Goal: Information Seeking & Learning: Learn about a topic

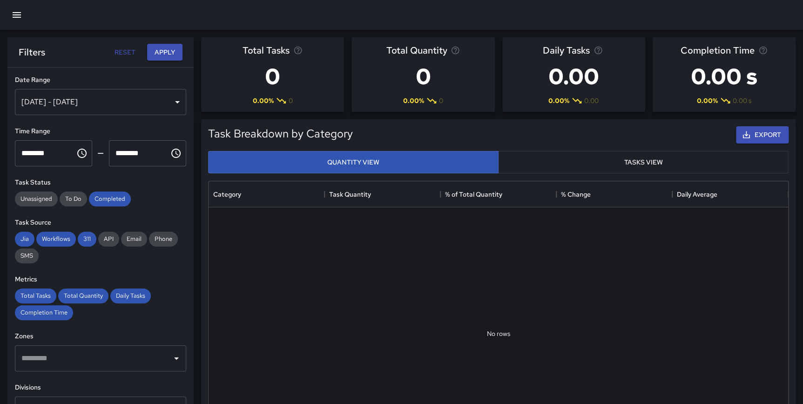
scroll to position [272, 572]
click at [200, 190] on div "Task Breakdown by Category Export Quantity View Tasks View No rows Category Tas…" at bounding box center [495, 289] width 602 height 355
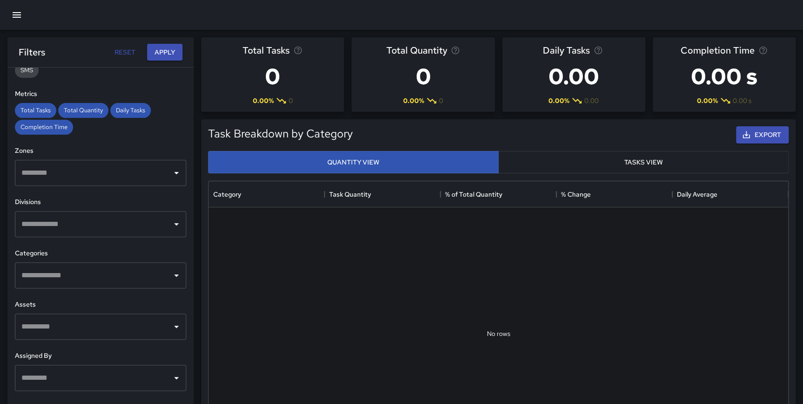
scroll to position [186, 0]
click at [93, 224] on input "text" at bounding box center [93, 223] width 149 height 18
type input "*****"
click at [80, 242] on li "Night Crew" at bounding box center [97, 251] width 165 height 25
click at [183, 284] on div "**********" at bounding box center [100, 253] width 186 height 373
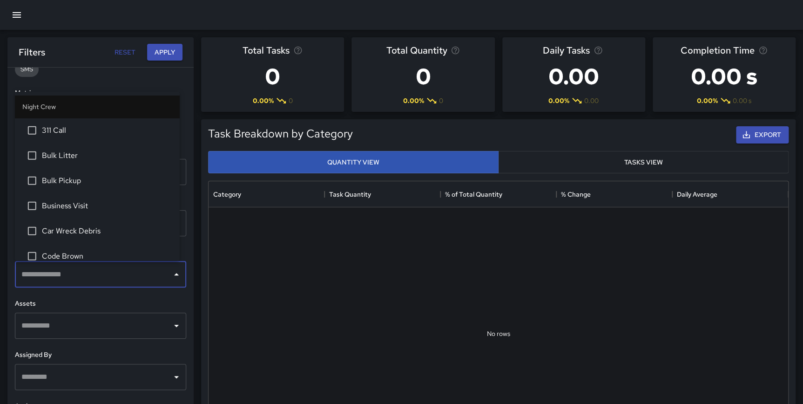
click at [143, 282] on input "text" at bounding box center [93, 274] width 149 height 18
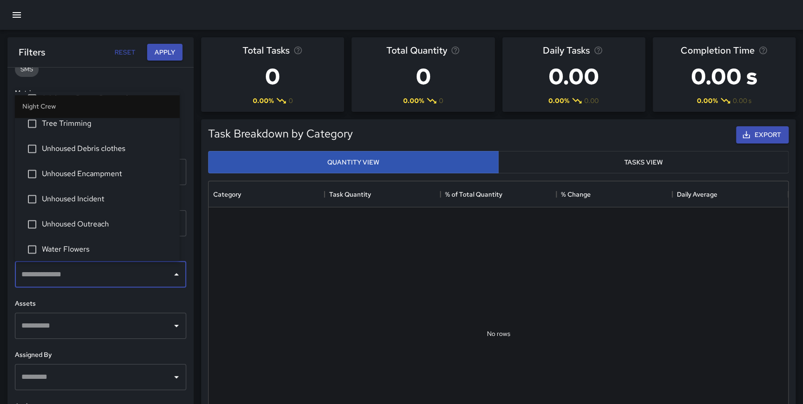
click at [85, 155] on li "Unhoused Debris clothes" at bounding box center [97, 148] width 165 height 25
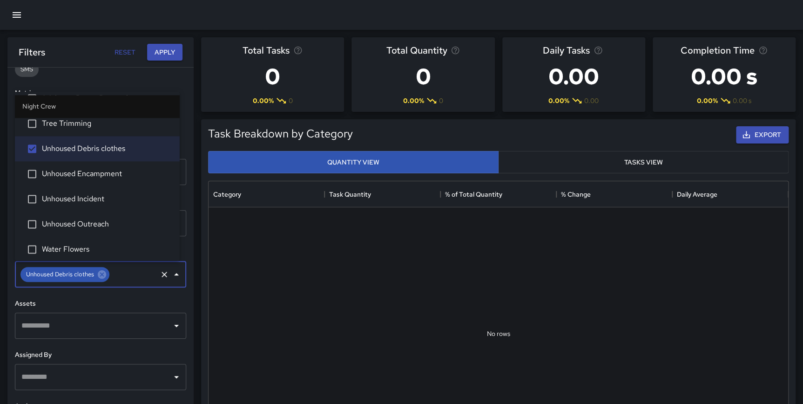
drag, startPoint x: 88, startPoint y: 173, endPoint x: 89, endPoint y: 188, distance: 15.4
click at [88, 173] on span "Unhoused Encampment" at bounding box center [107, 173] width 130 height 11
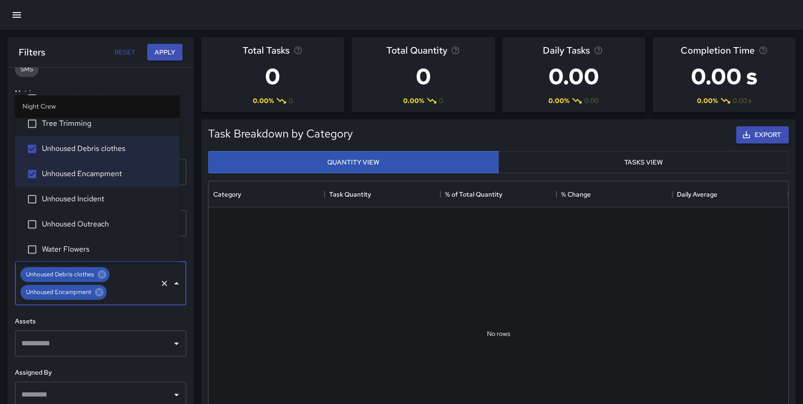
click at [88, 200] on span "Unhoused Incident" at bounding box center [107, 199] width 130 height 11
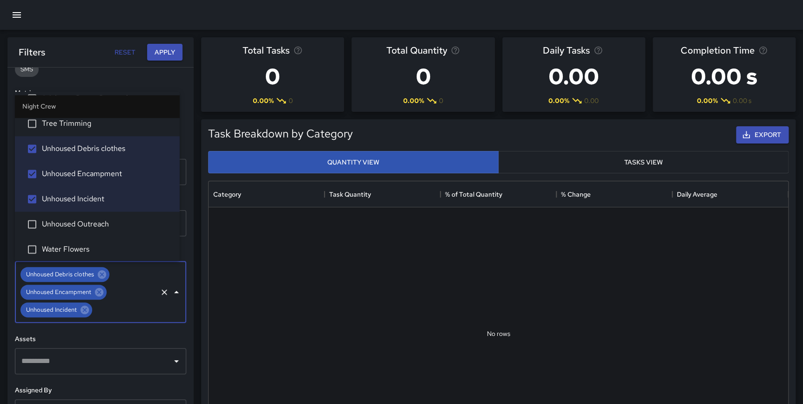
click at [91, 226] on span "Unhoused Outreach" at bounding box center [107, 224] width 130 height 11
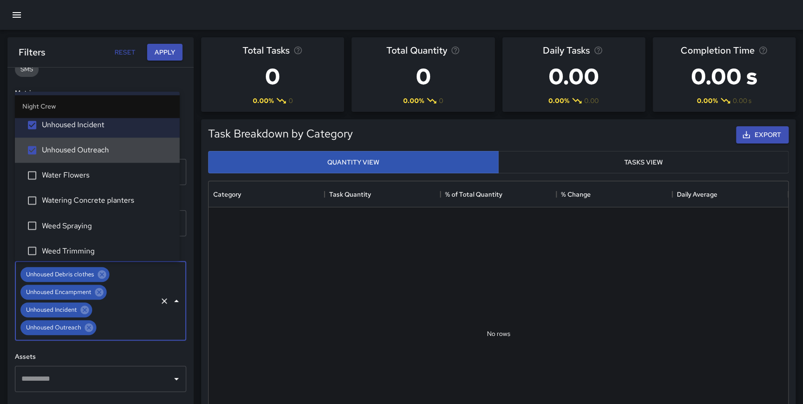
scroll to position [765, 0]
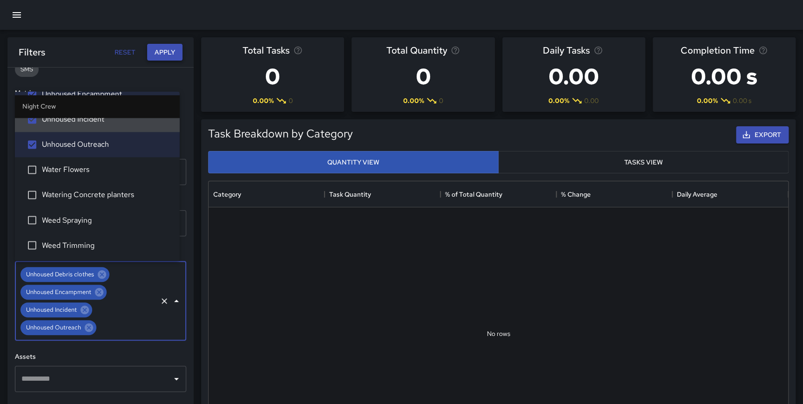
click at [165, 55] on button "Apply" at bounding box center [164, 52] width 35 height 17
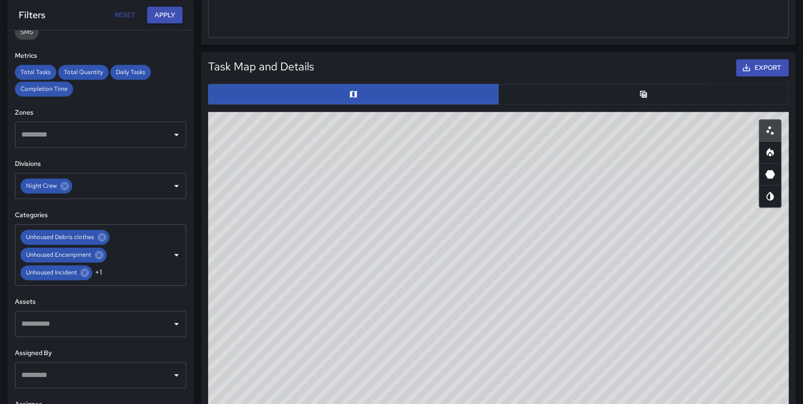
scroll to position [471, 0]
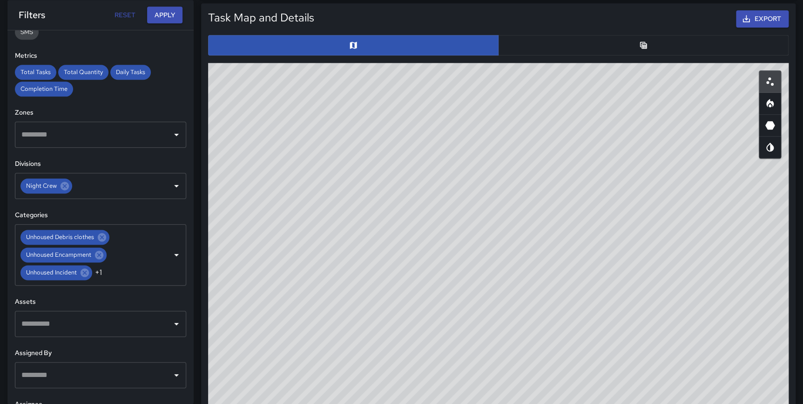
click at [759, 107] on button "button" at bounding box center [770, 103] width 22 height 22
type button "heatmap"
drag, startPoint x: 572, startPoint y: 270, endPoint x: 533, endPoint y: 425, distance: 159.4
click at [533, 403] on html "**********" at bounding box center [401, 165] width 803 height 1273
drag, startPoint x: 560, startPoint y: 299, endPoint x: 560, endPoint y: 327, distance: 27.9
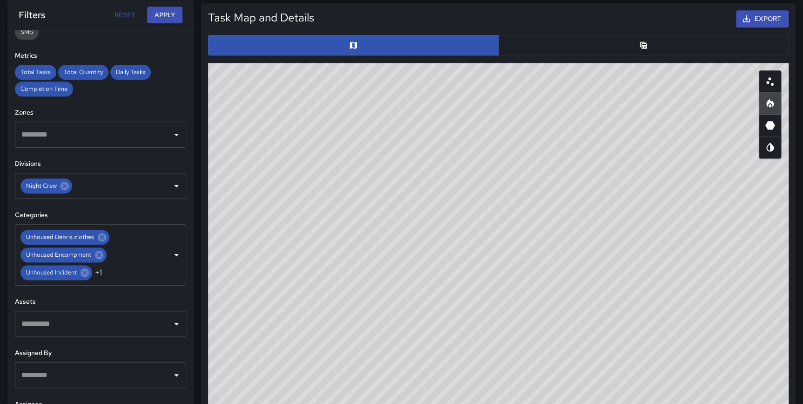
click at [560, 327] on div "© Mapbox © OpenStreetMap Improve this map" at bounding box center [498, 249] width 580 height 372
drag, startPoint x: 626, startPoint y: 256, endPoint x: 591, endPoint y: 267, distance: 37.3
click at [591, 267] on div "© Mapbox © OpenStreetMap Improve this map" at bounding box center [498, 249] width 580 height 372
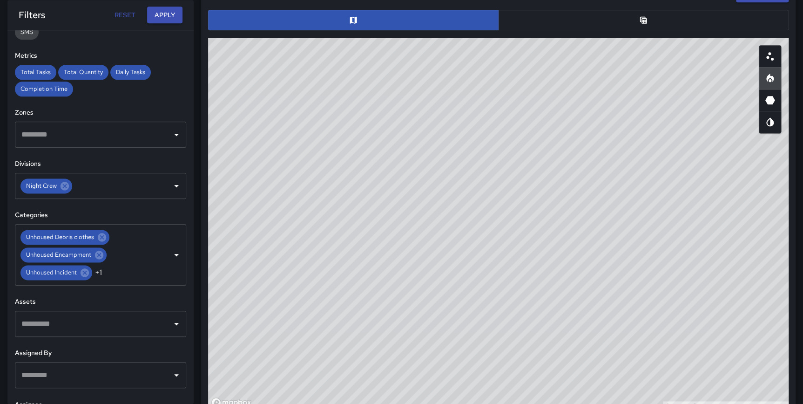
scroll to position [495, 0]
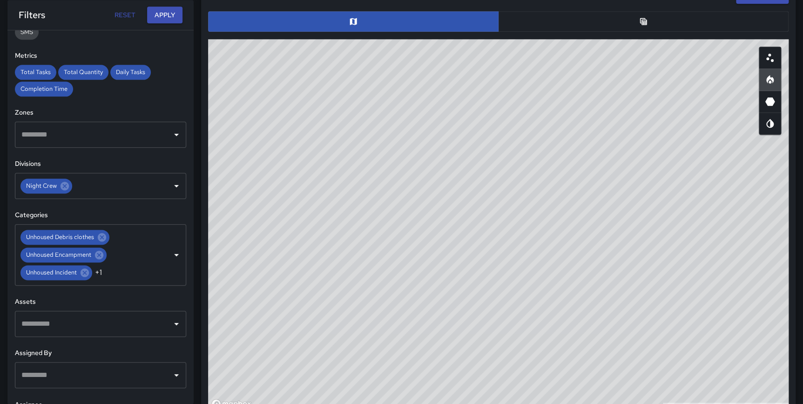
drag, startPoint x: 596, startPoint y: 280, endPoint x: 602, endPoint y: 240, distance: 40.0
click at [602, 240] on div "© Mapbox © OpenStreetMap Improve this map" at bounding box center [498, 225] width 580 height 372
drag, startPoint x: 424, startPoint y: 342, endPoint x: 425, endPoint y: 351, distance: 9.4
click at [425, 351] on div "© Mapbox © OpenStreetMap Improve this map" at bounding box center [498, 225] width 580 height 372
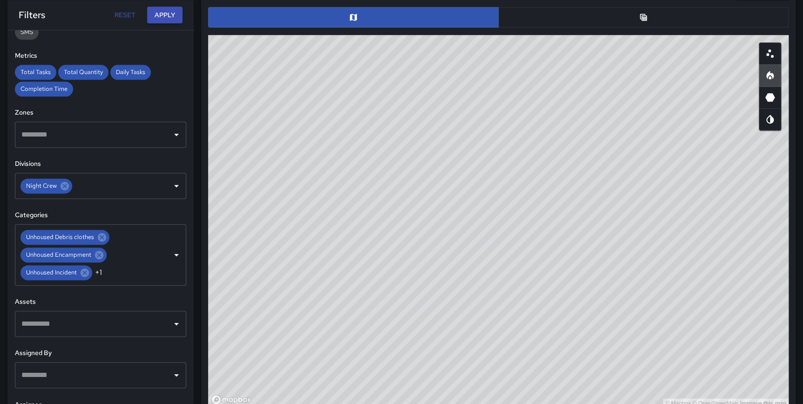
scroll to position [492, 0]
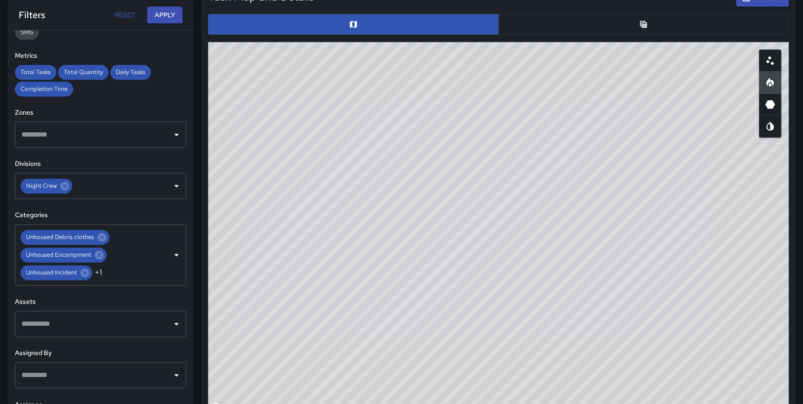
drag, startPoint x: 641, startPoint y: 275, endPoint x: 640, endPoint y: 265, distance: 9.4
click at [640, 265] on div "© Mapbox © OpenStreetMap Improve this map" at bounding box center [498, 228] width 580 height 372
drag, startPoint x: 631, startPoint y: 267, endPoint x: 602, endPoint y: 300, distance: 44.5
click at [602, 300] on div "© Mapbox © OpenStreetMap Improve this map" at bounding box center [498, 228] width 580 height 372
drag, startPoint x: 512, startPoint y: 182, endPoint x: 631, endPoint y: 177, distance: 119.2
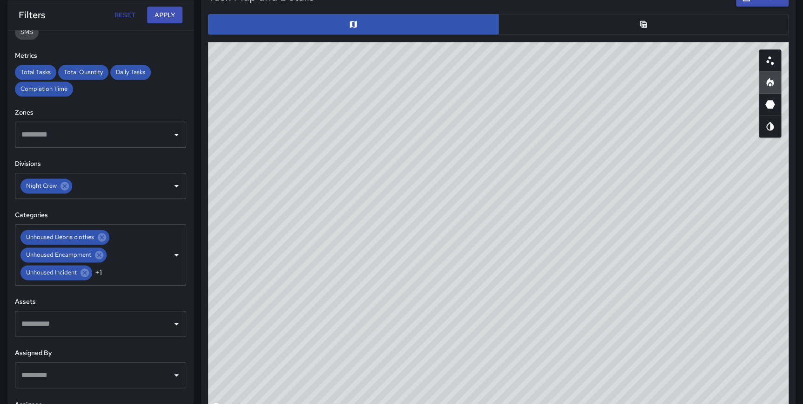
click at [631, 177] on div "© Mapbox © OpenStreetMap Improve this map" at bounding box center [498, 228] width 580 height 372
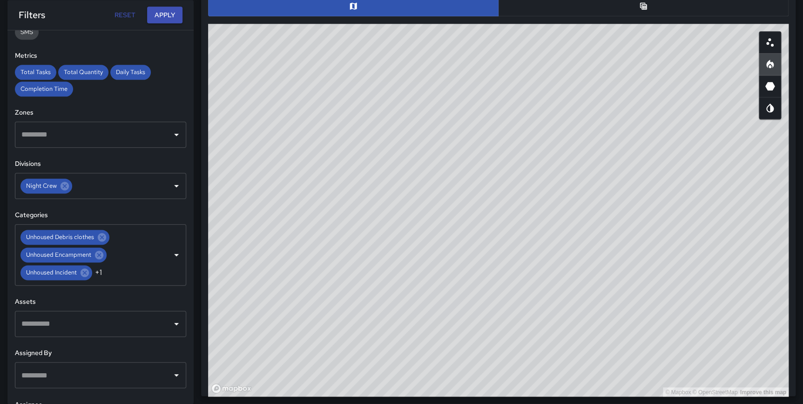
click at [620, 220] on div "© Mapbox © OpenStreetMap Improve this map" at bounding box center [498, 210] width 580 height 372
click at [66, 185] on icon at bounding box center [65, 186] width 8 height 8
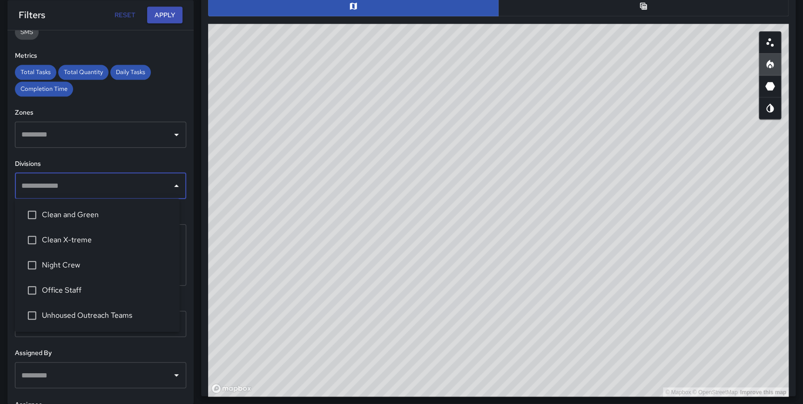
click at [66, 185] on input "text" at bounding box center [93, 186] width 149 height 18
type input "*"
click at [77, 211] on span "Clean and Green" at bounding box center [107, 214] width 130 height 11
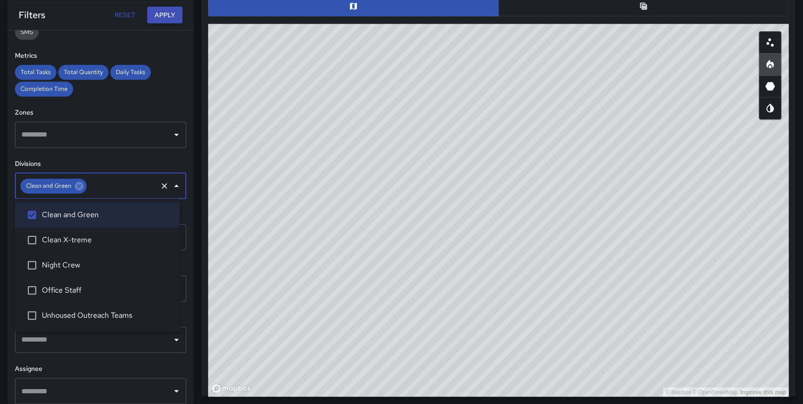
click at [182, 233] on div "**********" at bounding box center [100, 216] width 186 height 373
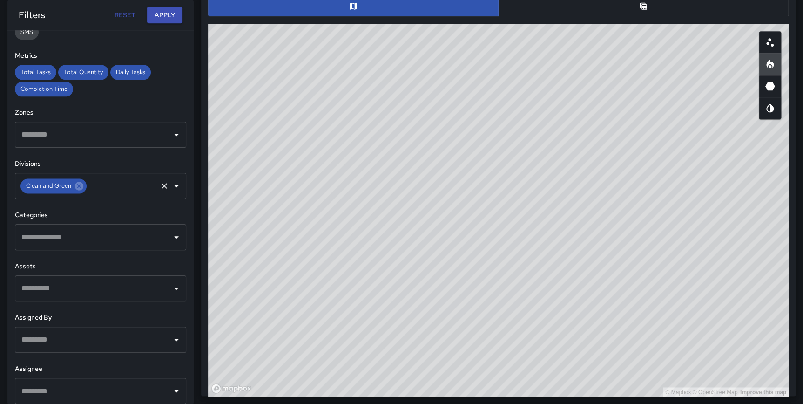
click at [125, 235] on input "text" at bounding box center [93, 237] width 149 height 18
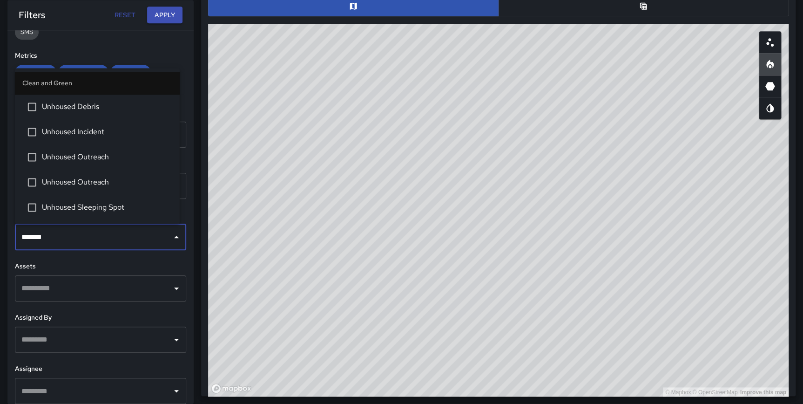
type input "********"
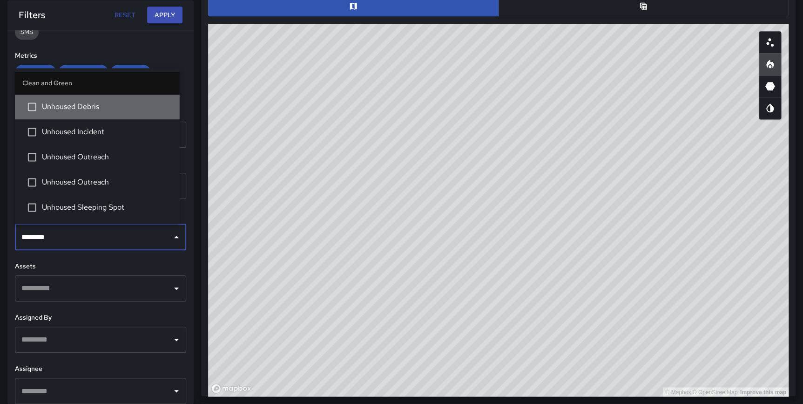
click at [114, 110] on span "Unhoused Debris" at bounding box center [107, 106] width 130 height 11
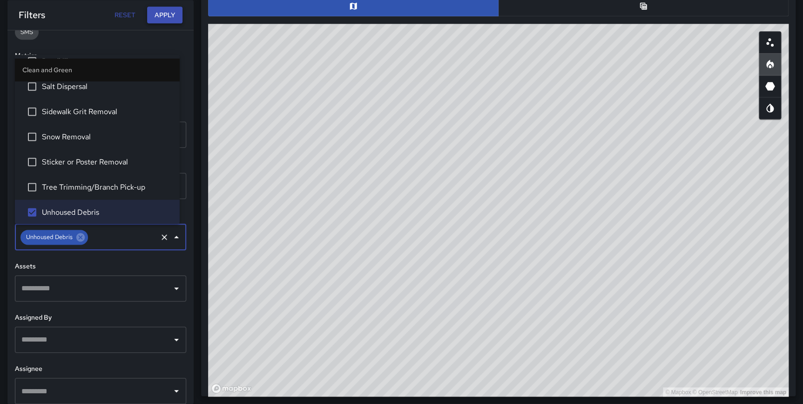
click at [156, 13] on button "Apply" at bounding box center [164, 15] width 35 height 17
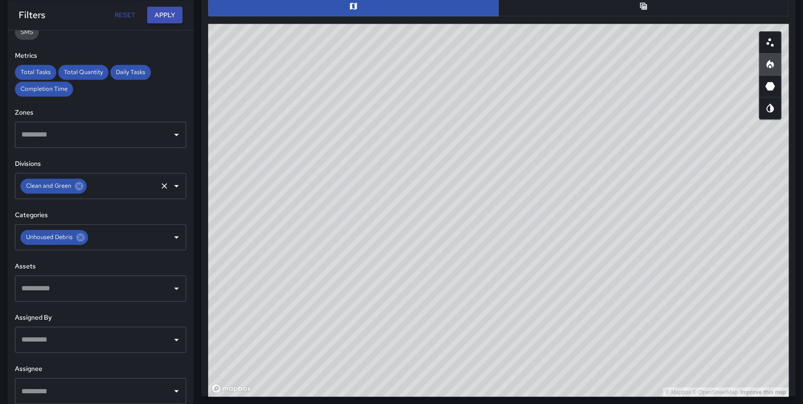
drag, startPoint x: 452, startPoint y: 242, endPoint x: 534, endPoint y: 236, distance: 81.6
click at [534, 236] on div "© Mapbox © OpenStreetMap Improve this map" at bounding box center [498, 210] width 580 height 372
drag, startPoint x: 525, startPoint y: 266, endPoint x: 533, endPoint y: 260, distance: 9.3
click at [537, 260] on div "© Mapbox © OpenStreetMap Improve this map" at bounding box center [498, 210] width 580 height 372
click at [529, 263] on div "© Mapbox © OpenStreetMap Improve this map" at bounding box center [498, 210] width 580 height 372
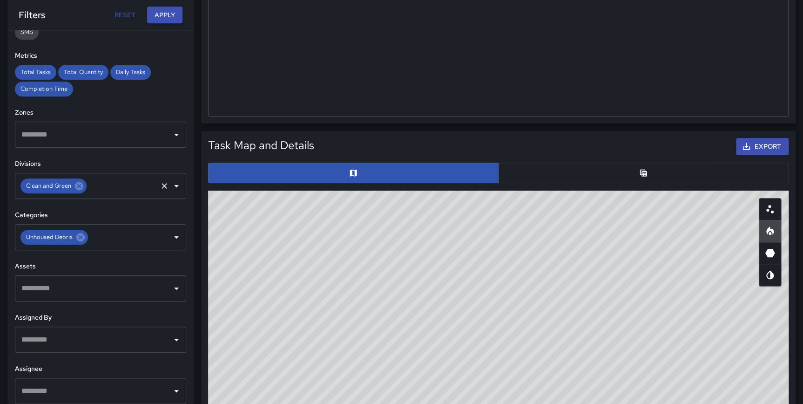
scroll to position [353, 0]
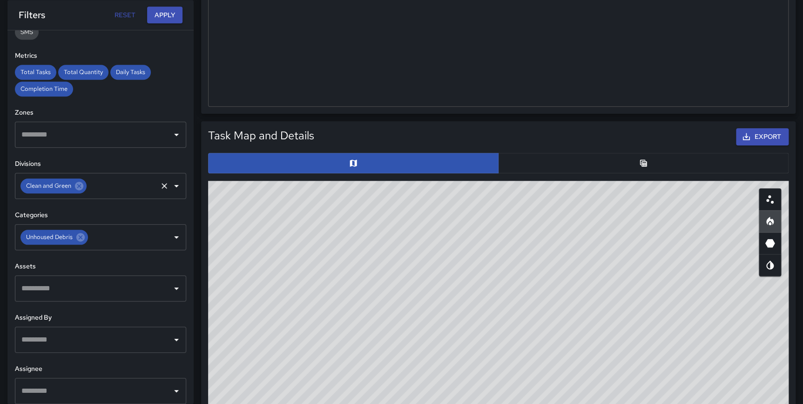
click at [649, 167] on button "button" at bounding box center [643, 163] width 290 height 20
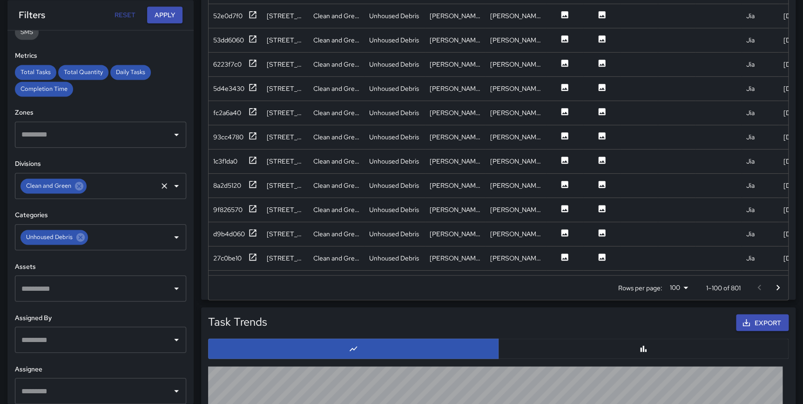
scroll to position [682, 0]
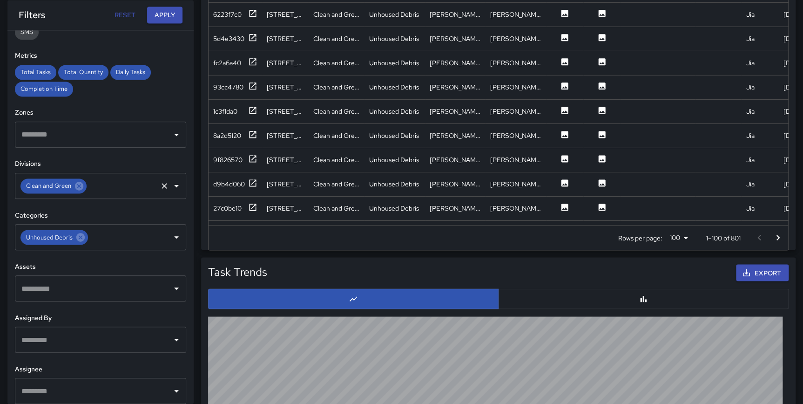
click at [780, 236] on icon "Go to next page" at bounding box center [777, 237] width 11 height 11
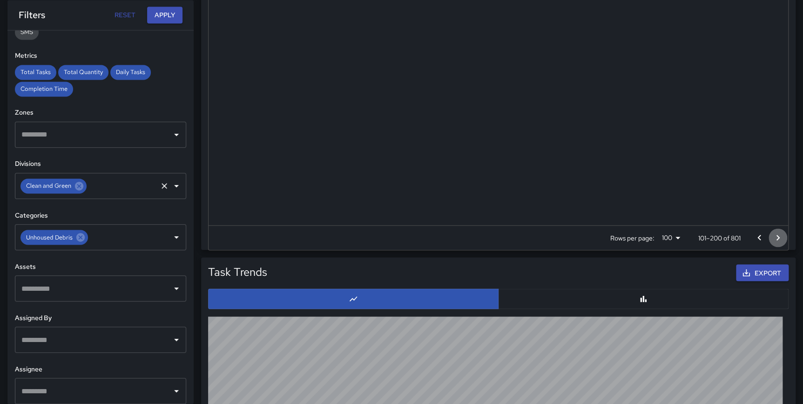
scroll to position [0, 0]
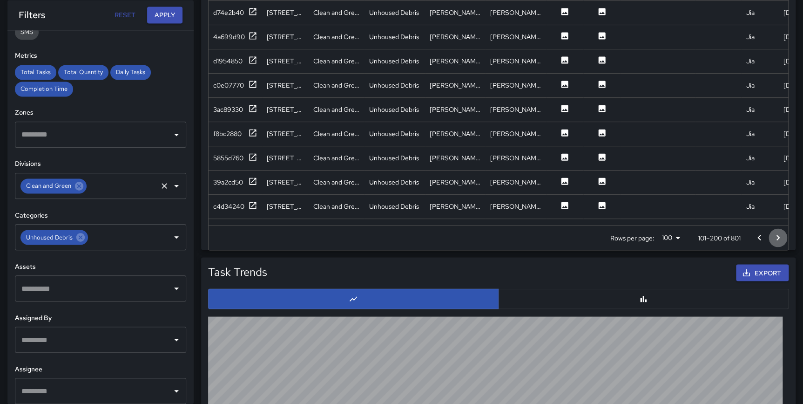
click at [780, 236] on icon "Go to next page" at bounding box center [777, 237] width 11 height 11
click at [779, 236] on icon "Go to next page" at bounding box center [777, 237] width 11 height 11
click at [778, 236] on icon "Go to next page" at bounding box center [777, 237] width 3 height 6
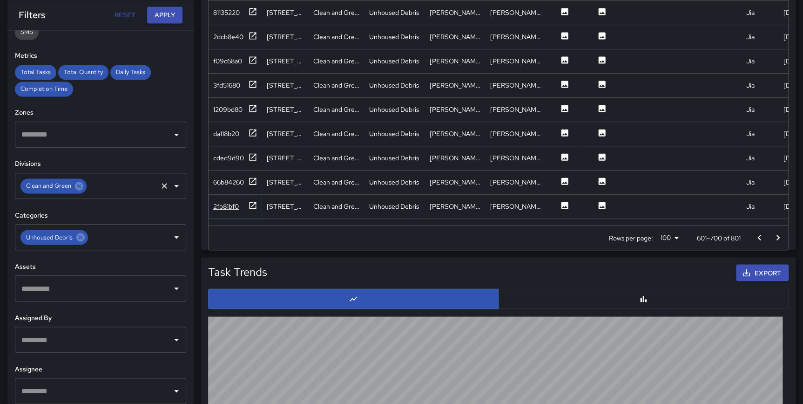
click at [255, 201] on icon at bounding box center [252, 205] width 9 height 9
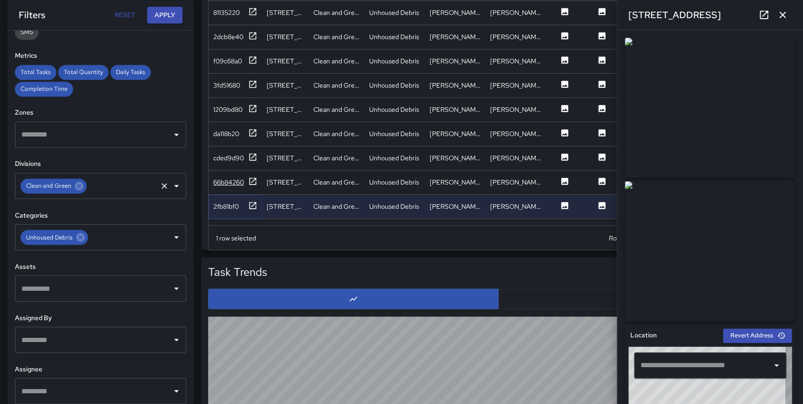
type input "**********"
click at [251, 176] on icon at bounding box center [252, 180] width 9 height 9
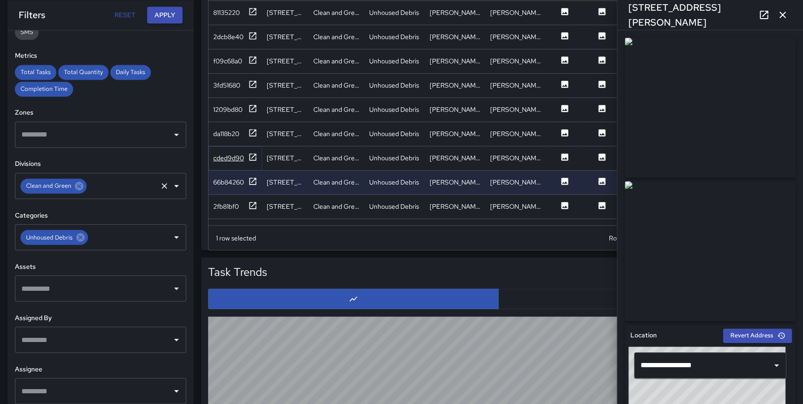
click at [249, 155] on icon at bounding box center [252, 156] width 7 height 7
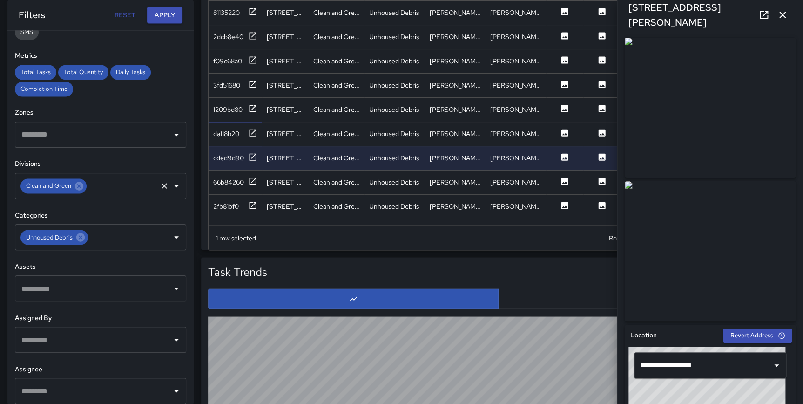
click at [250, 130] on icon at bounding box center [252, 132] width 9 height 9
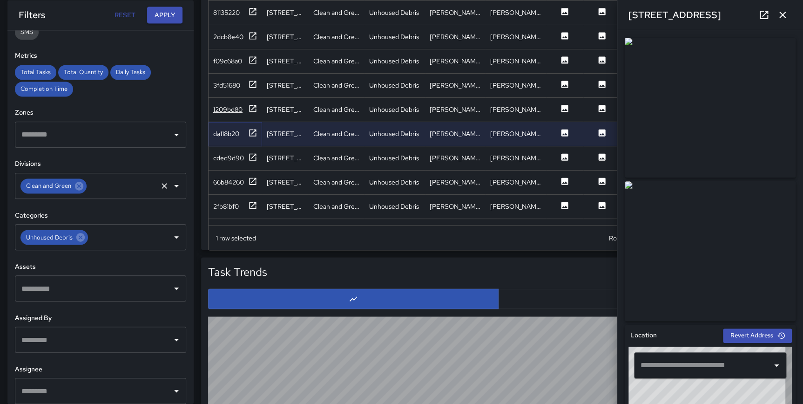
type input "**********"
click at [253, 108] on icon at bounding box center [252, 108] width 9 height 9
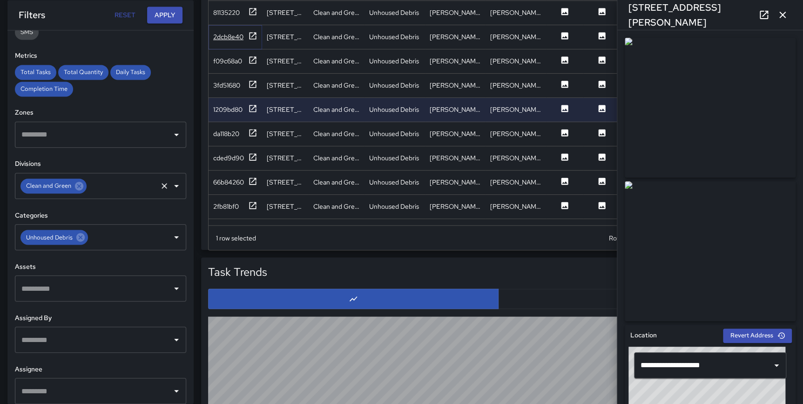
click at [251, 35] on icon at bounding box center [252, 35] width 9 height 9
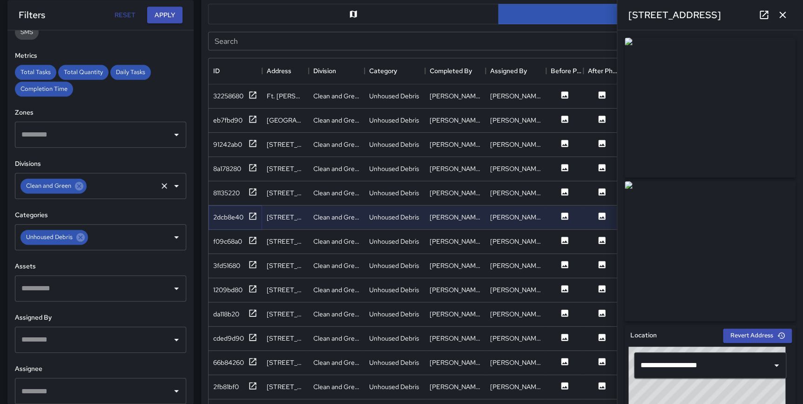
scroll to position [476, 0]
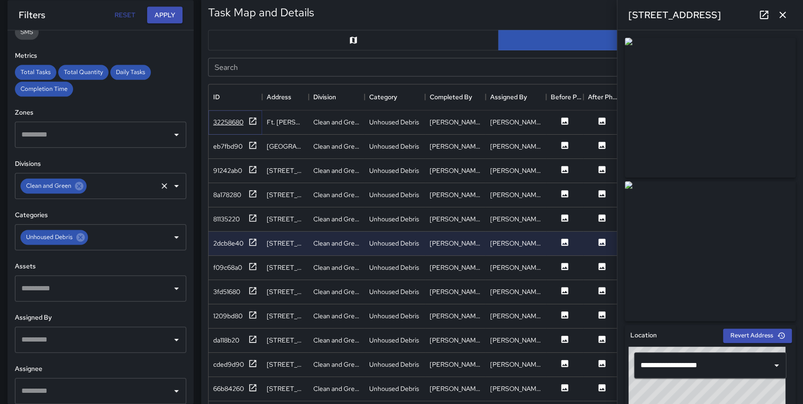
click at [253, 116] on icon at bounding box center [252, 120] width 9 height 9
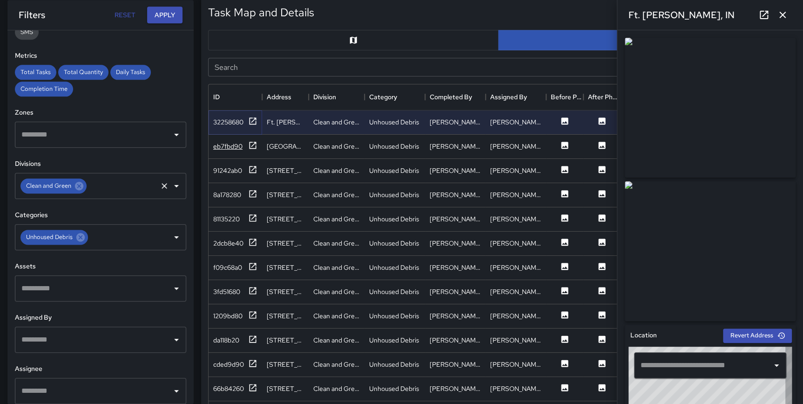
type input "**********"
click at [250, 145] on icon at bounding box center [252, 145] width 9 height 9
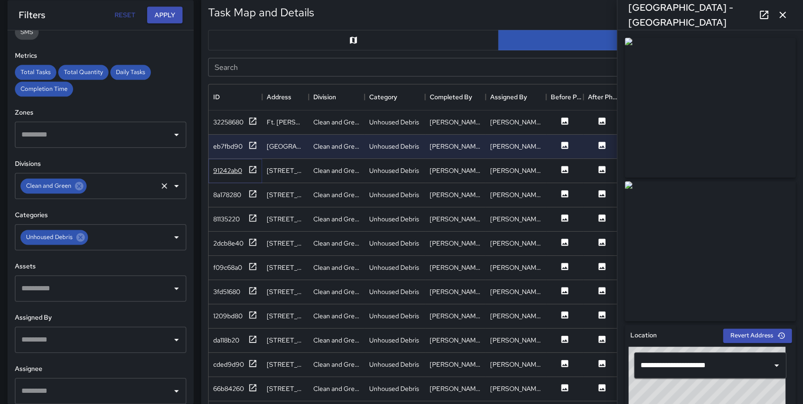
click at [251, 168] on icon at bounding box center [252, 169] width 9 height 9
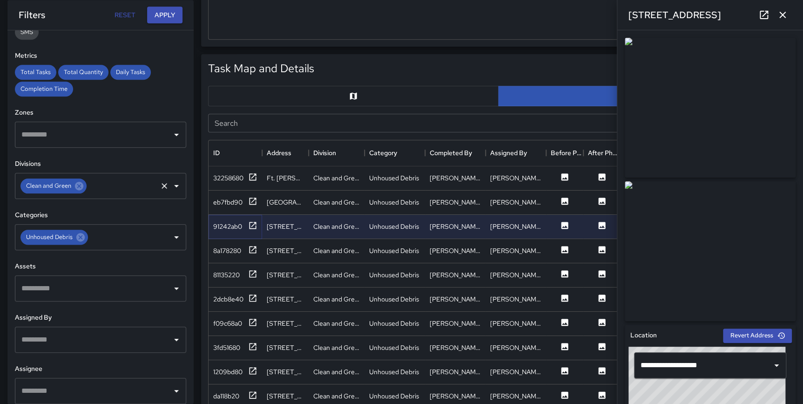
scroll to position [409, 0]
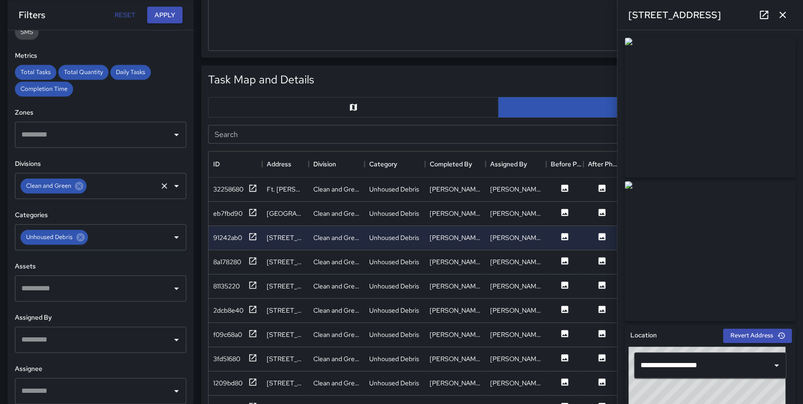
click at [782, 12] on icon "button" at bounding box center [782, 14] width 11 height 11
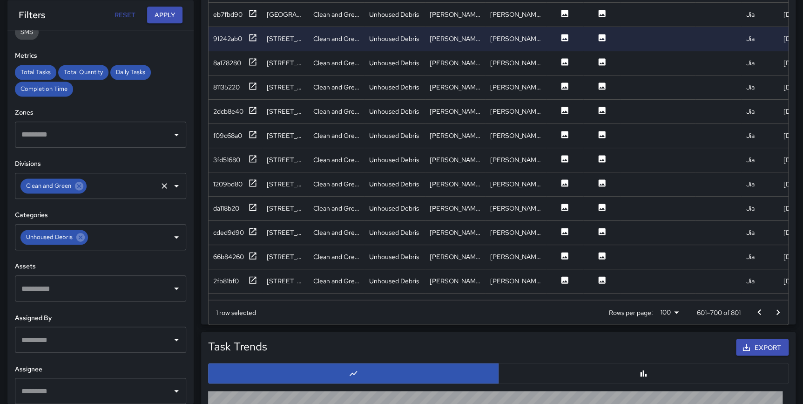
scroll to position [628, 0]
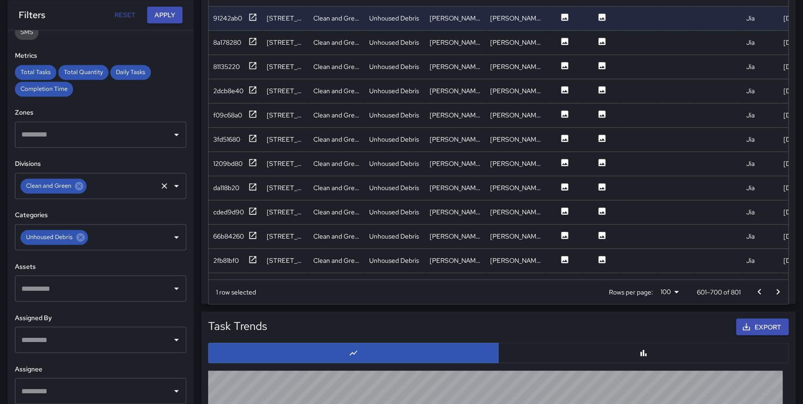
click at [776, 286] on icon "Go to next page" at bounding box center [777, 291] width 11 height 11
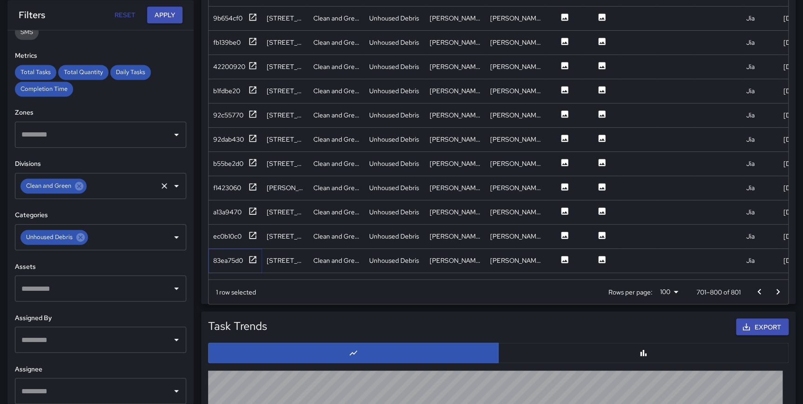
drag, startPoint x: 254, startPoint y: 258, endPoint x: 254, endPoint y: 252, distance: 6.5
click at [255, 258] on icon at bounding box center [252, 259] width 9 height 9
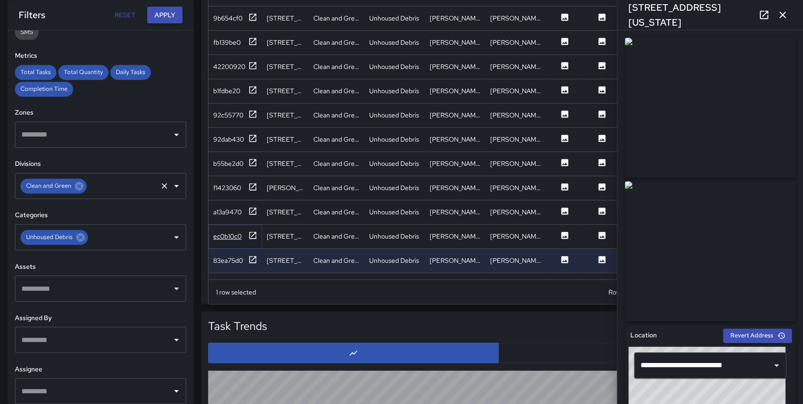
click at [256, 237] on icon at bounding box center [252, 234] width 7 height 7
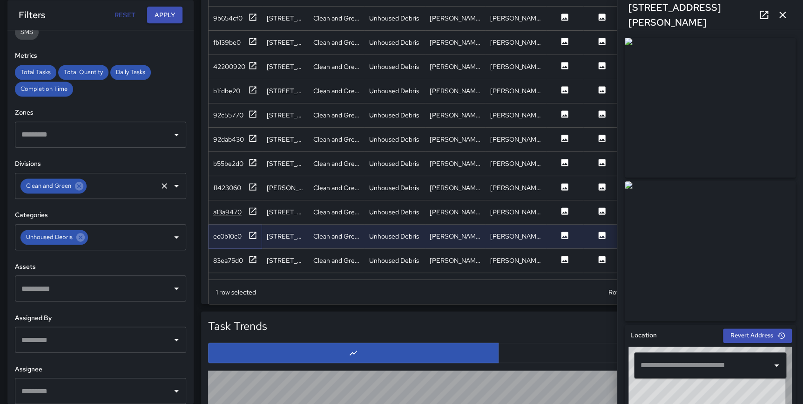
type input "**********"
click at [256, 211] on icon at bounding box center [252, 210] width 7 height 7
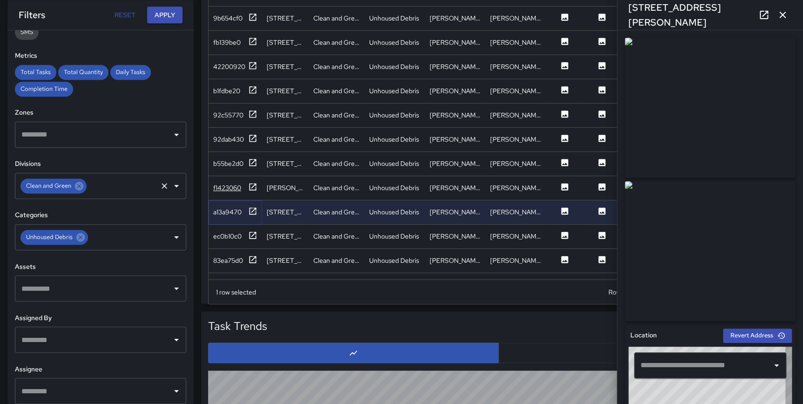
type input "**********"
click at [255, 185] on icon at bounding box center [252, 186] width 9 height 9
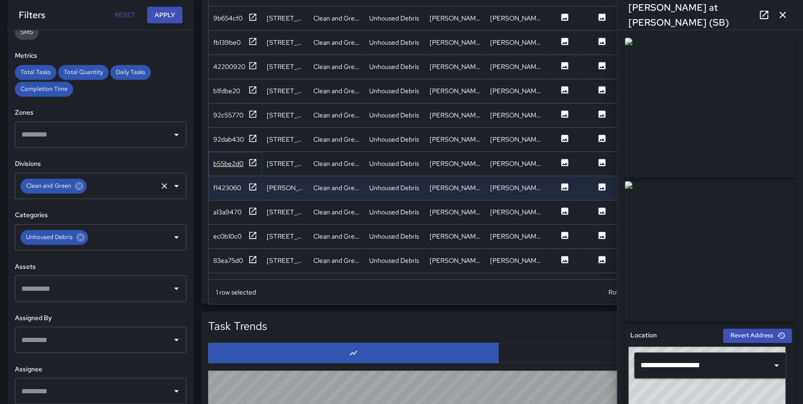
click at [251, 163] on icon at bounding box center [252, 162] width 7 height 7
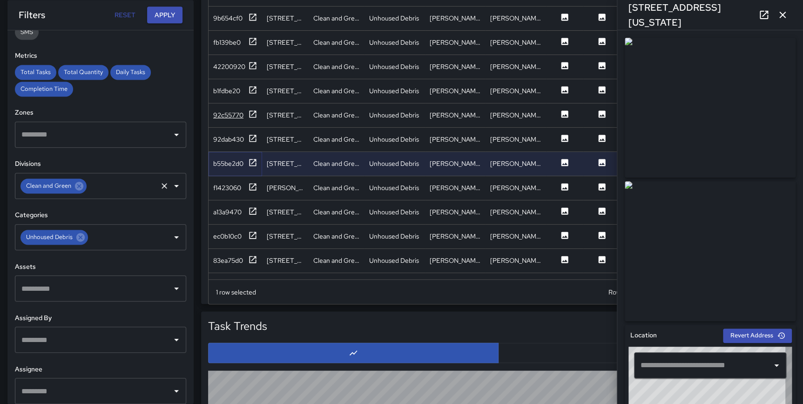
type input "**********"
click at [251, 115] on icon at bounding box center [252, 113] width 9 height 9
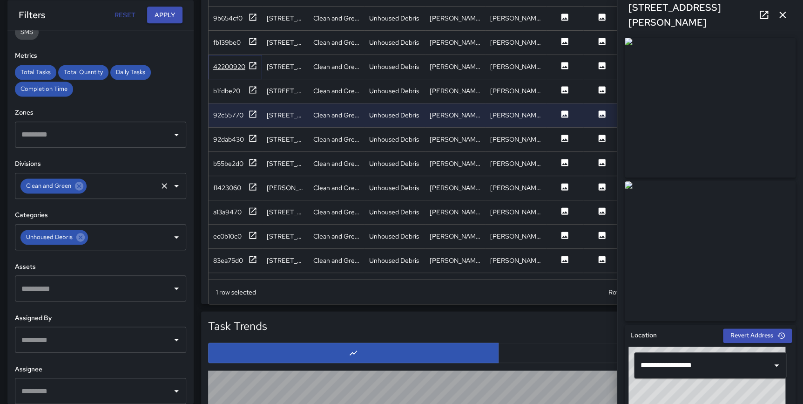
click at [254, 66] on icon at bounding box center [252, 65] width 9 height 9
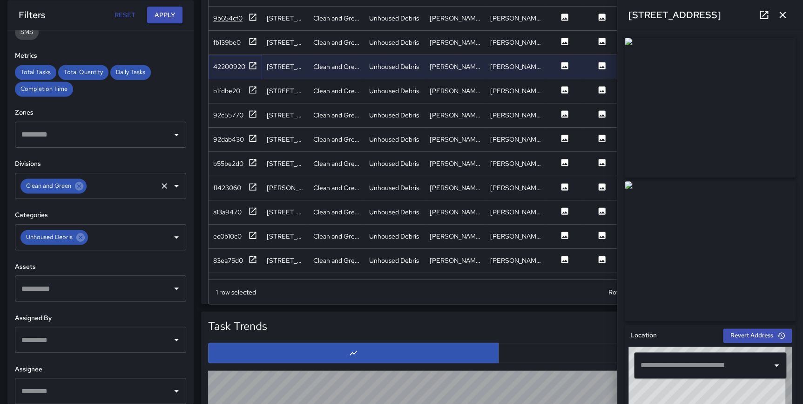
type input "**********"
click at [255, 16] on icon at bounding box center [252, 17] width 9 height 9
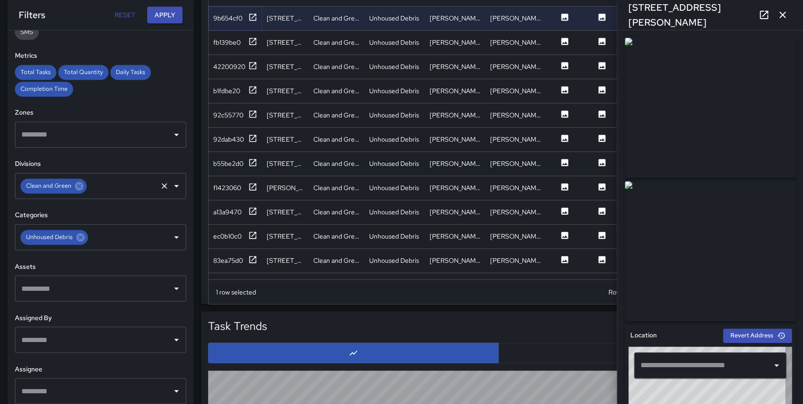
type input "**********"
click at [780, 12] on icon "button" at bounding box center [782, 14] width 11 height 11
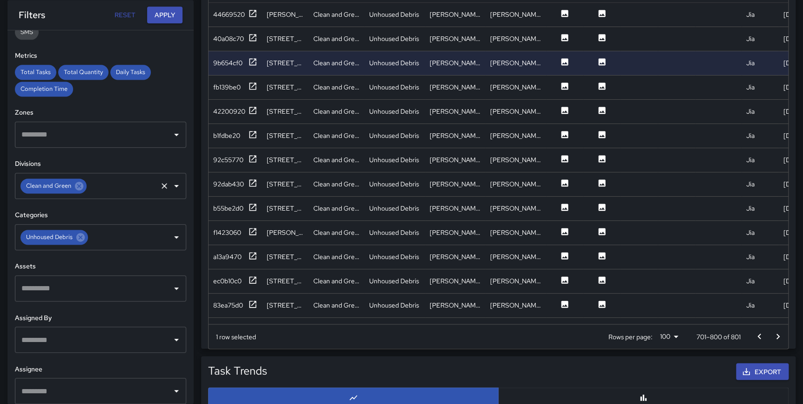
scroll to position [532, 0]
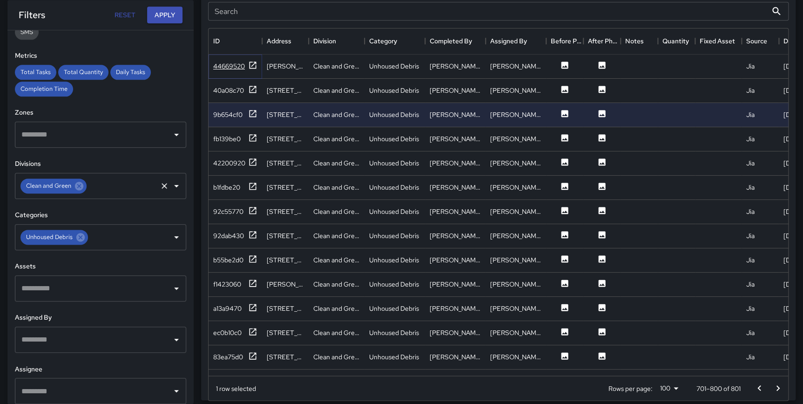
click at [251, 61] on icon at bounding box center [252, 65] width 9 height 9
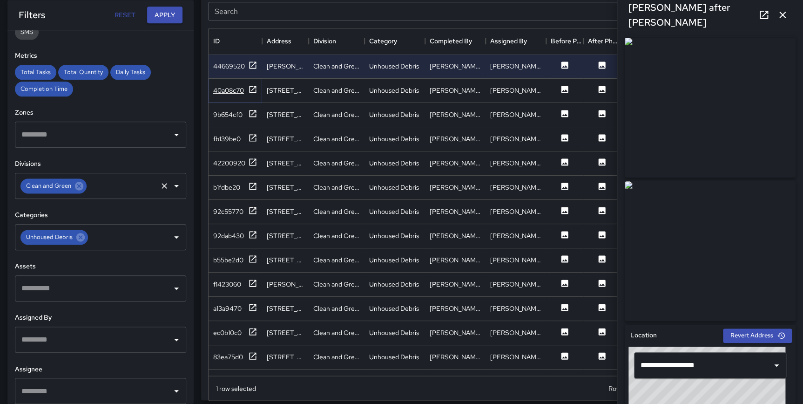
click at [252, 86] on icon at bounding box center [252, 89] width 9 height 9
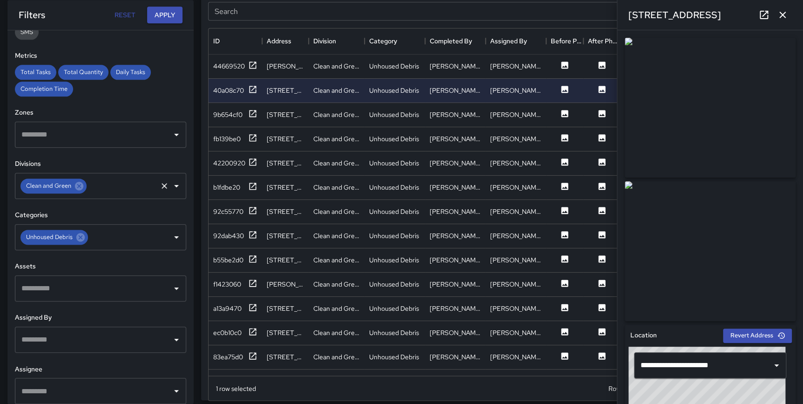
drag, startPoint x: 787, startPoint y: 13, endPoint x: 779, endPoint y: 21, distance: 11.8
click at [787, 13] on button "button" at bounding box center [782, 15] width 19 height 19
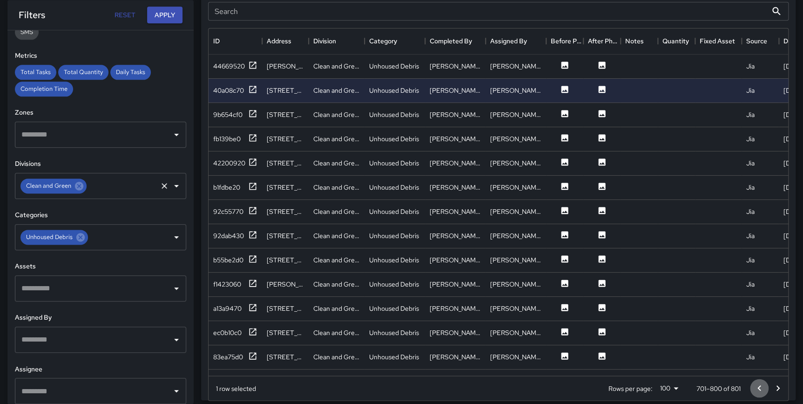
click at [759, 382] on icon "Go to previous page" at bounding box center [758, 387] width 11 height 11
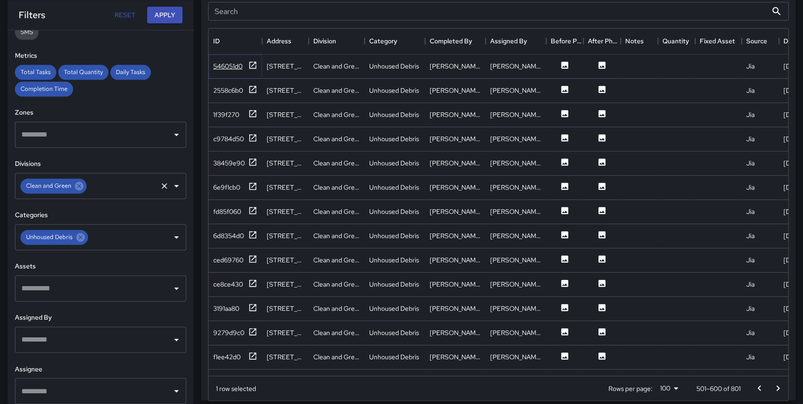
click at [251, 65] on icon at bounding box center [252, 65] width 9 height 9
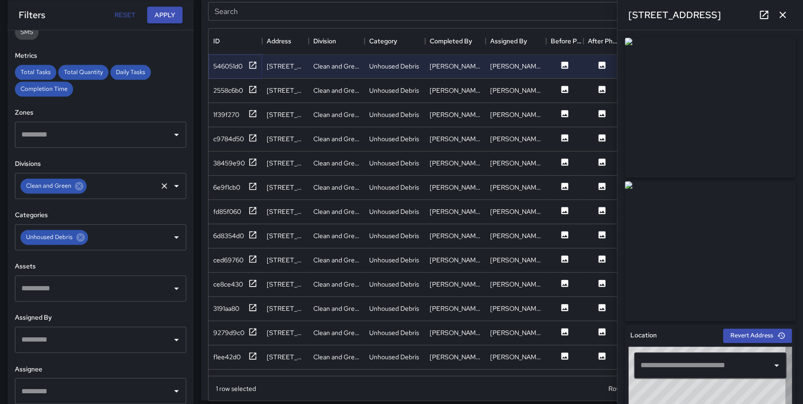
type input "**********"
click at [249, 87] on icon at bounding box center [252, 89] width 7 height 7
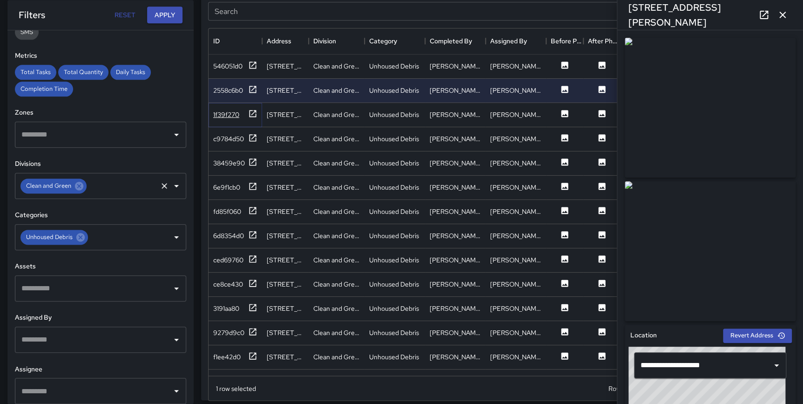
click at [253, 114] on icon at bounding box center [252, 113] width 9 height 9
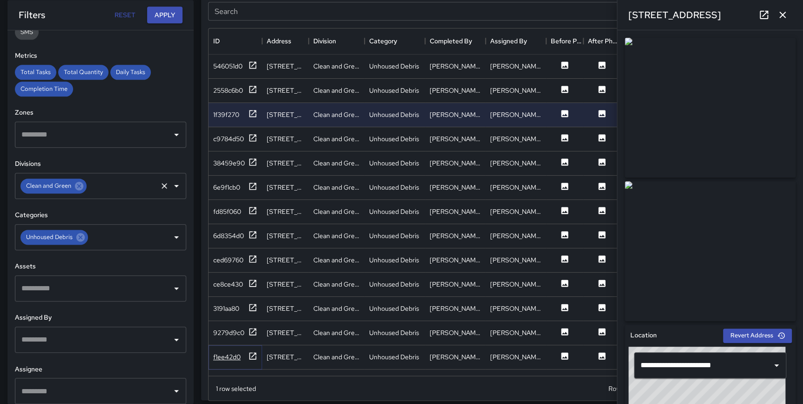
click at [248, 353] on icon at bounding box center [252, 355] width 9 height 9
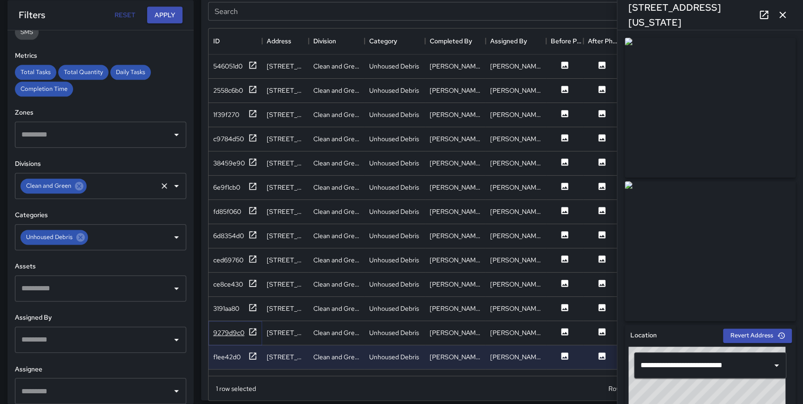
click at [251, 332] on icon at bounding box center [252, 331] width 9 height 9
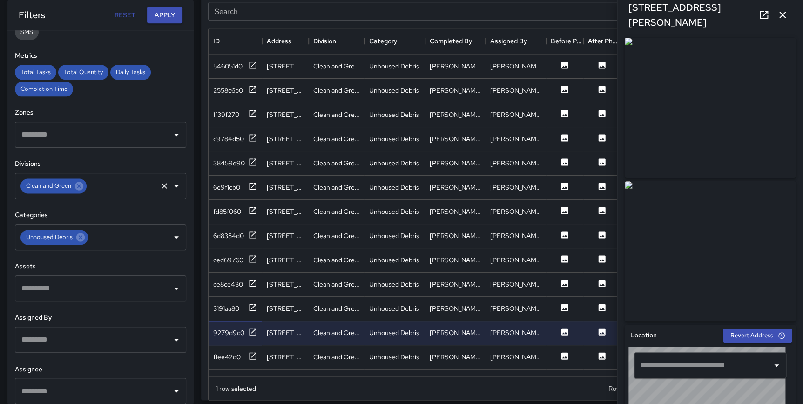
type input "**********"
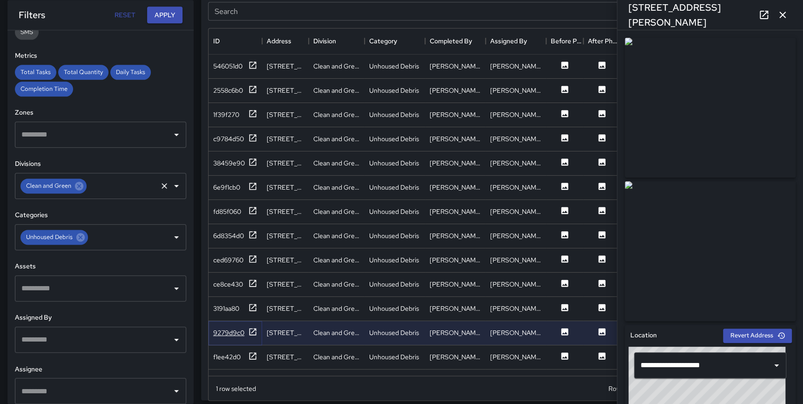
click at [252, 331] on icon at bounding box center [252, 331] width 9 height 9
click at [249, 182] on icon at bounding box center [252, 185] width 7 height 7
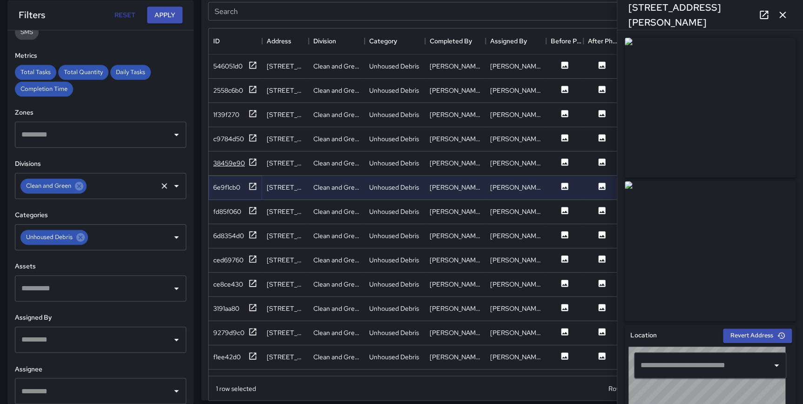
type input "**********"
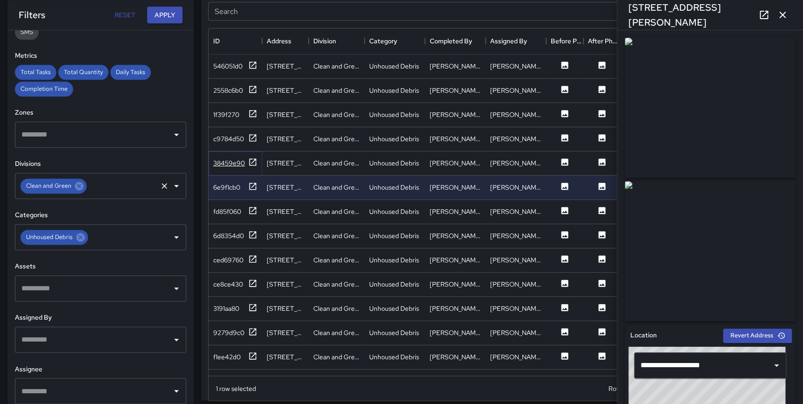
click at [256, 161] on icon at bounding box center [252, 161] width 9 height 9
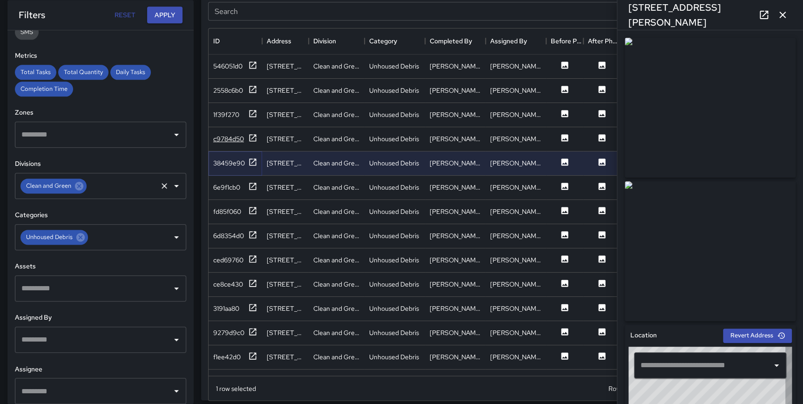
type input "**********"
drag, startPoint x: 251, startPoint y: 136, endPoint x: 248, endPoint y: 121, distance: 15.2
click at [251, 136] on icon at bounding box center [252, 137] width 9 height 9
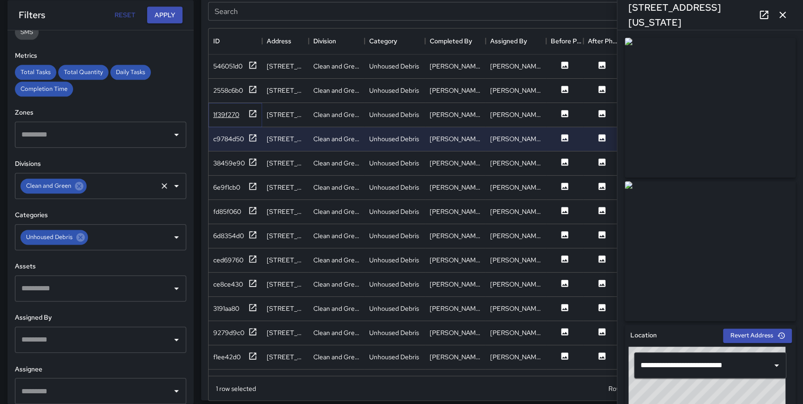
click at [251, 113] on icon at bounding box center [252, 113] width 9 height 9
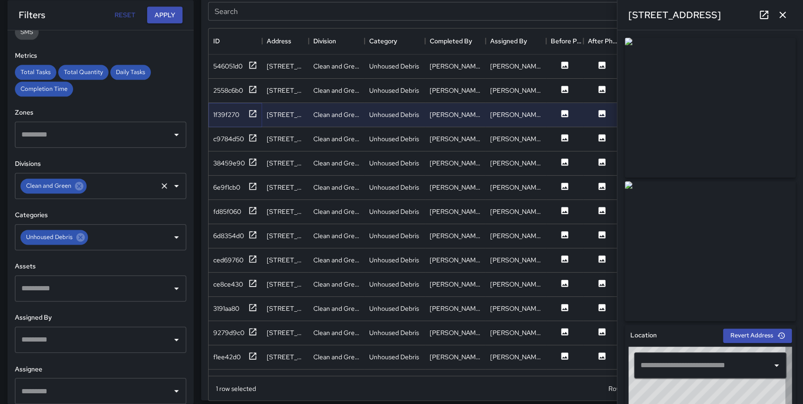
type input "**********"
click at [784, 12] on icon "button" at bounding box center [782, 15] width 7 height 7
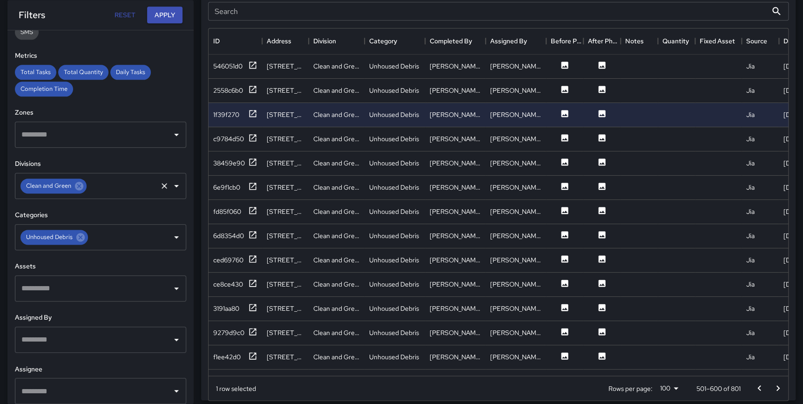
click at [754, 389] on icon "Go to previous page" at bounding box center [758, 387] width 11 height 11
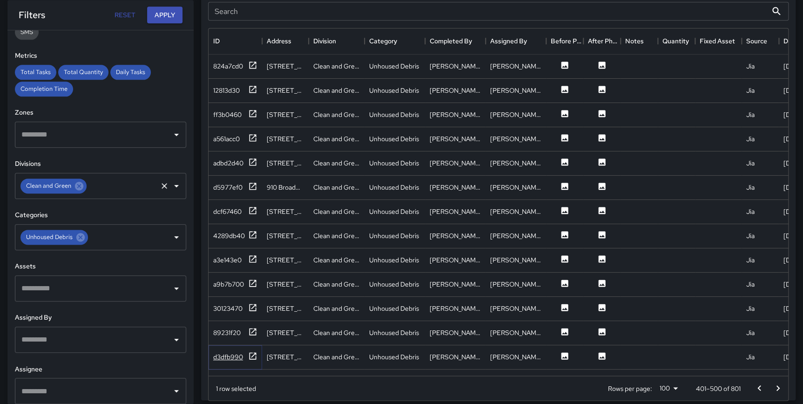
click at [255, 353] on icon at bounding box center [252, 355] width 9 height 9
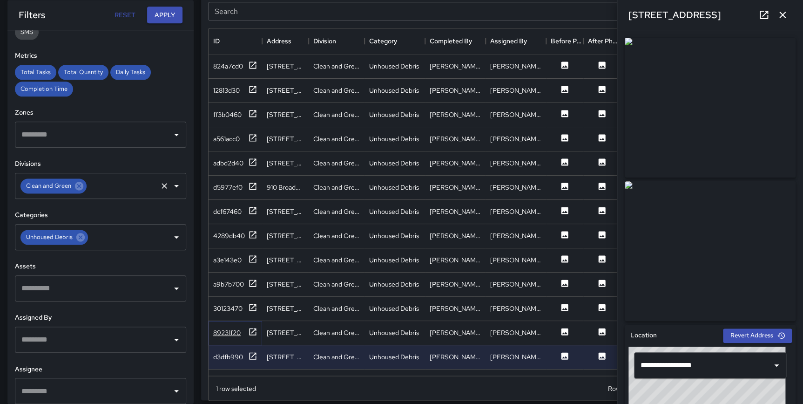
click at [250, 333] on icon at bounding box center [252, 331] width 9 height 9
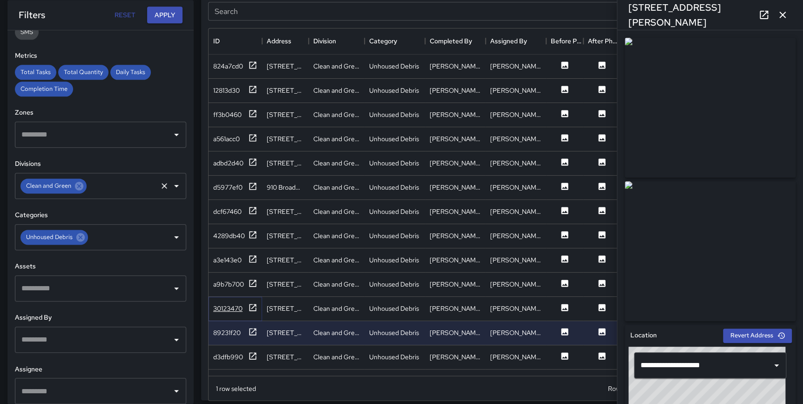
click at [254, 303] on icon at bounding box center [252, 306] width 7 height 7
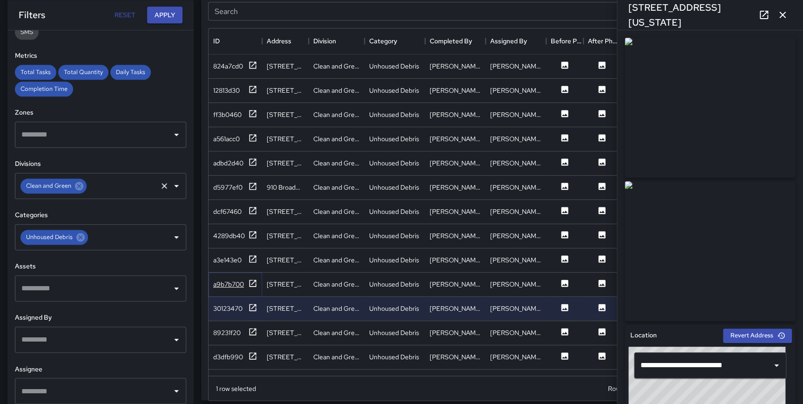
click at [251, 279] on icon at bounding box center [252, 282] width 7 height 7
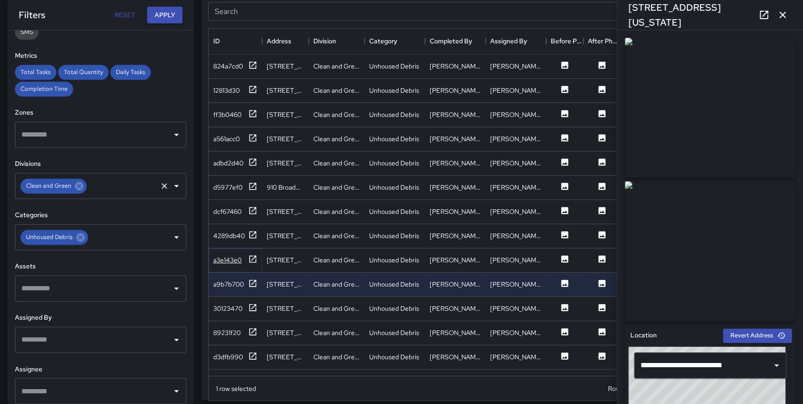
click at [252, 259] on icon at bounding box center [252, 258] width 9 height 9
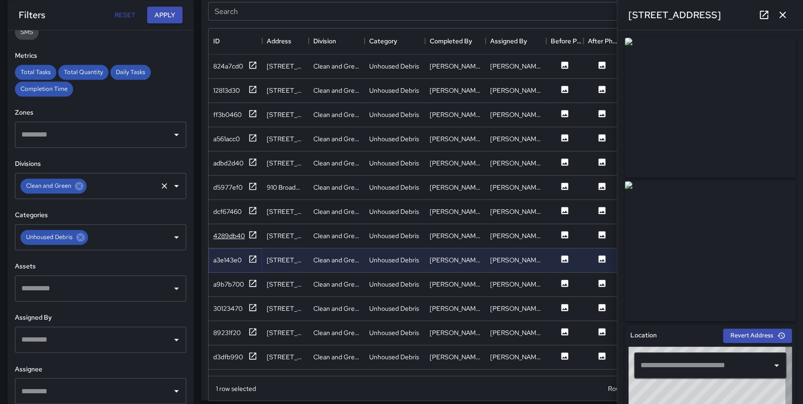
type input "**********"
click at [255, 231] on icon at bounding box center [252, 234] width 7 height 7
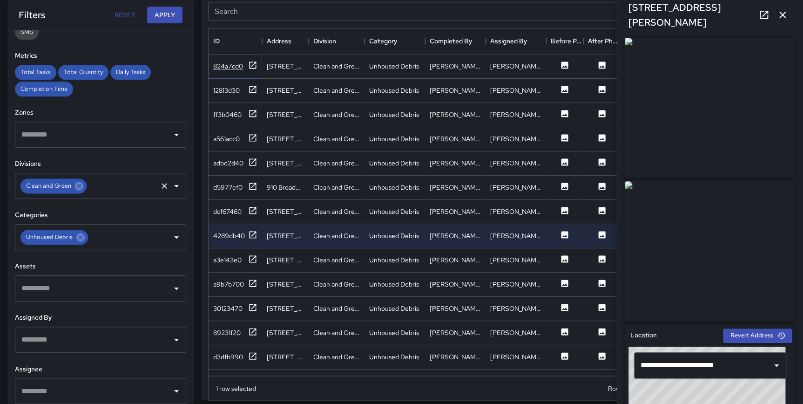
click at [249, 67] on icon at bounding box center [252, 64] width 7 height 7
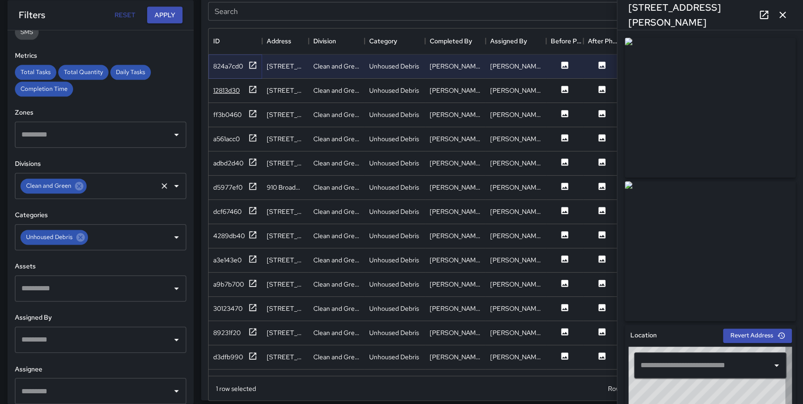
type input "**********"
click at [253, 88] on icon at bounding box center [252, 89] width 9 height 9
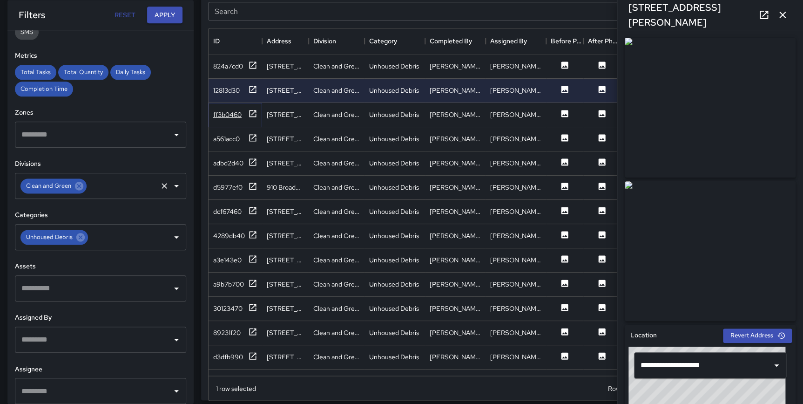
click at [252, 111] on icon at bounding box center [252, 113] width 9 height 9
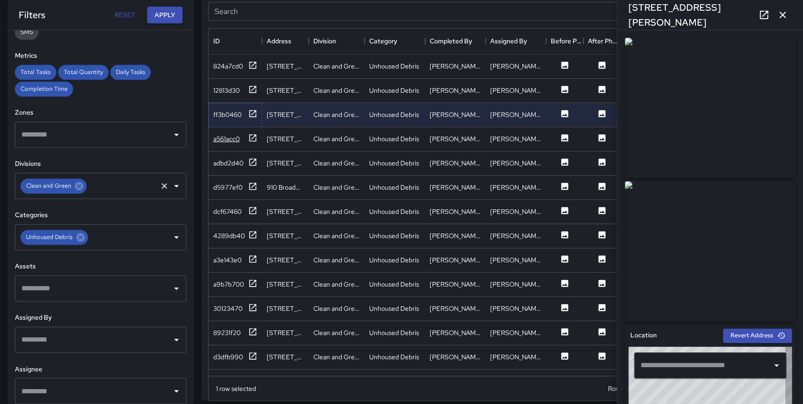
type input "**********"
click at [253, 136] on icon at bounding box center [252, 137] width 7 height 7
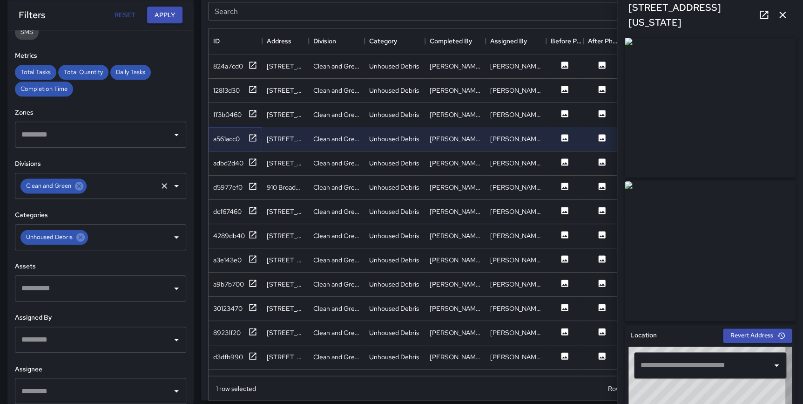
type input "**********"
drag, startPoint x: 787, startPoint y: 15, endPoint x: 768, endPoint y: 31, distance: 24.7
click at [787, 15] on icon "button" at bounding box center [782, 14] width 11 height 11
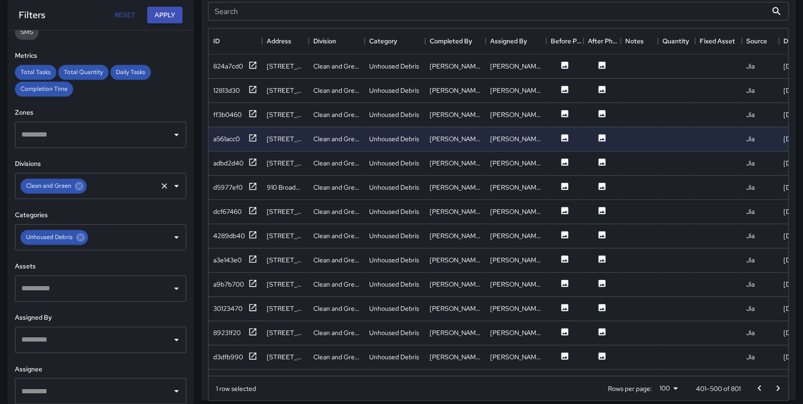
click at [755, 384] on icon "Go to previous page" at bounding box center [758, 387] width 11 height 11
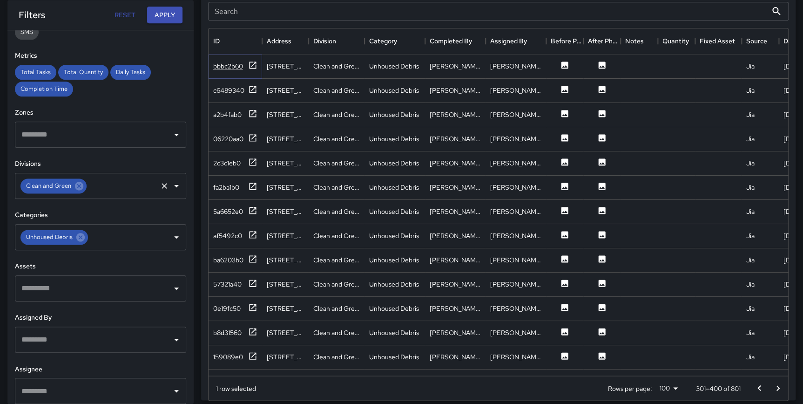
click at [251, 61] on icon at bounding box center [252, 64] width 7 height 7
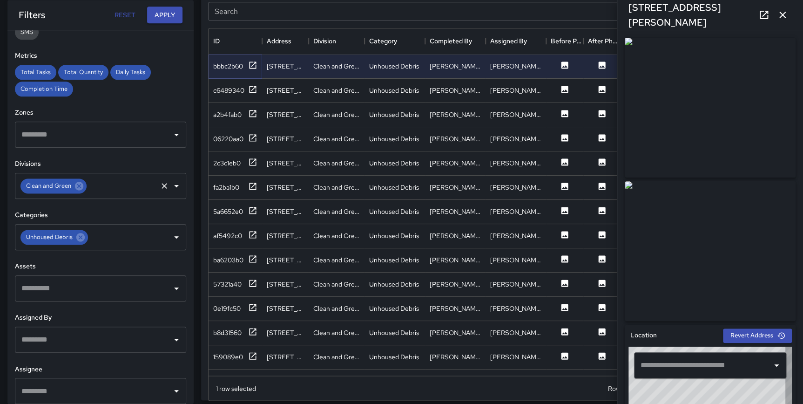
type input "**********"
click at [251, 88] on icon at bounding box center [252, 89] width 9 height 9
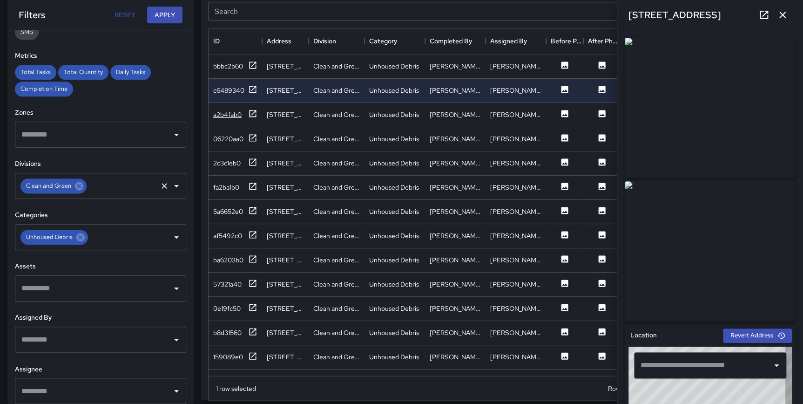
type input "**********"
click at [251, 111] on icon at bounding box center [252, 113] width 9 height 9
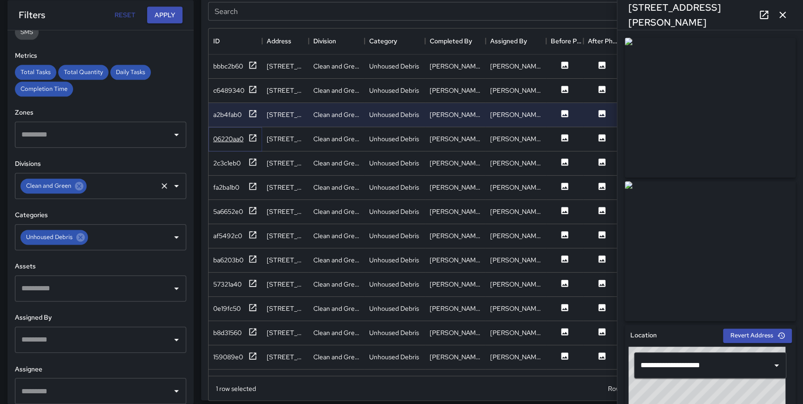
click at [252, 137] on icon at bounding box center [252, 137] width 7 height 7
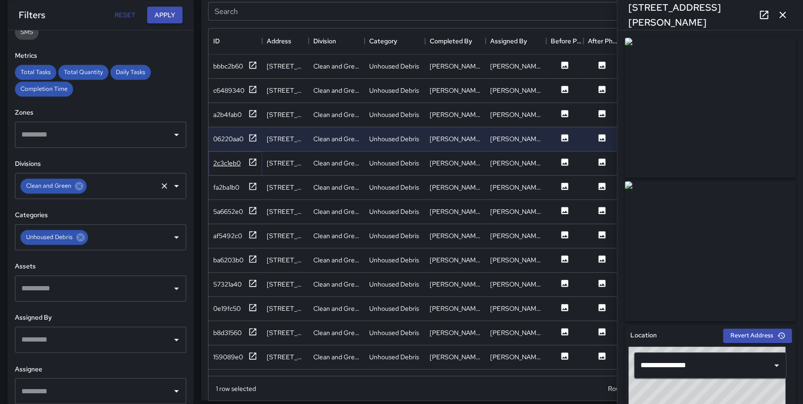
click at [253, 165] on icon at bounding box center [252, 161] width 9 height 9
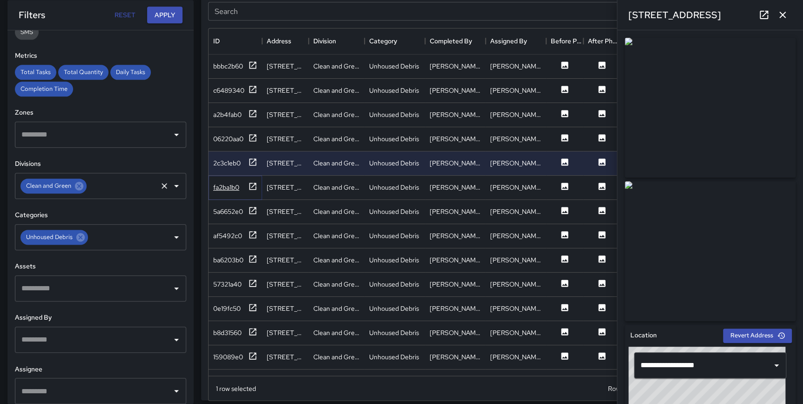
click at [254, 186] on icon at bounding box center [252, 186] width 9 height 9
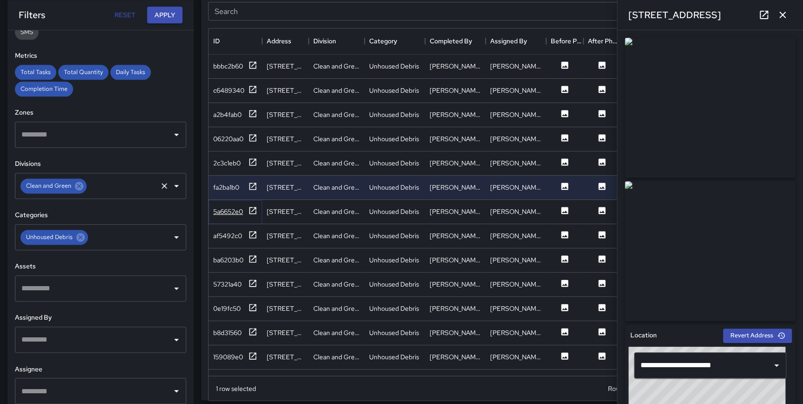
click at [254, 207] on icon at bounding box center [252, 210] width 7 height 7
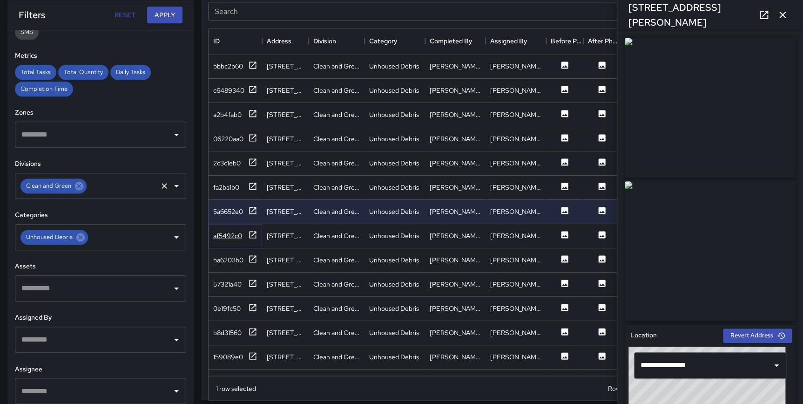
click at [253, 234] on icon at bounding box center [252, 234] width 9 height 9
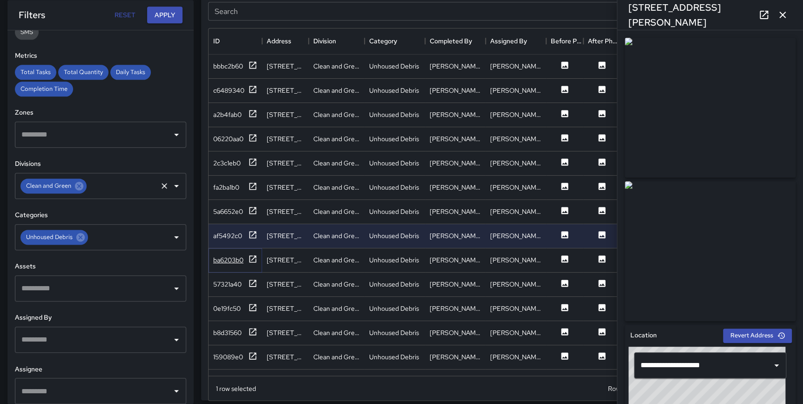
click at [253, 259] on icon at bounding box center [252, 258] width 9 height 9
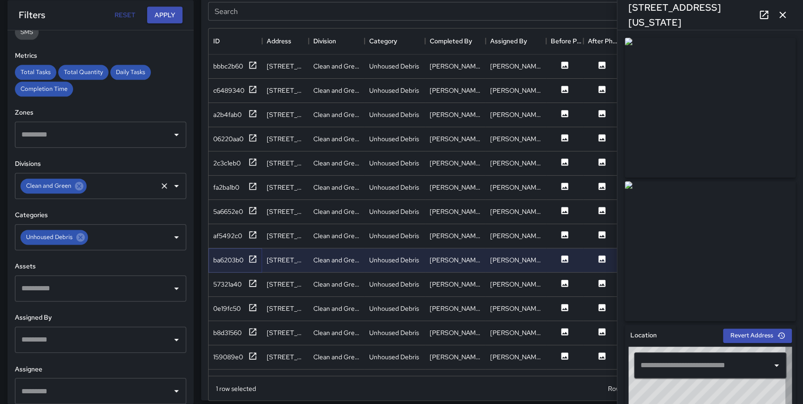
type input "**********"
click at [779, 15] on icon "button" at bounding box center [782, 14] width 11 height 11
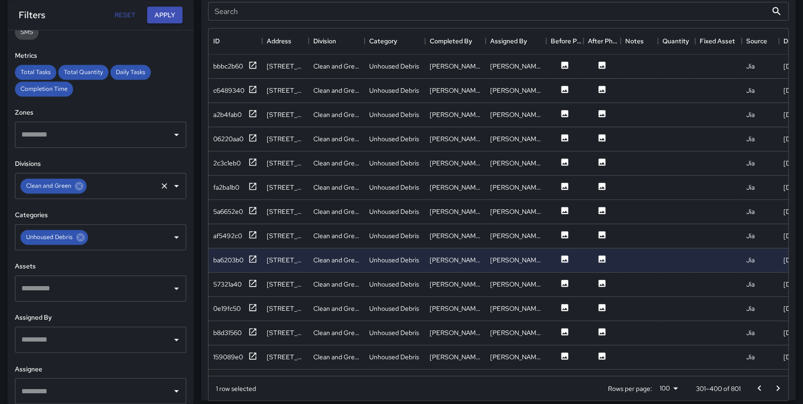
click at [764, 389] on icon "Go to previous page" at bounding box center [758, 387] width 11 height 11
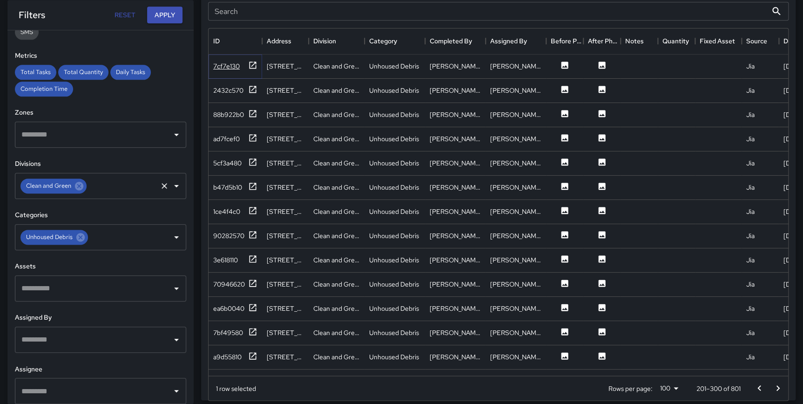
click at [253, 64] on icon at bounding box center [252, 65] width 9 height 9
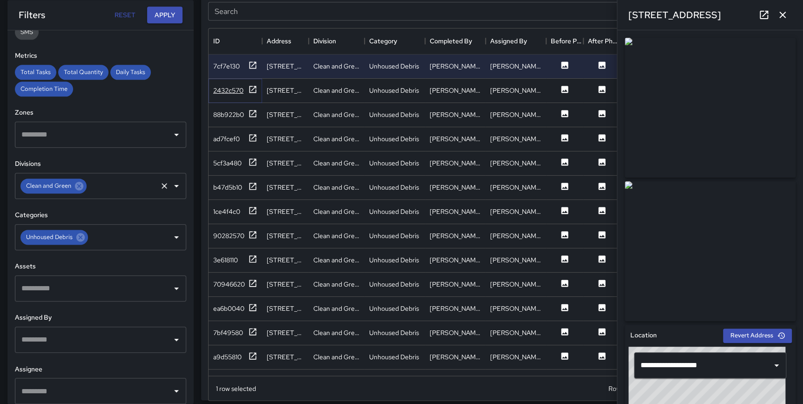
click at [252, 86] on icon at bounding box center [252, 89] width 7 height 7
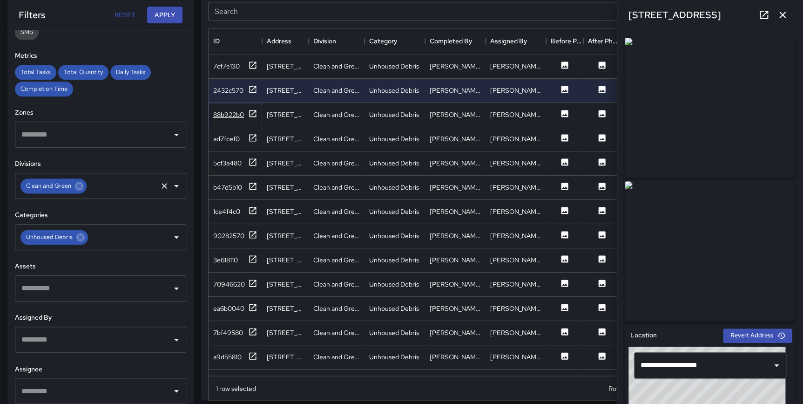
click at [251, 113] on icon at bounding box center [252, 113] width 9 height 9
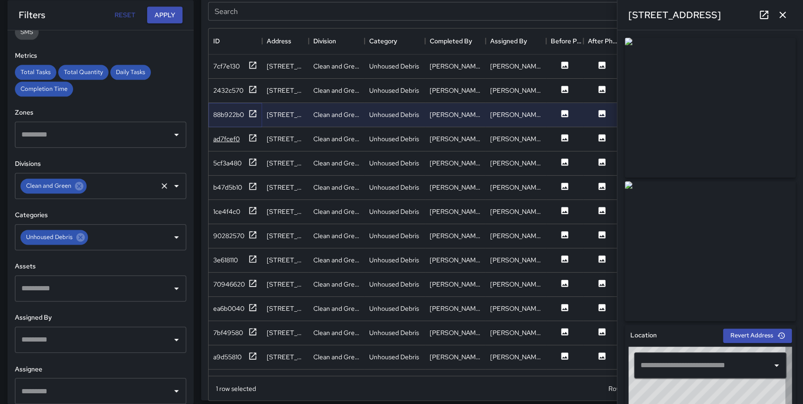
type input "**********"
click at [250, 137] on icon at bounding box center [252, 137] width 9 height 9
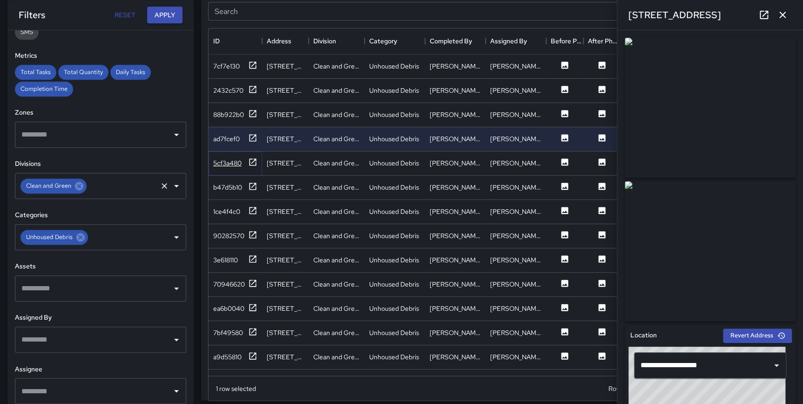
click at [251, 161] on icon at bounding box center [252, 161] width 9 height 9
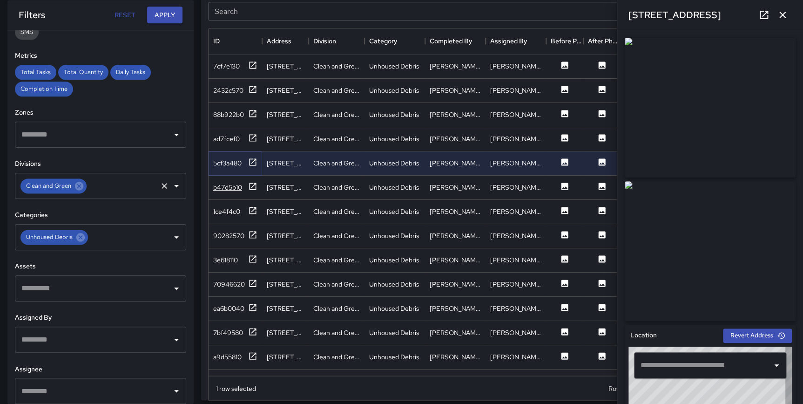
type input "**********"
click at [252, 186] on icon at bounding box center [252, 185] width 7 height 7
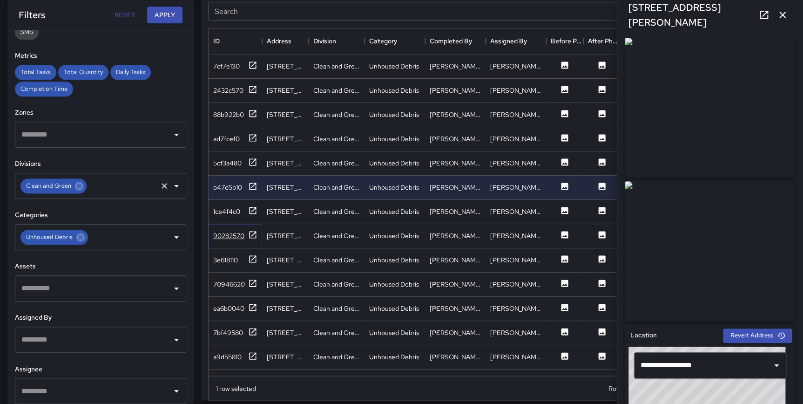
click at [253, 234] on icon at bounding box center [252, 234] width 9 height 9
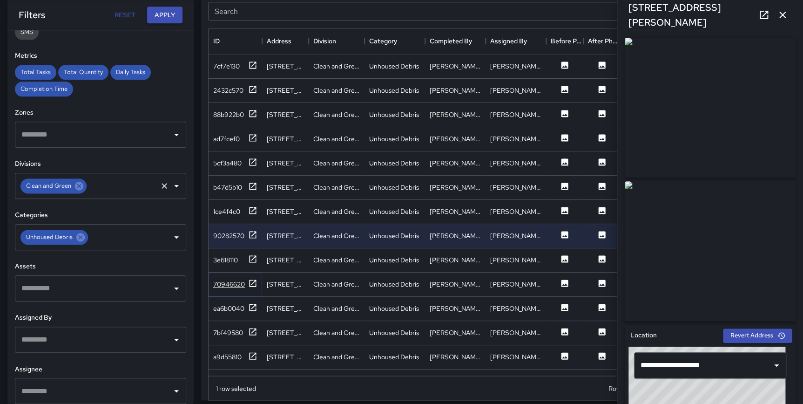
click at [253, 281] on icon at bounding box center [252, 282] width 7 height 7
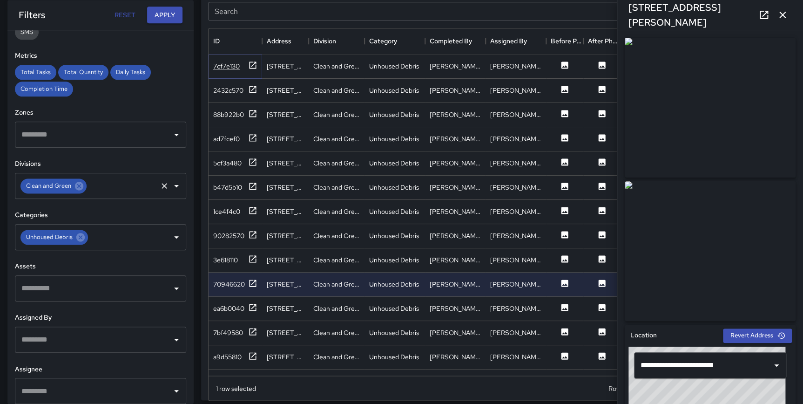
click at [255, 67] on icon at bounding box center [252, 64] width 7 height 7
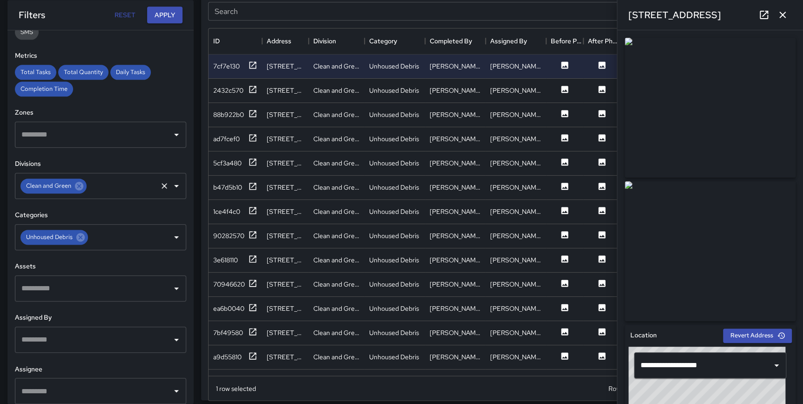
click at [782, 17] on icon "button" at bounding box center [782, 14] width 11 height 11
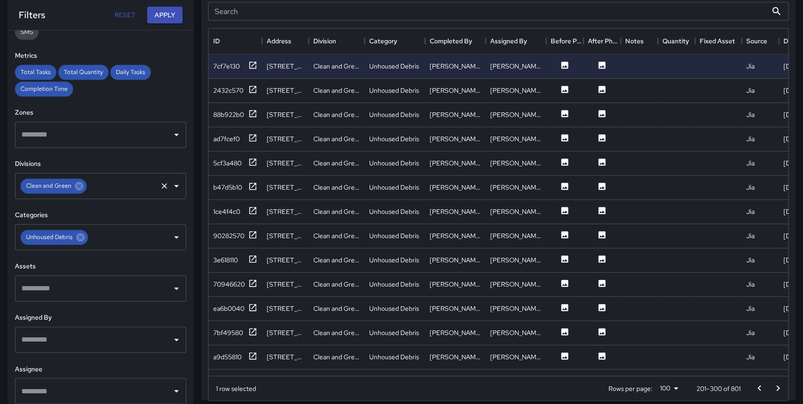
click at [755, 385] on icon "Go to previous page" at bounding box center [758, 387] width 11 height 11
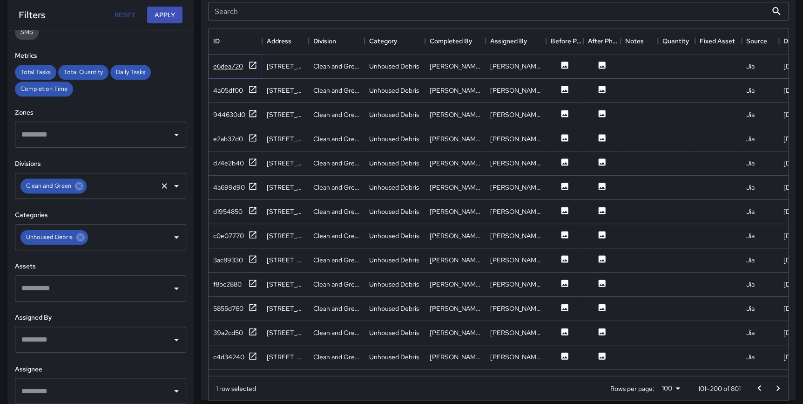
click at [249, 62] on icon at bounding box center [252, 64] width 7 height 7
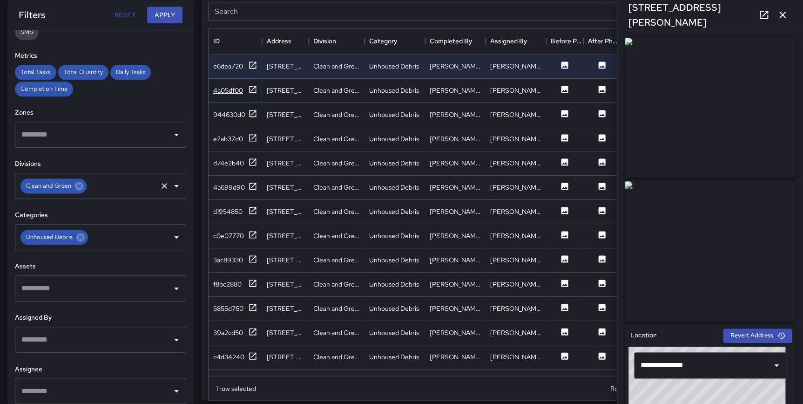
click at [253, 88] on icon at bounding box center [252, 89] width 7 height 7
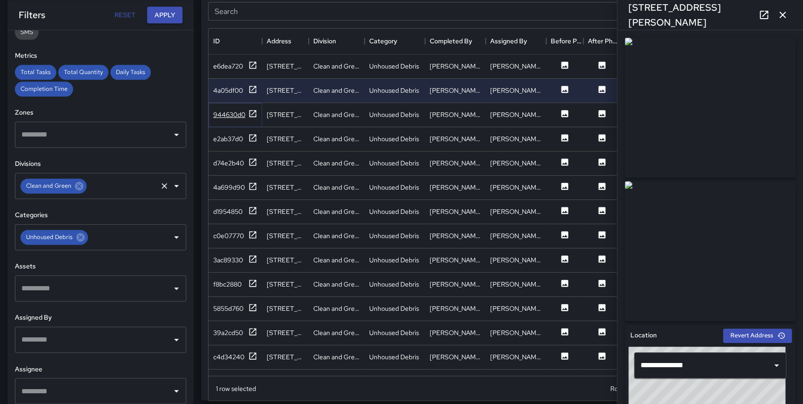
click at [255, 113] on icon at bounding box center [252, 113] width 9 height 9
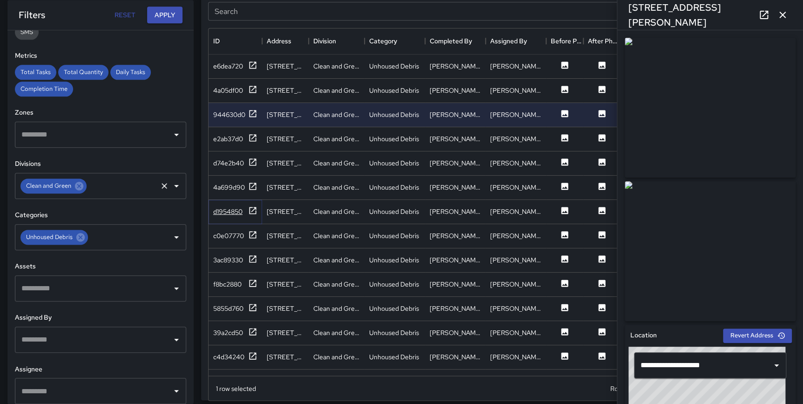
click at [253, 209] on icon at bounding box center [252, 210] width 9 height 9
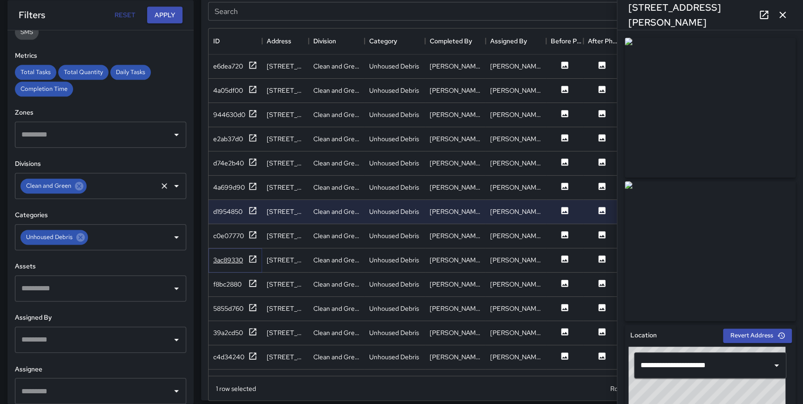
click at [250, 258] on icon at bounding box center [252, 258] width 9 height 9
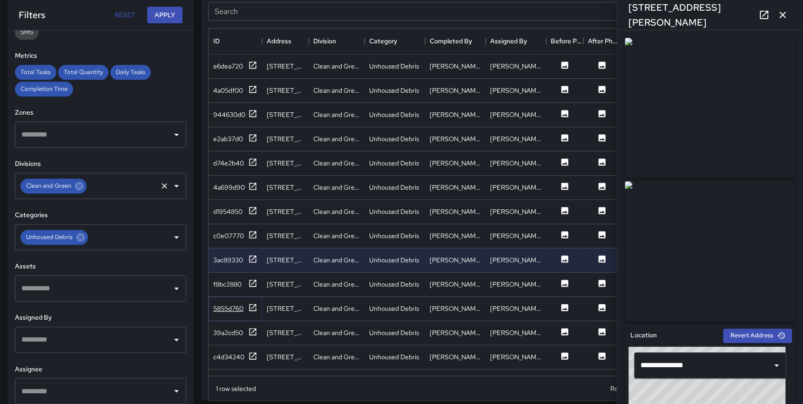
click at [252, 307] on icon at bounding box center [252, 306] width 7 height 7
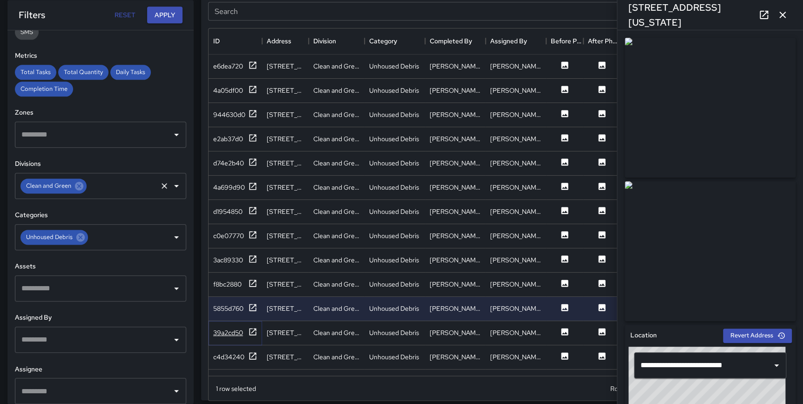
click at [252, 331] on icon at bounding box center [252, 331] width 9 height 9
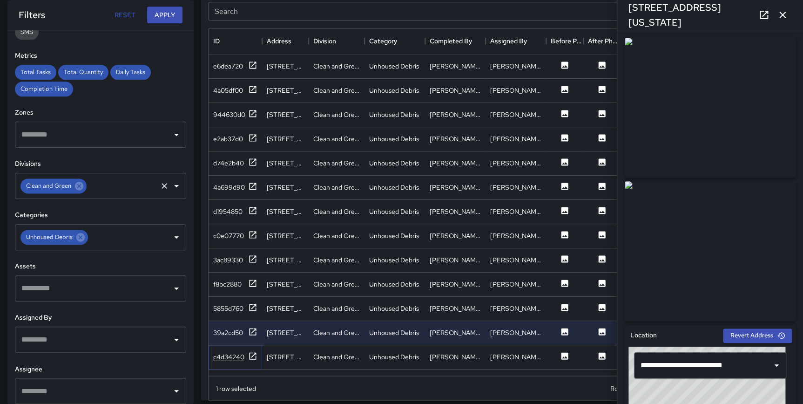
click at [252, 355] on icon at bounding box center [252, 355] width 7 height 7
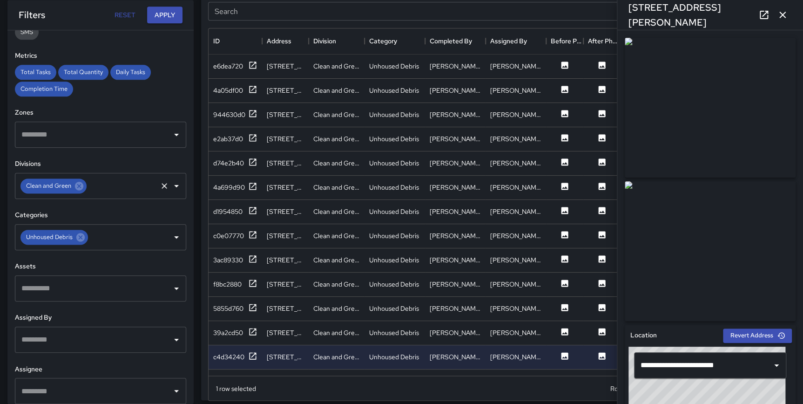
click at [781, 18] on icon "button" at bounding box center [782, 14] width 11 height 11
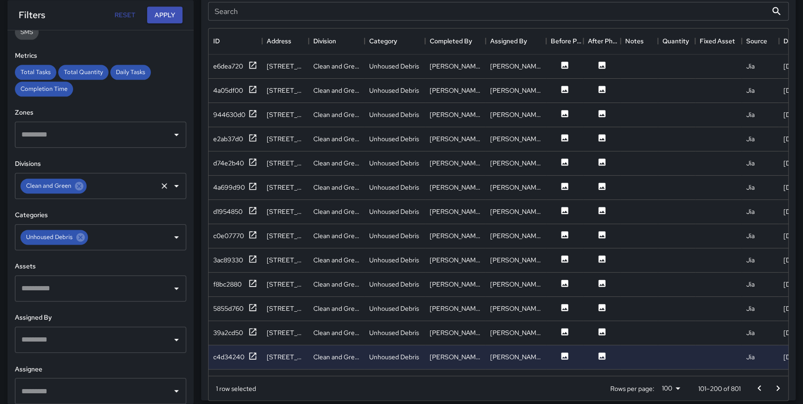
click at [755, 385] on icon "Go to previous page" at bounding box center [758, 387] width 11 height 11
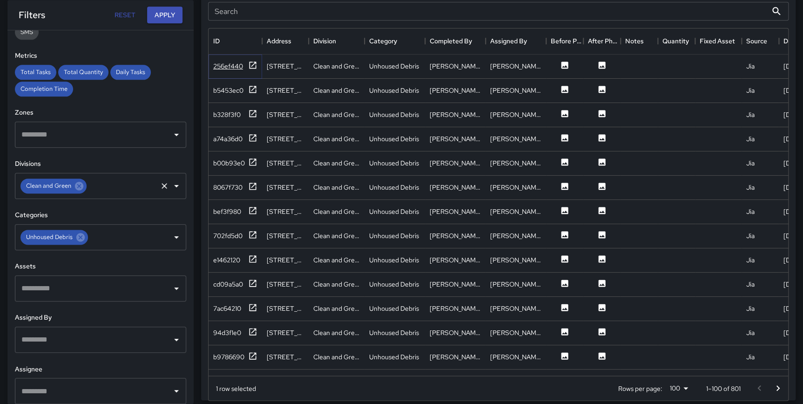
click at [251, 62] on icon at bounding box center [252, 65] width 9 height 9
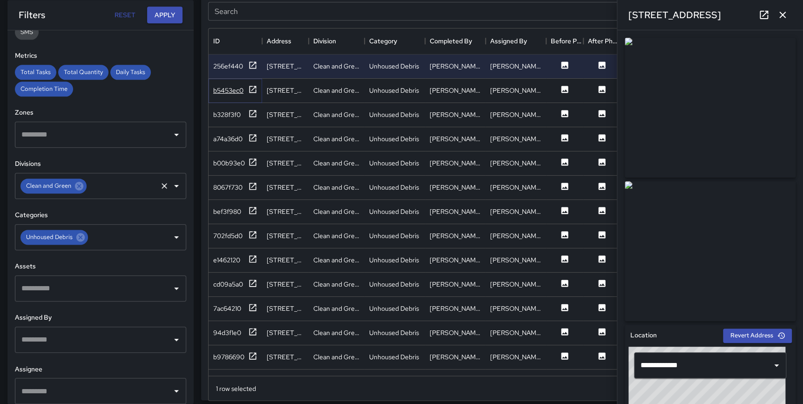
click at [252, 88] on icon at bounding box center [252, 89] width 9 height 9
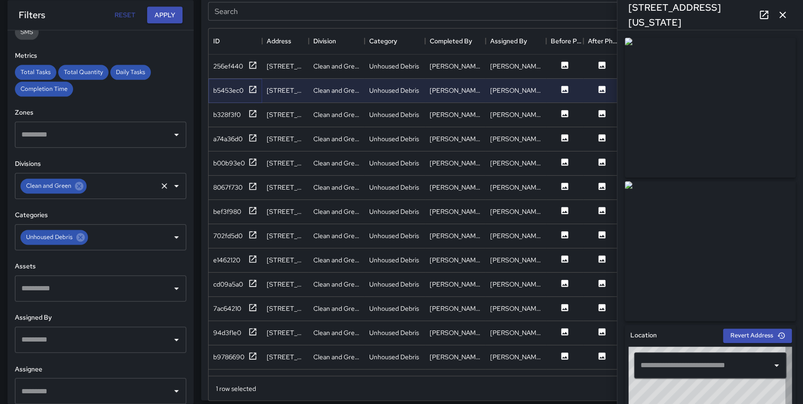
type input "**********"
click at [782, 13] on icon "button" at bounding box center [782, 14] width 11 height 11
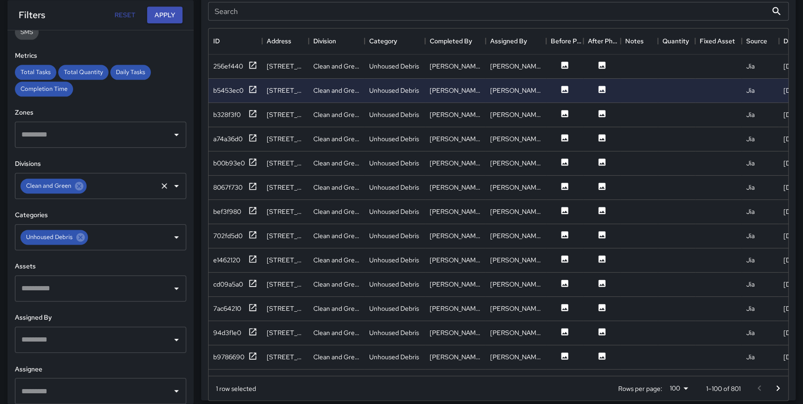
click at [801, 186] on div "Total Tasks 801 + 1720.45 % 44 Total Quantity 801 + 1720.45 % 44 Daily Tasks 3.…" at bounding box center [498, 133] width 609 height 1270
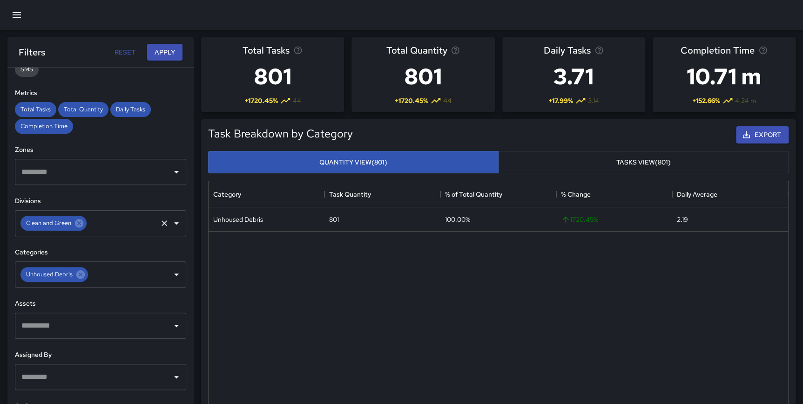
scroll to position [1, 0]
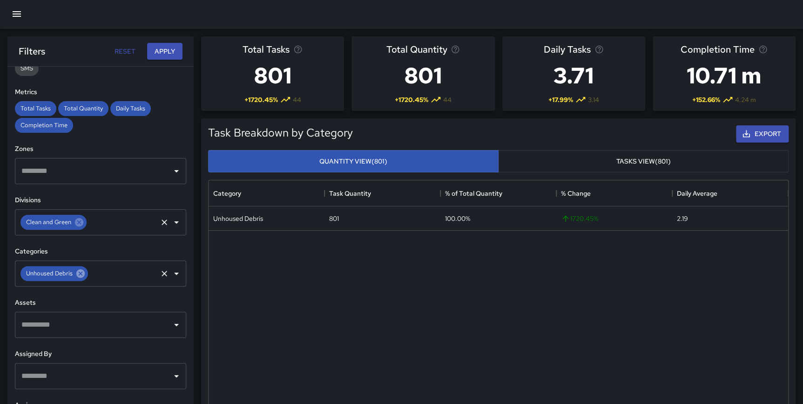
click at [76, 273] on icon at bounding box center [80, 273] width 10 height 10
click at [166, 51] on button "Apply" at bounding box center [164, 51] width 35 height 17
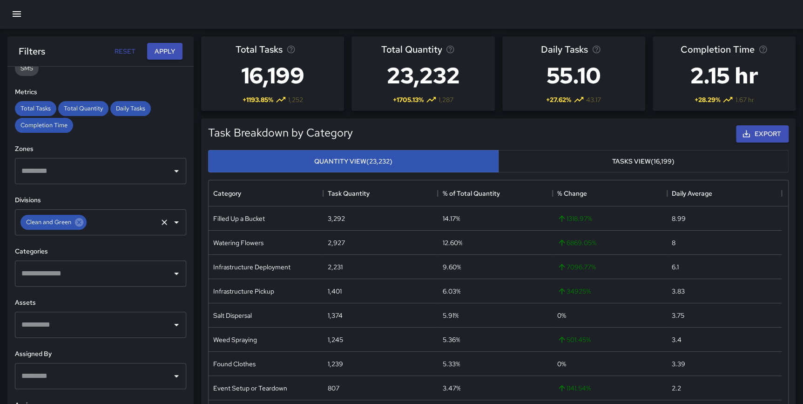
click at [86, 271] on input "text" at bounding box center [93, 273] width 149 height 18
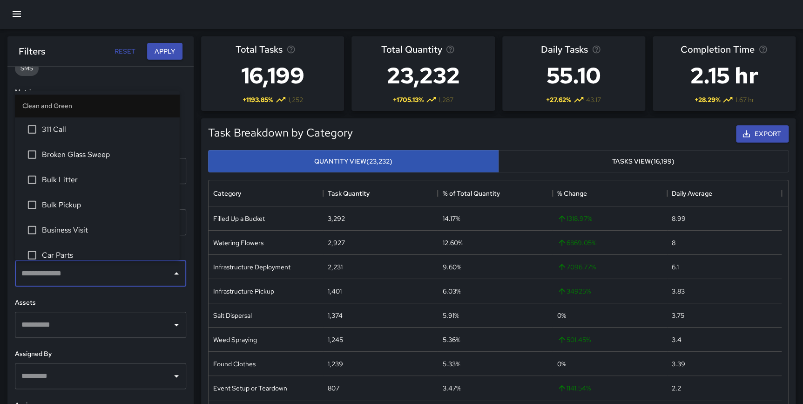
scroll to position [1443, 0]
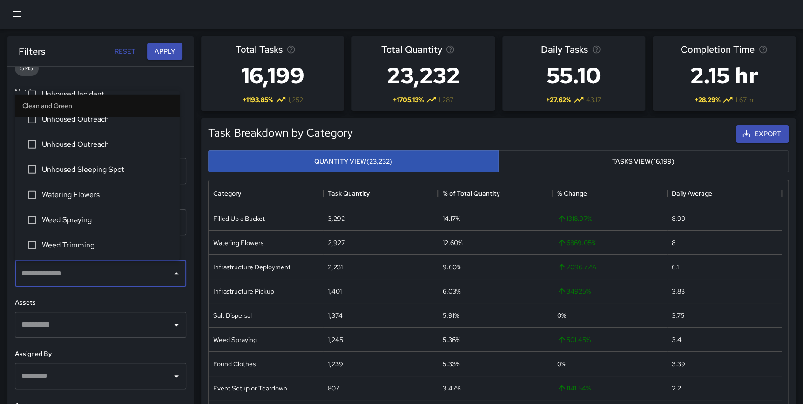
click at [104, 168] on span "Unhoused Sleeping Spot" at bounding box center [107, 169] width 130 height 11
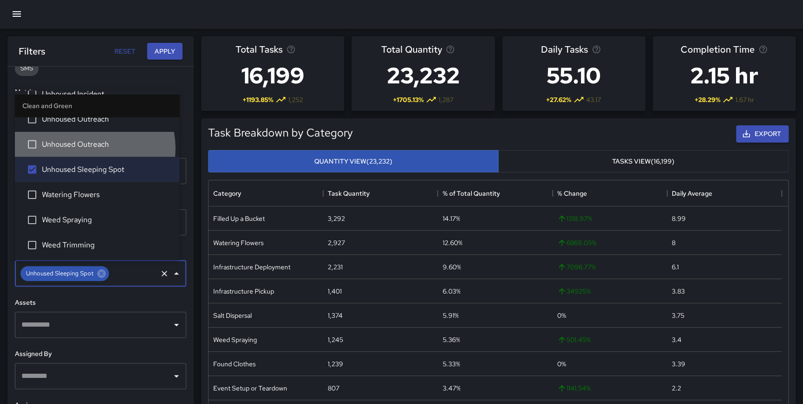
click at [94, 146] on span "Unhoused Outreach" at bounding box center [107, 144] width 130 height 11
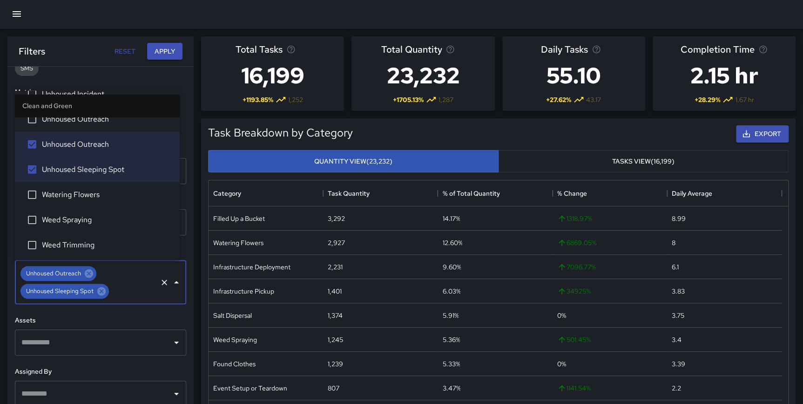
click at [94, 123] on li "Unhoused Outreach" at bounding box center [97, 119] width 165 height 25
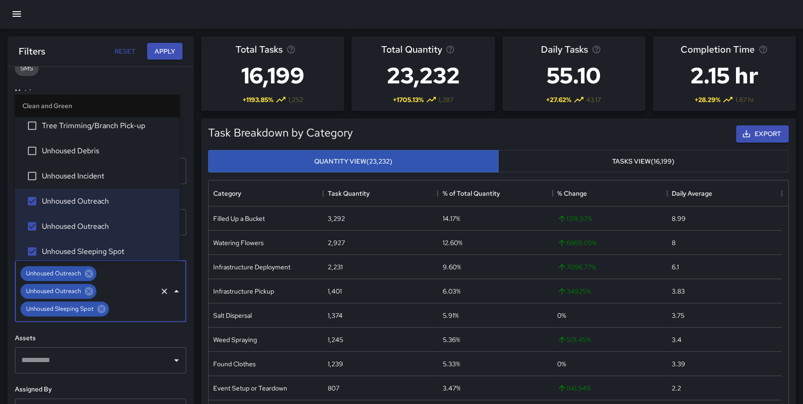
scroll to position [1329, 0]
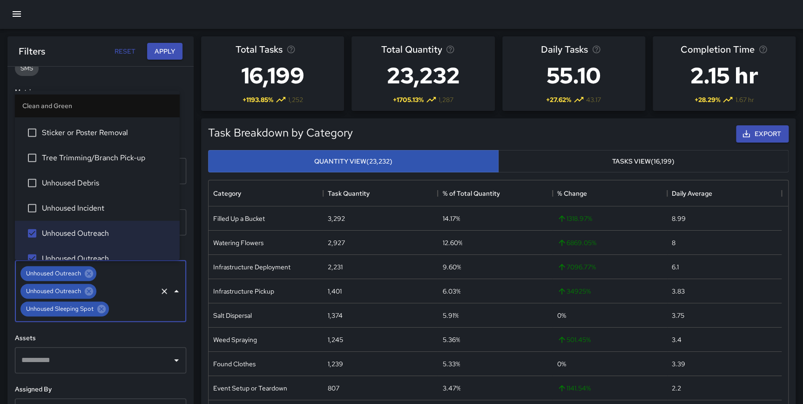
drag, startPoint x: 173, startPoint y: 242, endPoint x: 174, endPoint y: 231, distance: 10.7
click at [174, 231] on ul "Clean and Green 311 Call Broken Glass Sweep Bulk Litter Bulk Pickup Business Vi…" at bounding box center [97, 175] width 165 height 169
click at [88, 206] on span "Unhoused Incident" at bounding box center [107, 207] width 130 height 11
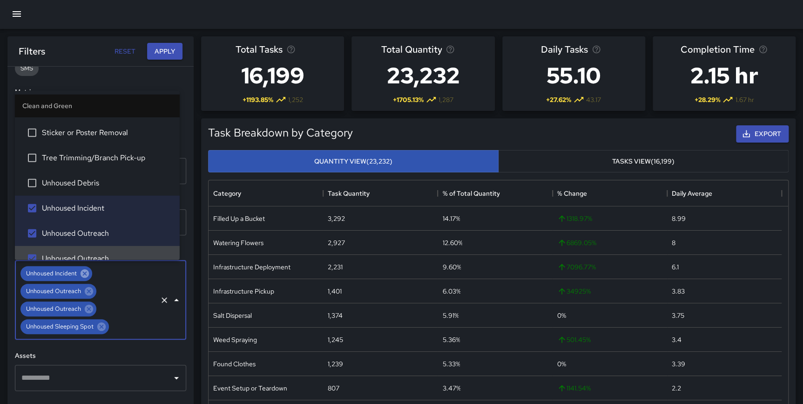
click at [84, 271] on icon at bounding box center [85, 273] width 10 height 10
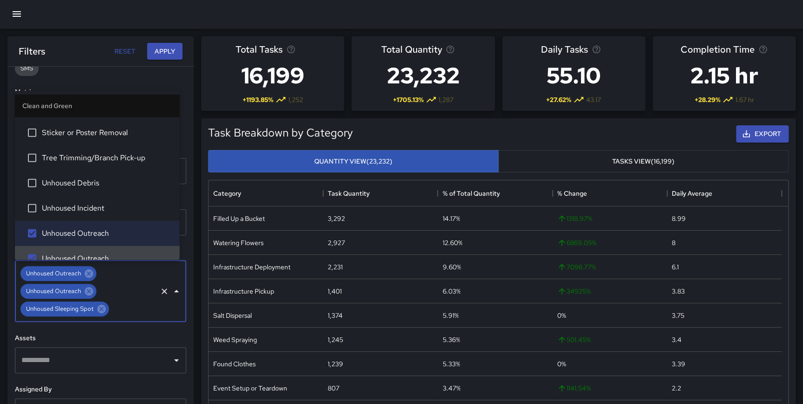
click at [145, 293] on div "Unhoused Outreach Unhoused Outreach Unhoused Sleeping Spot ​" at bounding box center [100, 290] width 171 height 61
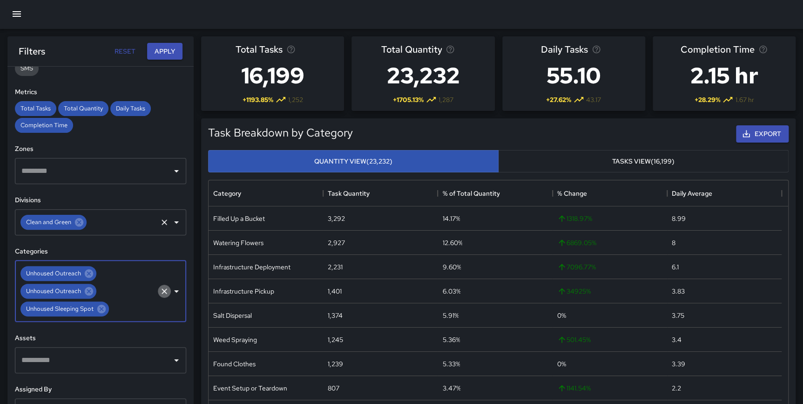
click at [160, 293] on icon "Clear" at bounding box center [164, 290] width 9 height 9
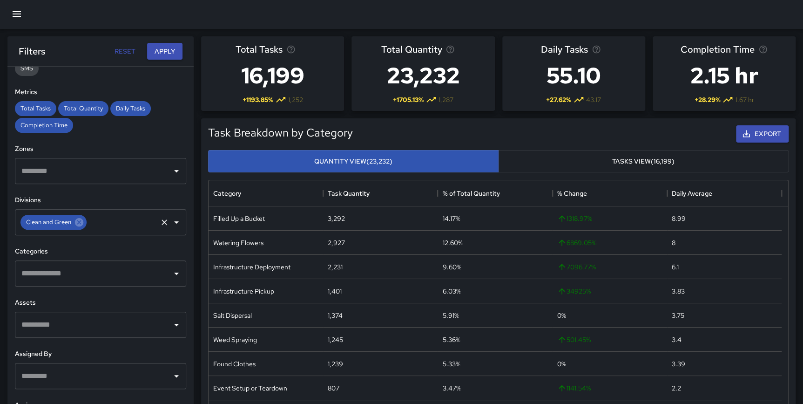
click at [84, 272] on input "text" at bounding box center [93, 273] width 149 height 18
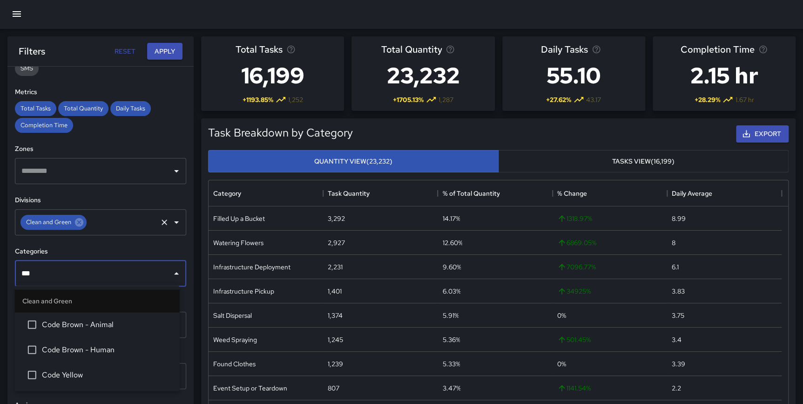
type input "****"
click at [93, 344] on li "Code Brown - Human" at bounding box center [97, 348] width 165 height 25
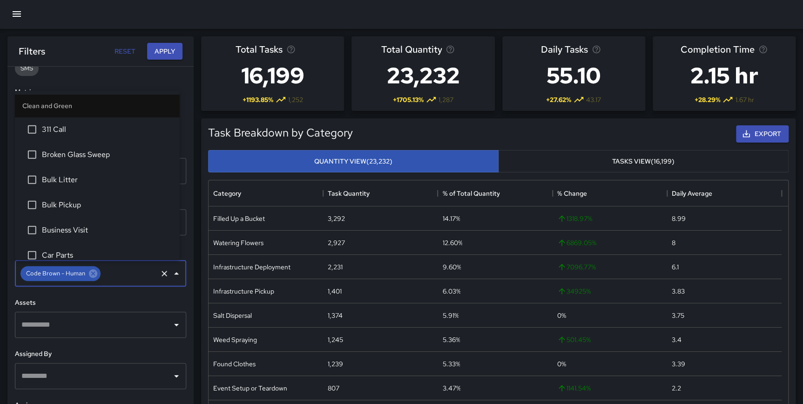
scroll to position [83, 0]
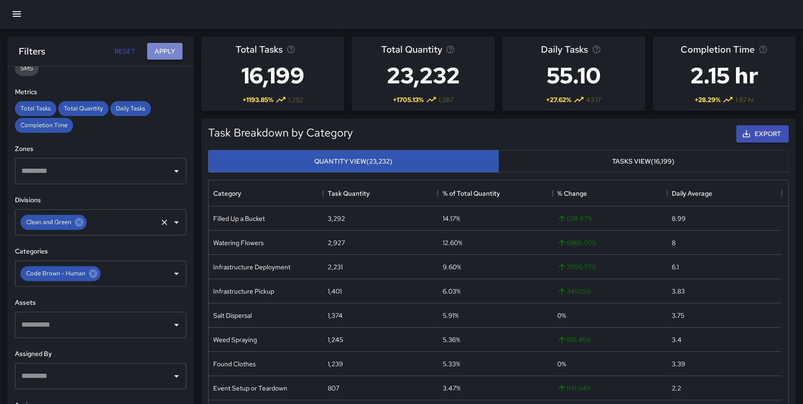
click at [162, 50] on button "Apply" at bounding box center [164, 51] width 35 height 17
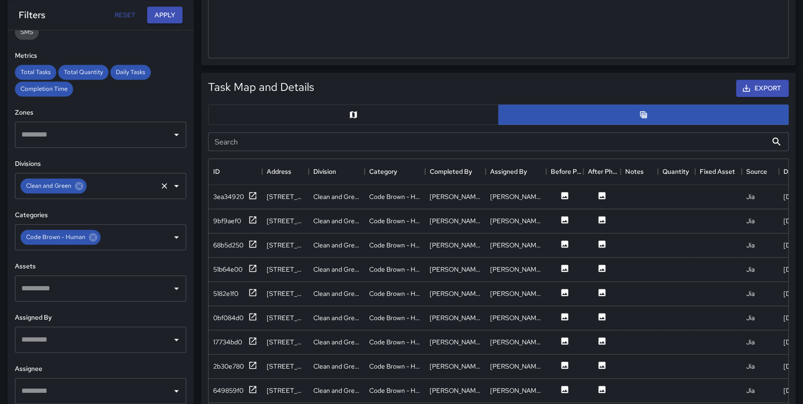
scroll to position [404, 0]
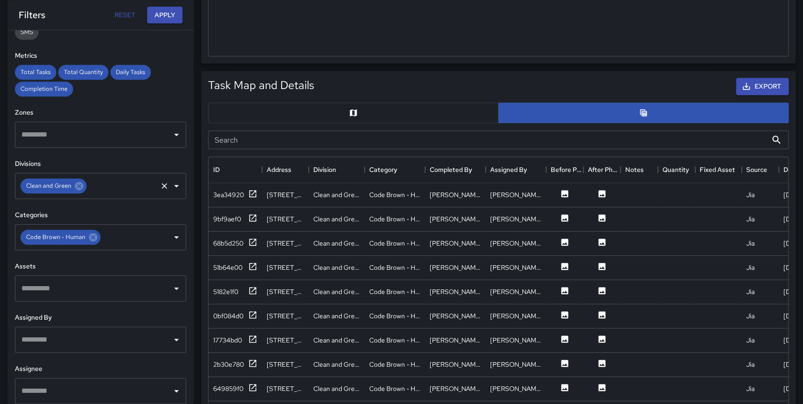
click at [372, 112] on button "button" at bounding box center [353, 112] width 290 height 20
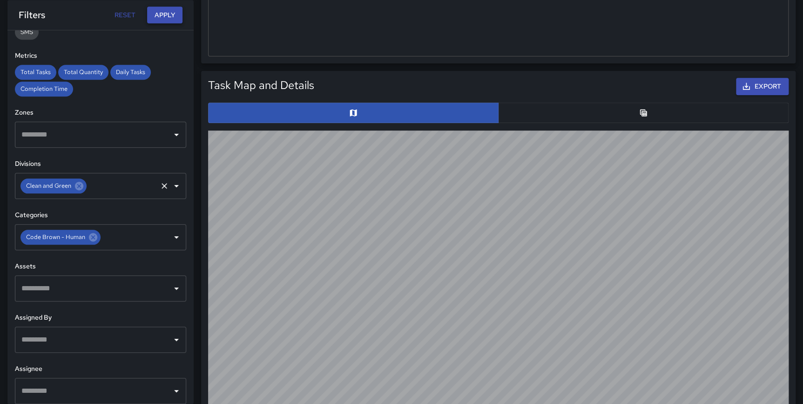
click at [160, 13] on button "Apply" at bounding box center [164, 15] width 35 height 17
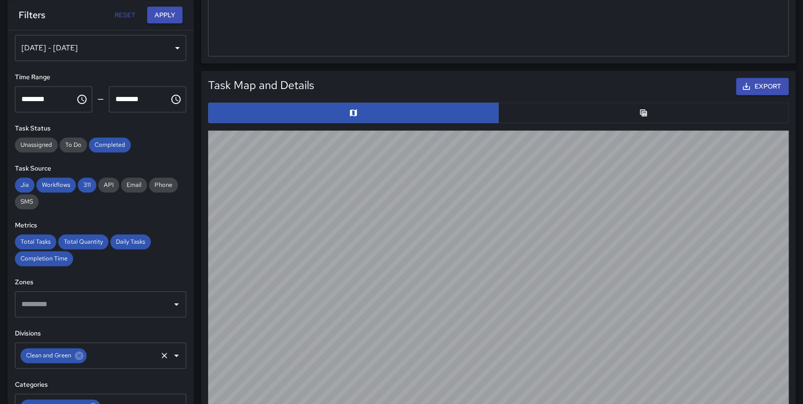
scroll to position [7, 0]
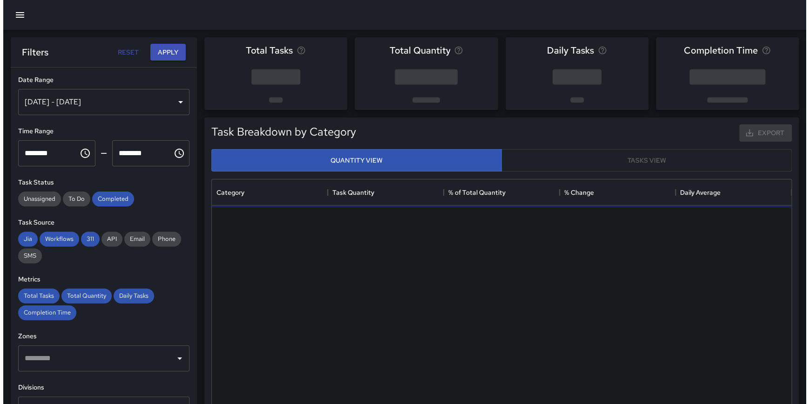
scroll to position [272, 572]
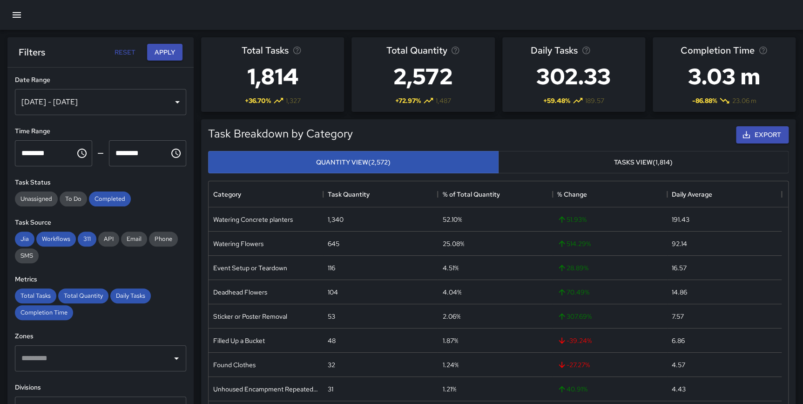
click at [116, 108] on div "[DATE] - [DATE]" at bounding box center [100, 102] width 171 height 26
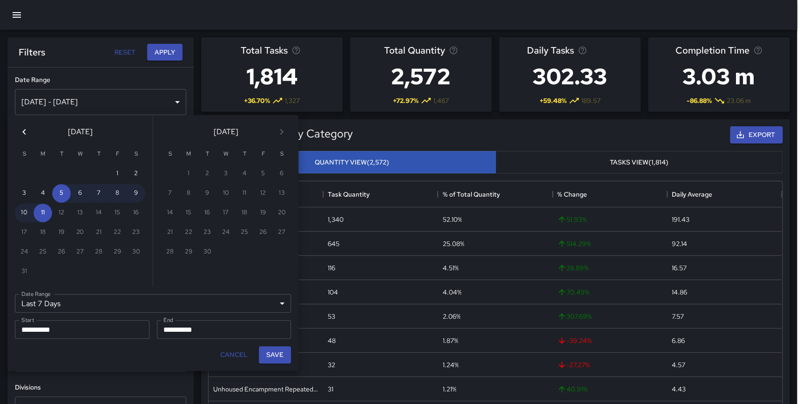
scroll to position [272, 573]
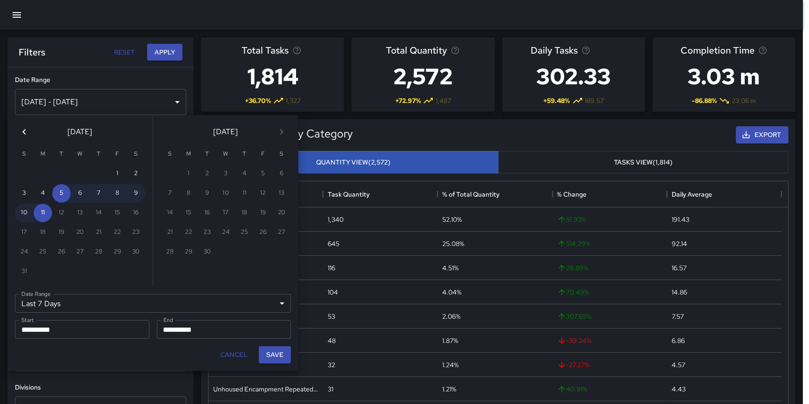
click at [27, 135] on icon "Previous month" at bounding box center [24, 131] width 11 height 11
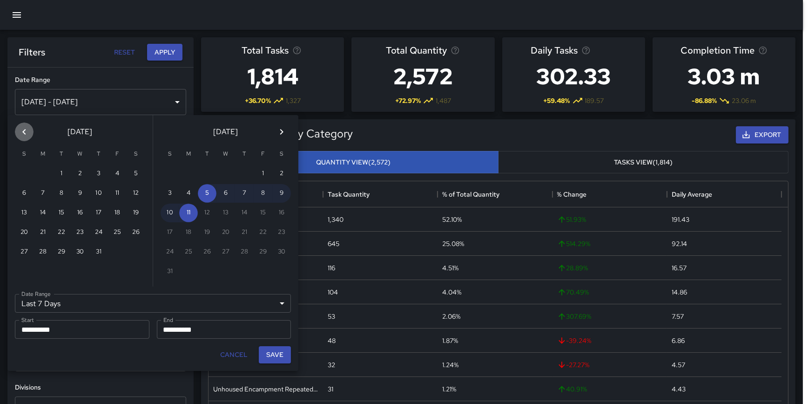
click at [27, 135] on icon "Previous month" at bounding box center [24, 131] width 11 height 11
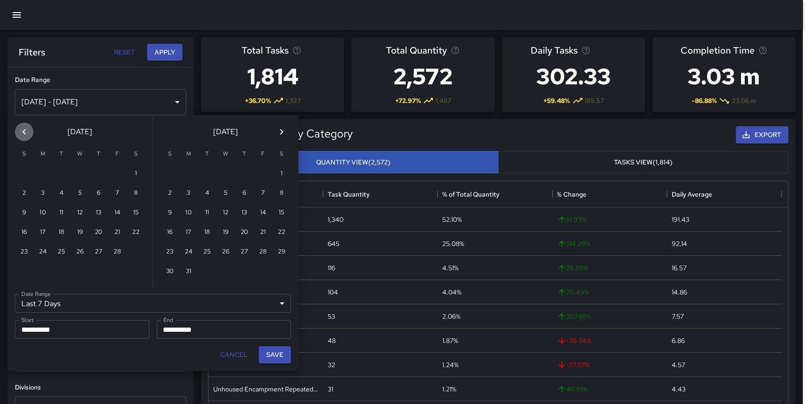
click at [27, 135] on icon "Previous month" at bounding box center [24, 131] width 11 height 11
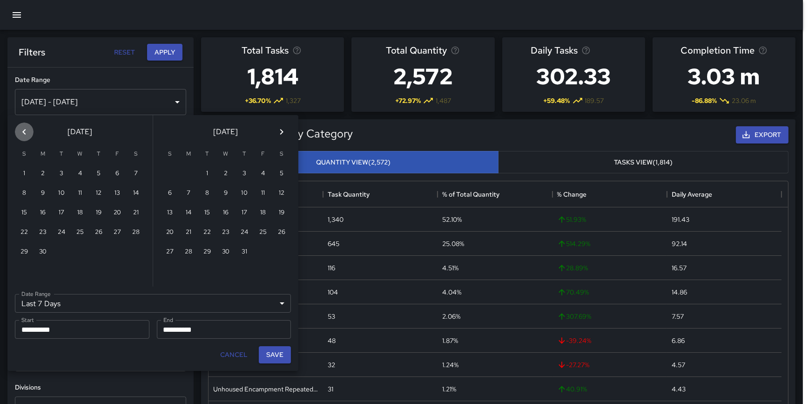
click at [27, 135] on icon "Previous month" at bounding box center [24, 131] width 11 height 11
click at [240, 171] on button "1" at bounding box center [244, 173] width 19 height 19
type input "******"
type input "**********"
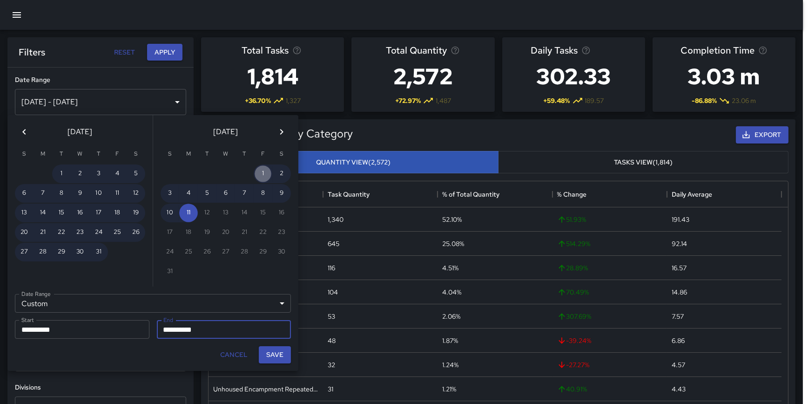
click at [260, 171] on button "1" at bounding box center [263, 173] width 19 height 19
type input "**********"
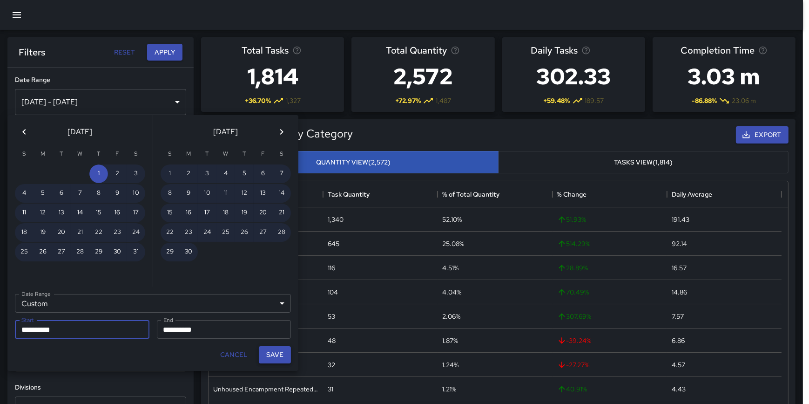
click at [265, 350] on button "Save" at bounding box center [275, 354] width 32 height 17
type input "**********"
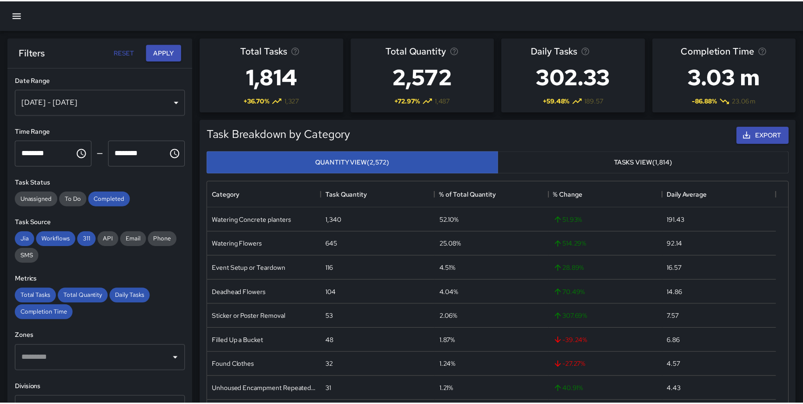
scroll to position [272, 572]
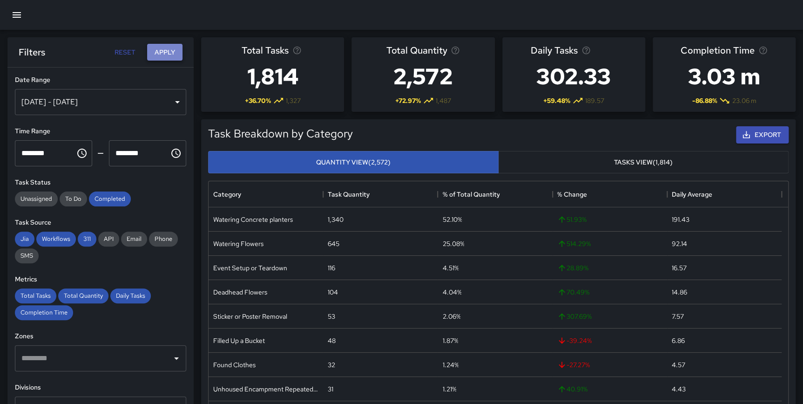
click at [164, 55] on button "Apply" at bounding box center [164, 52] width 35 height 17
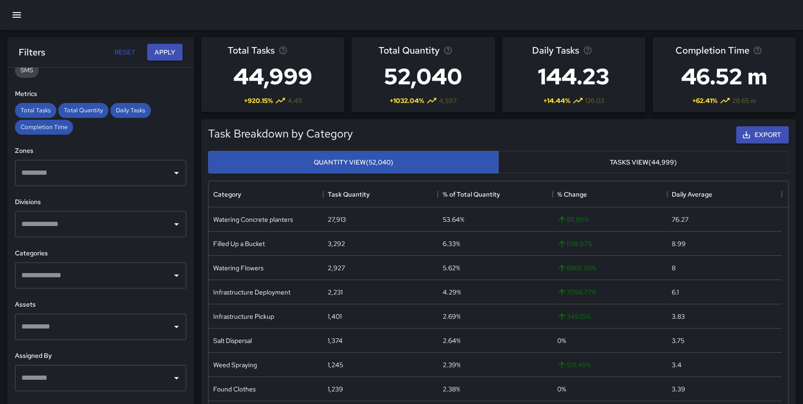
scroll to position [193, 0]
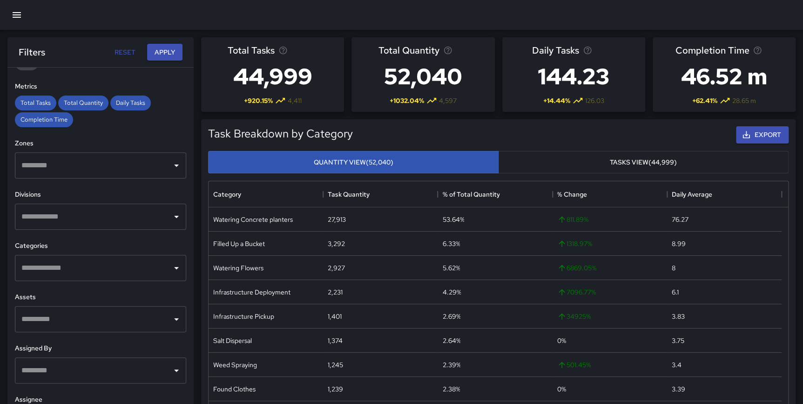
click at [65, 270] on input "text" at bounding box center [93, 268] width 149 height 18
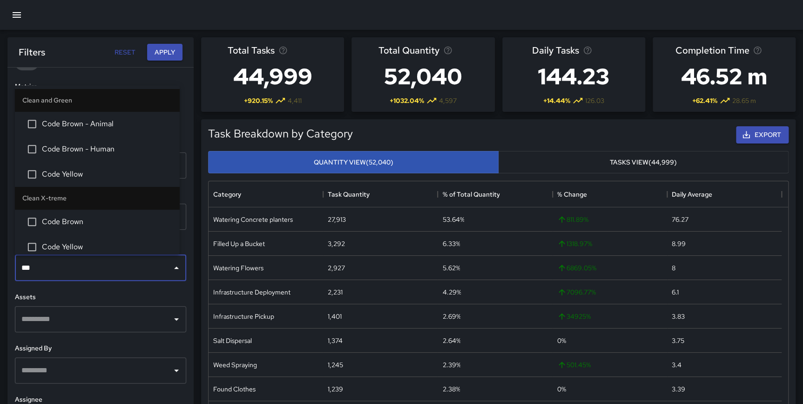
type input "****"
click at [93, 146] on span "Code Brown - Human" at bounding box center [107, 148] width 130 height 11
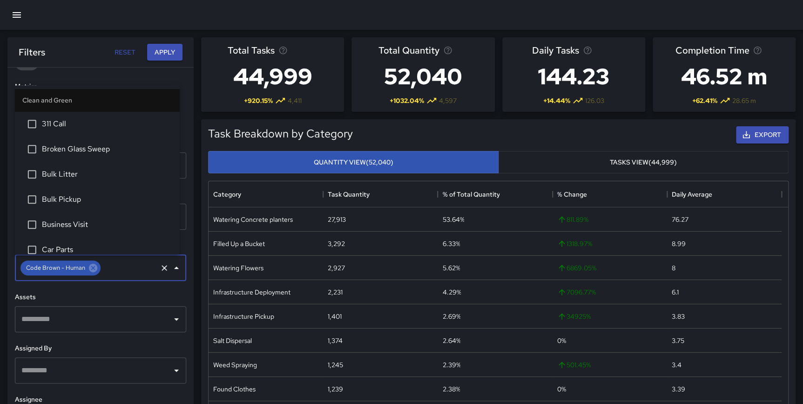
scroll to position [83, 0]
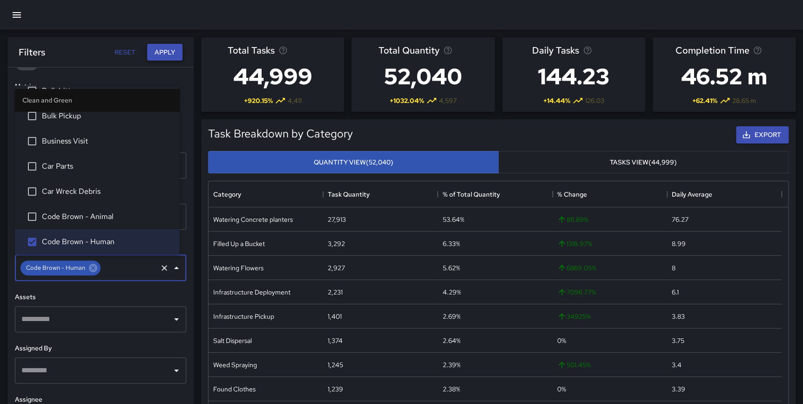
click at [157, 54] on button "Apply" at bounding box center [164, 52] width 35 height 17
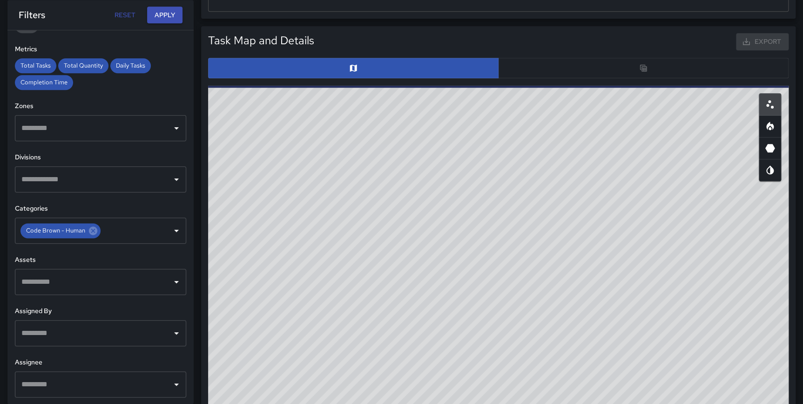
scroll to position [486, 0]
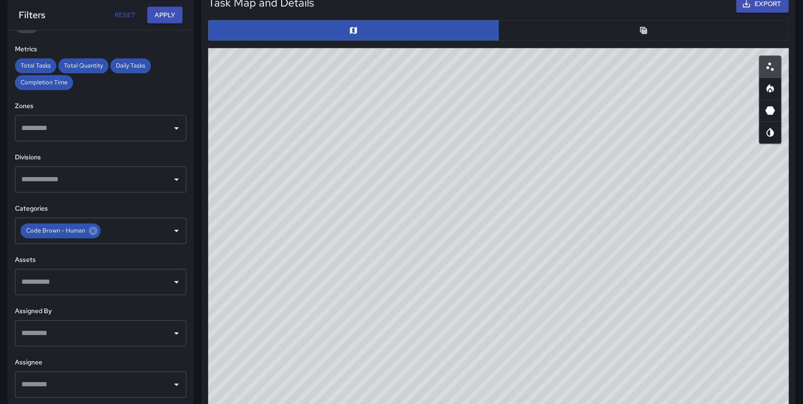
click at [777, 90] on button "button" at bounding box center [770, 88] width 22 height 22
type button "heatmap"
drag, startPoint x: 552, startPoint y: 323, endPoint x: 555, endPoint y: 402, distance: 78.7
click at [555, 402] on div "© Mapbox © OpenStreetMap Improve this map" at bounding box center [498, 234] width 580 height 372
drag, startPoint x: 592, startPoint y: 275, endPoint x: 564, endPoint y: 246, distance: 40.8
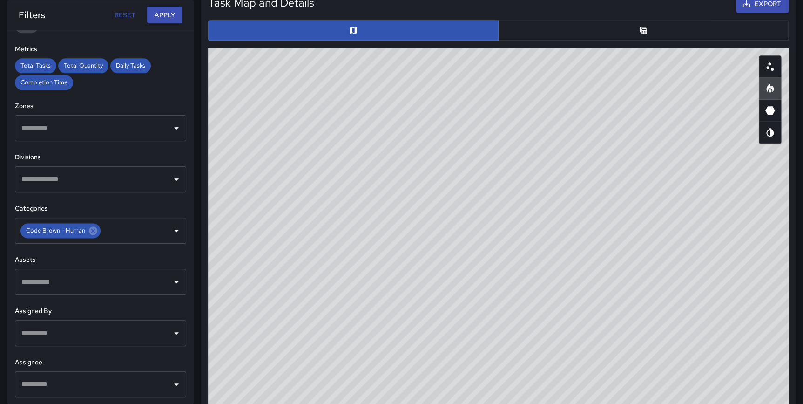
click at [564, 246] on div "© Mapbox © OpenStreetMap Improve this map" at bounding box center [498, 234] width 580 height 372
drag, startPoint x: 544, startPoint y: 309, endPoint x: 596, endPoint y: 367, distance: 78.1
click at [596, 367] on div "© Mapbox © OpenStreetMap Improve this map" at bounding box center [498, 234] width 580 height 372
drag, startPoint x: 599, startPoint y: 298, endPoint x: 581, endPoint y: 298, distance: 18.6
click at [549, 309] on div "© Mapbox © OpenStreetMap Improve this map" at bounding box center [498, 234] width 580 height 372
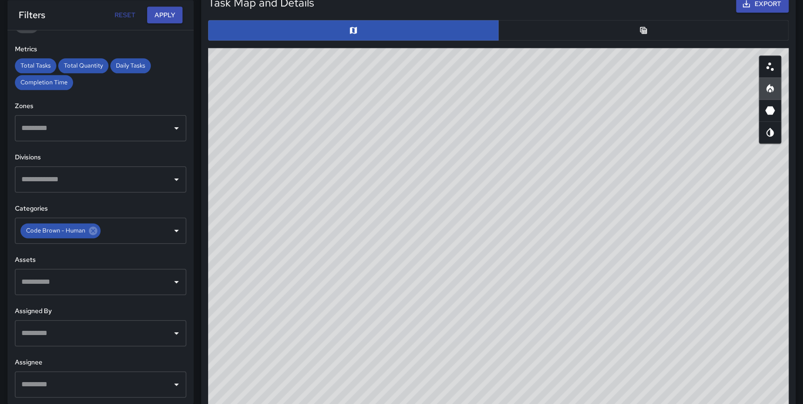
drag, startPoint x: 656, startPoint y: 282, endPoint x: 634, endPoint y: 326, distance: 49.5
click at [634, 326] on div "© Mapbox © OpenStreetMap Improve this map" at bounding box center [498, 234] width 580 height 372
click at [612, 326] on div "© Mapbox © OpenStreetMap Improve this map" at bounding box center [498, 234] width 580 height 372
drag, startPoint x: 800, startPoint y: 223, endPoint x: 807, endPoint y: 252, distance: 29.7
click at [803, 256] on html "**********" at bounding box center [401, 150] width 803 height 1273
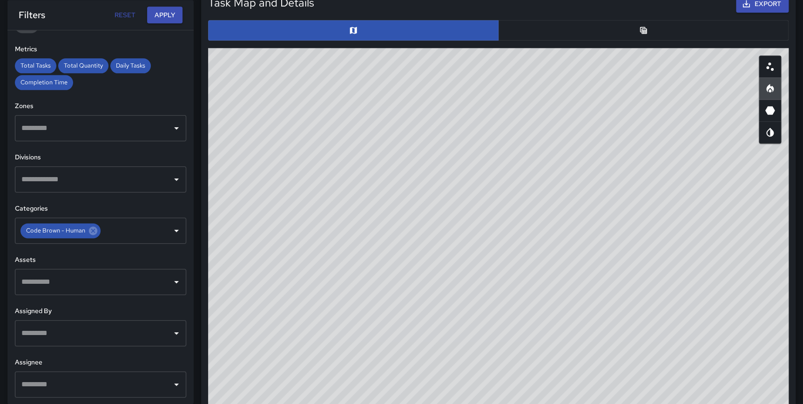
drag, startPoint x: 802, startPoint y: 223, endPoint x: 805, endPoint y: 249, distance: 25.7
click at [803, 253] on html "**********" at bounding box center [401, 150] width 803 height 1273
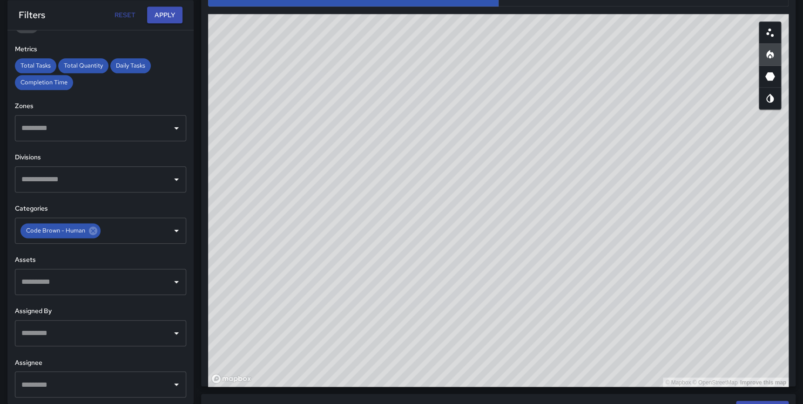
scroll to position [518, 0]
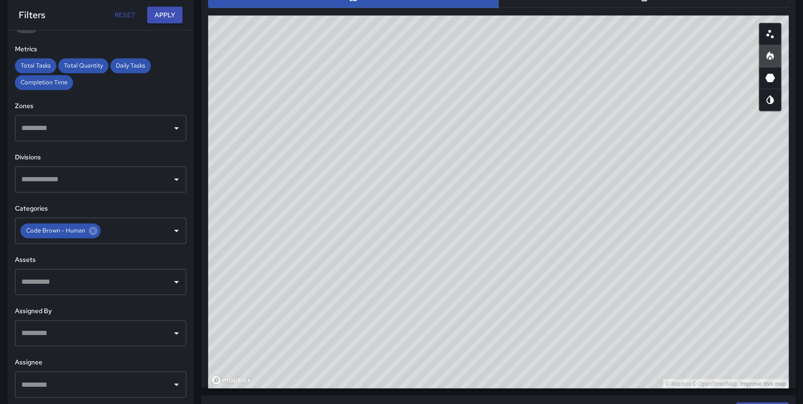
drag, startPoint x: 635, startPoint y: 180, endPoint x: 626, endPoint y: 171, distance: 12.5
click at [626, 171] on div "© Mapbox © OpenStreetMap Improve this map" at bounding box center [498, 201] width 580 height 372
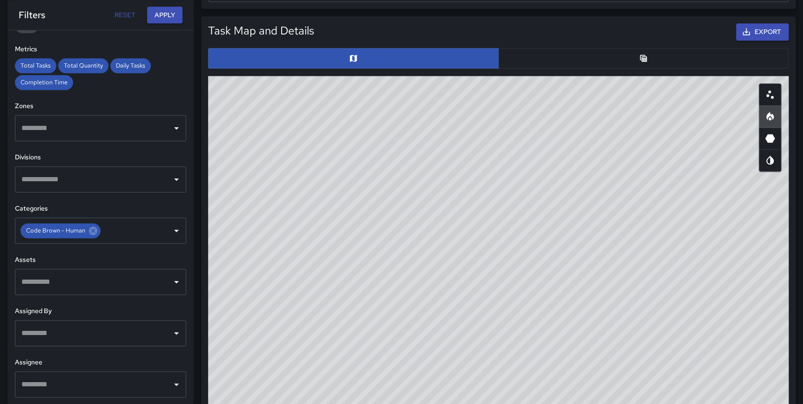
scroll to position [433, 0]
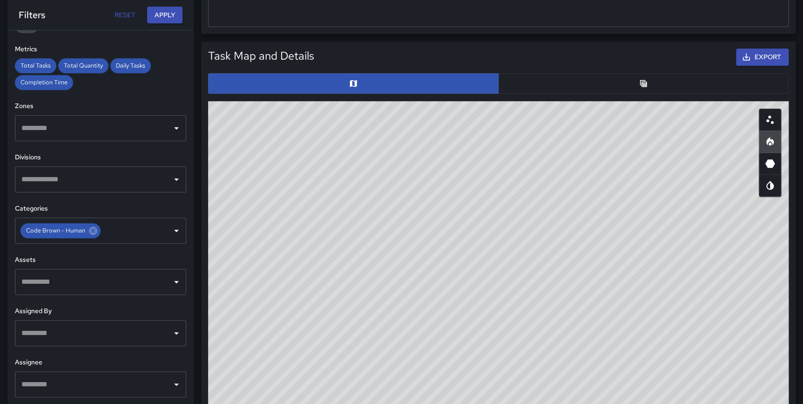
click at [609, 80] on button "button" at bounding box center [643, 83] width 290 height 20
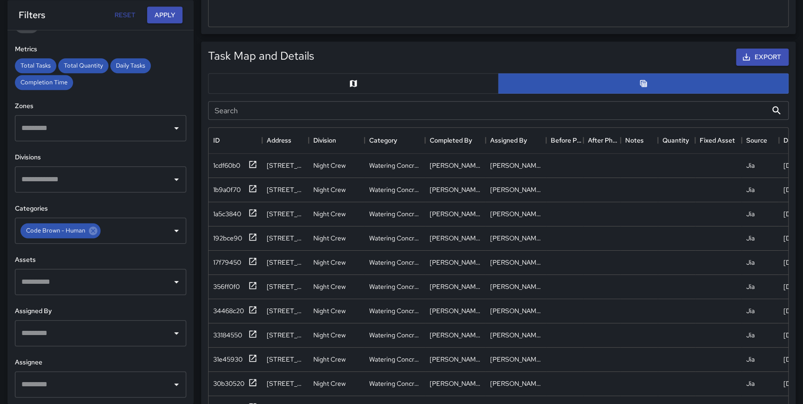
scroll to position [7, 7]
click at [244, 163] on div "1cdf60b0" at bounding box center [235, 166] width 44 height 12
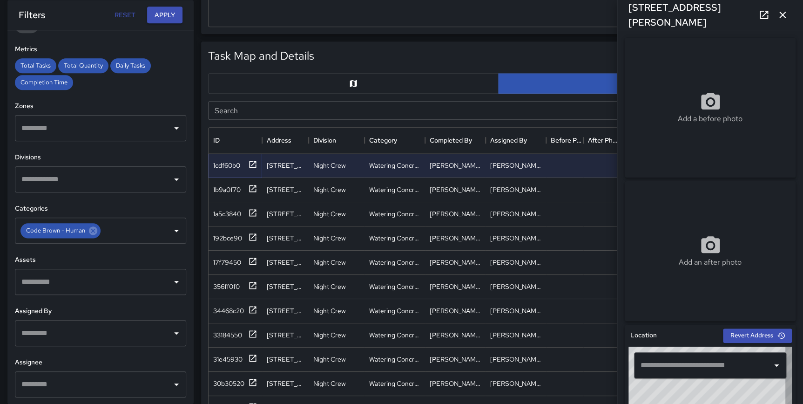
type input "**********"
click at [242, 180] on div "1b9a0f70" at bounding box center [236, 190] width 54 height 24
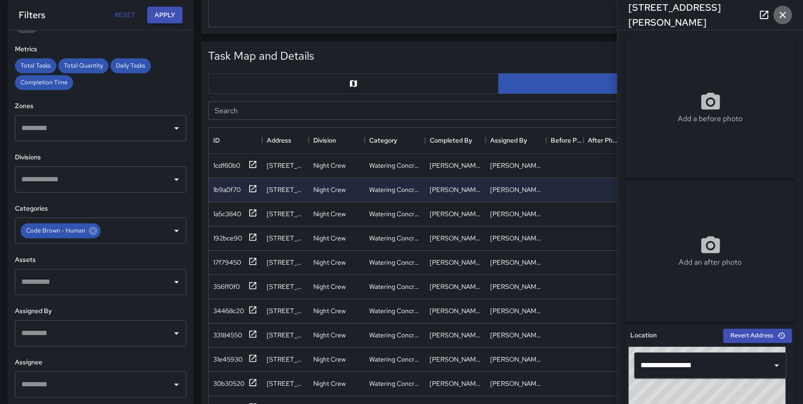
click at [779, 17] on icon "button" at bounding box center [782, 14] width 11 height 11
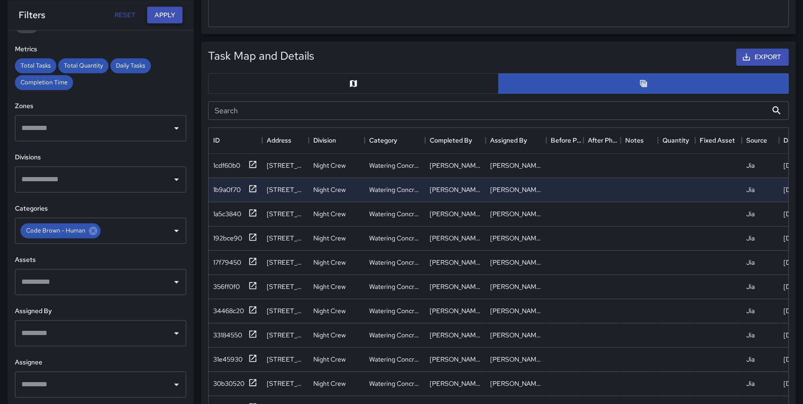
click at [163, 16] on button "Apply" at bounding box center [164, 15] width 35 height 17
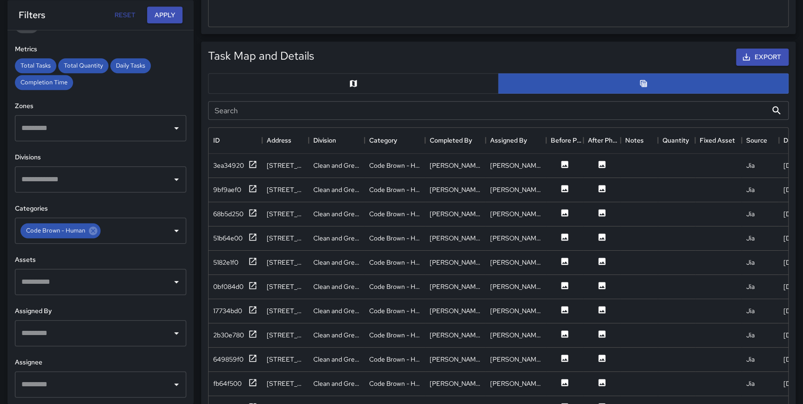
click at [312, 84] on button "button" at bounding box center [353, 83] width 290 height 20
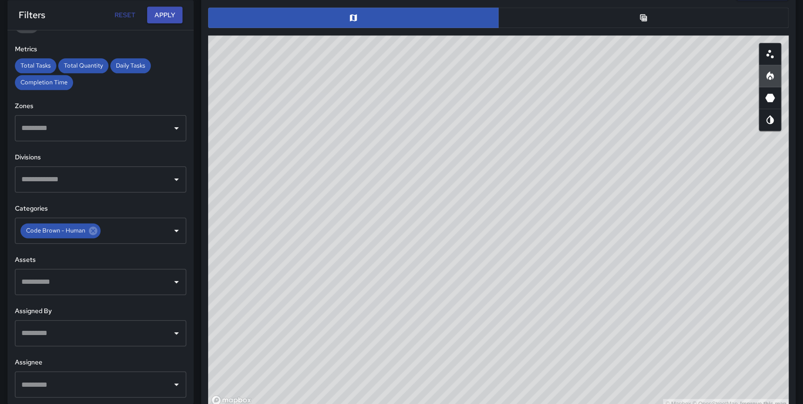
scroll to position [511, 0]
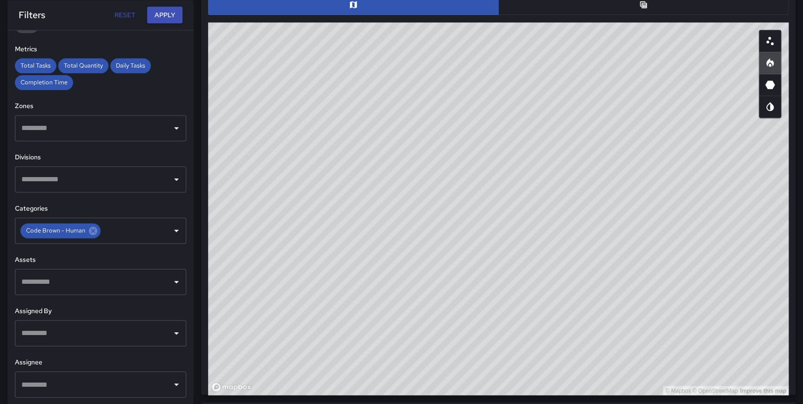
type button "map"
click at [646, 12] on button "button" at bounding box center [643, 4] width 290 height 20
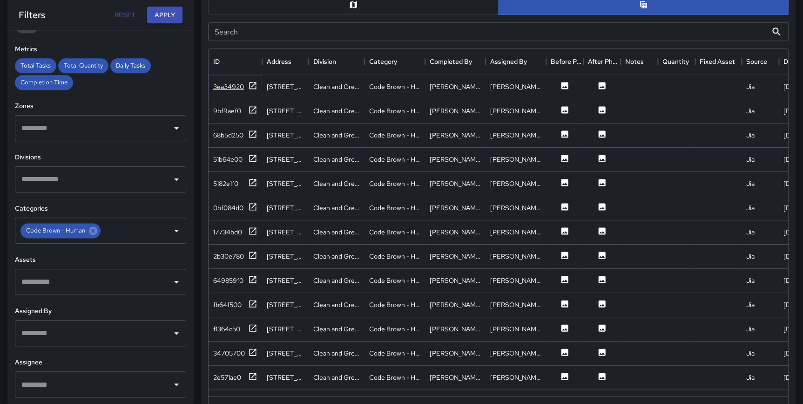
click at [250, 83] on icon at bounding box center [252, 85] width 9 height 9
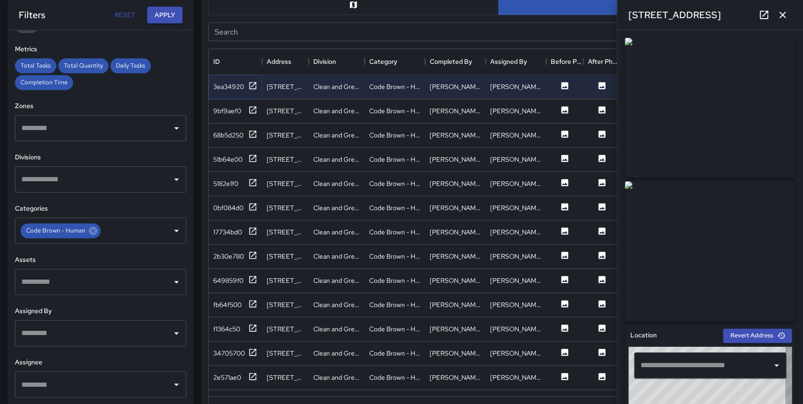
type input "**********"
click at [249, 132] on icon at bounding box center [252, 133] width 7 height 7
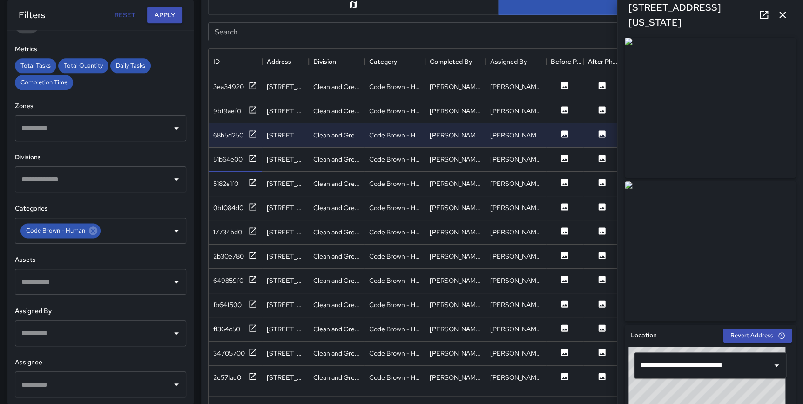
click at [248, 152] on div "51b64e00" at bounding box center [236, 160] width 54 height 24
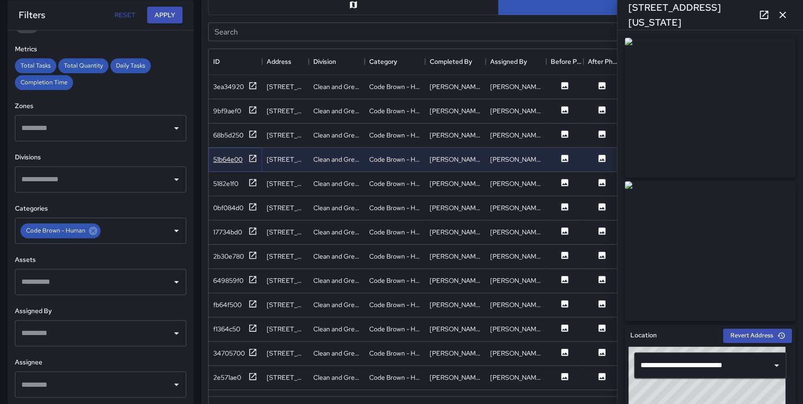
click at [251, 155] on icon at bounding box center [252, 158] width 9 height 9
type input "**********"
click at [252, 109] on icon at bounding box center [252, 109] width 7 height 7
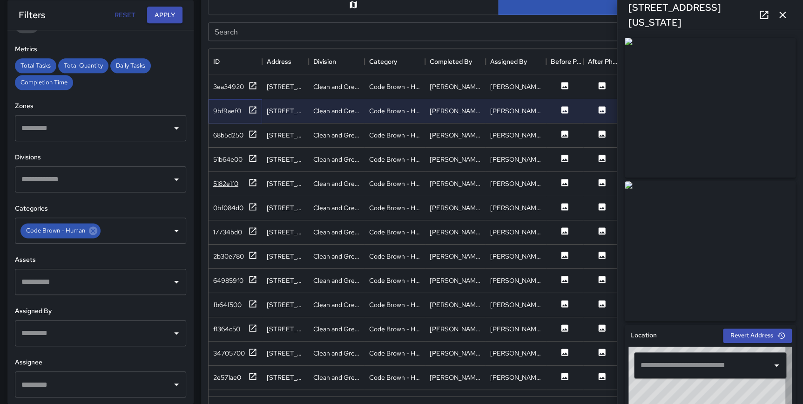
type input "**********"
click at [252, 303] on icon at bounding box center [252, 303] width 9 height 9
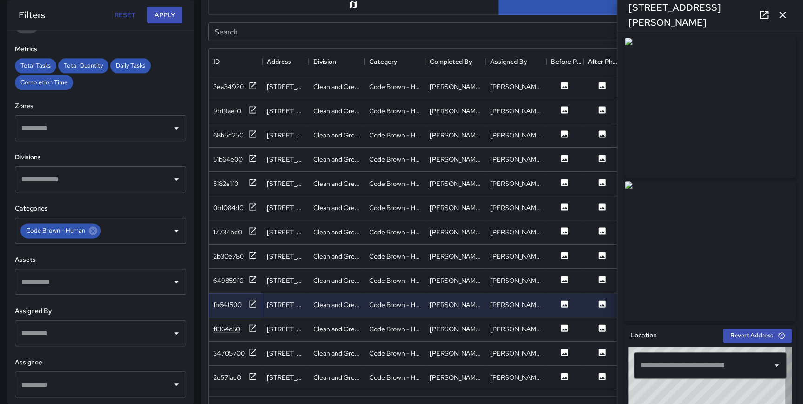
type input "**********"
click at [249, 328] on icon at bounding box center [252, 327] width 7 height 7
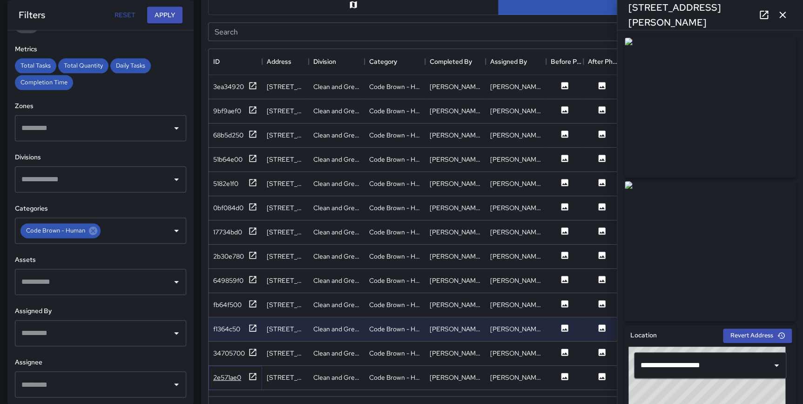
click at [252, 376] on icon at bounding box center [252, 375] width 7 height 7
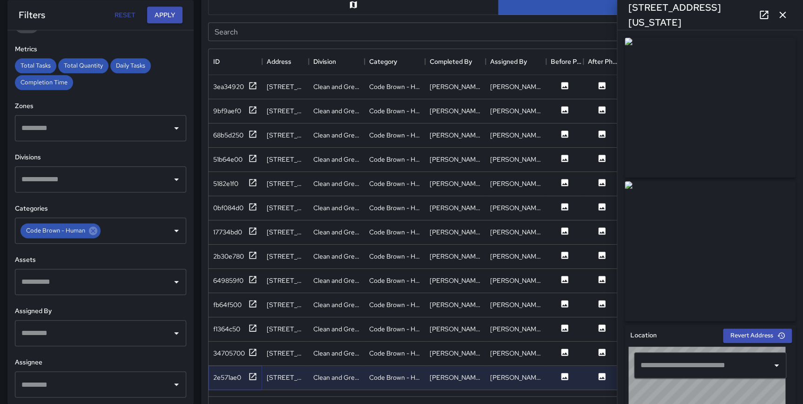
type input "**********"
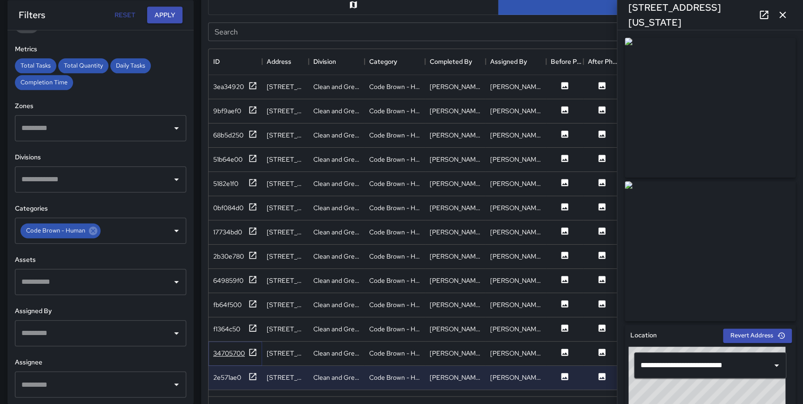
click at [251, 352] on icon at bounding box center [252, 351] width 9 height 9
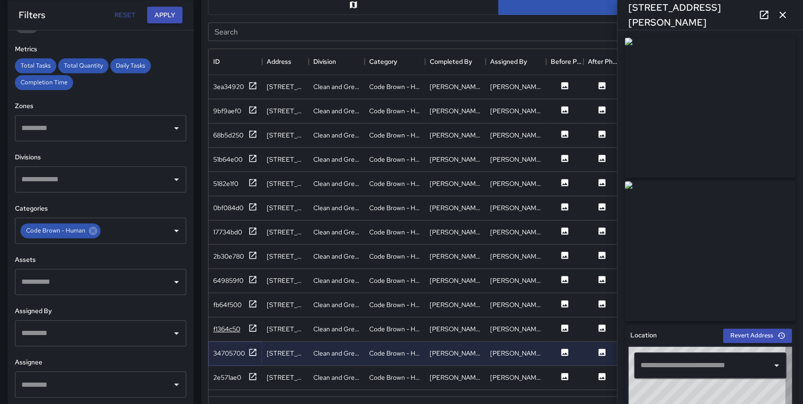
type input "**********"
click at [251, 329] on icon at bounding box center [252, 327] width 9 height 9
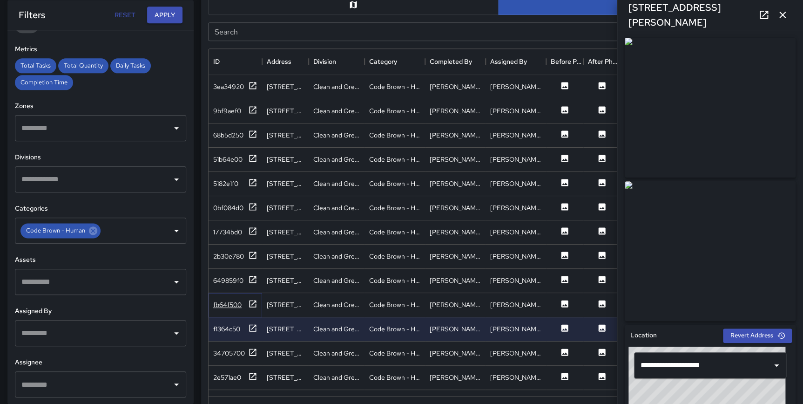
click at [251, 303] on icon at bounding box center [252, 303] width 9 height 9
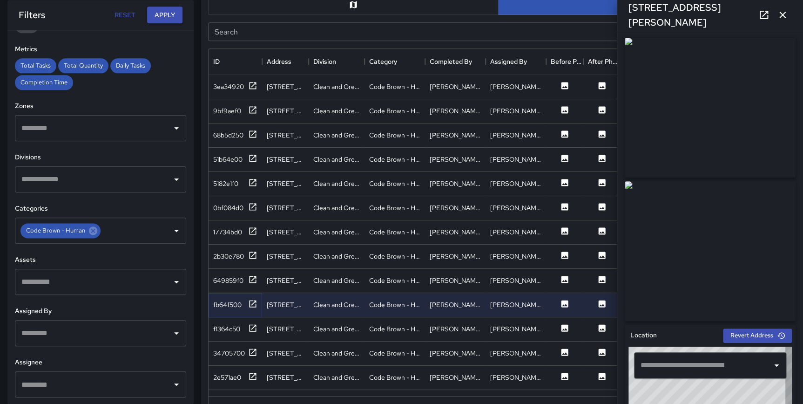
type input "**********"
click at [786, 14] on icon "button" at bounding box center [782, 14] width 11 height 11
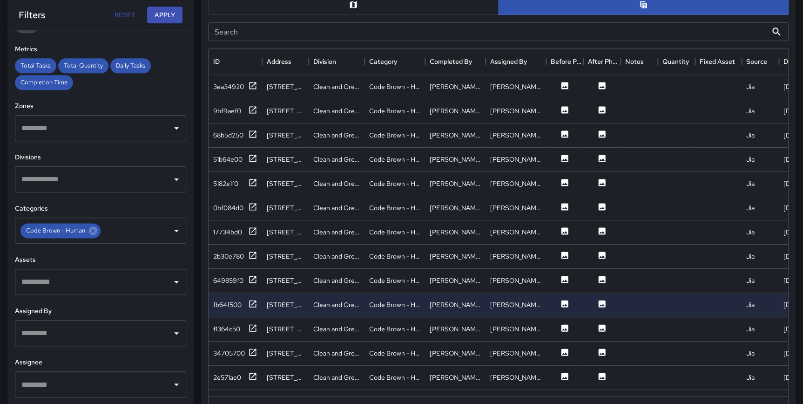
scroll to position [545, 0]
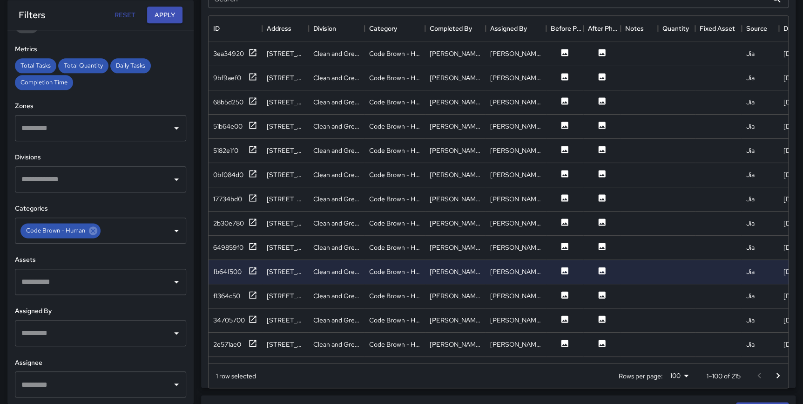
click at [777, 371] on icon "Go to next page" at bounding box center [777, 375] width 11 height 11
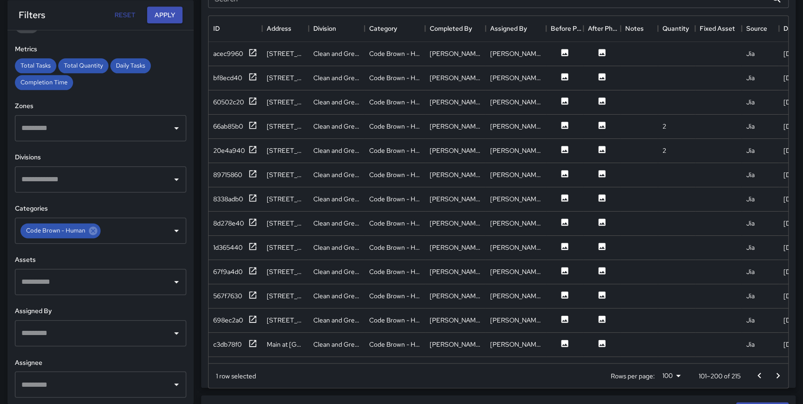
click at [778, 372] on icon "Go to next page" at bounding box center [777, 375] width 11 height 11
click at [253, 342] on icon at bounding box center [252, 342] width 7 height 7
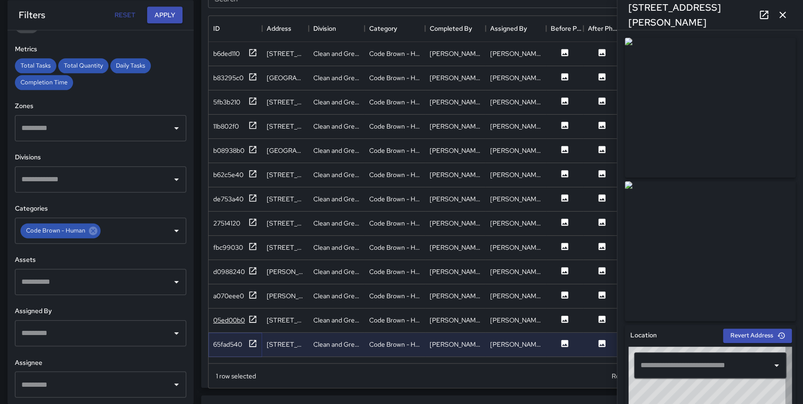
type input "**********"
click at [256, 245] on icon at bounding box center [252, 246] width 9 height 9
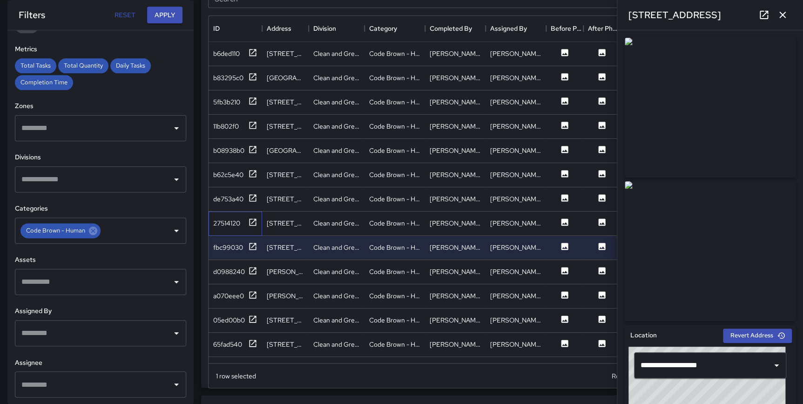
click at [255, 216] on div "27514120" at bounding box center [236, 223] width 54 height 24
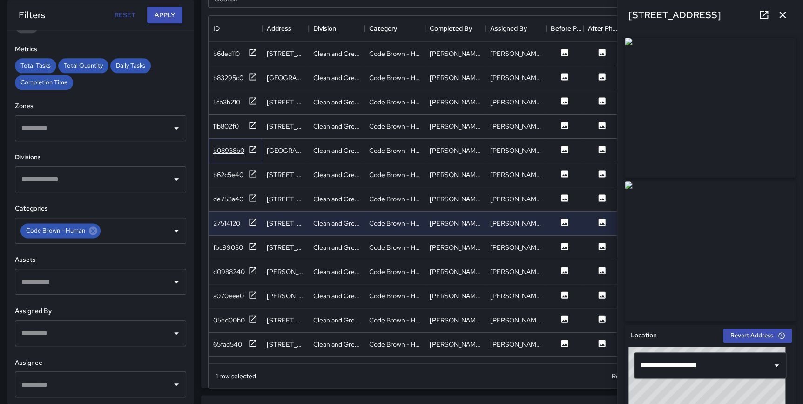
click at [254, 145] on icon at bounding box center [252, 149] width 9 height 9
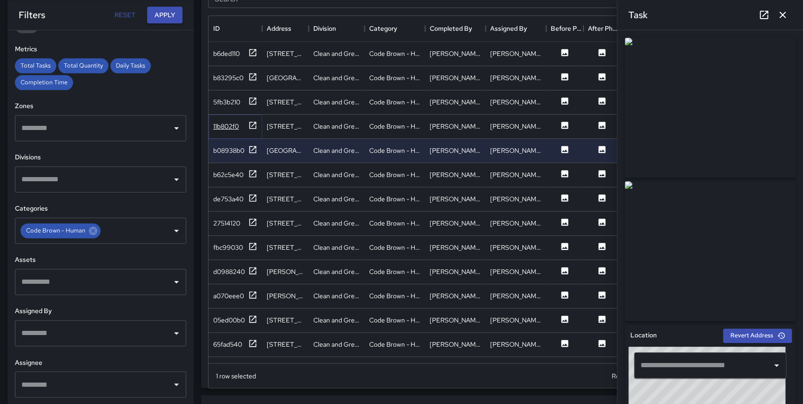
click at [252, 123] on icon at bounding box center [252, 125] width 9 height 9
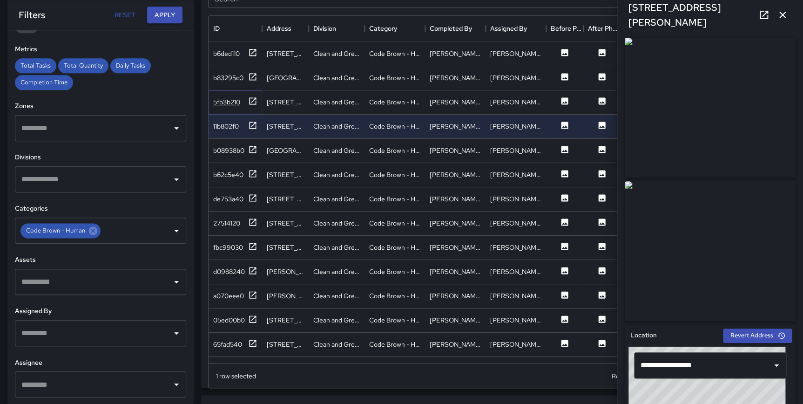
click at [252, 100] on icon at bounding box center [252, 100] width 9 height 9
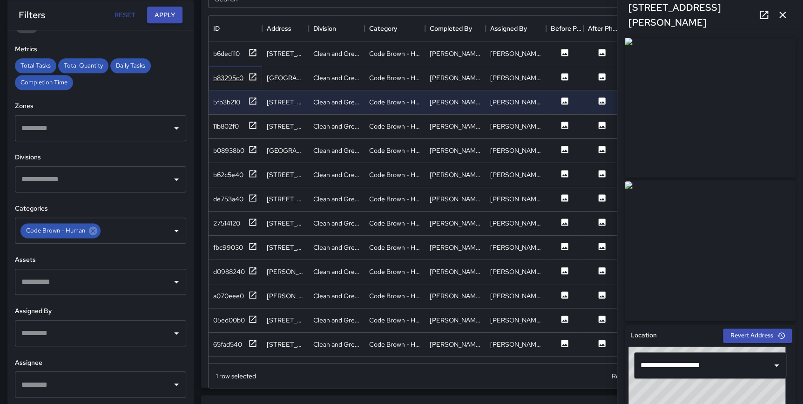
click at [254, 74] on icon at bounding box center [252, 76] width 7 height 7
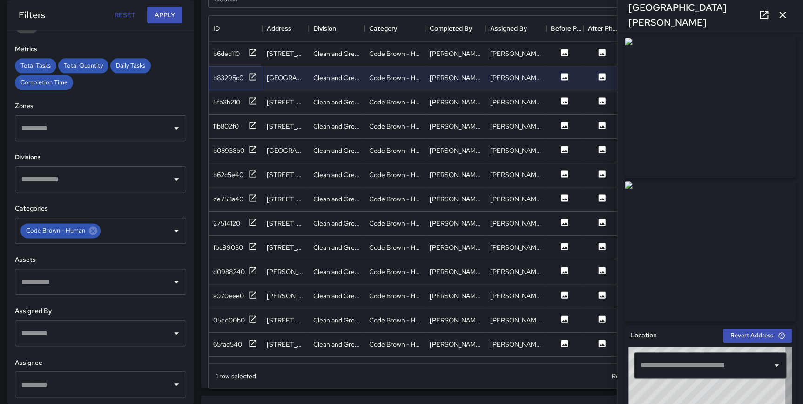
type input "**********"
click at [252, 53] on icon at bounding box center [252, 52] width 7 height 7
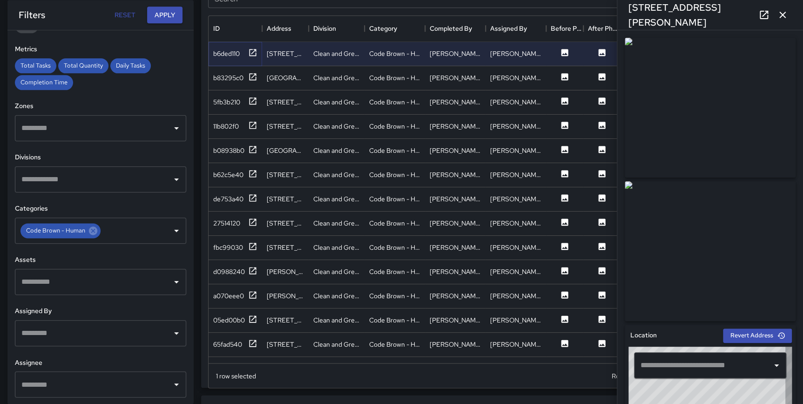
type input "**********"
click at [784, 16] on icon "button" at bounding box center [782, 15] width 7 height 7
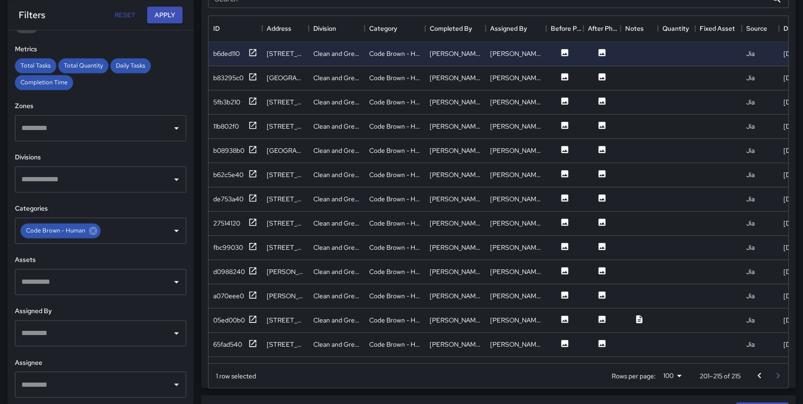
click at [758, 376] on icon "Go to previous page" at bounding box center [758, 375] width 11 height 11
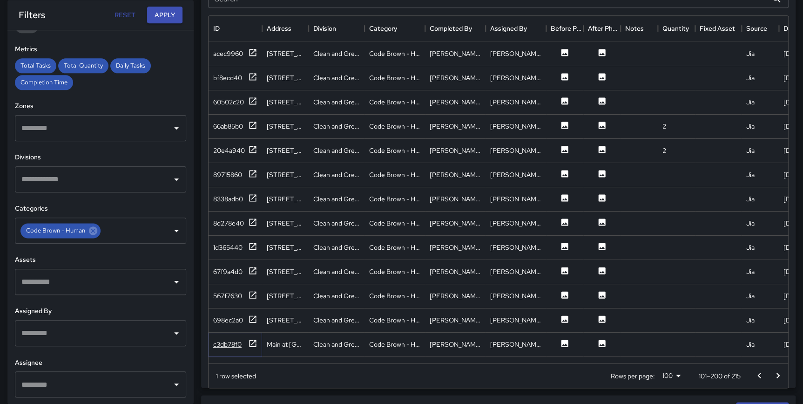
click at [256, 340] on icon at bounding box center [252, 342] width 7 height 7
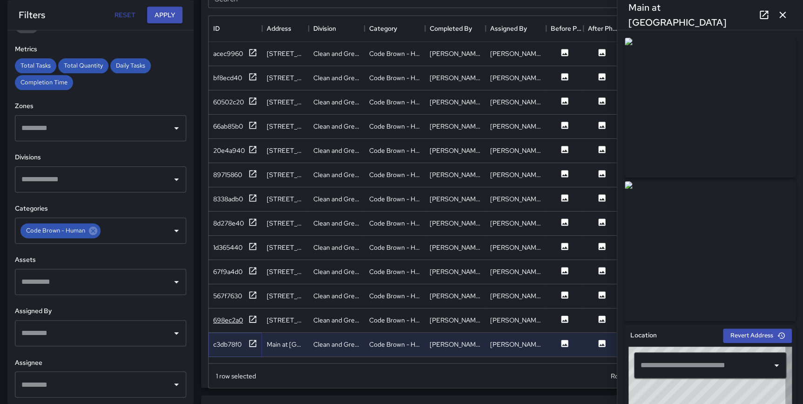
type input "**********"
click at [255, 220] on icon at bounding box center [252, 221] width 9 height 9
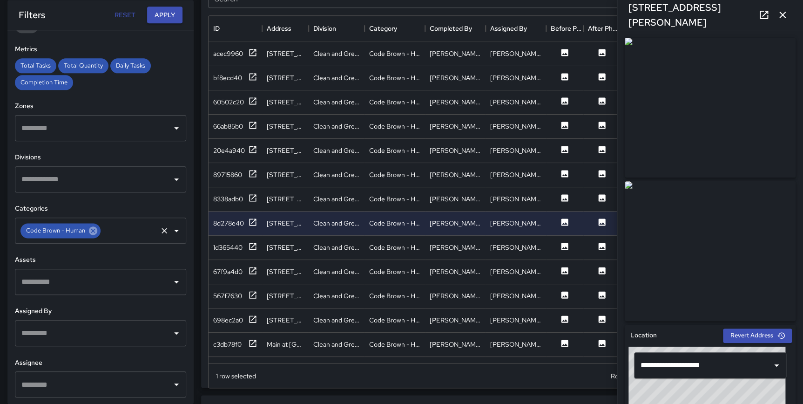
click at [91, 232] on icon at bounding box center [93, 230] width 8 height 8
click at [80, 233] on input "text" at bounding box center [93, 231] width 149 height 18
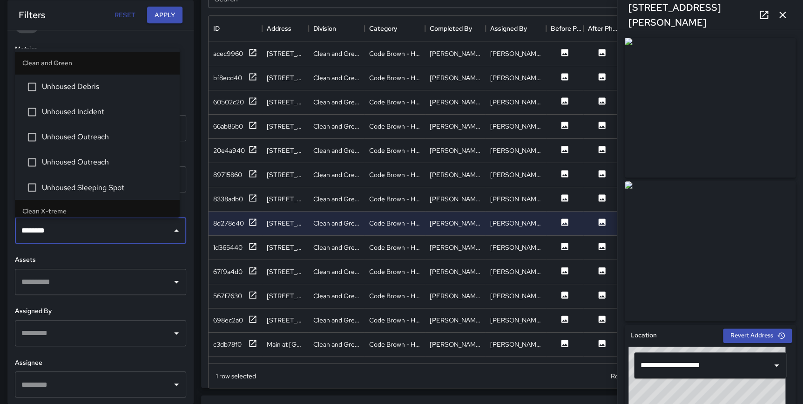
type input "********"
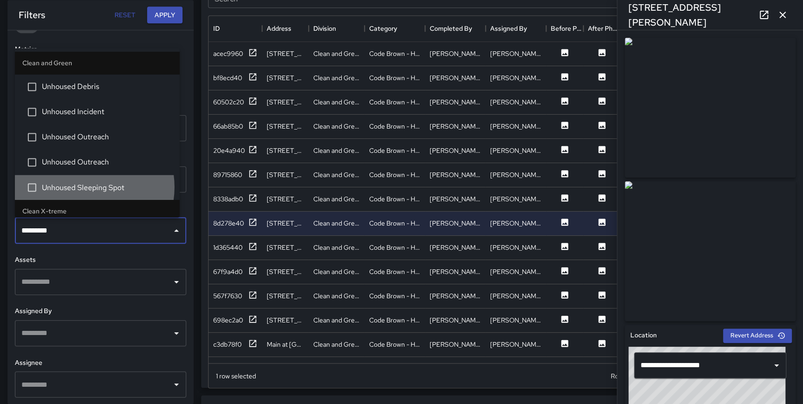
click at [84, 187] on span "Unhoused Sleeping Spot" at bounding box center [107, 187] width 130 height 11
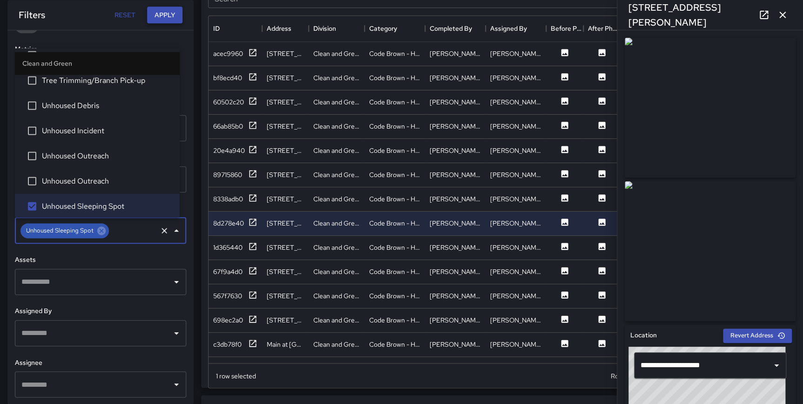
click at [169, 11] on button "Apply" at bounding box center [164, 15] width 35 height 17
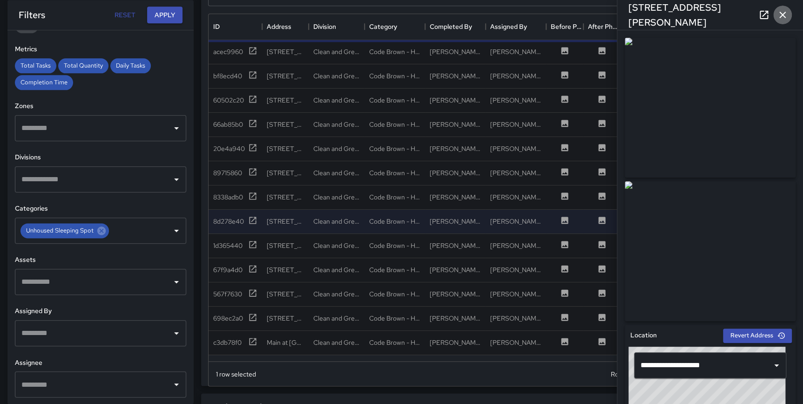
click at [786, 15] on icon "button" at bounding box center [782, 14] width 11 height 11
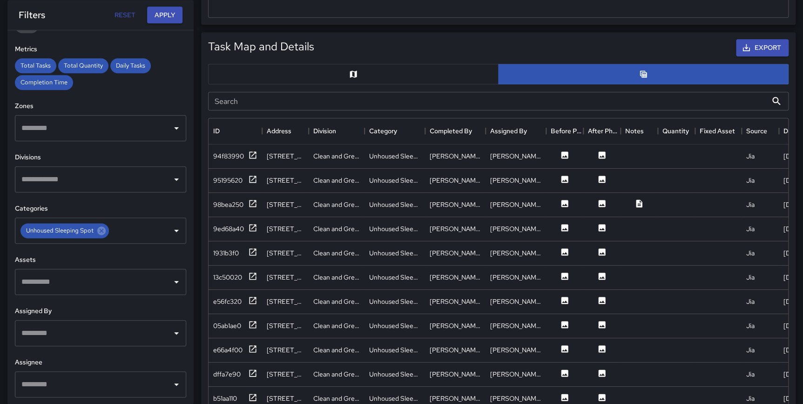
scroll to position [451, 0]
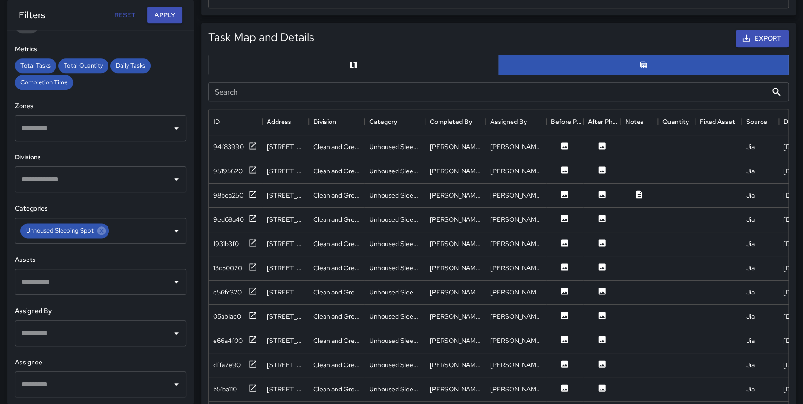
click at [354, 65] on icon "Map" at bounding box center [353, 64] width 9 height 9
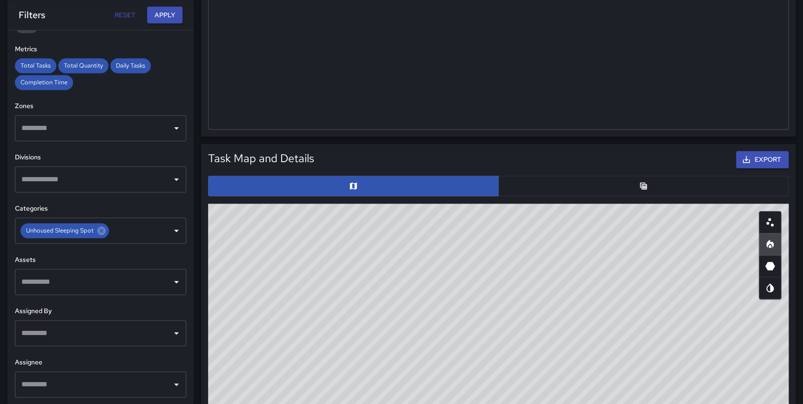
scroll to position [333, 0]
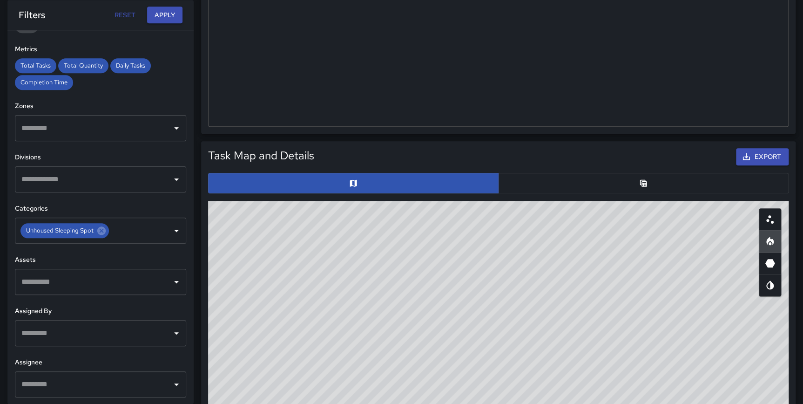
drag, startPoint x: 663, startPoint y: 182, endPoint x: 673, endPoint y: 177, distance: 11.3
click at [663, 183] on button "button" at bounding box center [643, 183] width 290 height 20
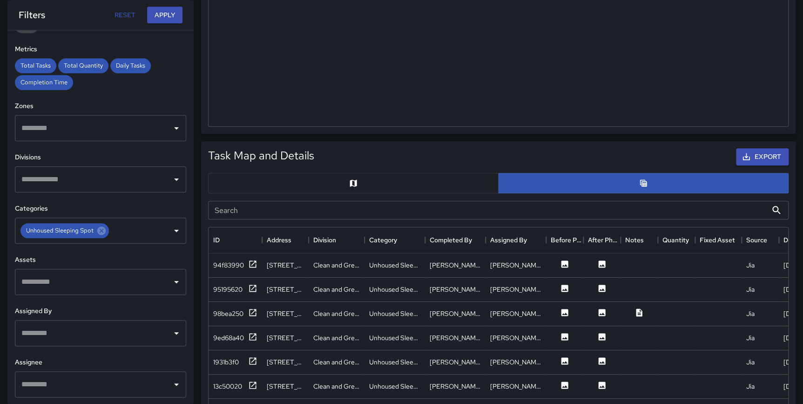
scroll to position [506, 0]
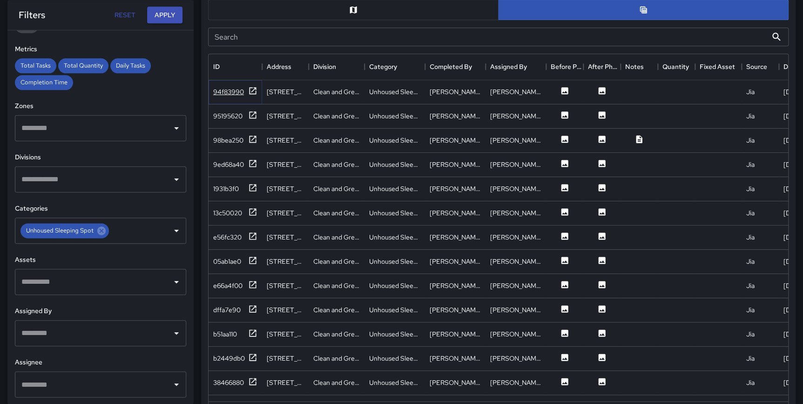
click at [251, 89] on icon at bounding box center [252, 90] width 9 height 9
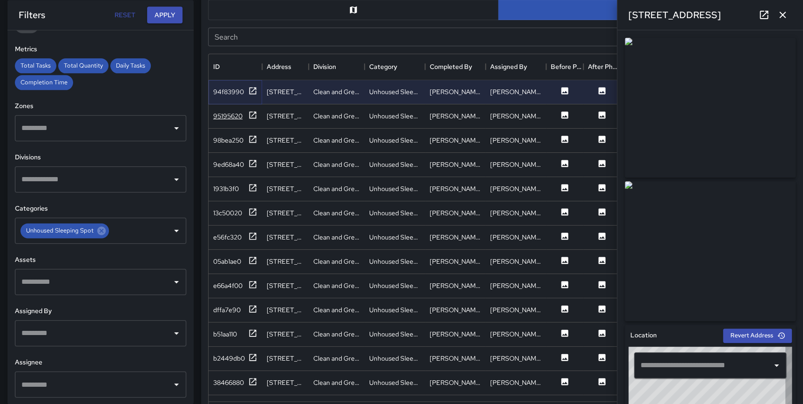
type input "**********"
click at [246, 116] on div "95195620" at bounding box center [235, 116] width 44 height 12
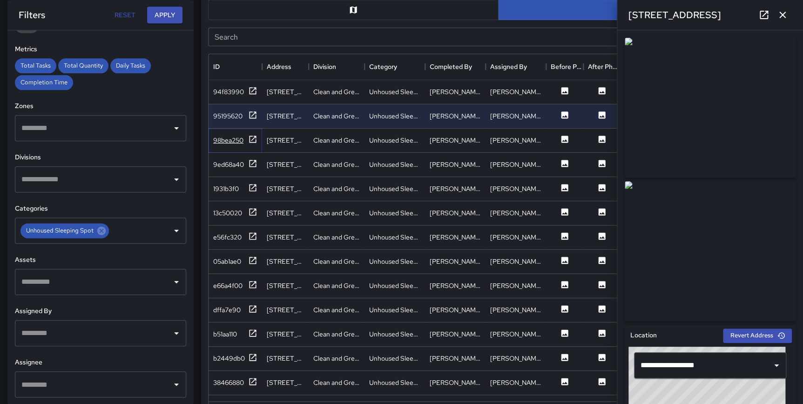
click at [252, 136] on icon at bounding box center [252, 139] width 9 height 9
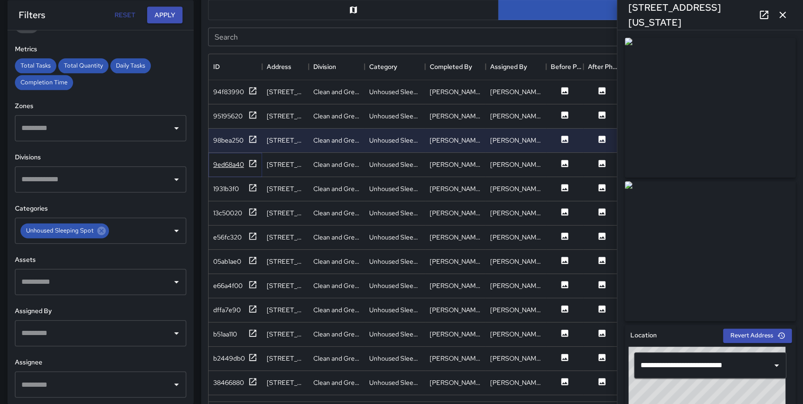
click at [250, 159] on icon at bounding box center [252, 163] width 9 height 9
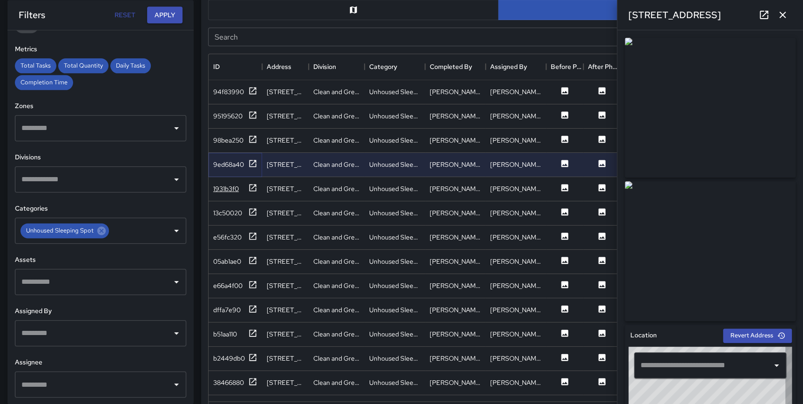
type input "**********"
click at [250, 184] on icon at bounding box center [252, 187] width 7 height 7
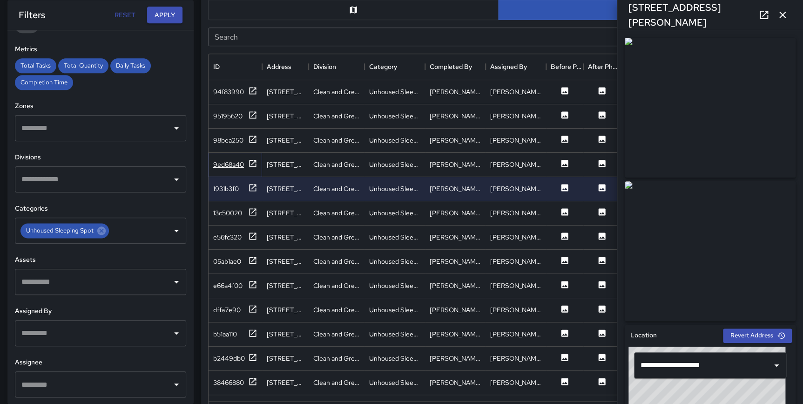
click at [250, 160] on icon at bounding box center [252, 163] width 7 height 7
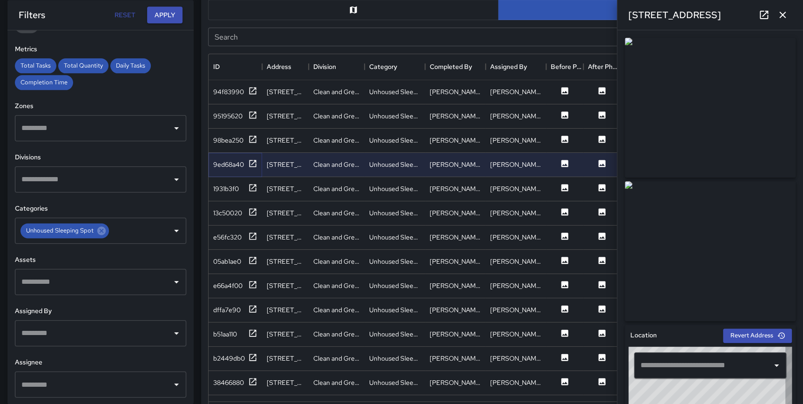
type input "**********"
click at [255, 382] on icon at bounding box center [252, 381] width 9 height 9
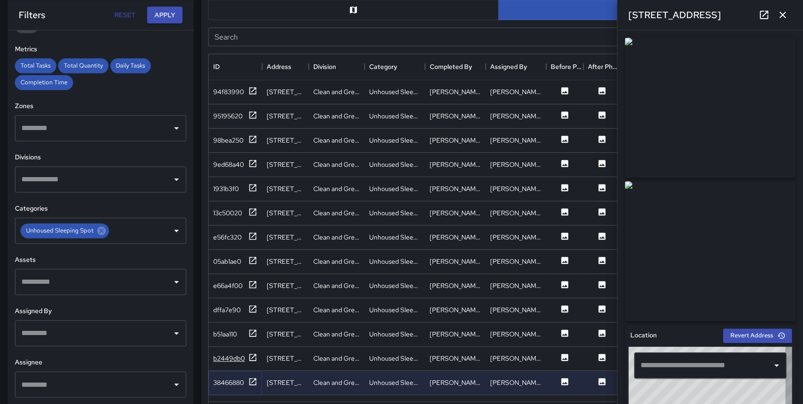
type input "**********"
click at [251, 357] on icon at bounding box center [252, 356] width 7 height 7
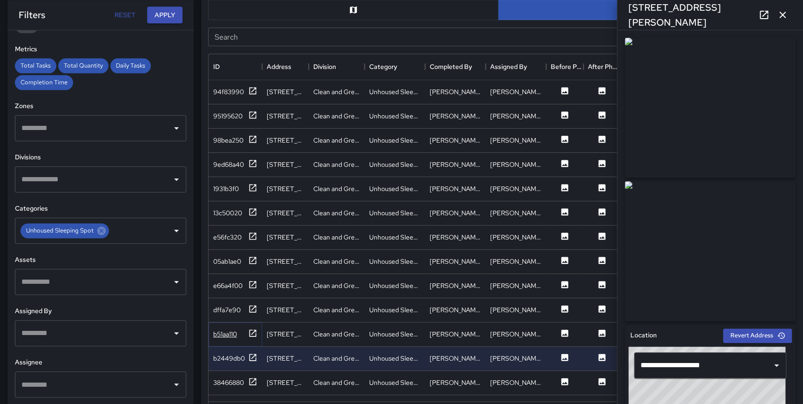
click at [253, 330] on icon at bounding box center [252, 332] width 9 height 9
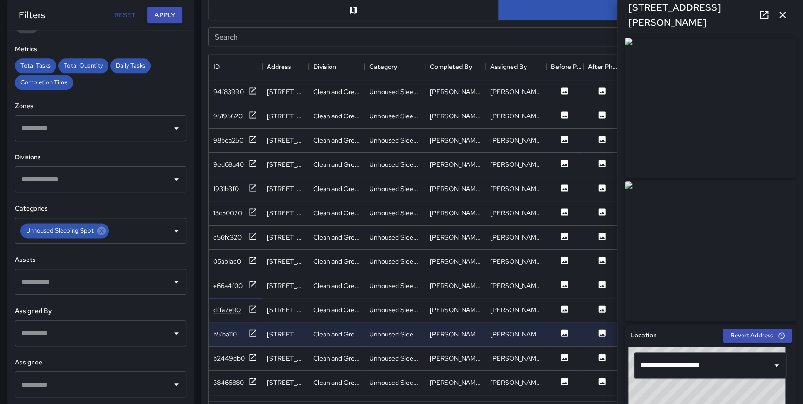
click at [251, 309] on icon at bounding box center [252, 308] width 7 height 7
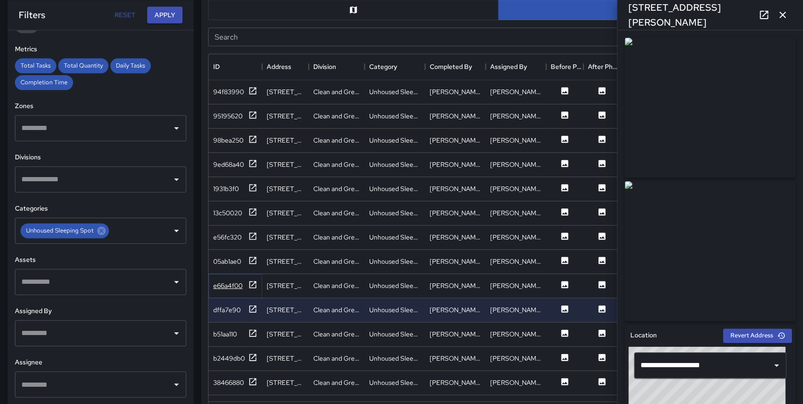
click at [251, 283] on icon at bounding box center [252, 284] width 9 height 9
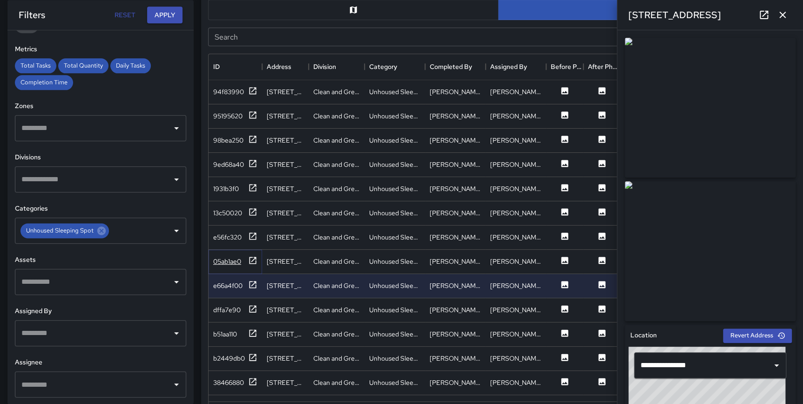
click at [252, 260] on icon at bounding box center [252, 259] width 7 height 7
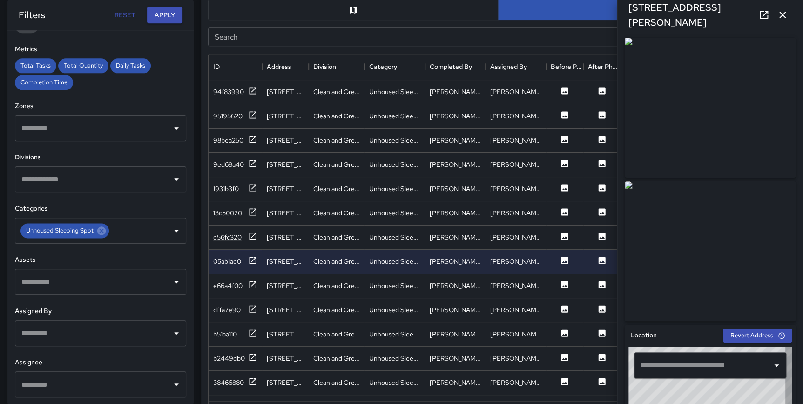
type input "**********"
click at [252, 235] on icon at bounding box center [252, 235] width 7 height 7
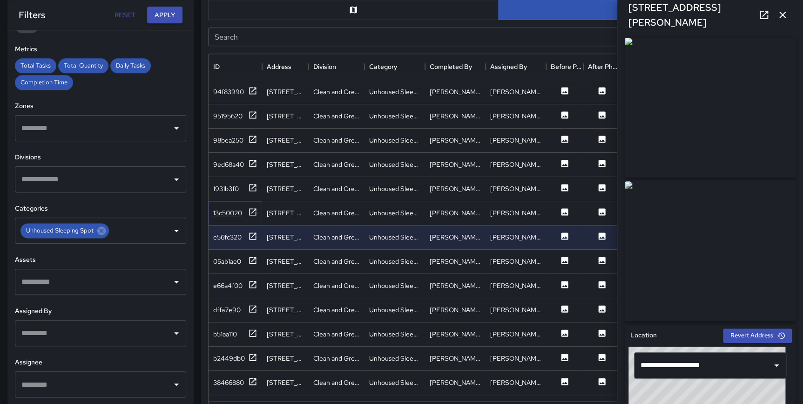
click at [252, 210] on icon at bounding box center [252, 211] width 9 height 9
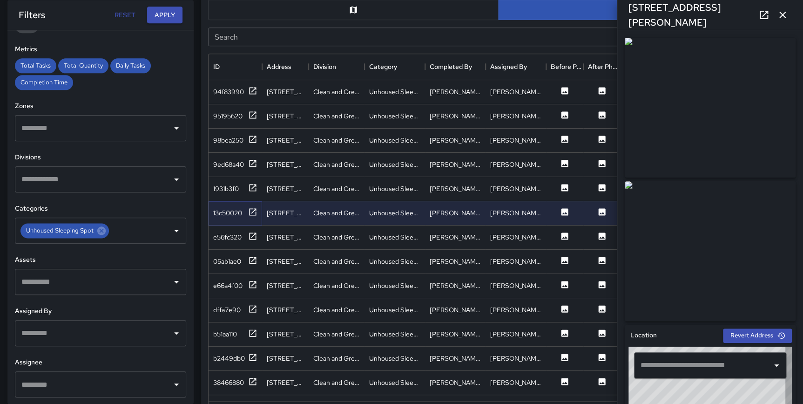
type input "**********"
drag, startPoint x: 780, startPoint y: 9, endPoint x: 734, endPoint y: 101, distance: 102.0
click at [734, 101] on div "**********" at bounding box center [710, 202] width 186 height 404
click at [786, 17] on icon "button" at bounding box center [782, 14] width 11 height 11
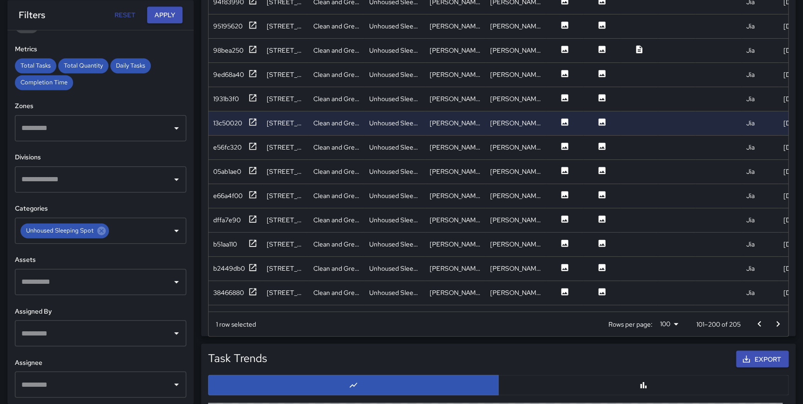
scroll to position [601, 0]
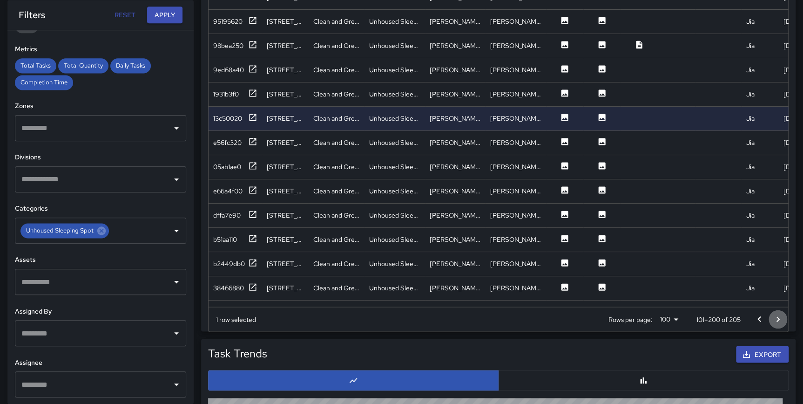
click at [777, 317] on icon "Go to next page" at bounding box center [777, 318] width 11 height 11
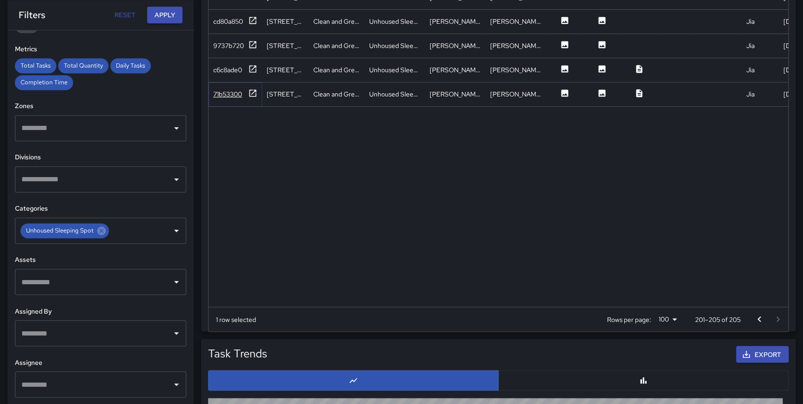
click at [251, 90] on icon at bounding box center [252, 92] width 9 height 9
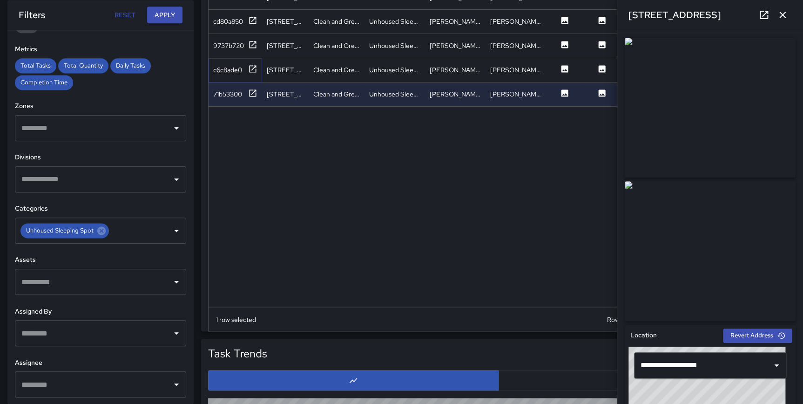
click at [256, 64] on icon at bounding box center [252, 68] width 9 height 9
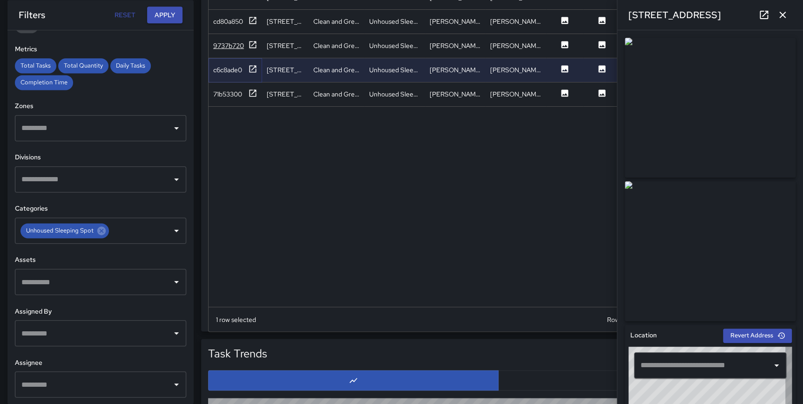
type input "**********"
click at [251, 46] on icon at bounding box center [252, 44] width 9 height 9
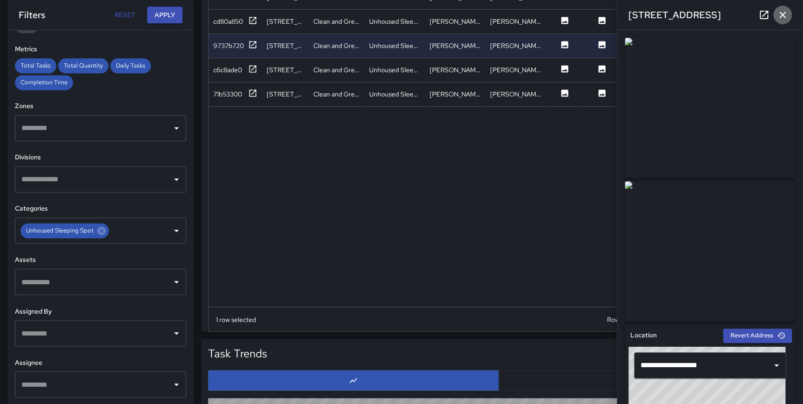
click at [780, 9] on button "button" at bounding box center [782, 15] width 19 height 19
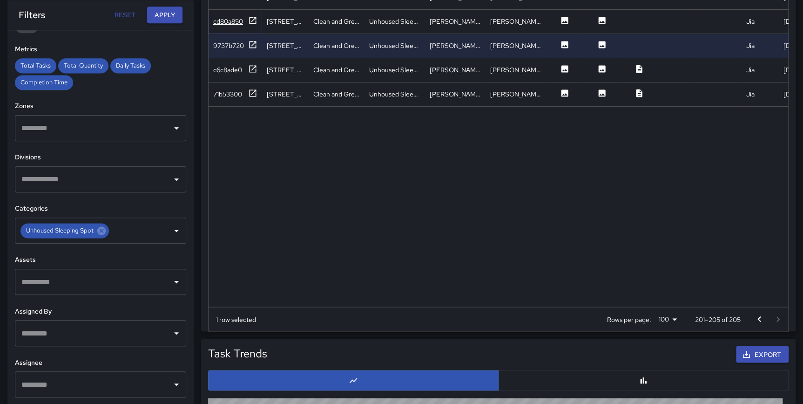
click at [249, 19] on icon at bounding box center [252, 20] width 7 height 7
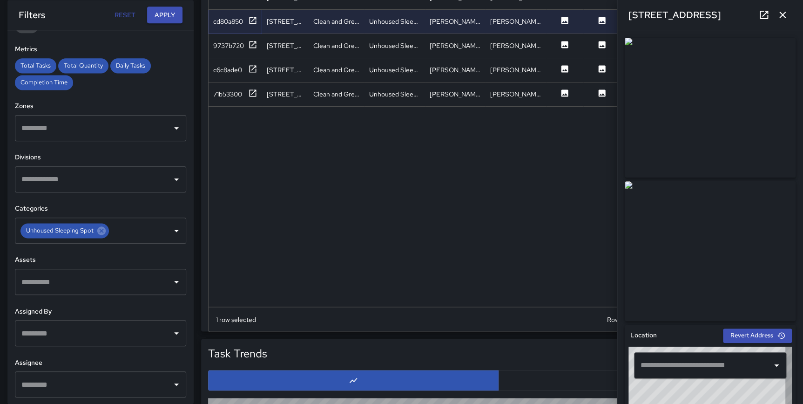
type input "**********"
click at [782, 12] on icon "button" at bounding box center [782, 14] width 11 height 11
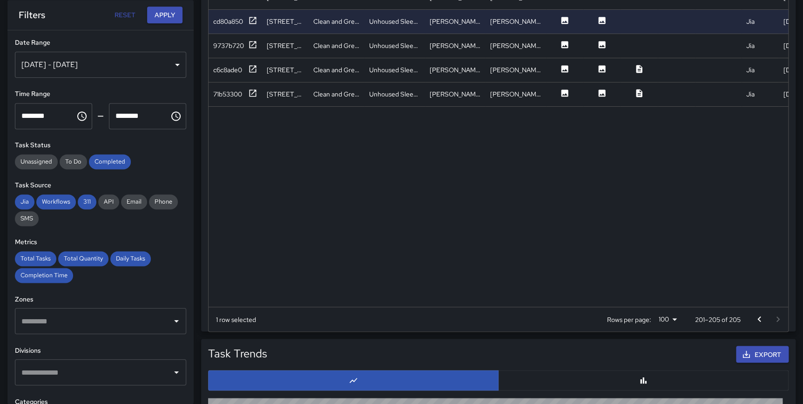
scroll to position [19, 0]
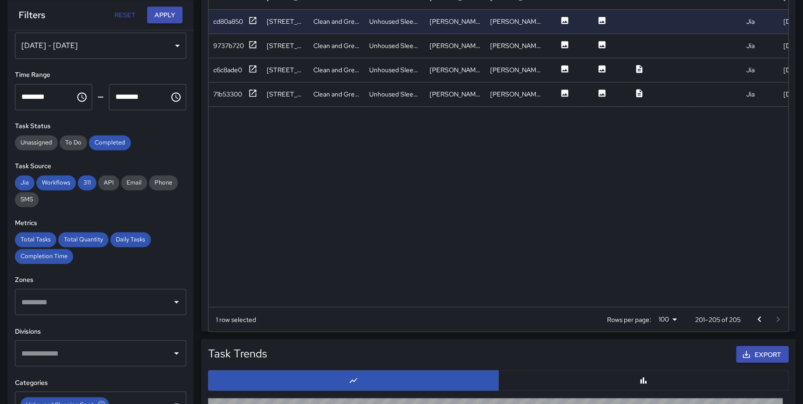
click at [757, 317] on icon "Go to previous page" at bounding box center [758, 318] width 11 height 11
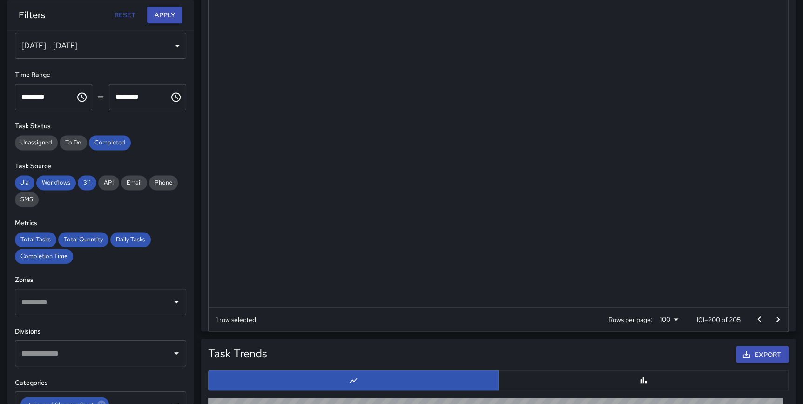
scroll to position [2105, 0]
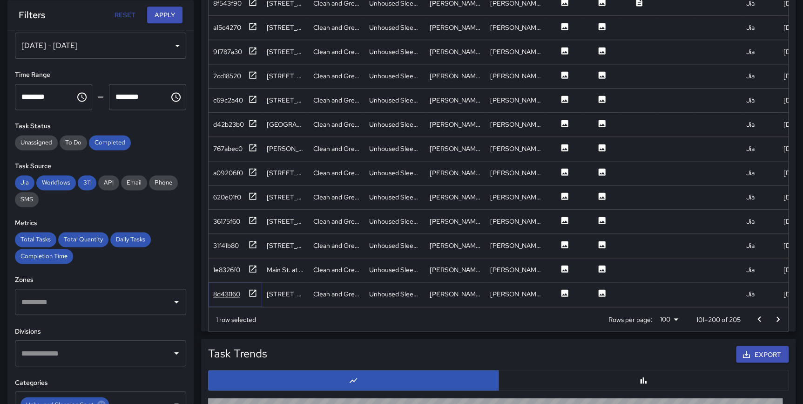
click at [255, 288] on icon at bounding box center [252, 292] width 9 height 9
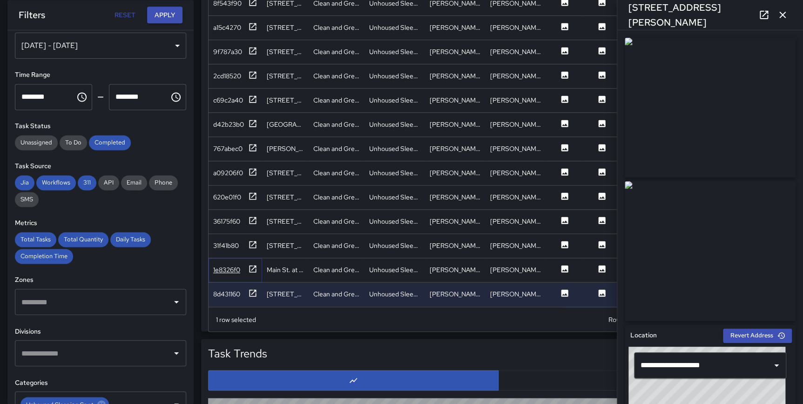
click at [254, 265] on icon at bounding box center [252, 268] width 7 height 7
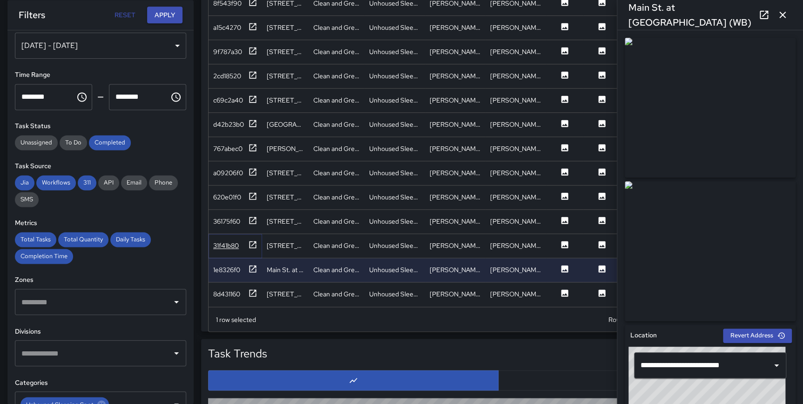
click at [252, 240] on icon at bounding box center [252, 244] width 9 height 9
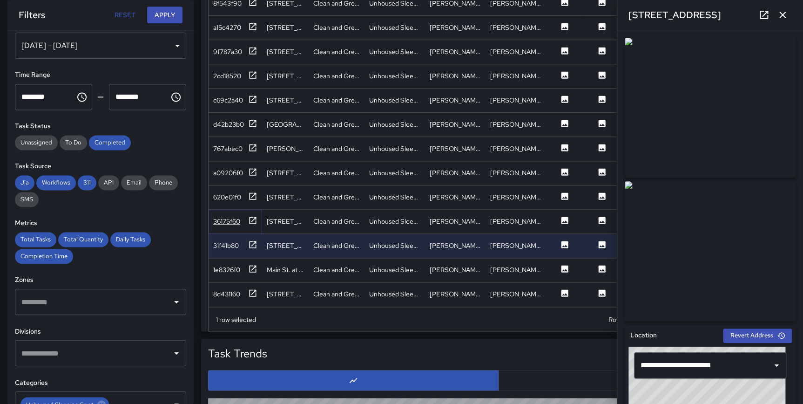
click at [251, 216] on icon at bounding box center [252, 219] width 7 height 7
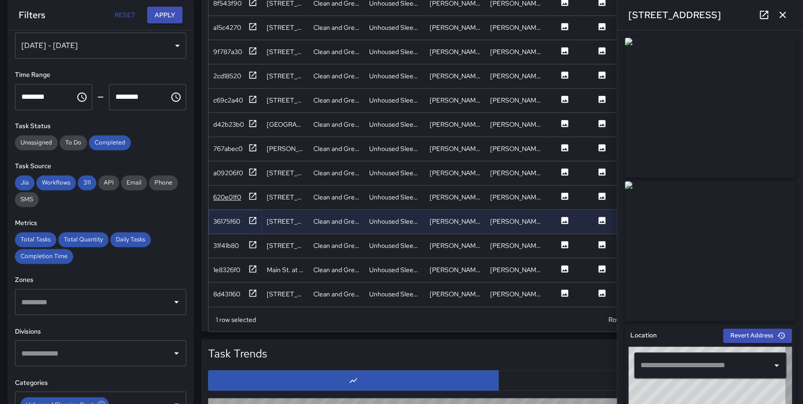
type input "**********"
drag, startPoint x: 251, startPoint y: 188, endPoint x: 252, endPoint y: 183, distance: 4.7
click at [251, 191] on icon at bounding box center [252, 195] width 9 height 9
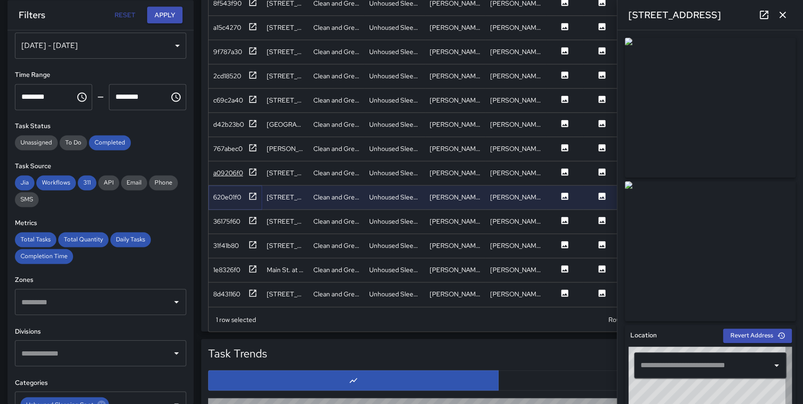
type input "**********"
click at [250, 167] on icon at bounding box center [252, 171] width 9 height 9
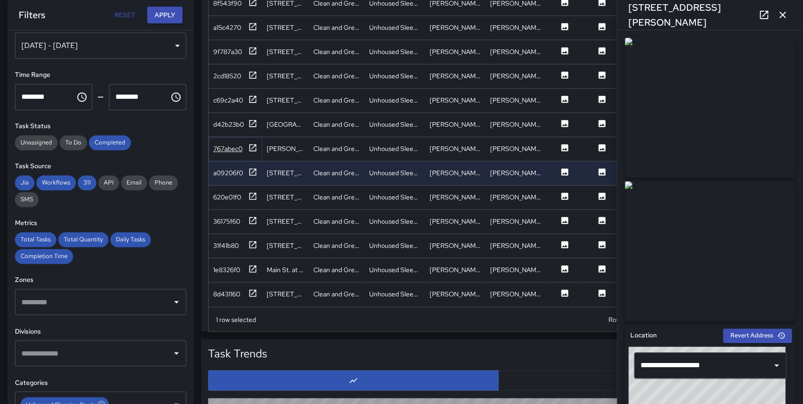
click at [250, 143] on icon at bounding box center [252, 147] width 9 height 9
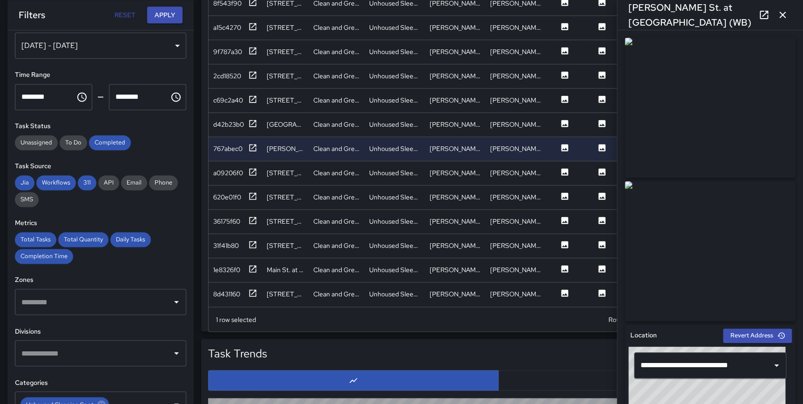
click at [782, 13] on icon "button" at bounding box center [782, 14] width 11 height 11
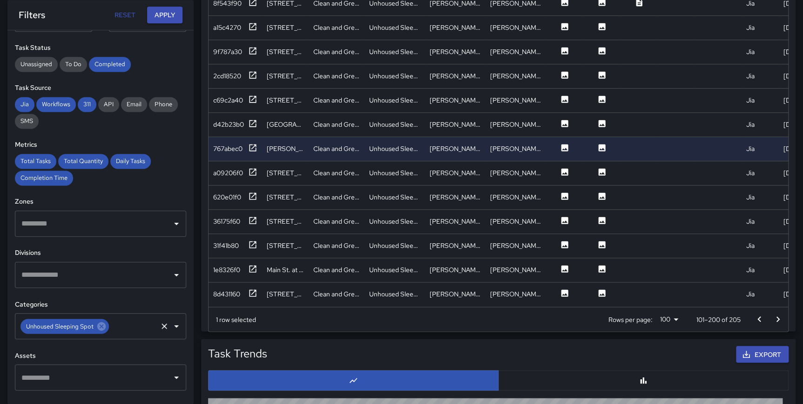
scroll to position [99, 0]
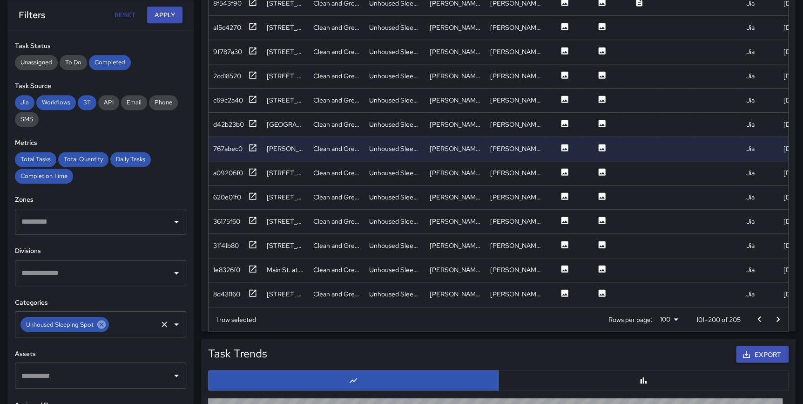
click at [101, 323] on icon at bounding box center [101, 324] width 8 height 8
click at [74, 325] on input "text" at bounding box center [93, 324] width 149 height 18
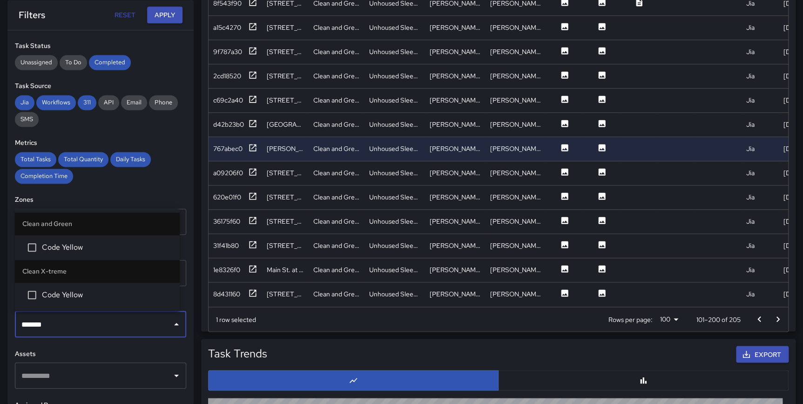
type input "********"
click at [68, 248] on span "Code Yellow" at bounding box center [107, 247] width 130 height 11
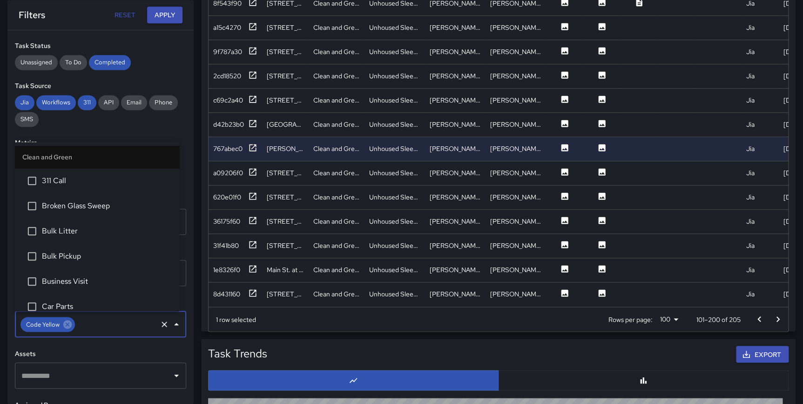
scroll to position [108, 0]
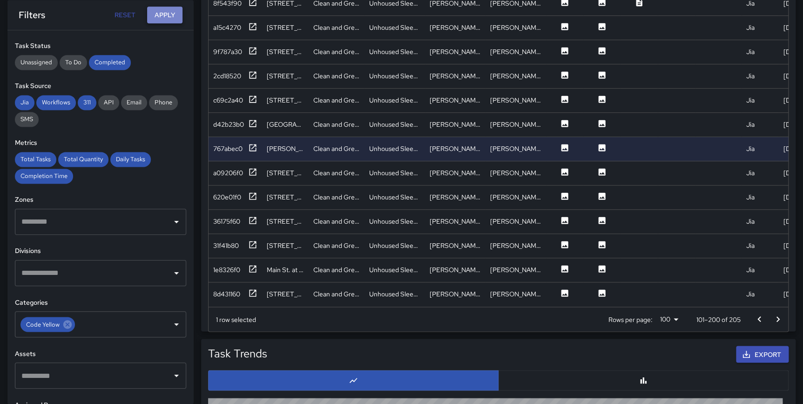
click at [162, 12] on button "Apply" at bounding box center [164, 15] width 35 height 17
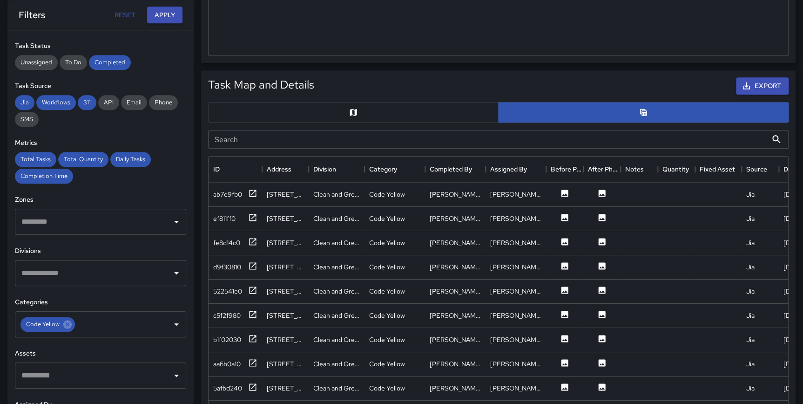
scroll to position [381, 0]
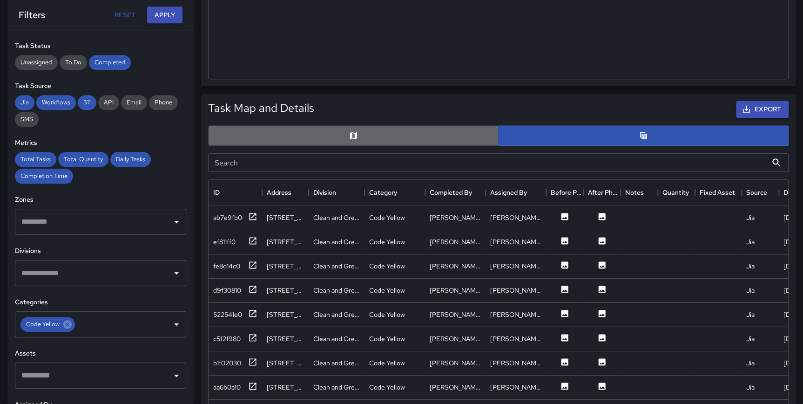
click at [382, 134] on button "button" at bounding box center [353, 135] width 290 height 20
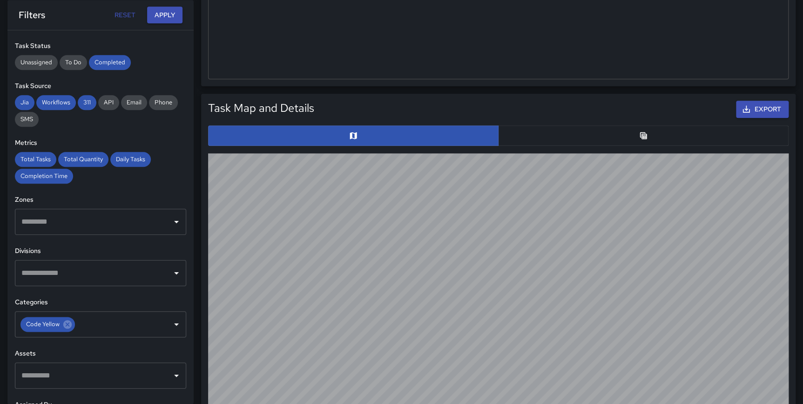
click at [686, 134] on button "button" at bounding box center [643, 135] width 290 height 20
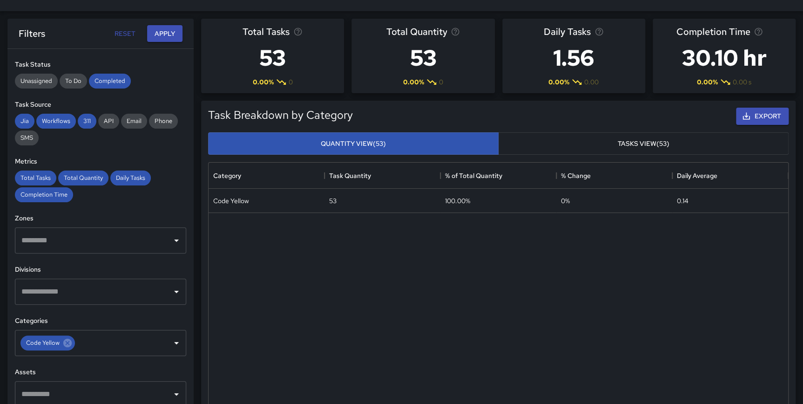
scroll to position [3, 0]
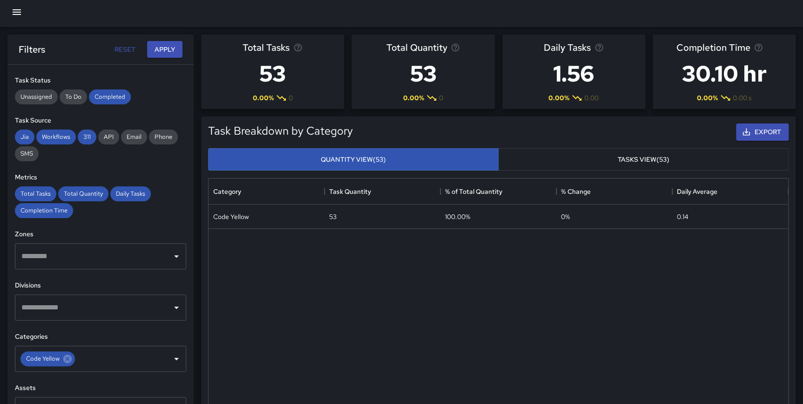
click at [122, 47] on button "Reset" at bounding box center [125, 49] width 30 height 17
type input "**********"
click at [122, 47] on button "Reset" at bounding box center [125, 49] width 30 height 17
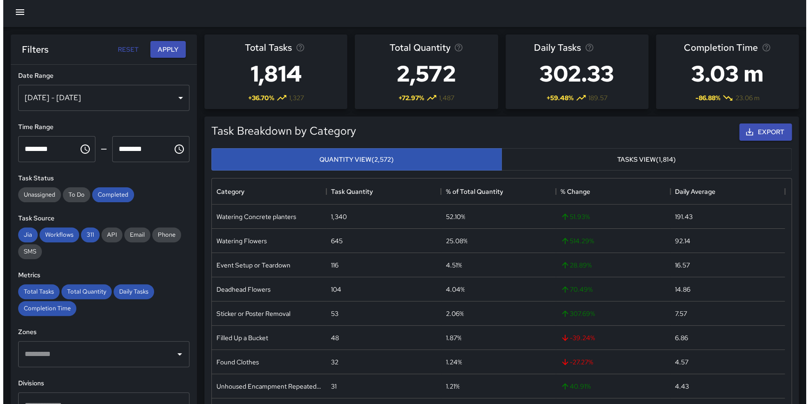
scroll to position [0, 0]
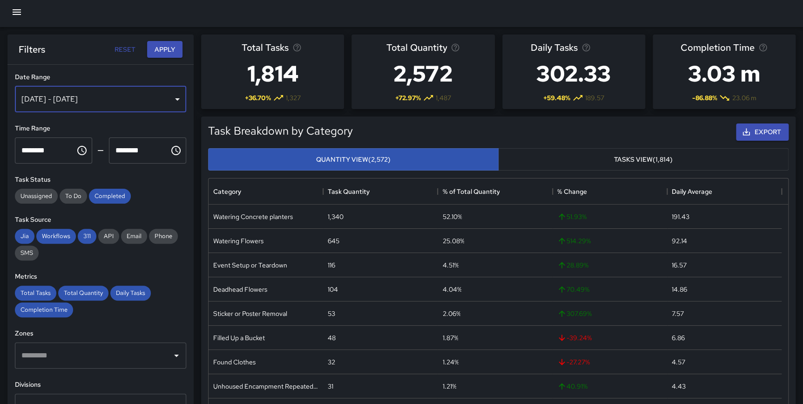
click at [123, 101] on div "[DATE] - [DATE]" at bounding box center [100, 99] width 171 height 26
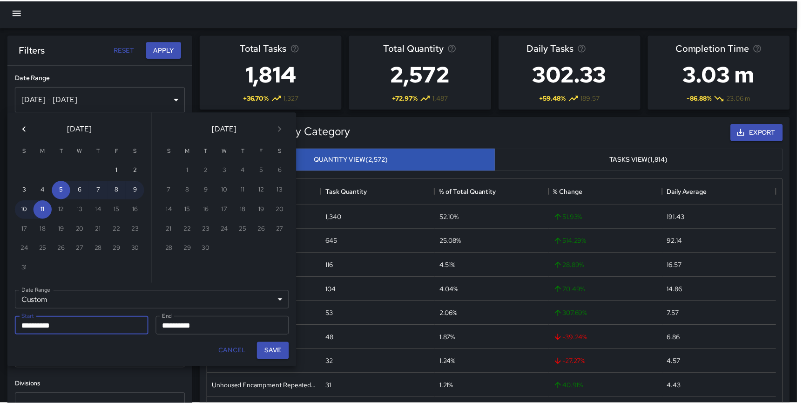
scroll to position [340, 572]
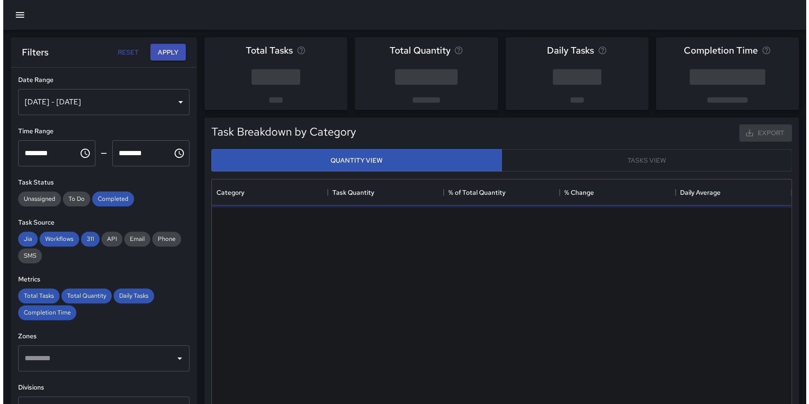
scroll to position [272, 572]
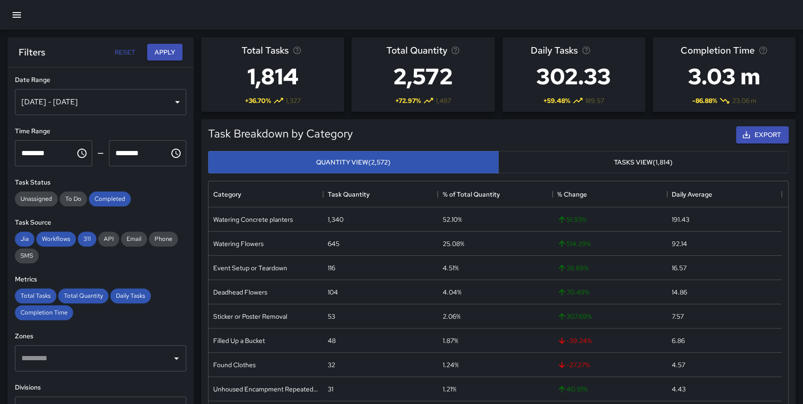
click at [115, 105] on div "[DATE] - [DATE]" at bounding box center [100, 102] width 171 height 26
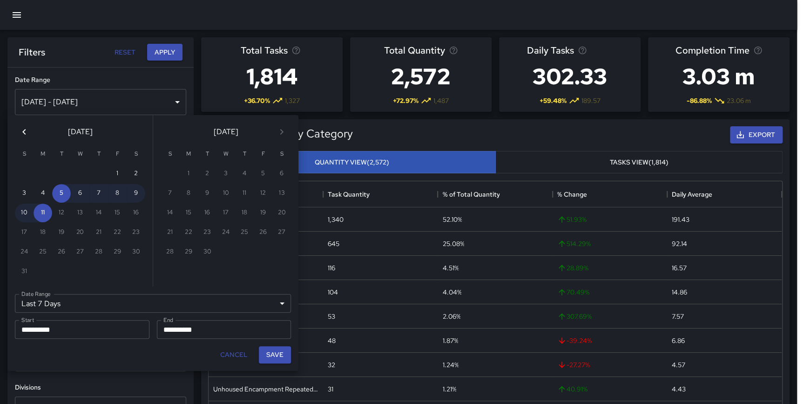
scroll to position [272, 573]
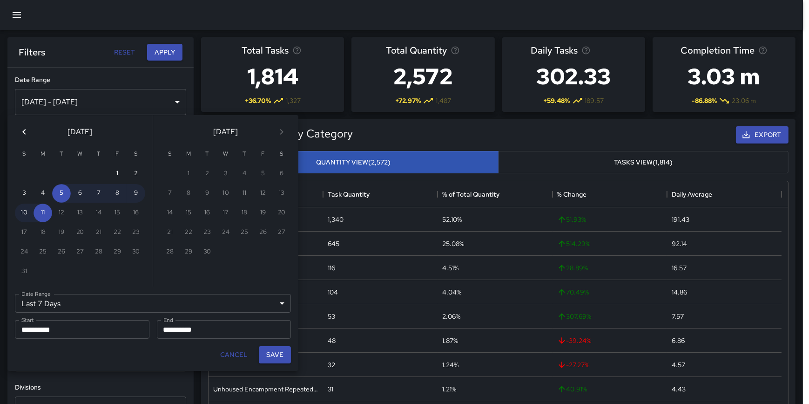
click at [27, 132] on icon "Previous month" at bounding box center [24, 131] width 11 height 11
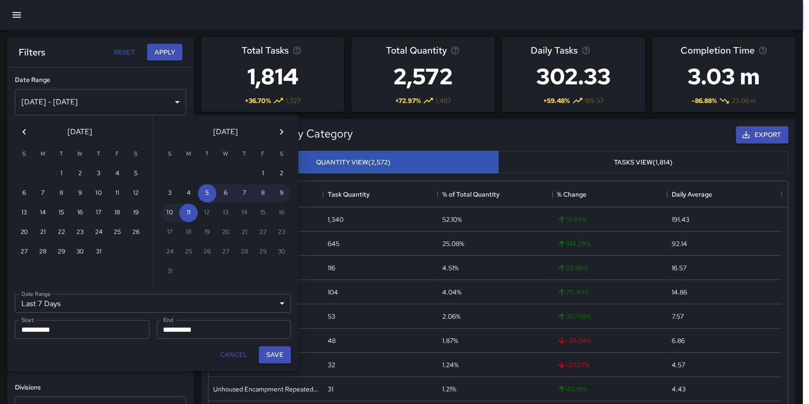
click at [27, 132] on icon "Previous month" at bounding box center [24, 131] width 11 height 11
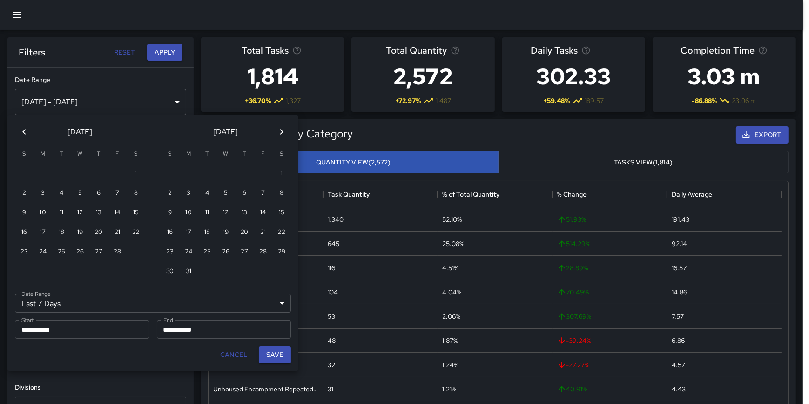
click at [27, 132] on icon "Previous month" at bounding box center [24, 131] width 11 height 11
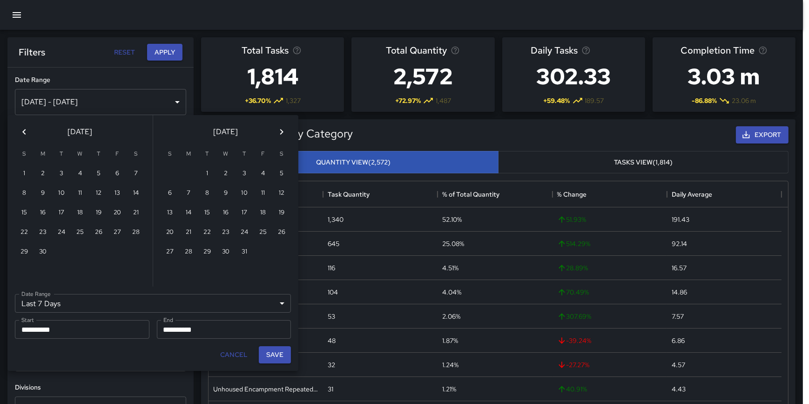
click at [27, 132] on icon "Previous month" at bounding box center [24, 131] width 11 height 11
click at [241, 168] on button "1" at bounding box center [244, 173] width 19 height 19
type input "******"
type input "**********"
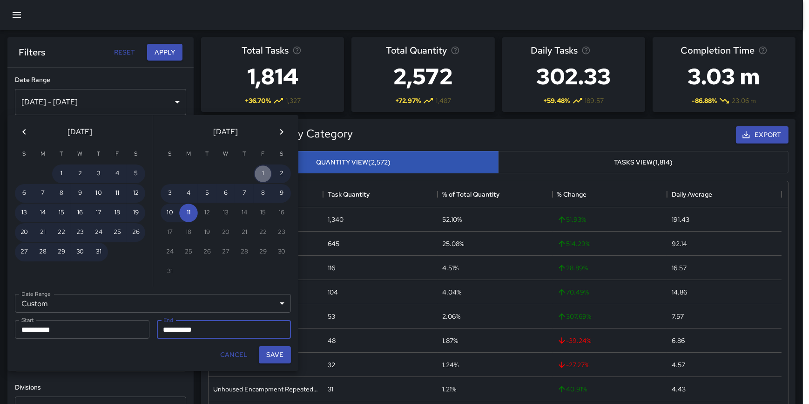
click at [260, 169] on button "1" at bounding box center [263, 173] width 19 height 19
type input "**********"
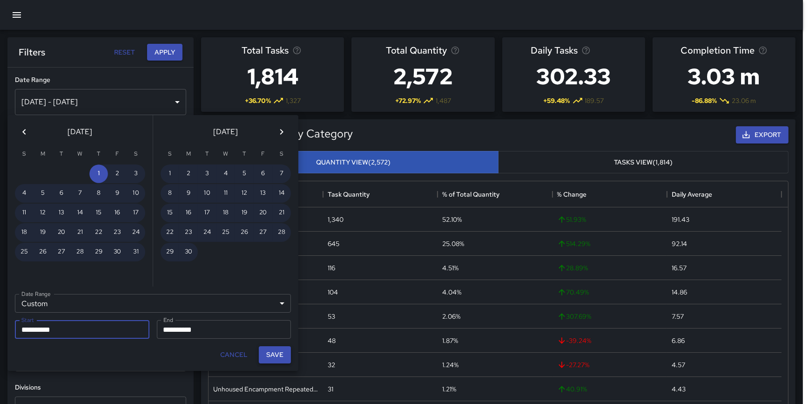
click at [270, 350] on button "Save" at bounding box center [275, 354] width 32 height 17
type input "**********"
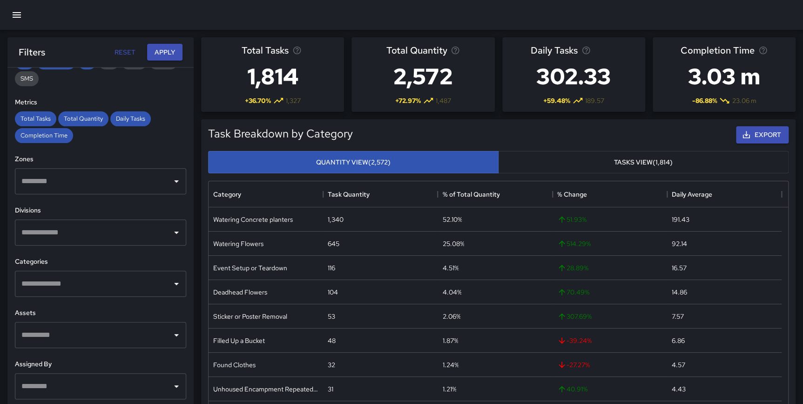
scroll to position [193, 0]
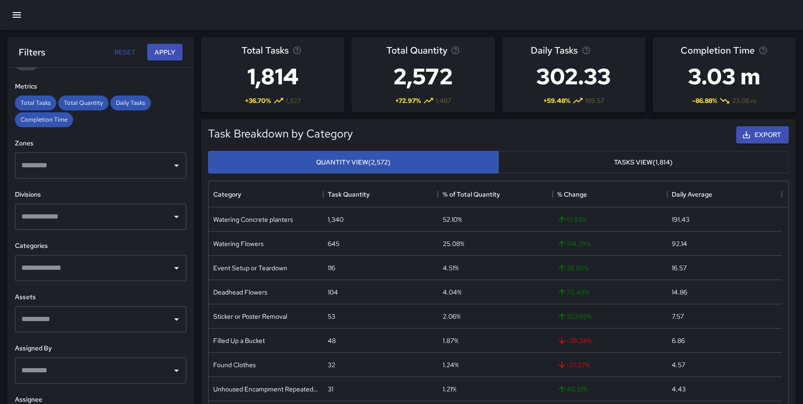
click at [117, 270] on input "text" at bounding box center [93, 268] width 149 height 18
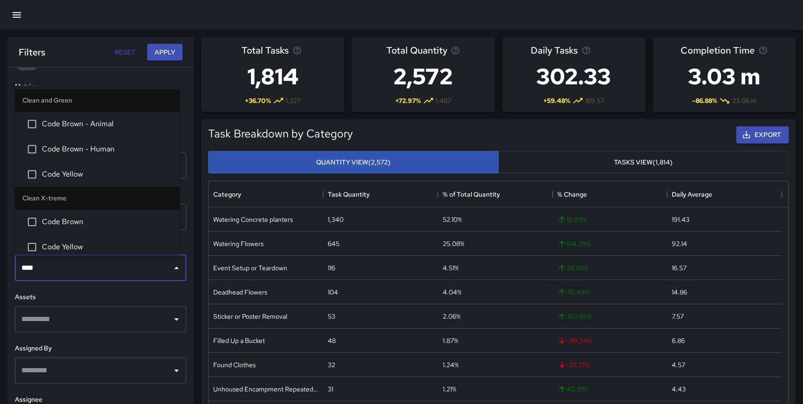
type input "****"
click at [87, 172] on span "Code Yellow" at bounding box center [107, 173] width 130 height 11
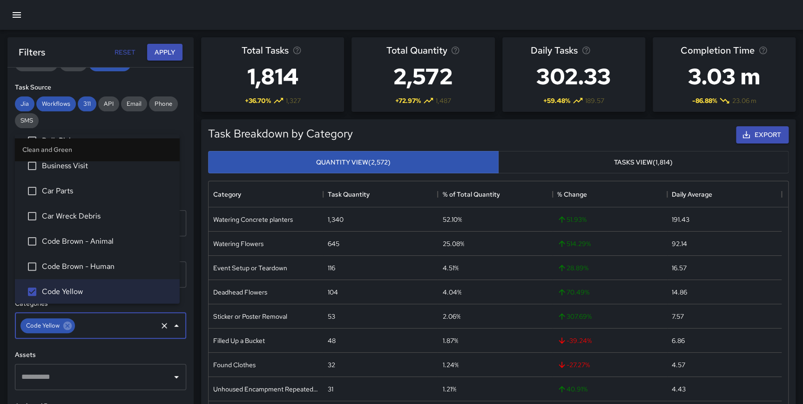
scroll to position [144, 0]
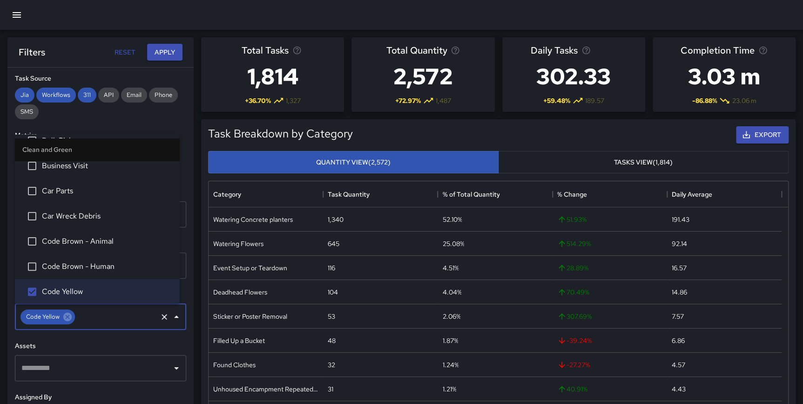
click at [185, 261] on div "**********" at bounding box center [100, 253] width 186 height 373
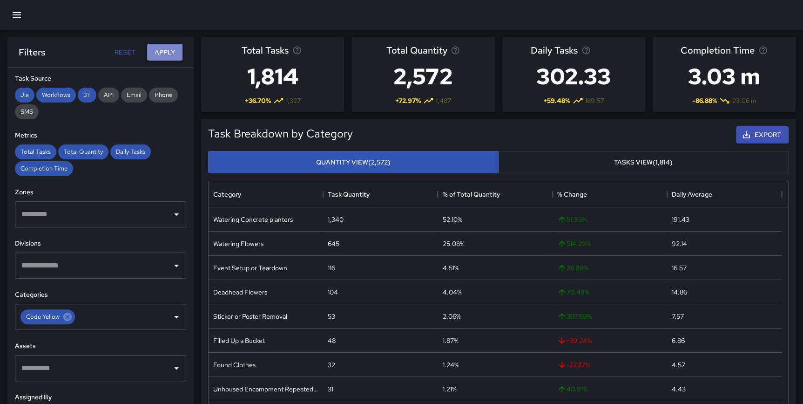
click at [168, 47] on button "Apply" at bounding box center [164, 52] width 35 height 17
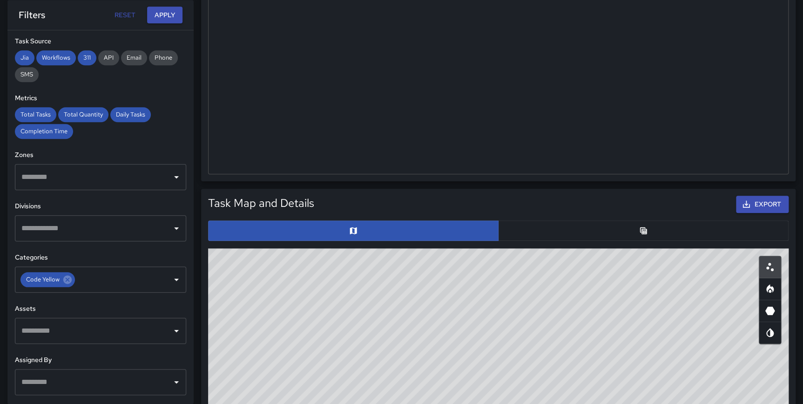
scroll to position [23, 0]
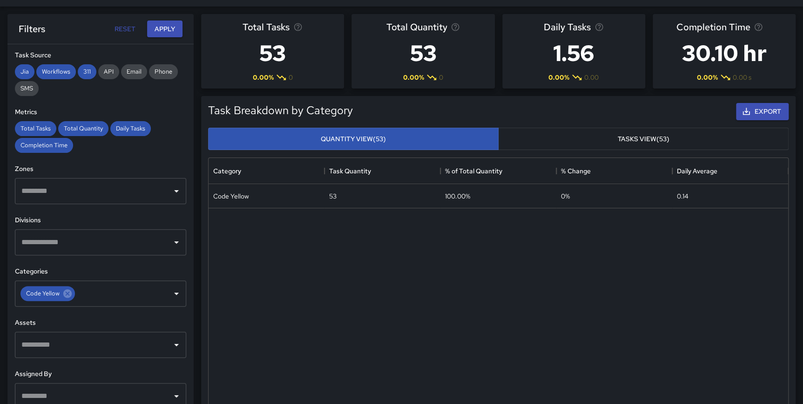
drag, startPoint x: 802, startPoint y: 124, endPoint x: 807, endPoint y: 160, distance: 35.7
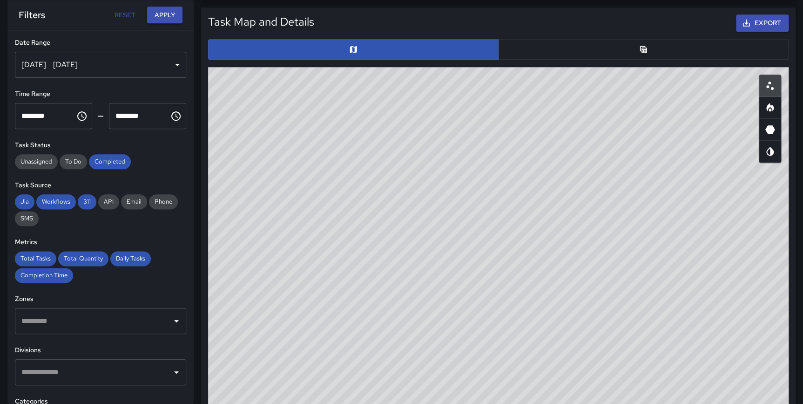
scroll to position [468, 0]
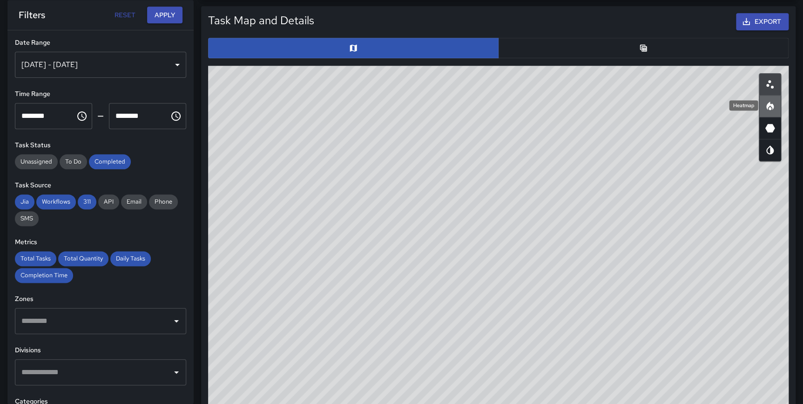
click at [767, 105] on icon "Heatmap" at bounding box center [769, 105] width 7 height 8
type button "heatmap"
drag, startPoint x: 590, startPoint y: 264, endPoint x: 545, endPoint y: 425, distance: 166.8
click at [545, 403] on html "**********" at bounding box center [401, 168] width 803 height 1273
drag, startPoint x: 575, startPoint y: 264, endPoint x: 568, endPoint y: 274, distance: 11.6
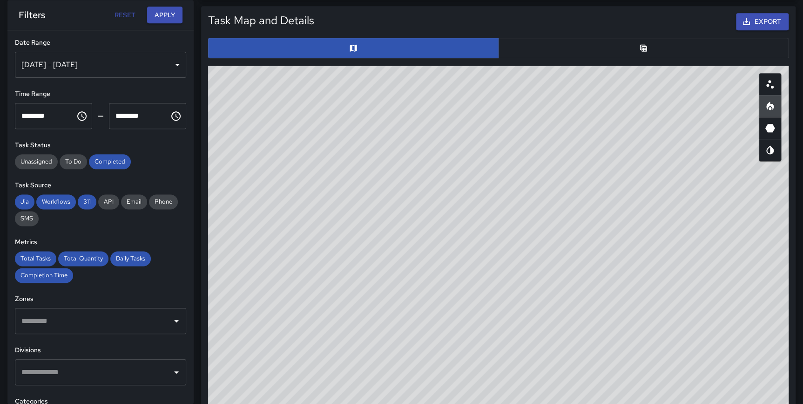
click at [568, 274] on div "© Mapbox © OpenStreetMap Improve this map" at bounding box center [498, 252] width 580 height 372
drag, startPoint x: 558, startPoint y: 290, endPoint x: 553, endPoint y: 358, distance: 68.6
click at [552, 359] on div "© Mapbox © OpenStreetMap Improve this map" at bounding box center [498, 252] width 580 height 372
drag, startPoint x: 656, startPoint y: 299, endPoint x: 630, endPoint y: 380, distance: 85.1
click at [630, 380] on div "© Mapbox © OpenStreetMap Improve this map" at bounding box center [498, 252] width 580 height 372
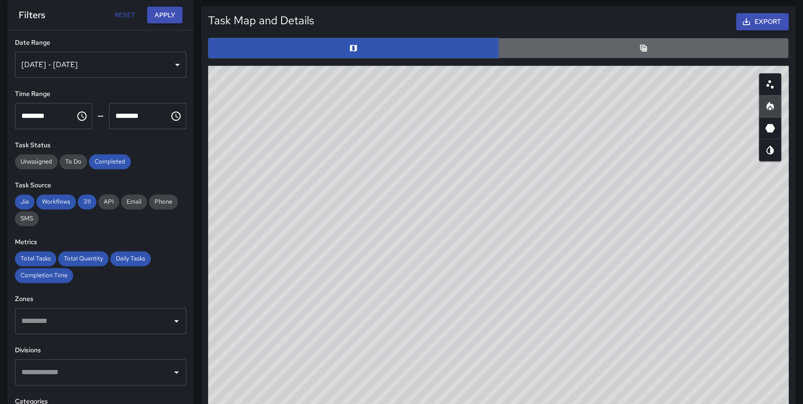
click at [669, 44] on button "button" at bounding box center [643, 48] width 290 height 20
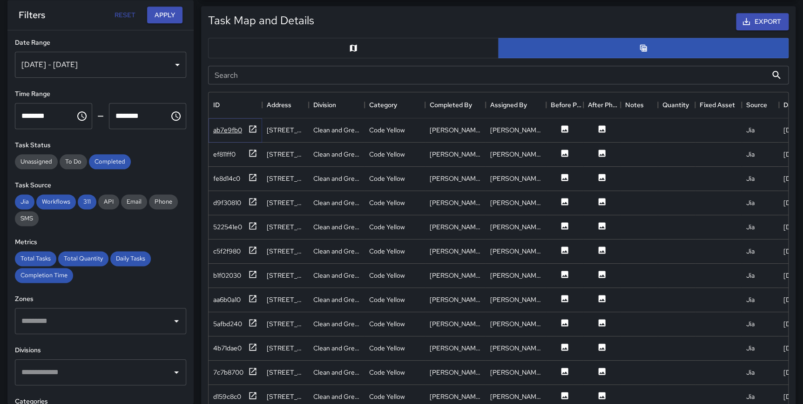
click at [250, 127] on icon at bounding box center [252, 128] width 9 height 9
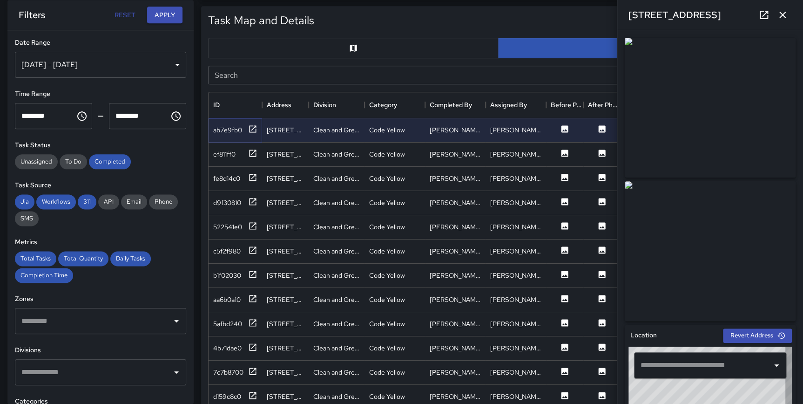
type input "**********"
click at [251, 149] on icon at bounding box center [252, 152] width 9 height 9
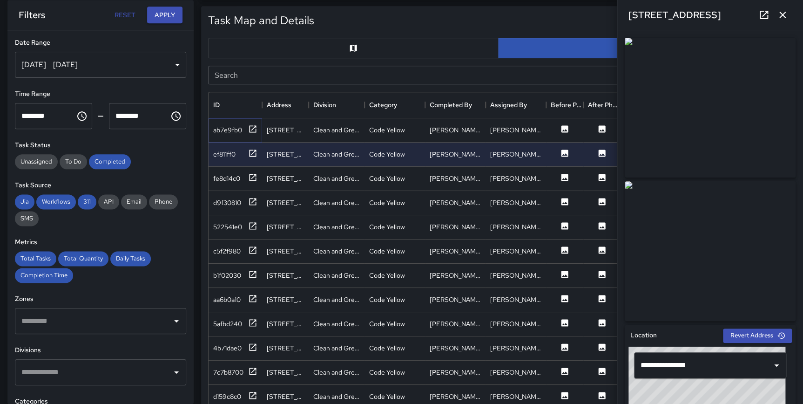
click at [254, 126] on icon at bounding box center [252, 128] width 9 height 9
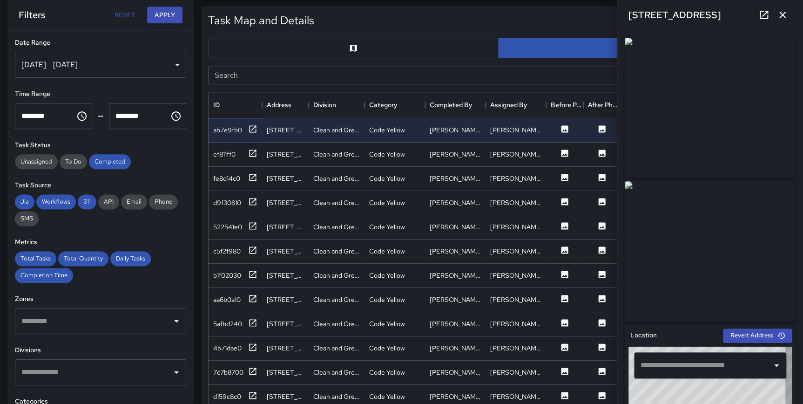
type input "**********"
click at [251, 395] on icon at bounding box center [252, 394] width 9 height 9
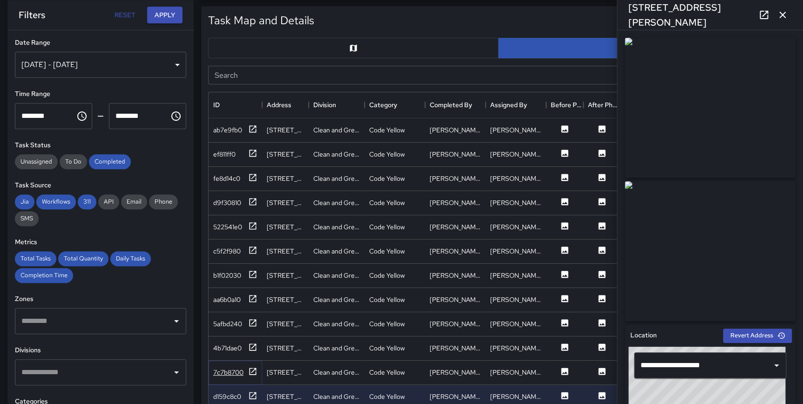
click at [253, 370] on icon at bounding box center [252, 370] width 7 height 7
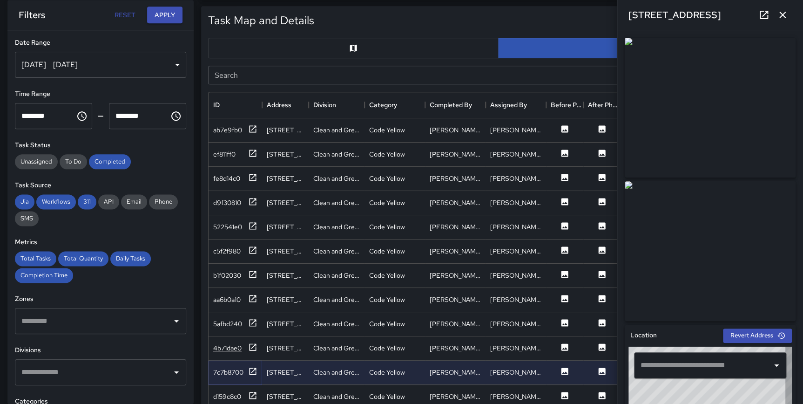
type input "**********"
click at [253, 347] on icon at bounding box center [252, 346] width 9 height 9
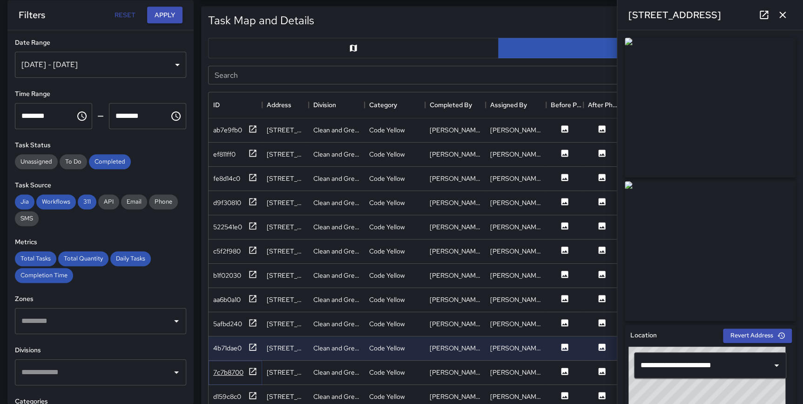
click at [252, 370] on icon at bounding box center [252, 370] width 7 height 7
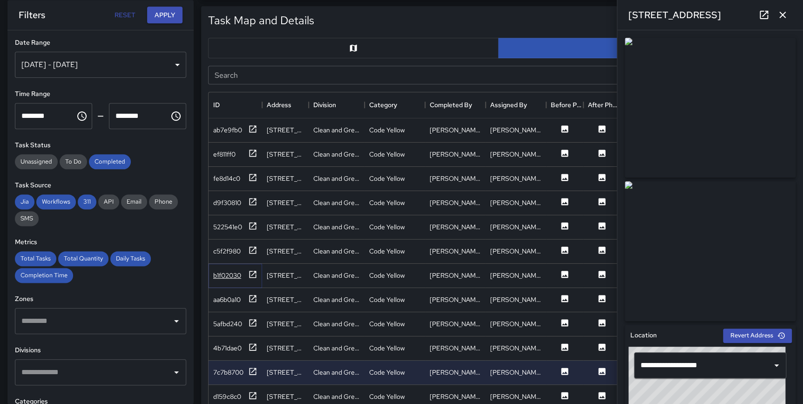
click at [251, 274] on icon at bounding box center [252, 273] width 9 height 9
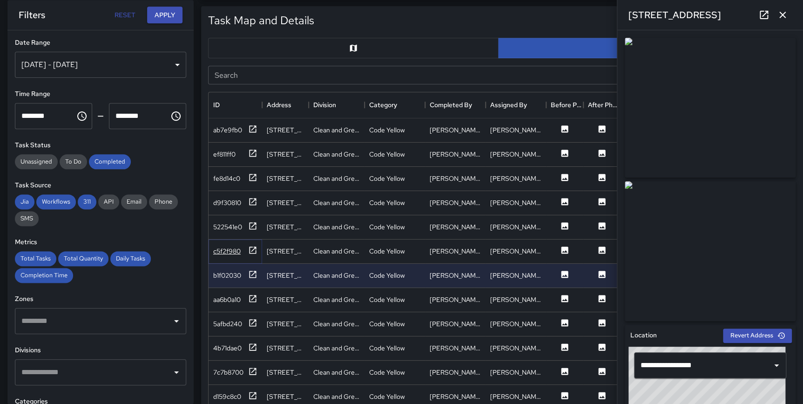
click at [250, 247] on icon at bounding box center [252, 249] width 9 height 9
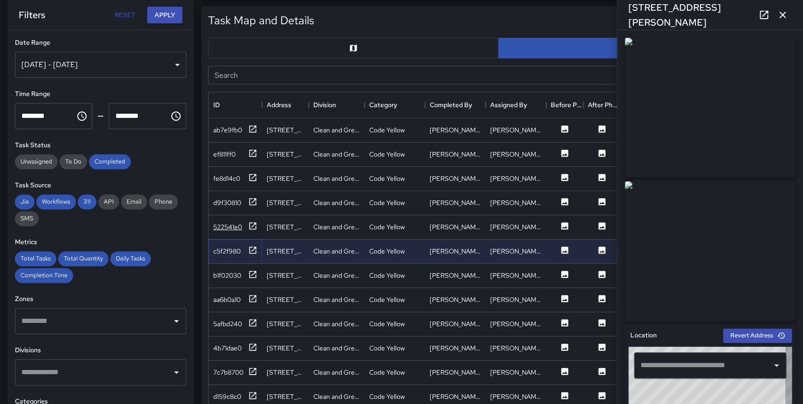
type input "**********"
click at [254, 224] on icon at bounding box center [252, 225] width 9 height 9
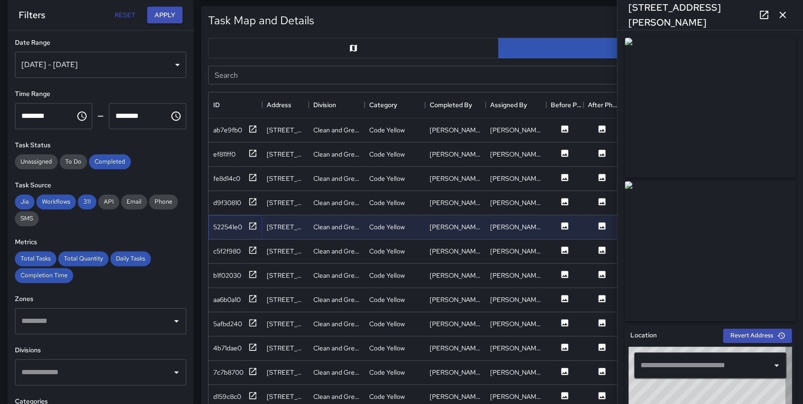
type input "**********"
click at [252, 251] on icon at bounding box center [252, 249] width 9 height 9
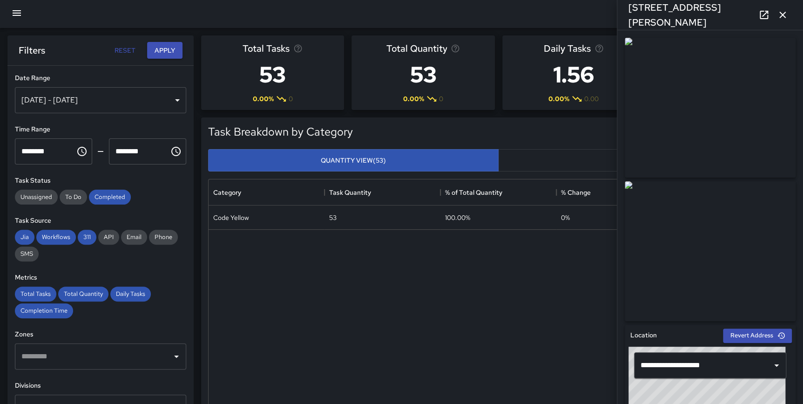
scroll to position [0, 0]
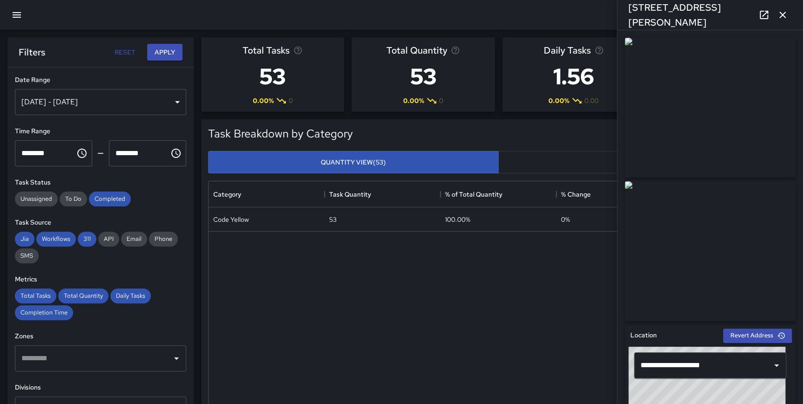
drag, startPoint x: 788, startPoint y: 16, endPoint x: 789, endPoint y: 35, distance: 19.6
click at [788, 16] on button "button" at bounding box center [782, 15] width 19 height 19
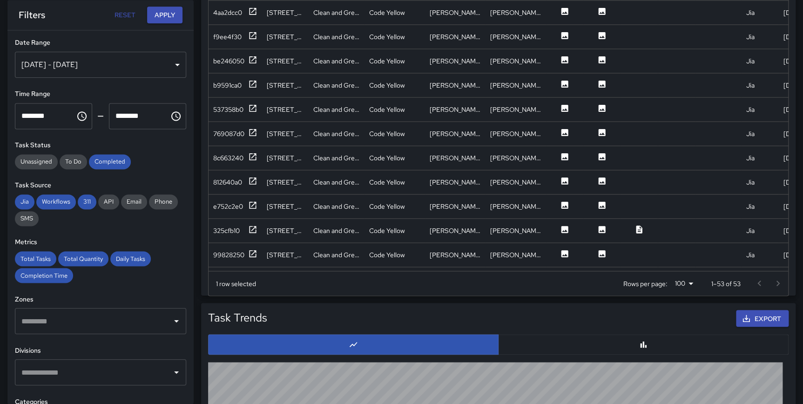
scroll to position [968, 0]
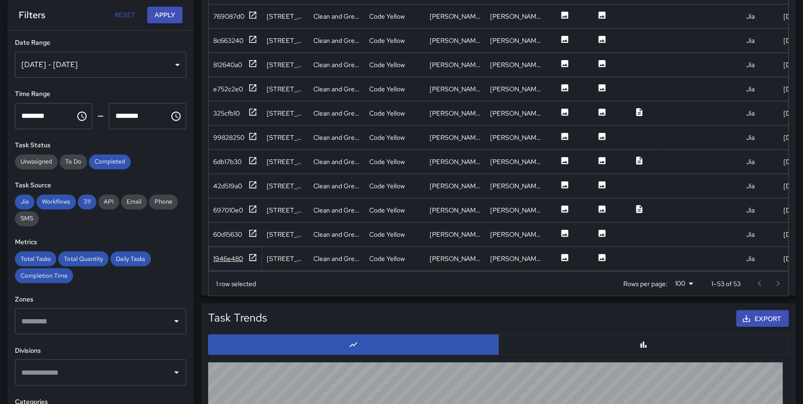
click at [255, 252] on icon at bounding box center [252, 256] width 9 height 9
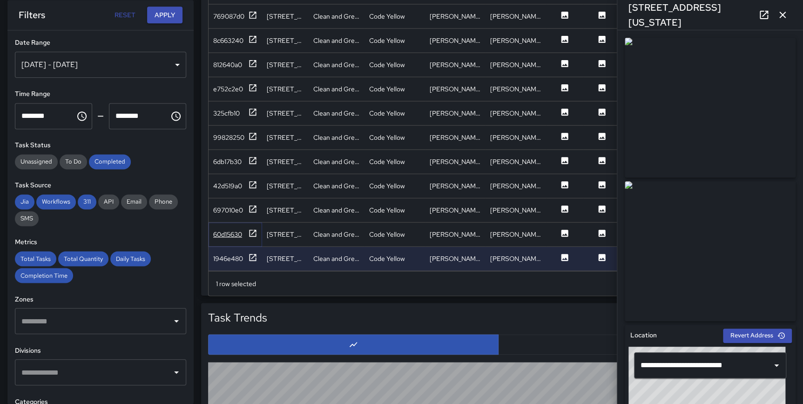
click at [251, 228] on icon at bounding box center [252, 232] width 9 height 9
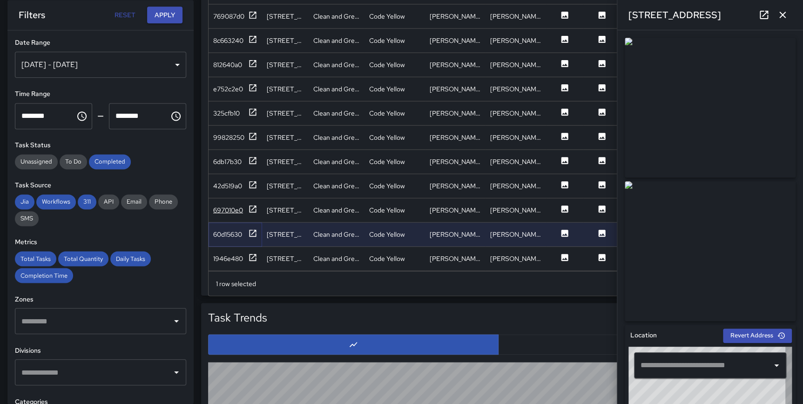
type input "**********"
click at [255, 205] on icon at bounding box center [252, 208] width 7 height 7
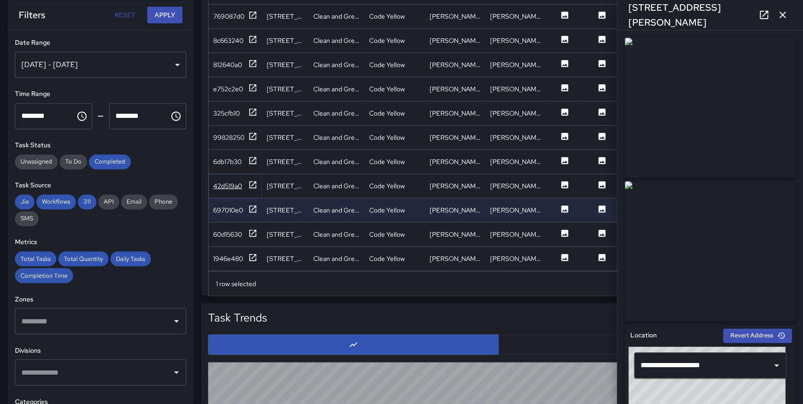
click at [253, 180] on icon at bounding box center [252, 184] width 9 height 9
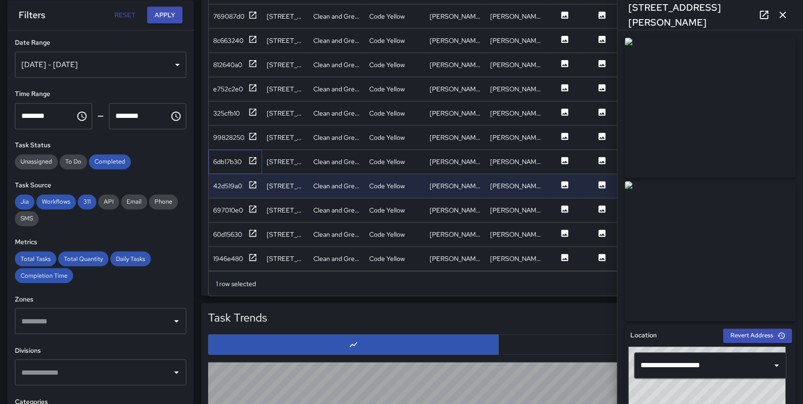
click at [254, 149] on div "6db17b30" at bounding box center [236, 161] width 54 height 24
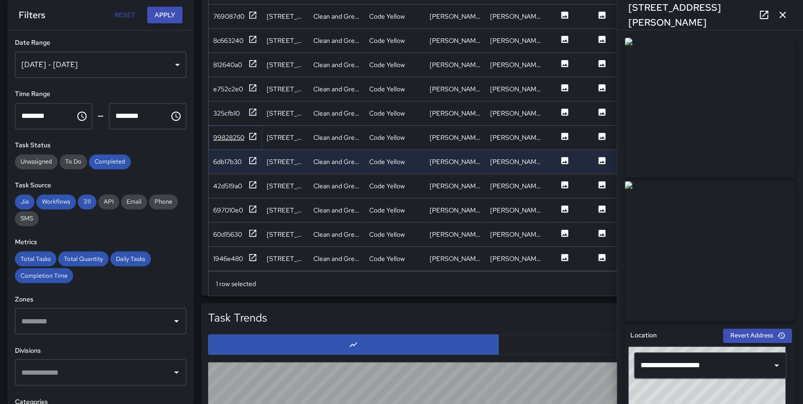
click at [253, 131] on icon at bounding box center [252, 135] width 9 height 9
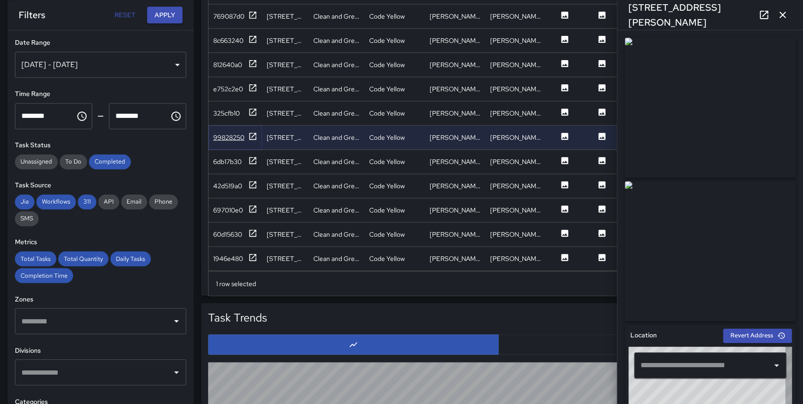
type input "**********"
click at [253, 59] on icon at bounding box center [252, 63] width 9 height 9
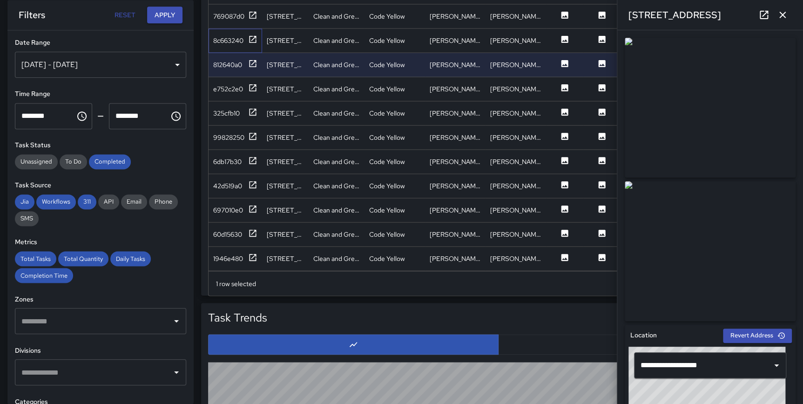
click at [251, 28] on div "8c663240" at bounding box center [236, 40] width 54 height 24
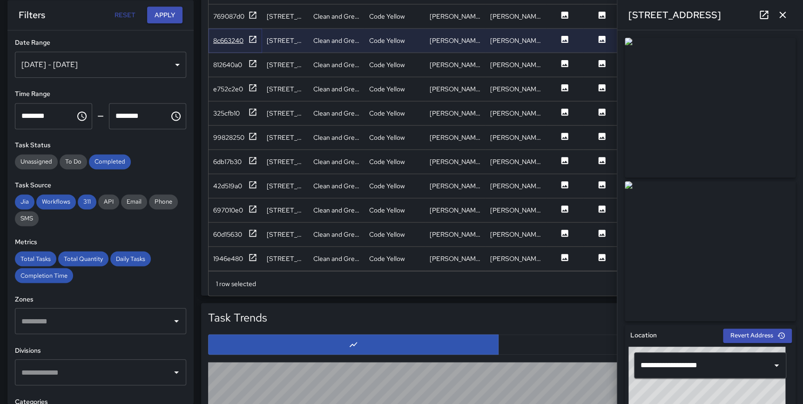
click at [251, 34] on icon at bounding box center [252, 38] width 9 height 9
click at [782, 15] on icon "button" at bounding box center [782, 15] width 7 height 7
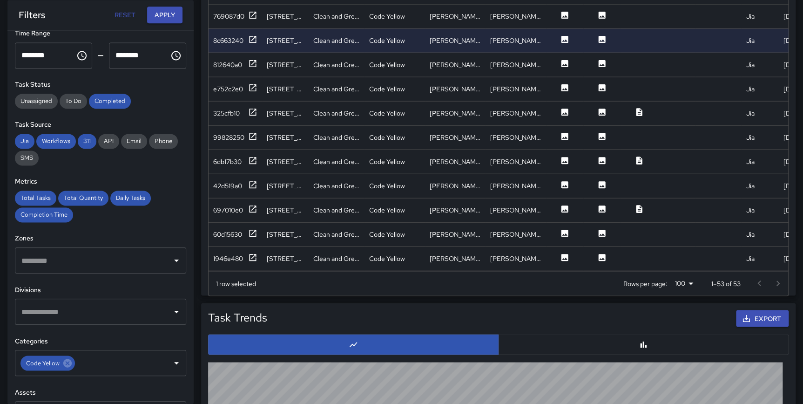
scroll to position [74, 0]
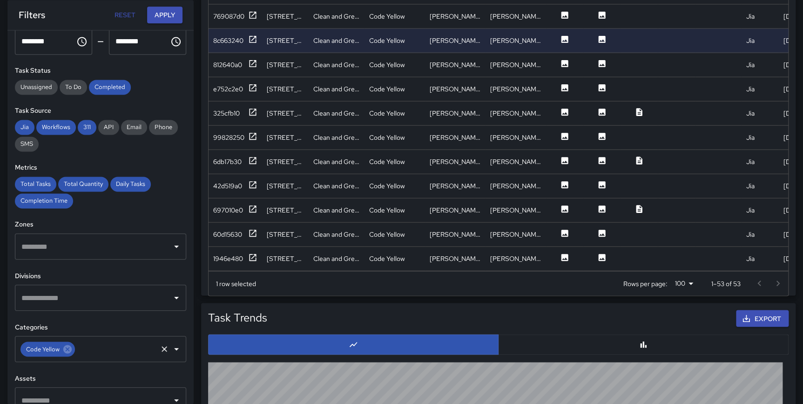
click at [66, 348] on icon at bounding box center [67, 348] width 10 height 10
click at [66, 348] on input "text" at bounding box center [93, 349] width 149 height 18
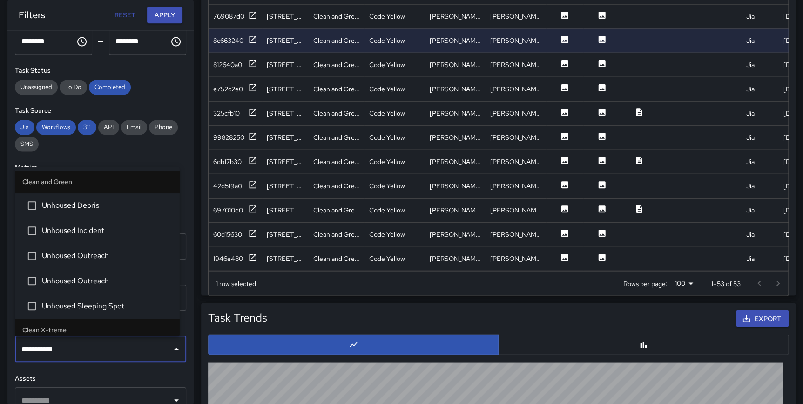
type input "**********"
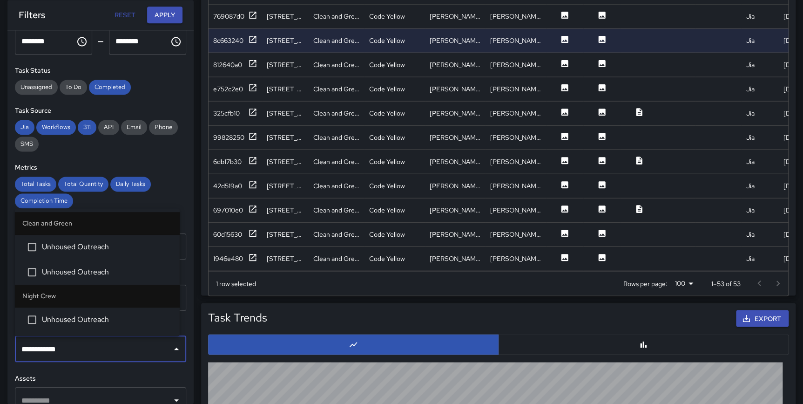
click at [101, 251] on span "Unhoused Outreach" at bounding box center [107, 246] width 130 height 11
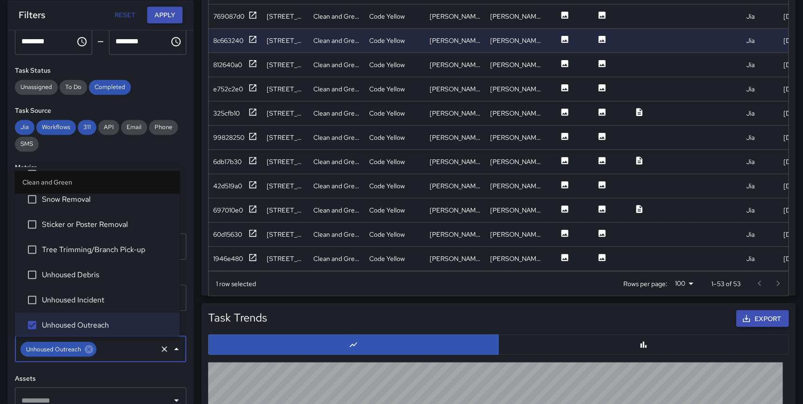
scroll to position [1383, 0]
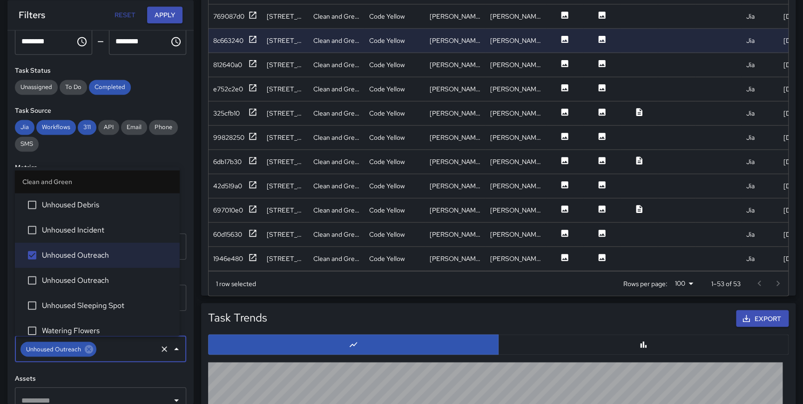
click at [102, 277] on span "Unhoused Outreach" at bounding box center [107, 280] width 130 height 11
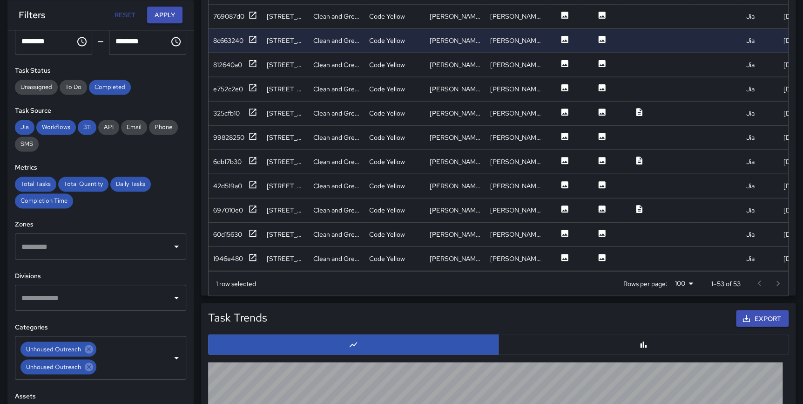
click at [182, 261] on div "**********" at bounding box center [100, 216] width 186 height 373
click at [170, 16] on button "Apply" at bounding box center [164, 15] width 35 height 17
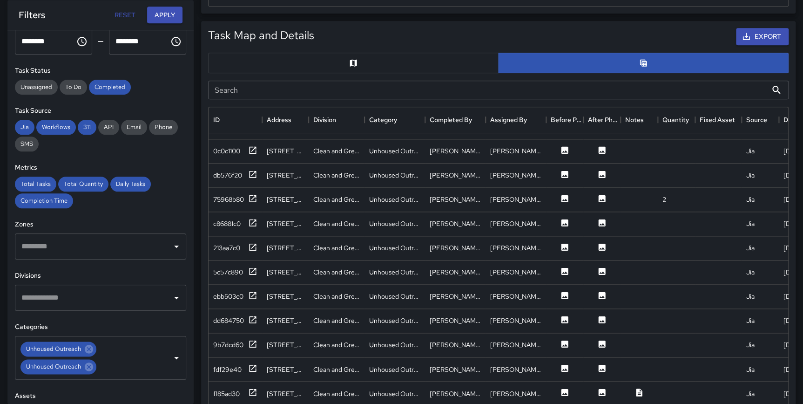
scroll to position [456, 0]
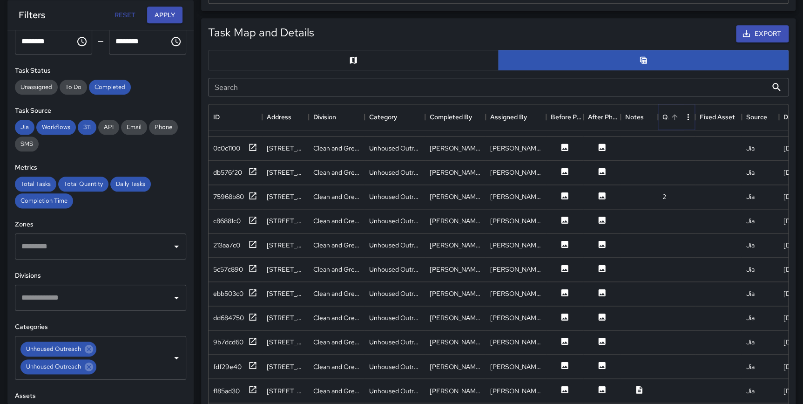
click at [675, 118] on icon "Sort" at bounding box center [674, 117] width 8 height 8
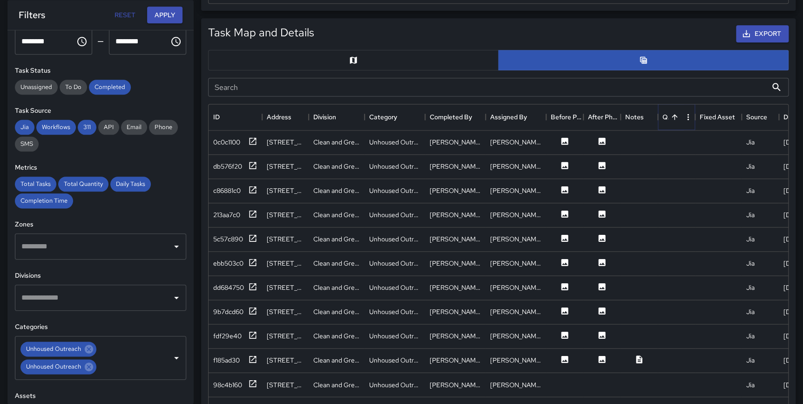
click at [675, 118] on icon "Sort" at bounding box center [674, 117] width 8 height 8
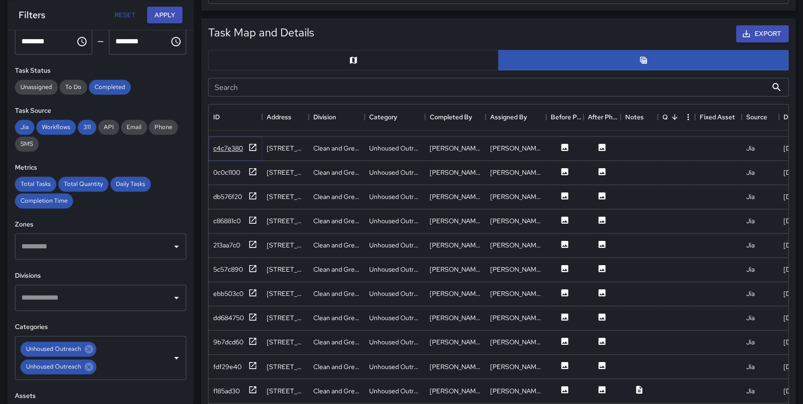
click at [251, 142] on icon at bounding box center [252, 146] width 9 height 9
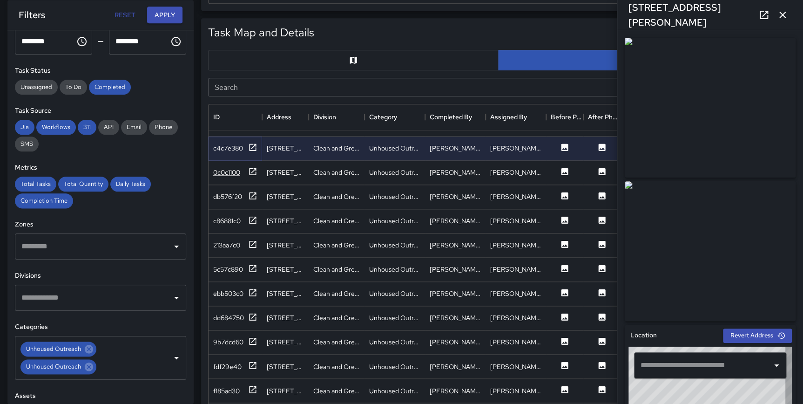
type input "**********"
click at [251, 167] on icon at bounding box center [252, 171] width 9 height 9
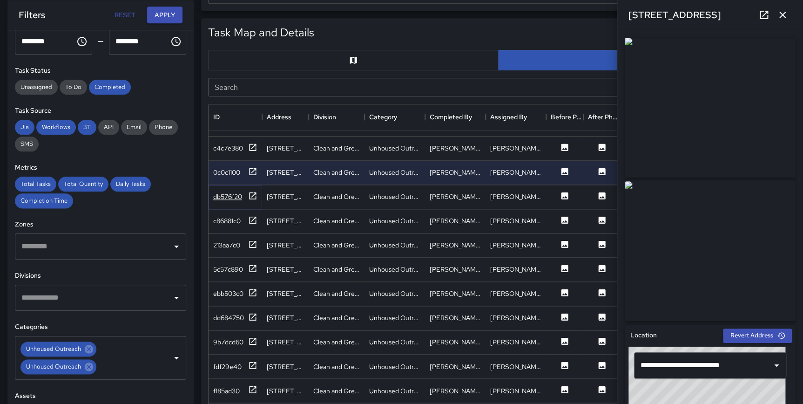
click at [252, 191] on icon at bounding box center [252, 195] width 9 height 9
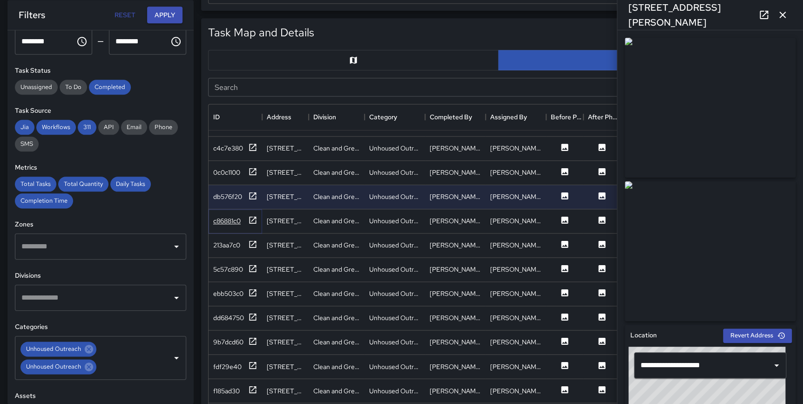
click at [252, 215] on icon at bounding box center [252, 219] width 9 height 9
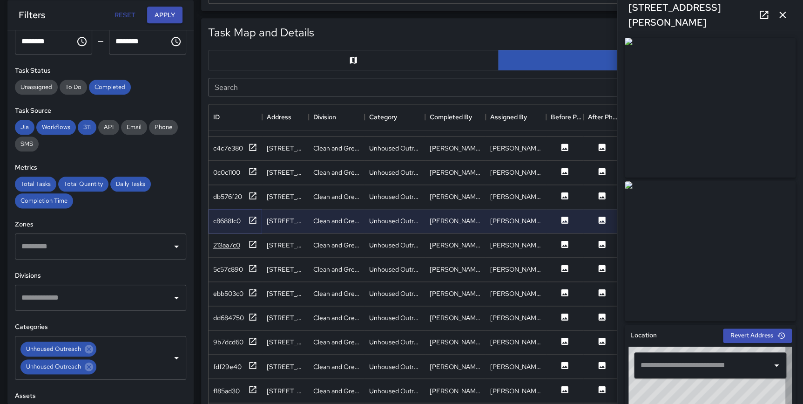
type input "**********"
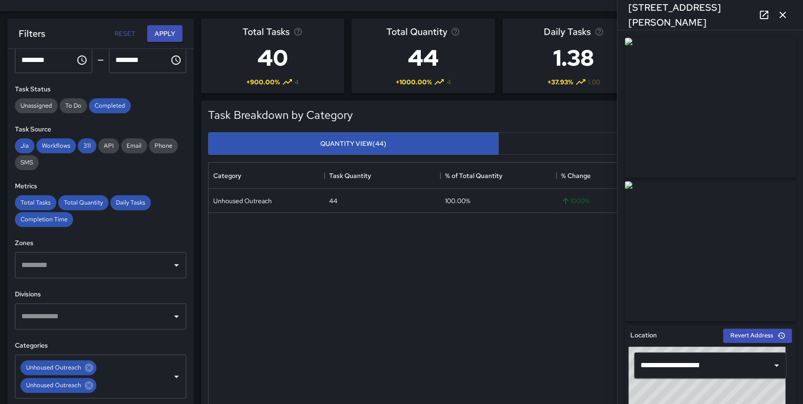
scroll to position [0, 0]
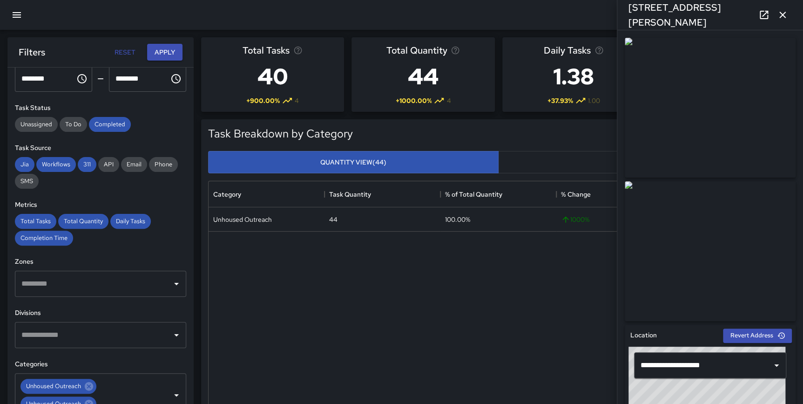
click at [780, 13] on icon "button" at bounding box center [782, 14] width 11 height 11
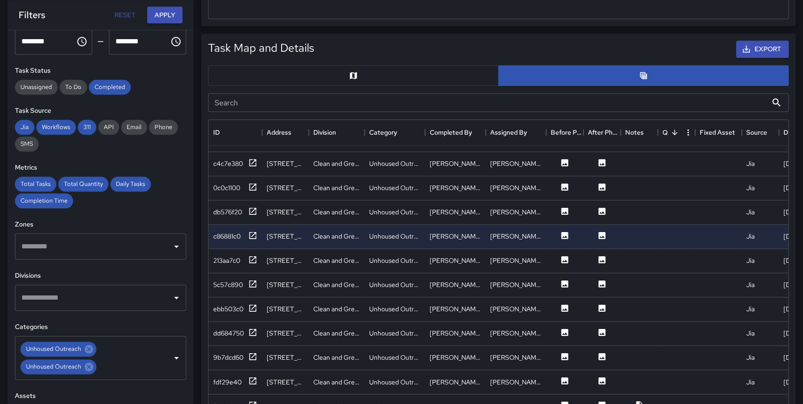
scroll to position [478, 0]
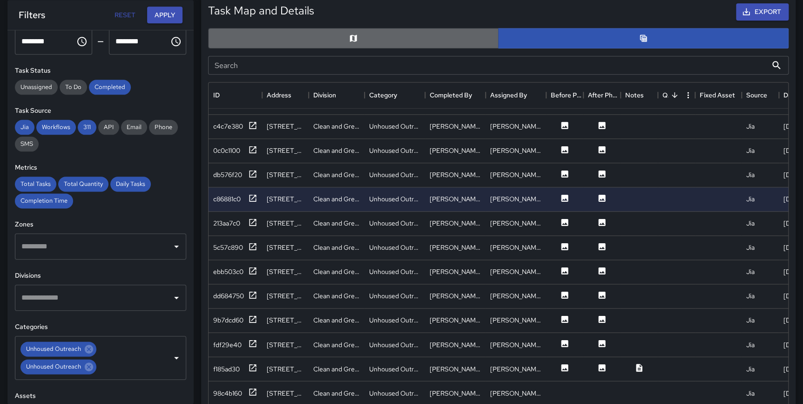
click at [321, 34] on button "button" at bounding box center [353, 38] width 290 height 20
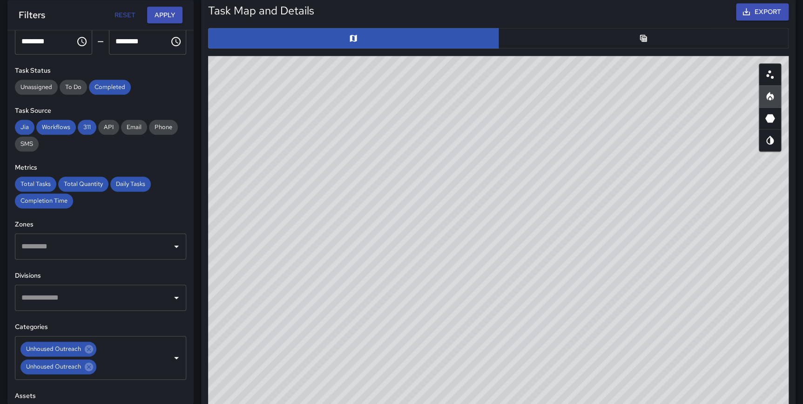
drag, startPoint x: 622, startPoint y: 333, endPoint x: 641, endPoint y: 333, distance: 19.1
click at [641, 333] on div "© Mapbox © OpenStreetMap Improve this map" at bounding box center [498, 242] width 580 height 372
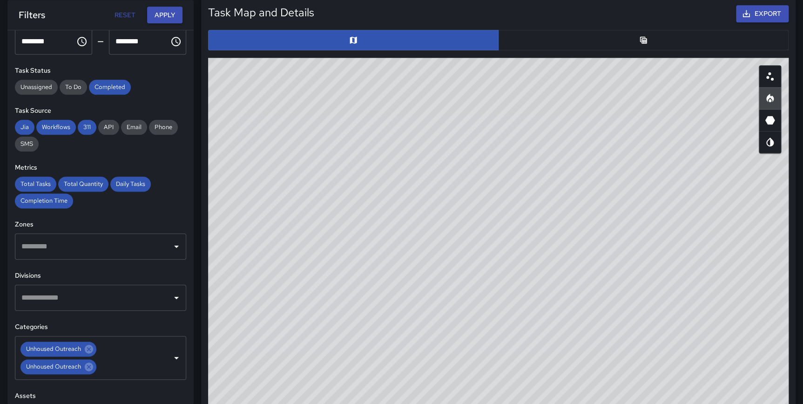
scroll to position [392, 0]
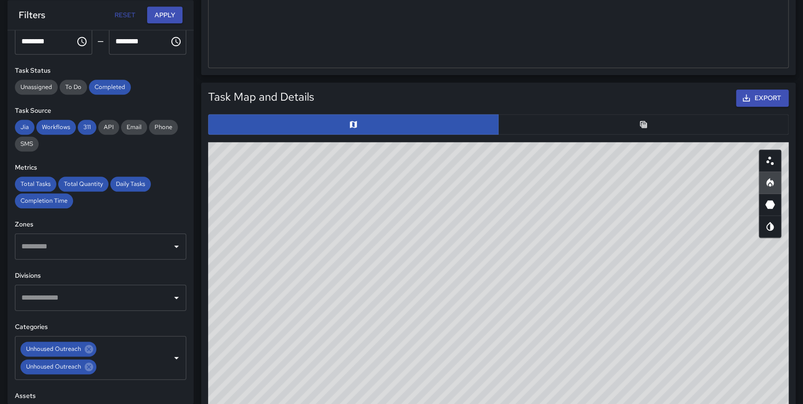
click at [648, 119] on button "button" at bounding box center [643, 124] width 290 height 20
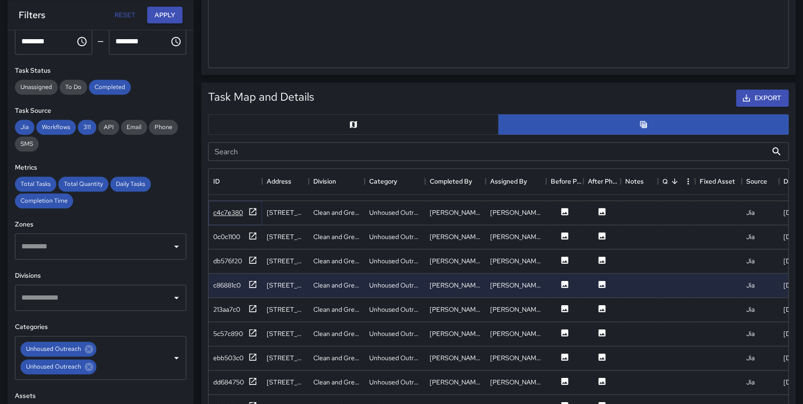
click at [253, 207] on icon at bounding box center [252, 211] width 9 height 9
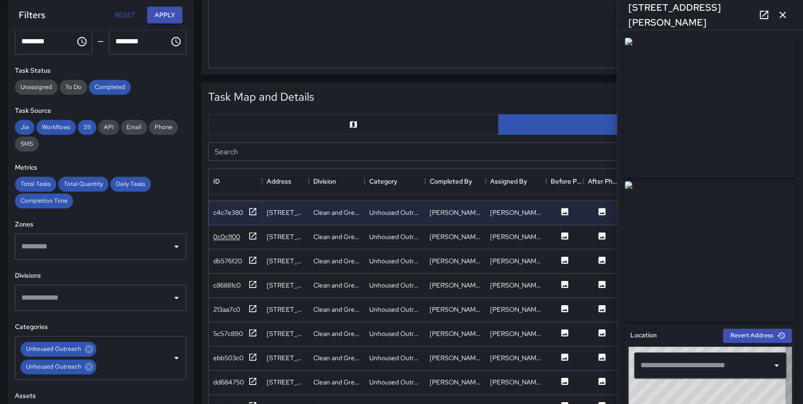
type input "**********"
click at [250, 231] on icon at bounding box center [252, 235] width 9 height 9
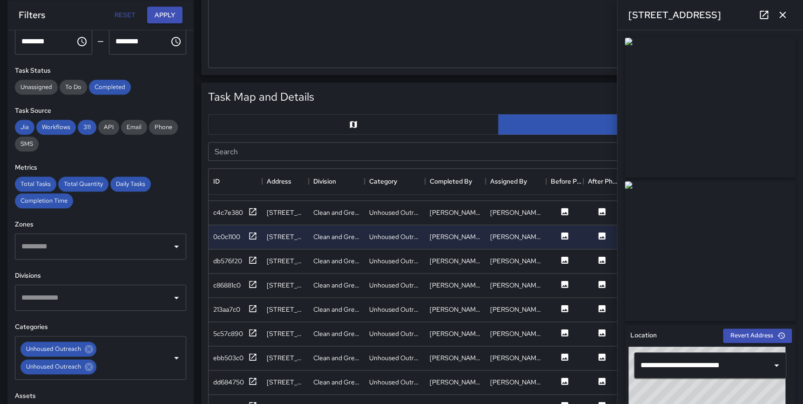
drag, startPoint x: 784, startPoint y: 17, endPoint x: 785, endPoint y: 40, distance: 22.4
click at [784, 17] on icon "button" at bounding box center [782, 15] width 7 height 7
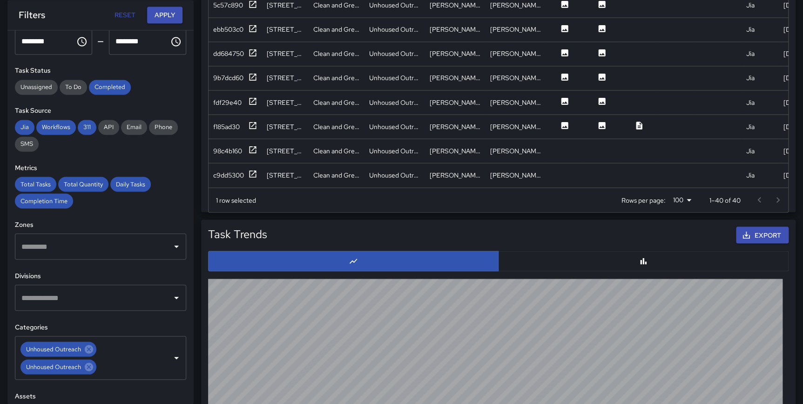
scroll to position [766, 0]
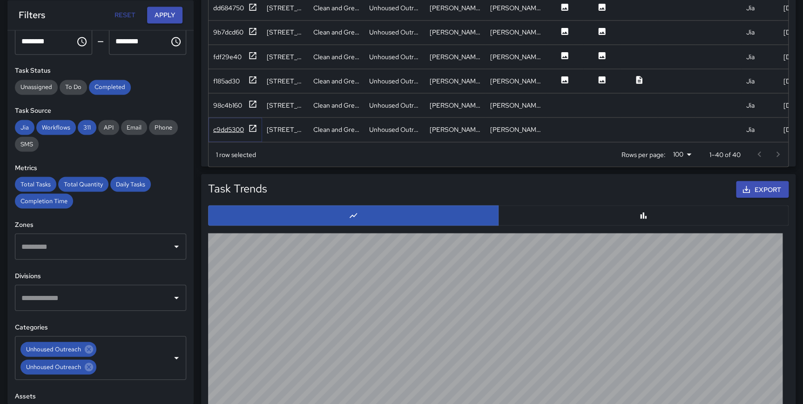
click at [253, 123] on icon at bounding box center [252, 127] width 9 height 9
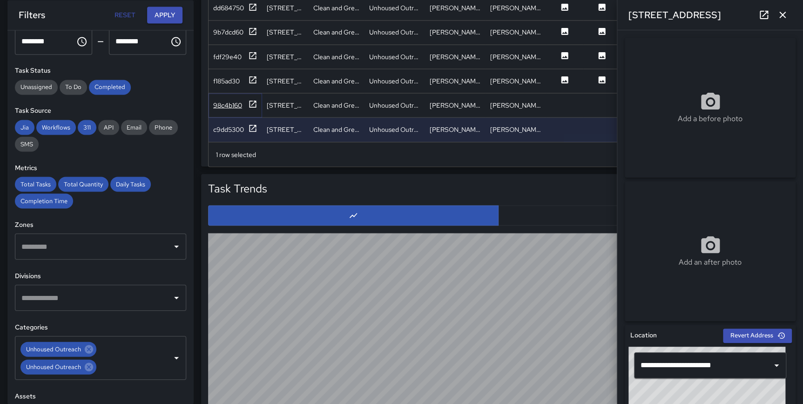
click at [252, 100] on icon at bounding box center [252, 103] width 7 height 7
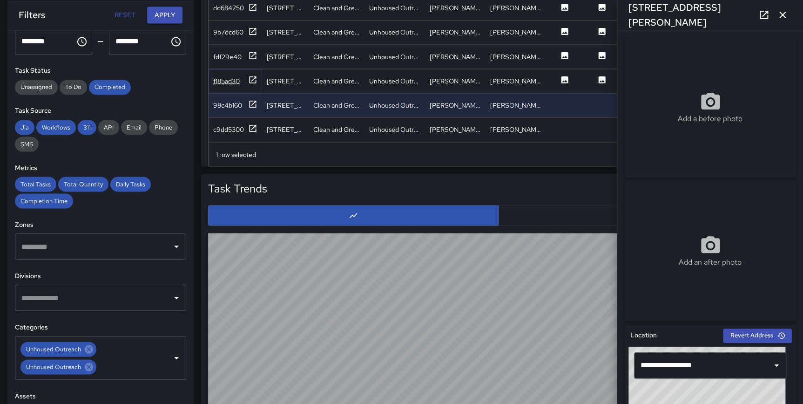
click at [251, 75] on icon at bounding box center [252, 79] width 9 height 9
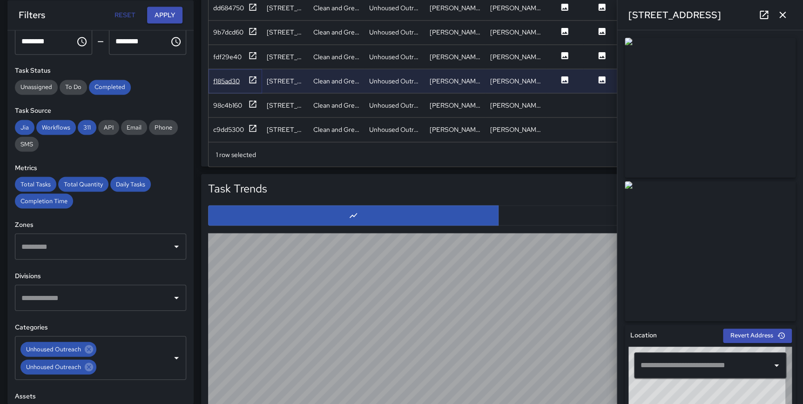
type input "**********"
click at [251, 52] on icon at bounding box center [252, 55] width 7 height 7
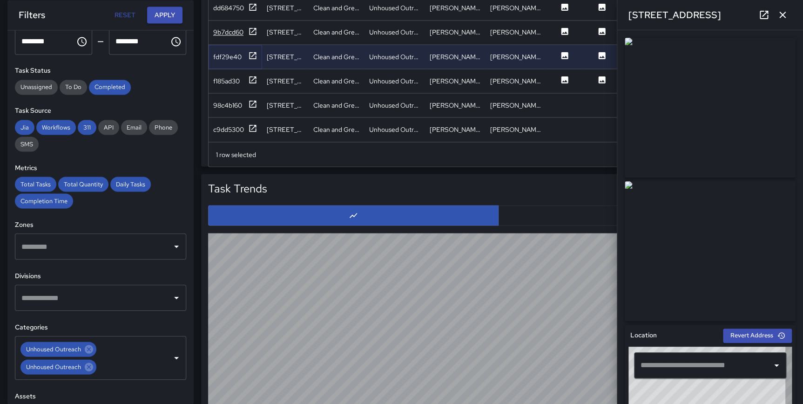
type input "**********"
click at [249, 27] on icon at bounding box center [252, 31] width 9 height 9
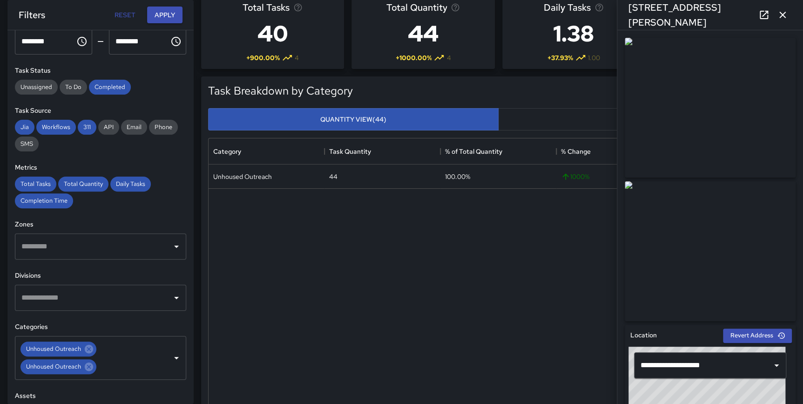
scroll to position [80, 0]
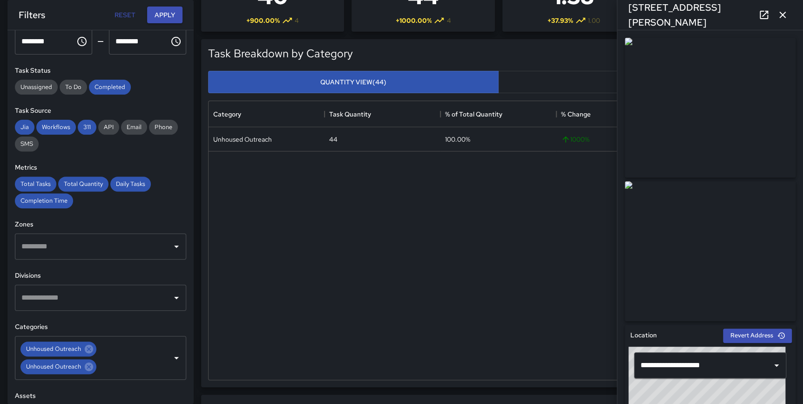
click at [781, 13] on icon "button" at bounding box center [782, 15] width 7 height 7
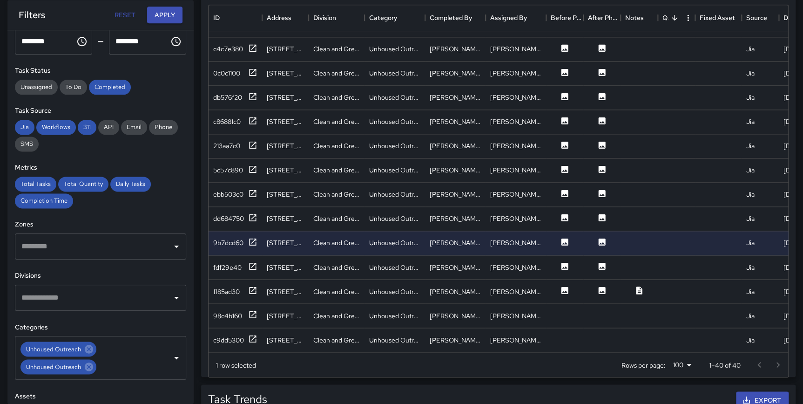
scroll to position [559, 0]
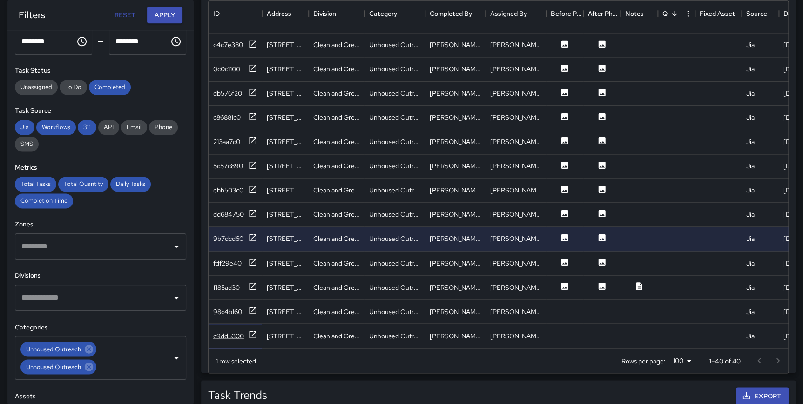
click at [256, 330] on icon at bounding box center [252, 334] width 9 height 9
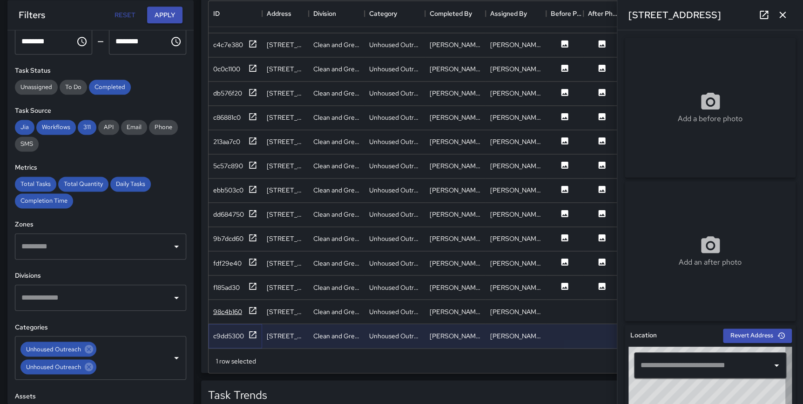
type input "**********"
click at [251, 305] on icon at bounding box center [252, 309] width 9 height 9
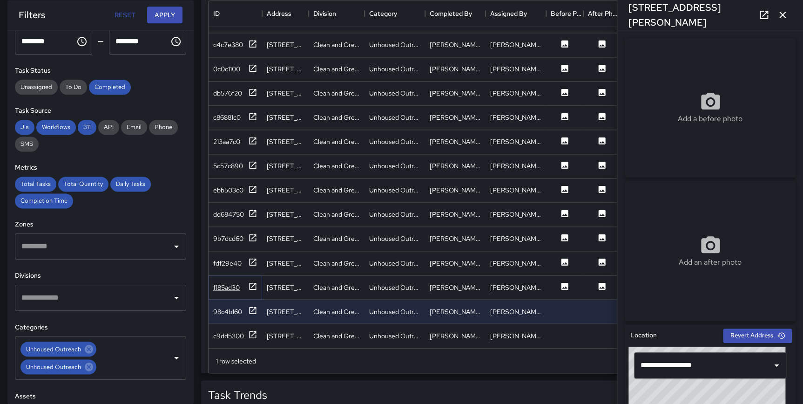
click at [250, 281] on icon at bounding box center [252, 285] width 9 height 9
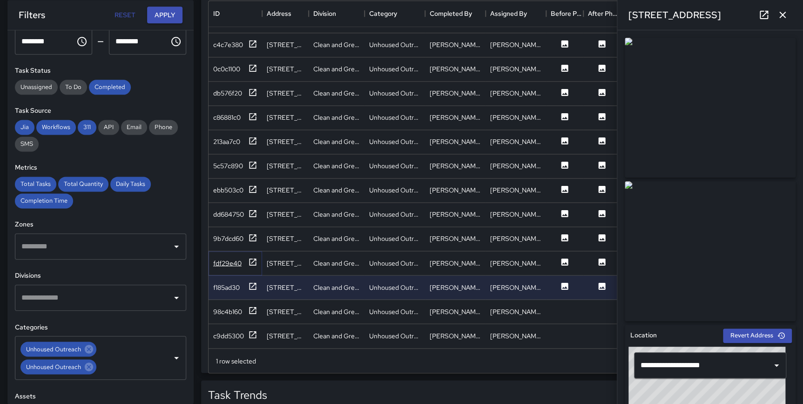
click at [254, 257] on icon at bounding box center [252, 261] width 9 height 9
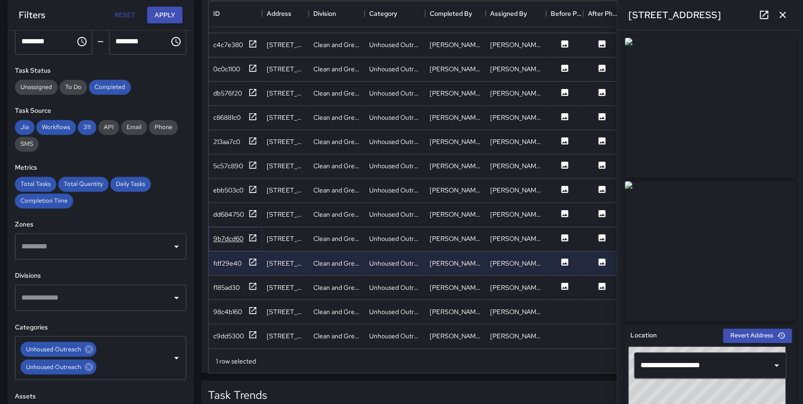
click at [255, 233] on icon at bounding box center [252, 237] width 9 height 9
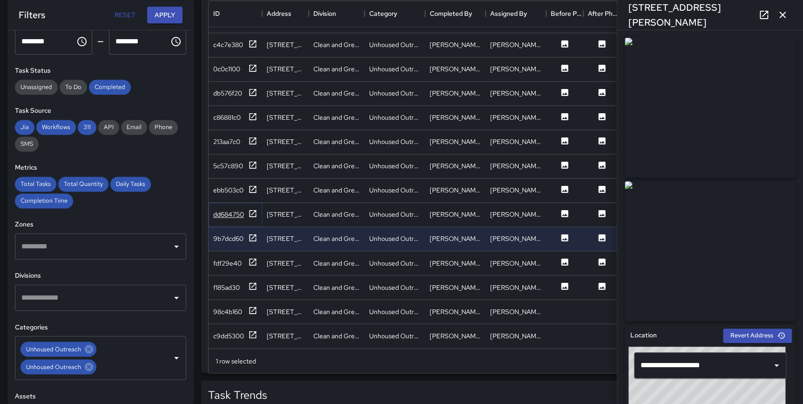
click at [255, 209] on icon at bounding box center [252, 213] width 9 height 9
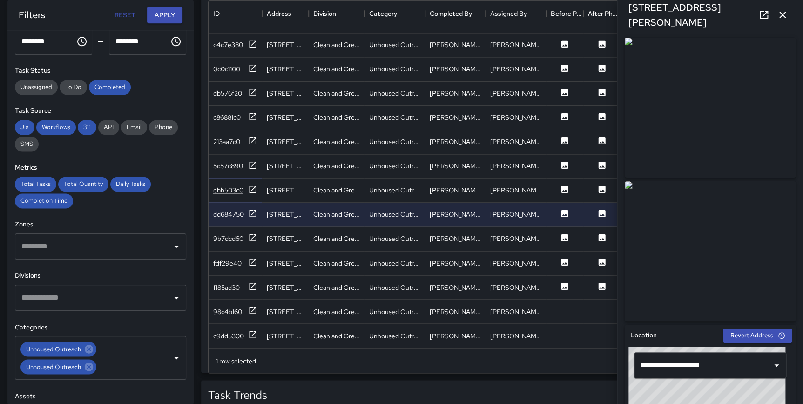
click at [252, 184] on icon at bounding box center [252, 188] width 9 height 9
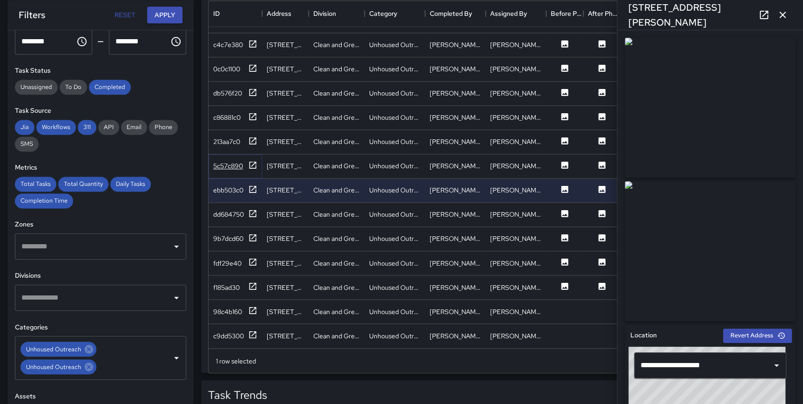
click at [251, 161] on icon at bounding box center [252, 164] width 7 height 7
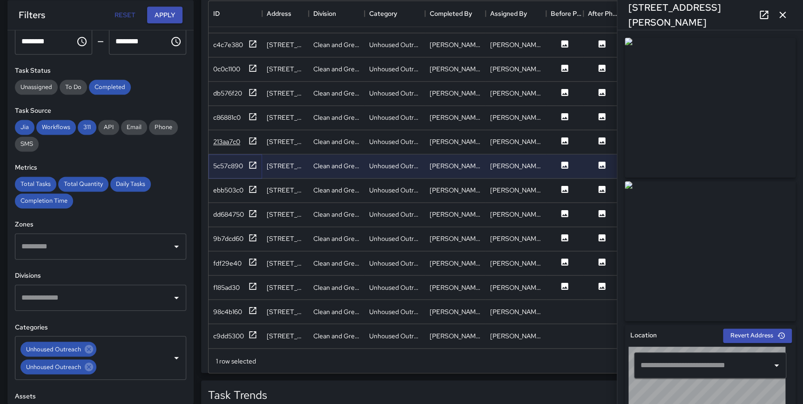
type input "**********"
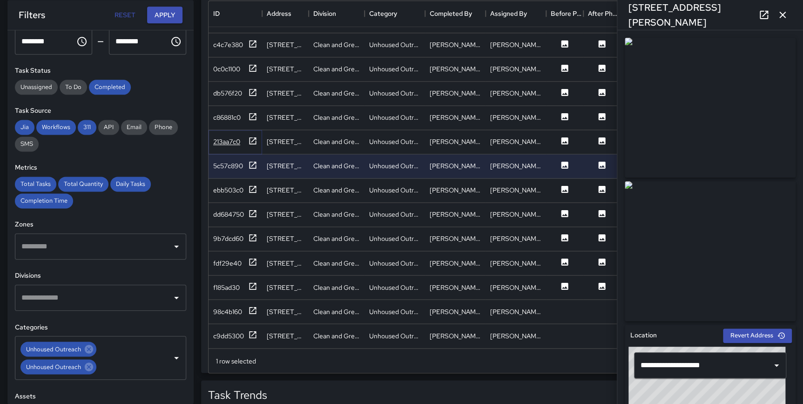
click at [256, 136] on icon at bounding box center [252, 140] width 9 height 9
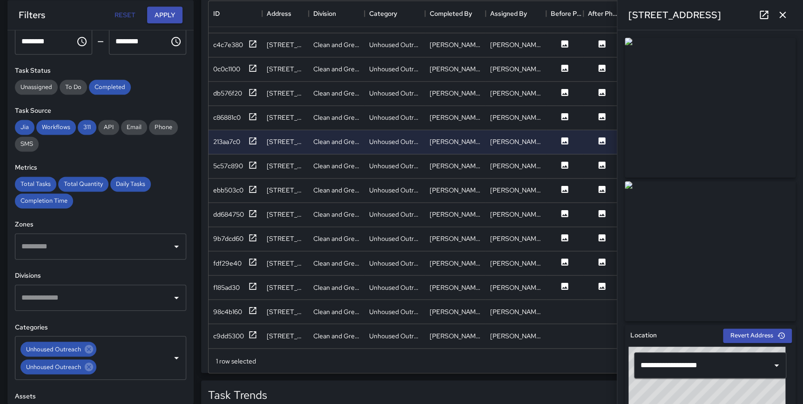
click at [781, 13] on icon "button" at bounding box center [782, 14] width 11 height 11
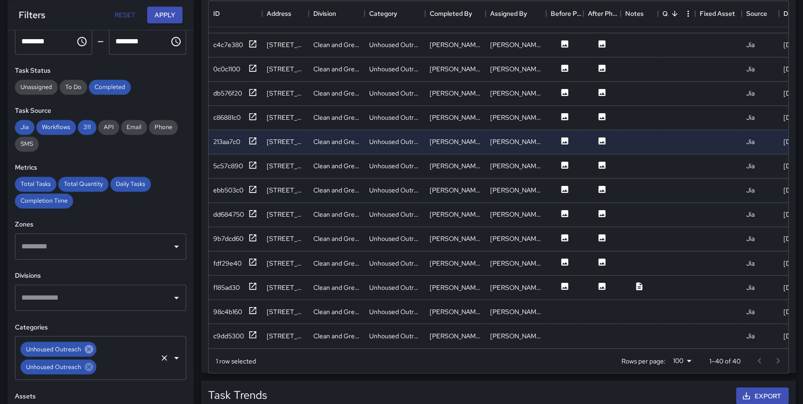
click at [89, 349] on icon at bounding box center [89, 348] width 10 height 10
click at [88, 348] on icon at bounding box center [89, 348] width 10 height 10
click at [68, 347] on input "text" at bounding box center [93, 349] width 149 height 18
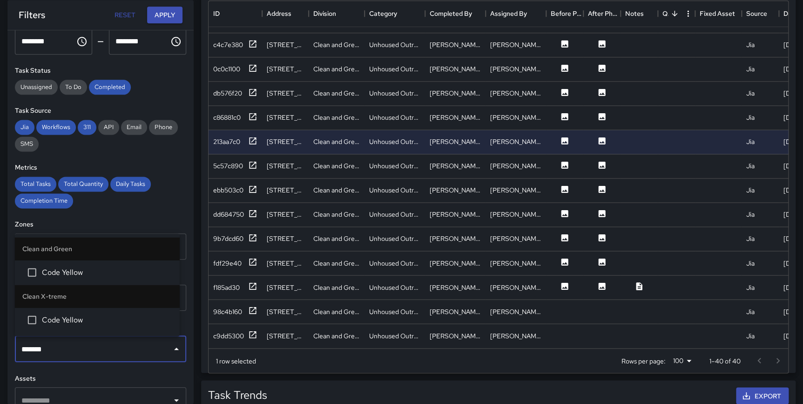
type input "********"
click at [95, 281] on li "Code Yellow" at bounding box center [97, 271] width 165 height 25
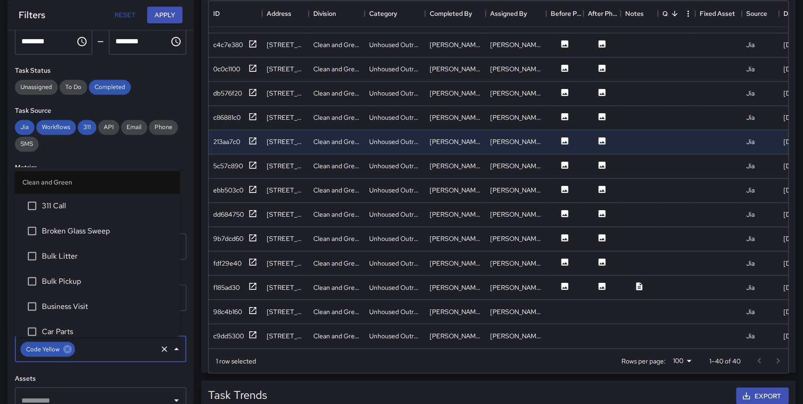
scroll to position [108, 0]
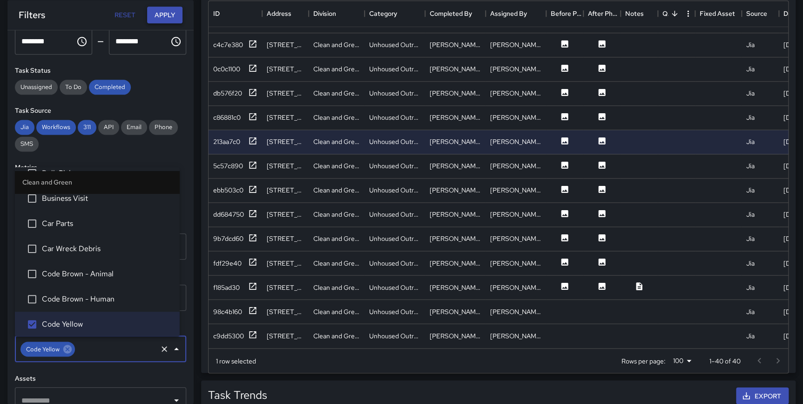
click at [177, 18] on button "Apply" at bounding box center [164, 15] width 35 height 17
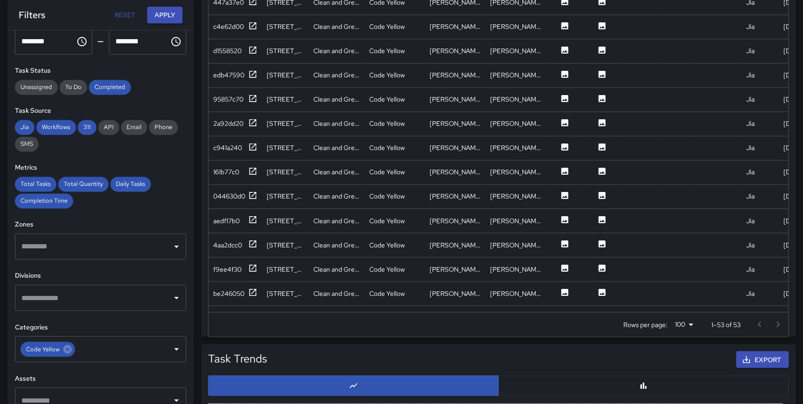
scroll to position [628, 0]
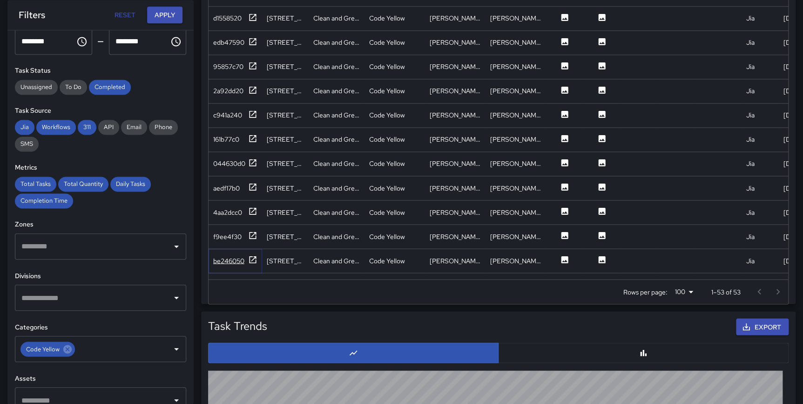
click at [256, 255] on icon at bounding box center [252, 259] width 9 height 9
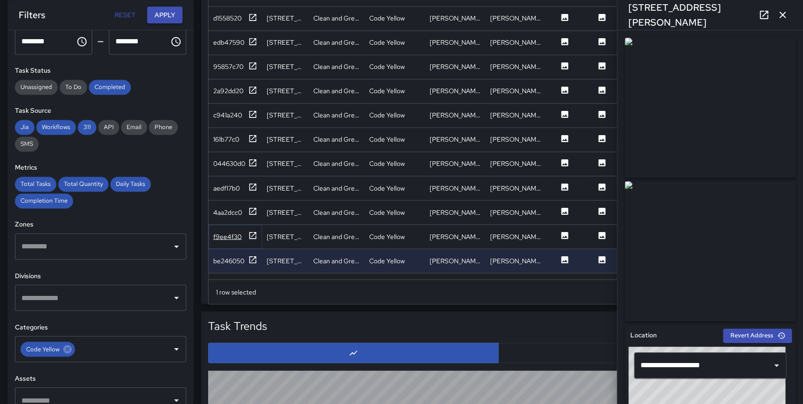
click at [252, 232] on icon at bounding box center [252, 234] width 9 height 9
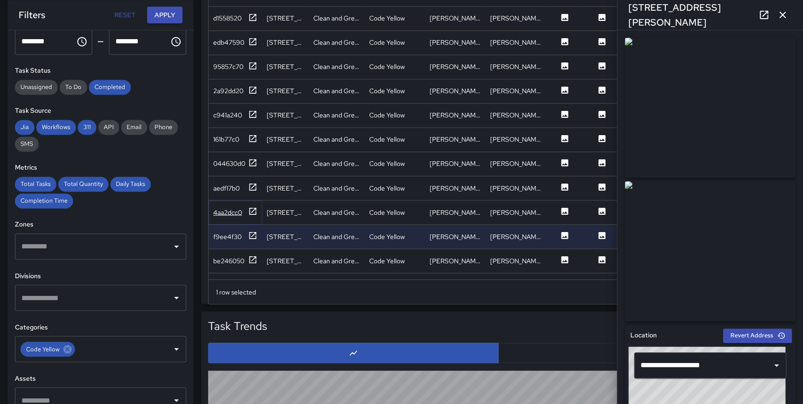
click at [252, 209] on icon at bounding box center [252, 210] width 7 height 7
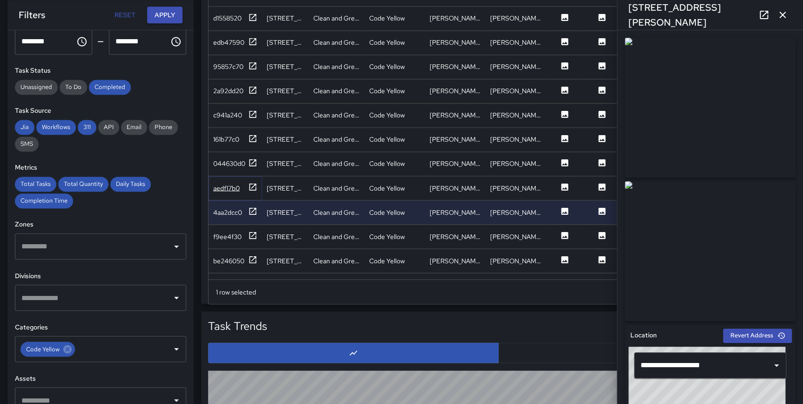
click at [252, 187] on icon at bounding box center [252, 186] width 9 height 9
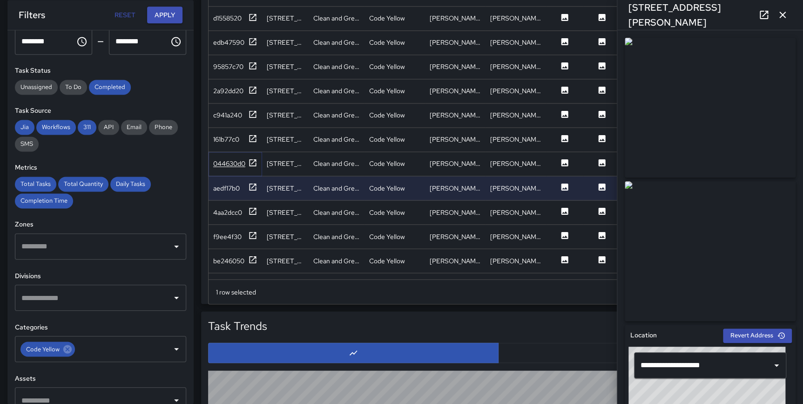
click at [251, 161] on icon at bounding box center [252, 162] width 9 height 9
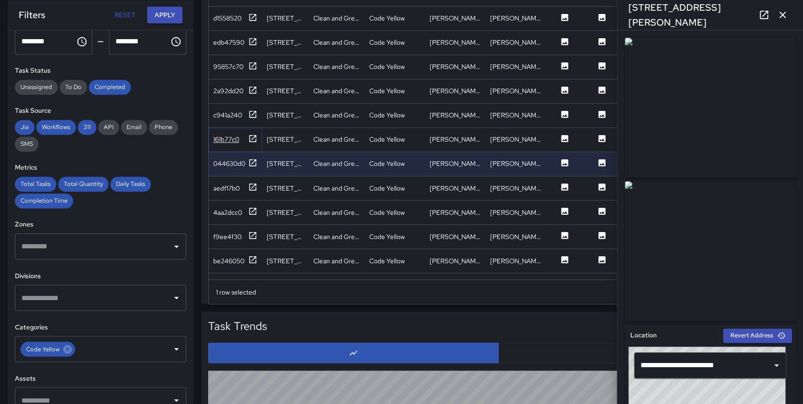
click at [254, 134] on icon at bounding box center [252, 138] width 9 height 9
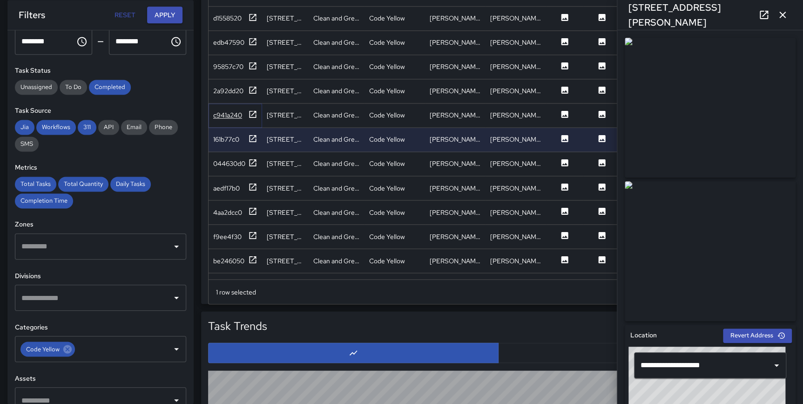
click at [253, 111] on icon at bounding box center [252, 113] width 9 height 9
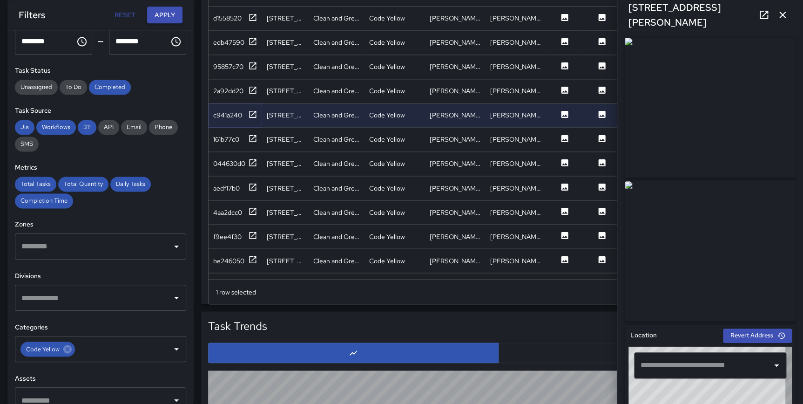
type input "**********"
click at [251, 86] on icon at bounding box center [252, 89] width 9 height 9
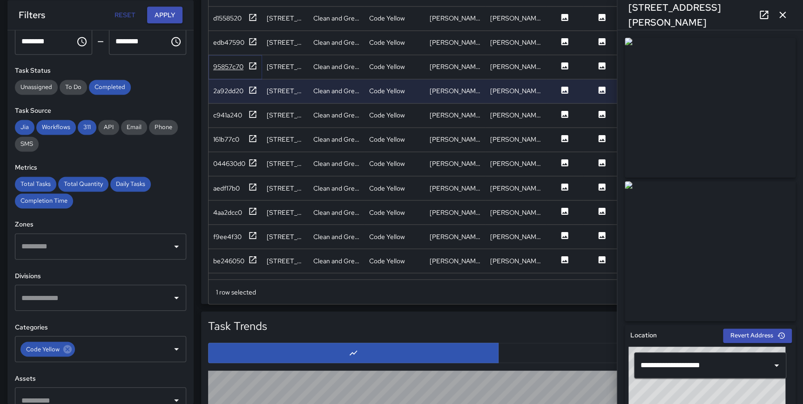
click at [255, 66] on icon at bounding box center [252, 65] width 9 height 9
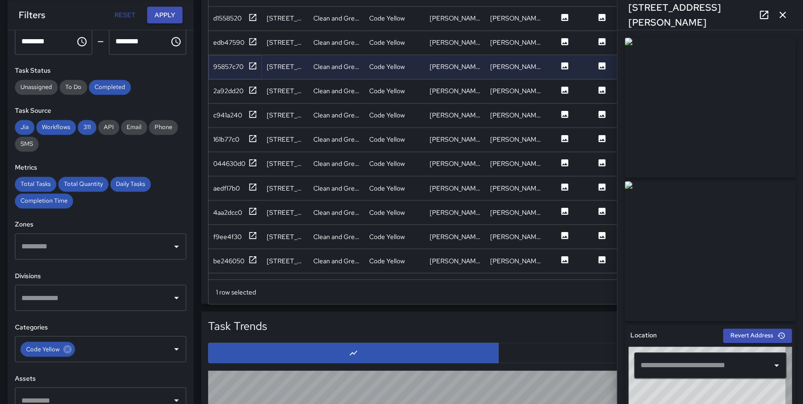
type input "**********"
click at [784, 16] on icon "button" at bounding box center [782, 14] width 11 height 11
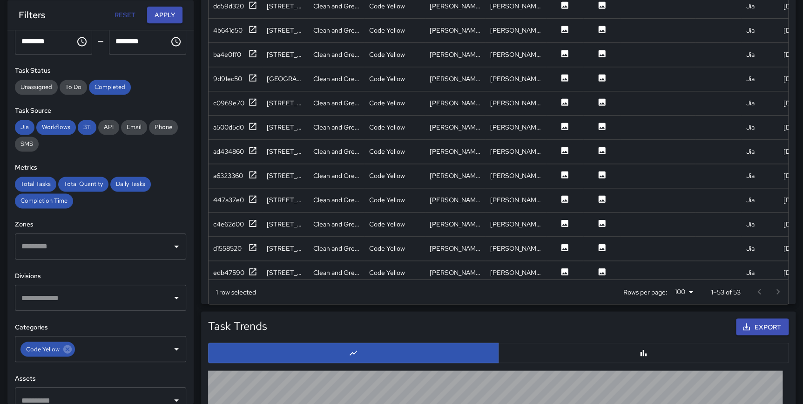
scroll to position [366, 0]
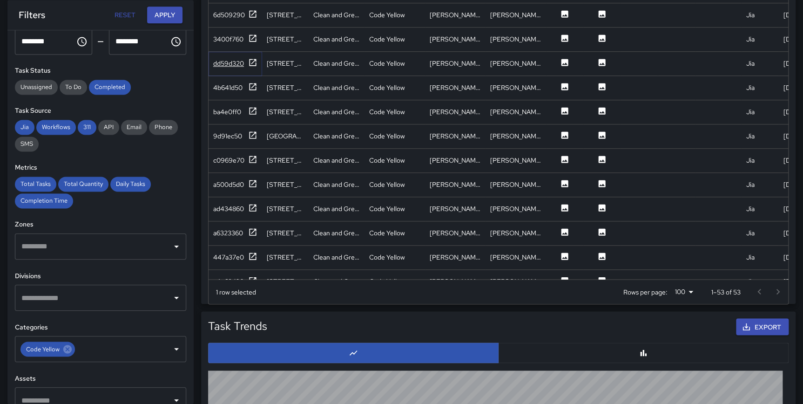
click at [254, 61] on icon at bounding box center [252, 62] width 7 height 7
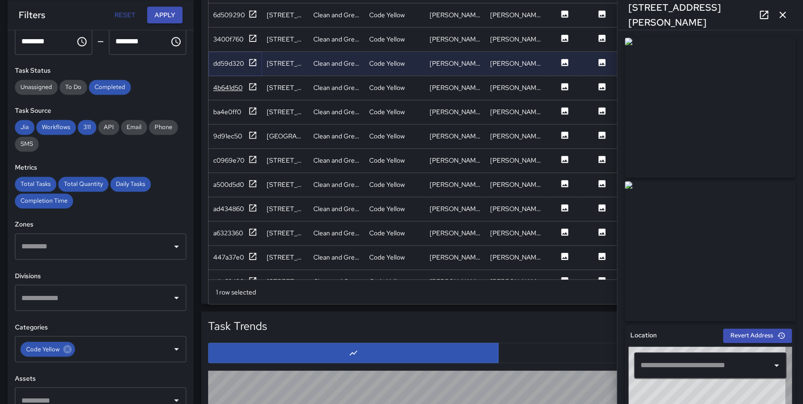
type input "**********"
click at [257, 87] on icon at bounding box center [252, 86] width 9 height 9
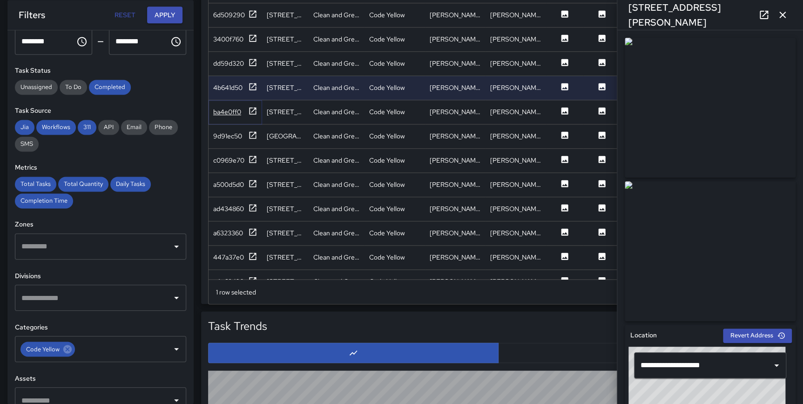
click at [251, 111] on icon at bounding box center [252, 110] width 9 height 9
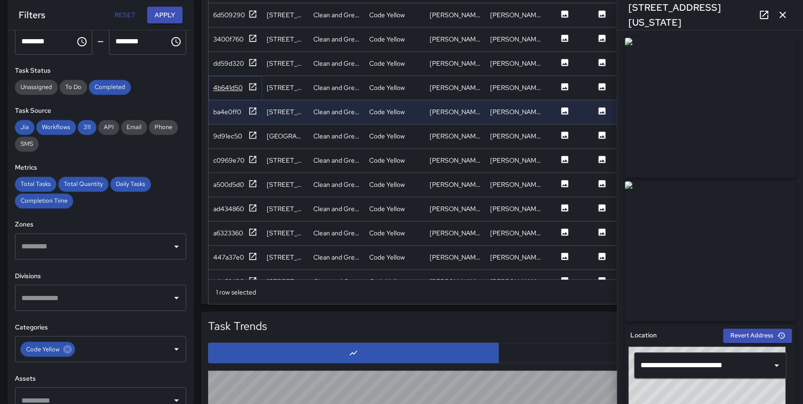
click at [256, 87] on icon at bounding box center [252, 86] width 9 height 9
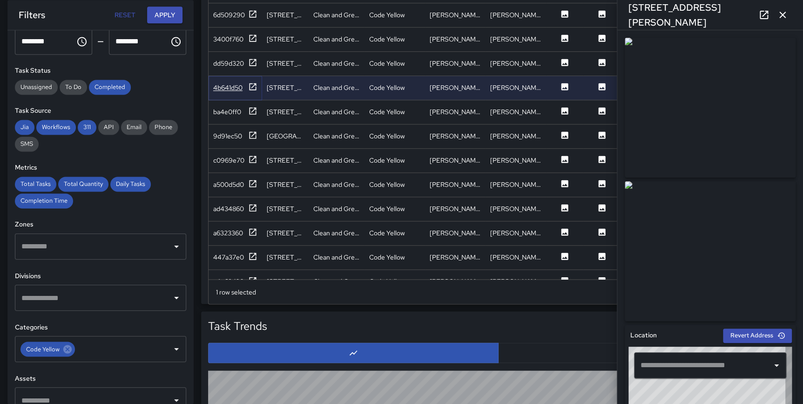
type input "**********"
click at [65, 349] on icon at bounding box center [67, 348] width 8 height 8
click at [99, 296] on input "text" at bounding box center [93, 298] width 149 height 18
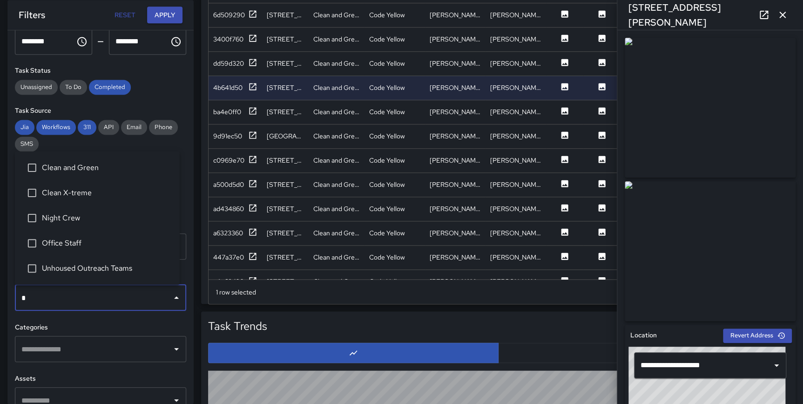
type input "**"
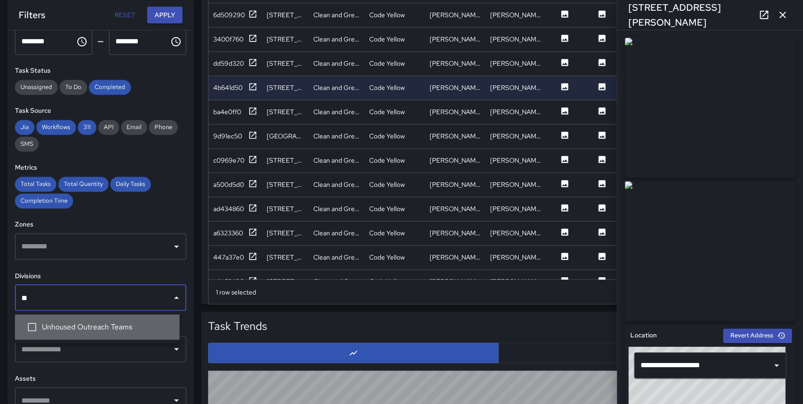
click at [118, 330] on span "Unhoused Outreach Teams" at bounding box center [107, 326] width 130 height 11
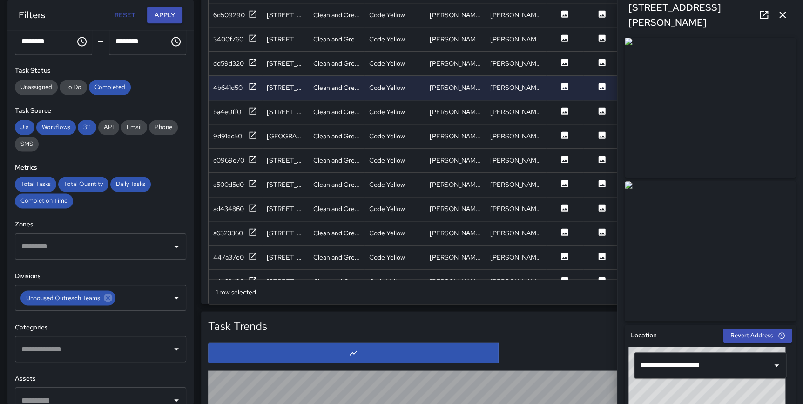
click at [186, 309] on div "**********" at bounding box center [100, 216] width 186 height 373
click at [112, 344] on input "text" at bounding box center [93, 349] width 149 height 18
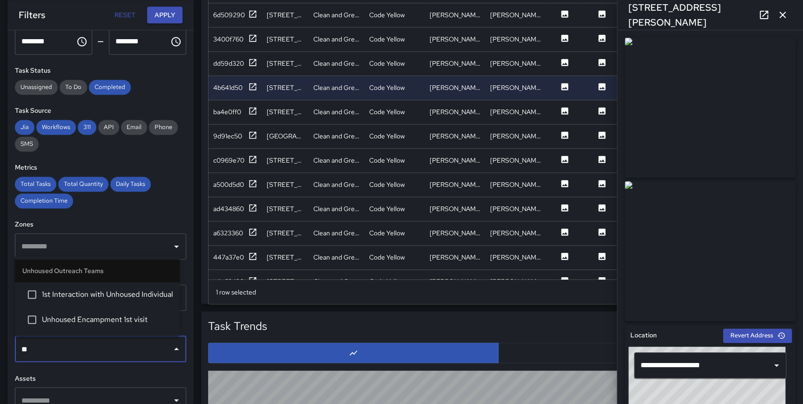
type input "***"
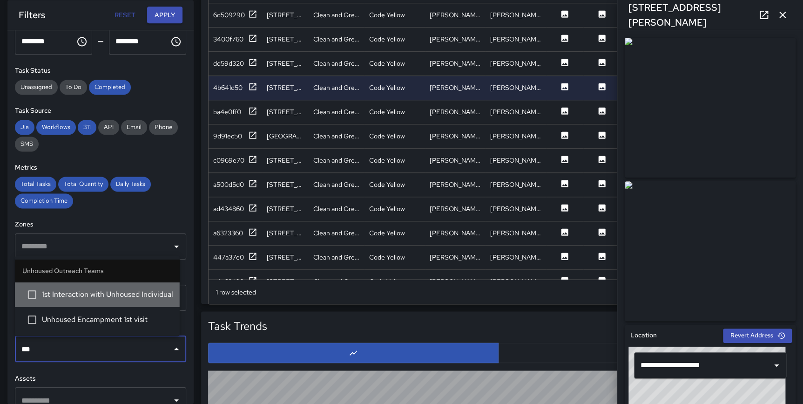
click at [134, 289] on span "1st Interaction with Unhoused Individual" at bounding box center [107, 294] width 130 height 11
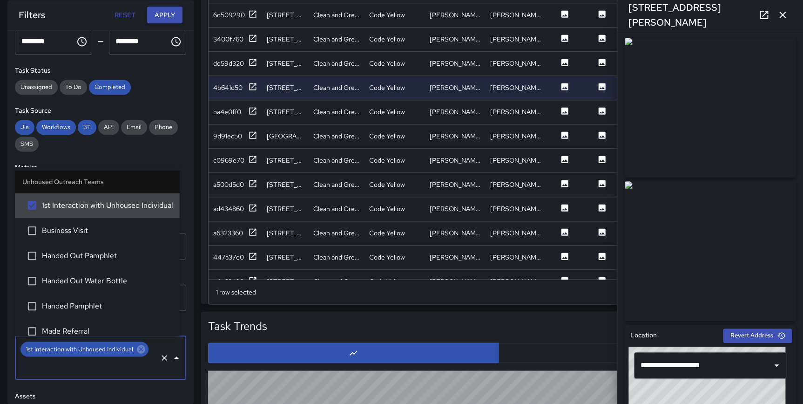
click at [158, 8] on button "Apply" at bounding box center [164, 15] width 35 height 17
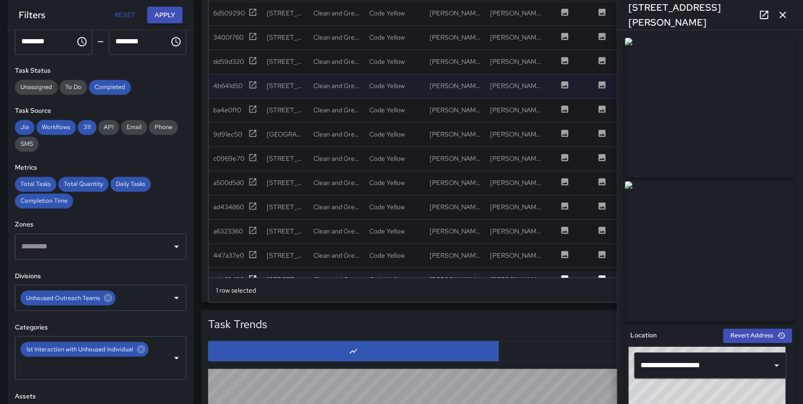
click at [779, 14] on icon "button" at bounding box center [782, 14] width 11 height 11
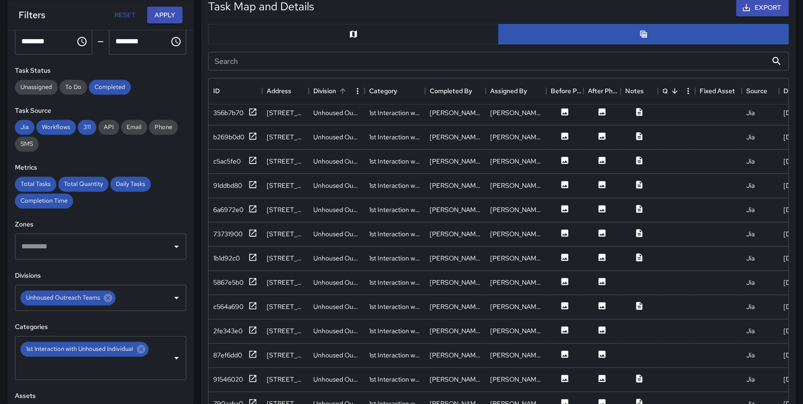
scroll to position [484, 0]
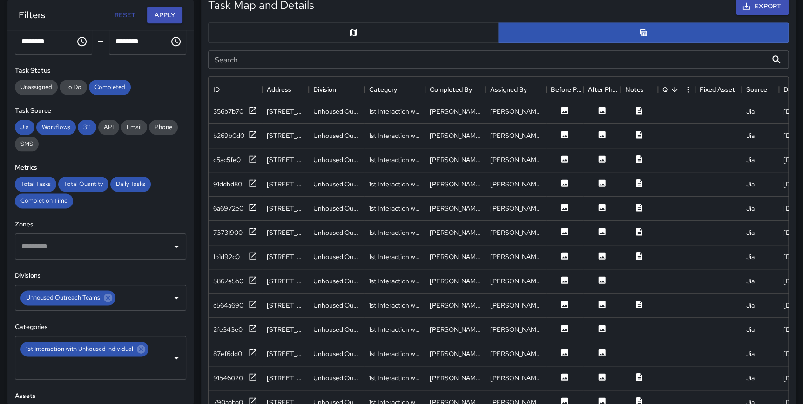
click at [333, 28] on button "button" at bounding box center [353, 32] width 290 height 20
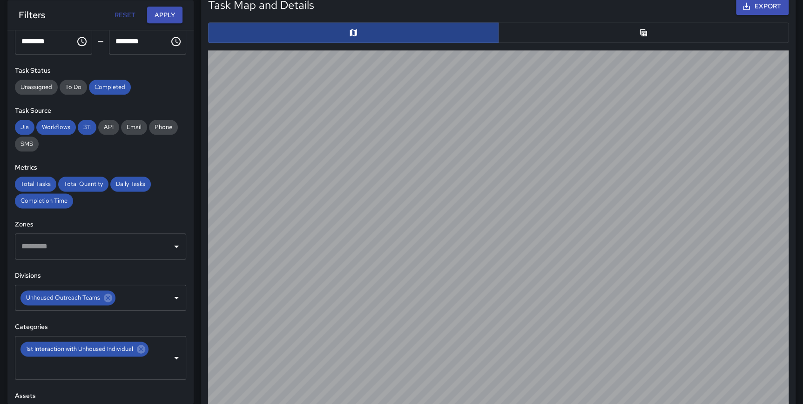
click at [335, 31] on button "button" at bounding box center [353, 32] width 290 height 20
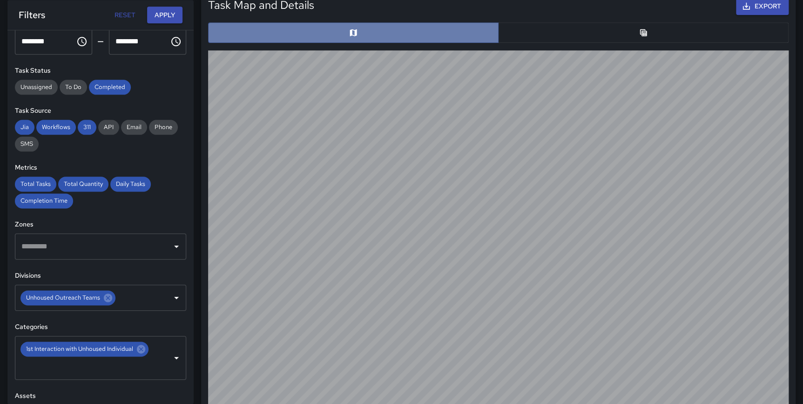
click at [335, 31] on button "button" at bounding box center [353, 32] width 290 height 20
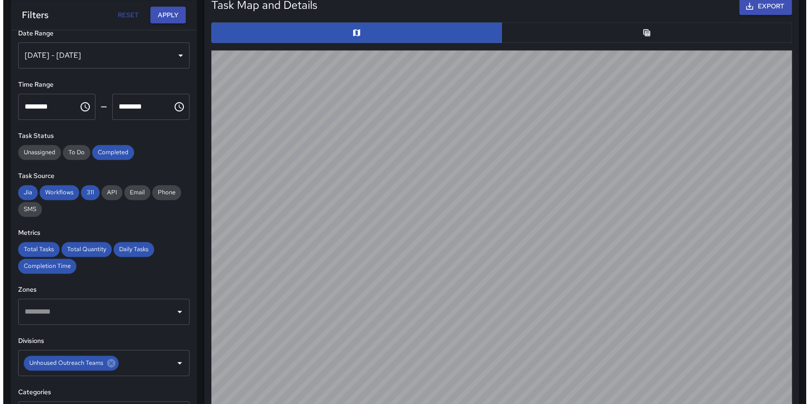
scroll to position [0, 0]
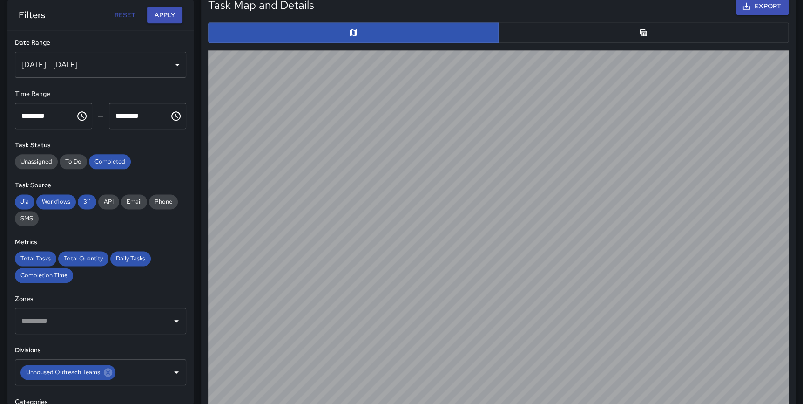
click at [126, 61] on div "Aug 01, 2024 - Aug 01, 2025" at bounding box center [100, 65] width 171 height 26
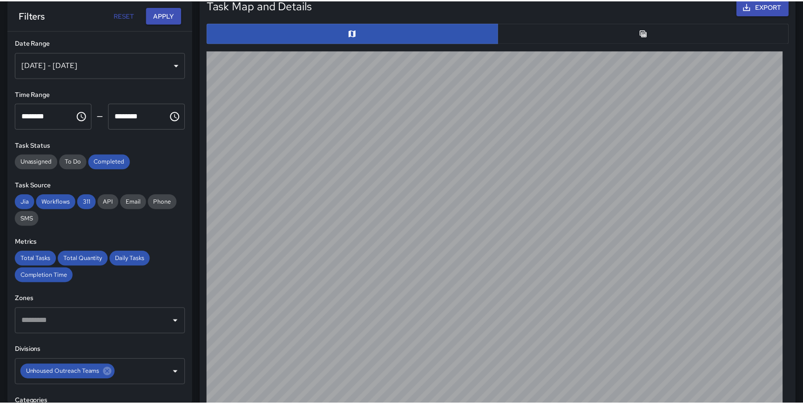
scroll to position [272, 572]
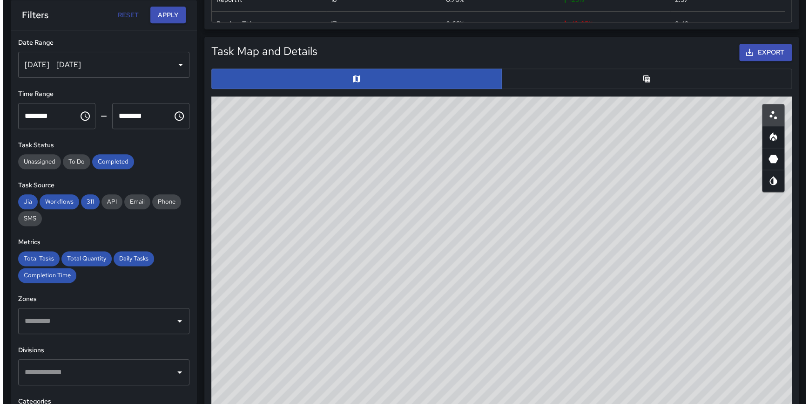
scroll to position [438, 0]
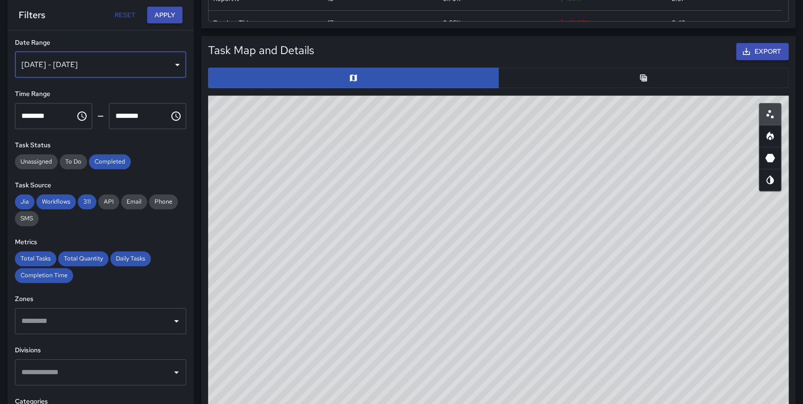
click at [111, 61] on div "[DATE] - [DATE]" at bounding box center [100, 65] width 171 height 26
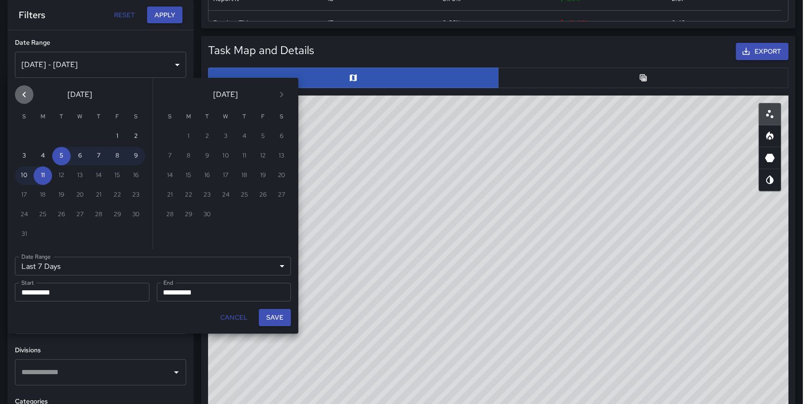
click at [19, 95] on icon "Previous month" at bounding box center [24, 94] width 11 height 11
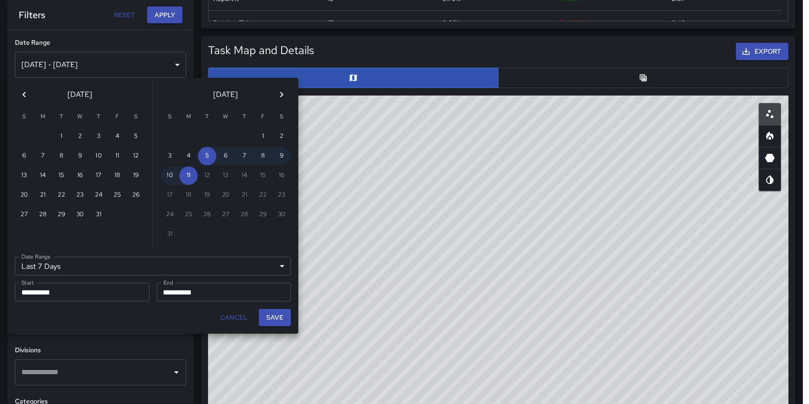
click at [19, 95] on icon "Previous month" at bounding box center [24, 94] width 11 height 11
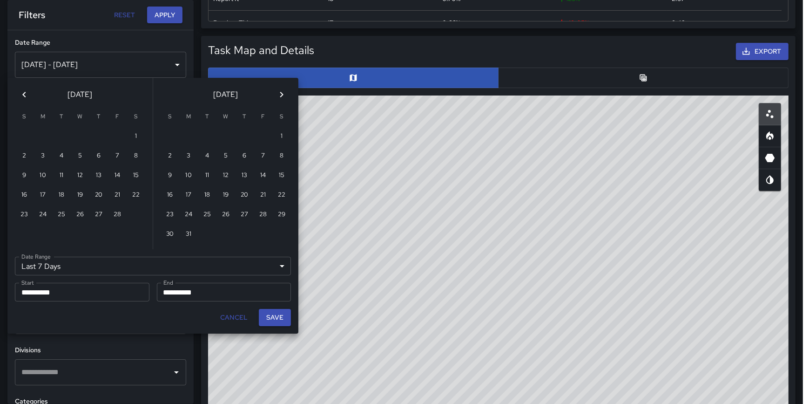
click at [19, 95] on icon "Previous month" at bounding box center [24, 94] width 11 height 11
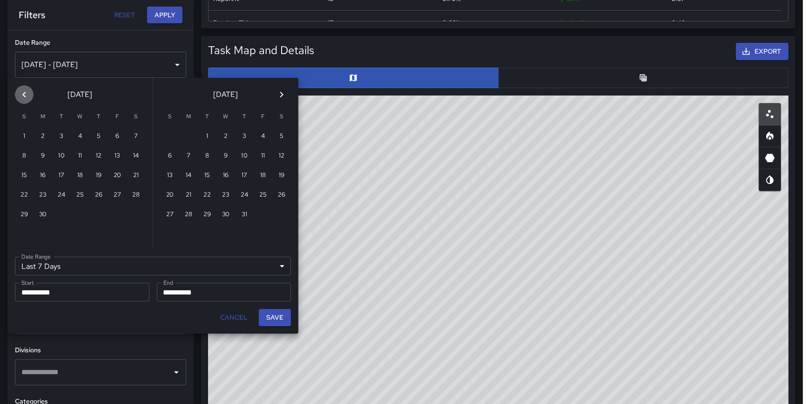
click at [19, 95] on icon "Previous month" at bounding box center [24, 94] width 11 height 11
click at [94, 135] on button "1" at bounding box center [98, 136] width 19 height 19
type input "******"
type input "**********"
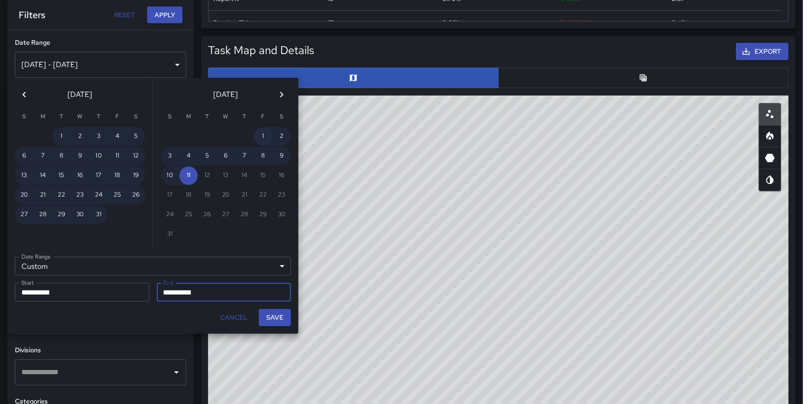
click at [266, 133] on button "1" at bounding box center [263, 136] width 19 height 19
type input "**********"
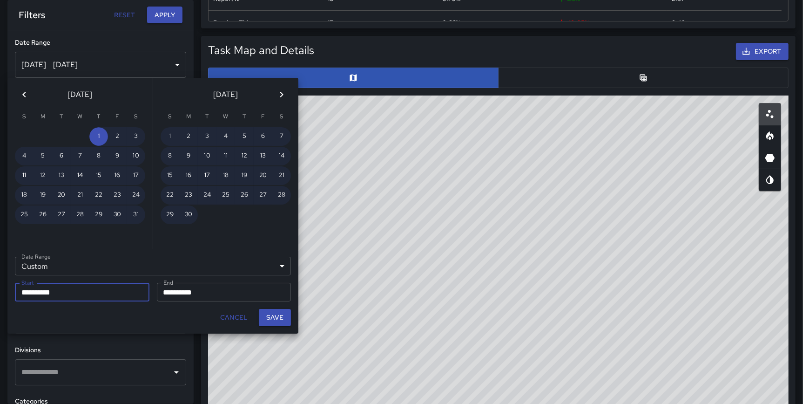
click at [280, 313] on button "Save" at bounding box center [275, 317] width 32 height 17
type input "**********"
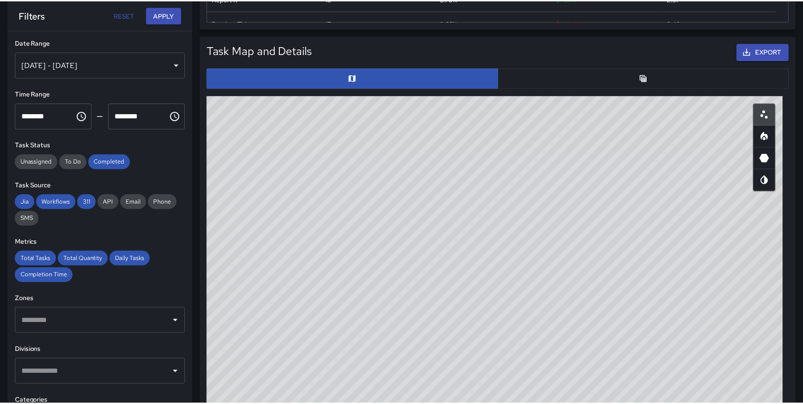
scroll to position [272, 572]
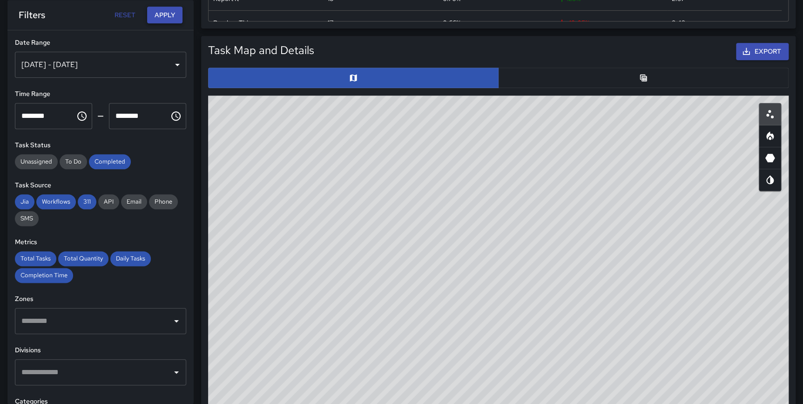
click at [155, 17] on button "Apply" at bounding box center [164, 15] width 35 height 17
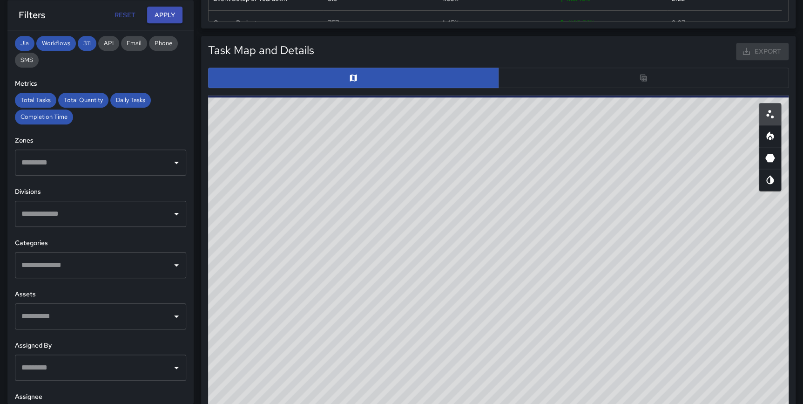
scroll to position [158, 0]
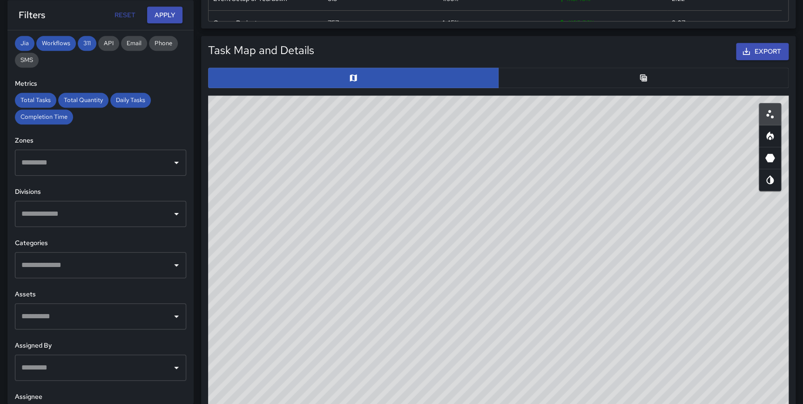
click at [105, 264] on input "text" at bounding box center [93, 265] width 149 height 18
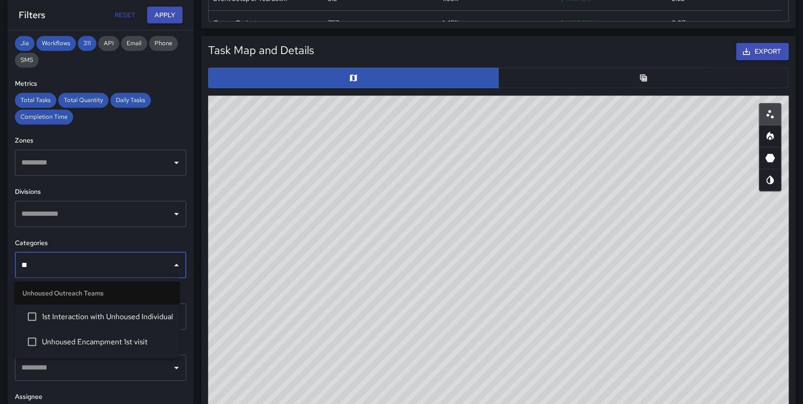
type input "***"
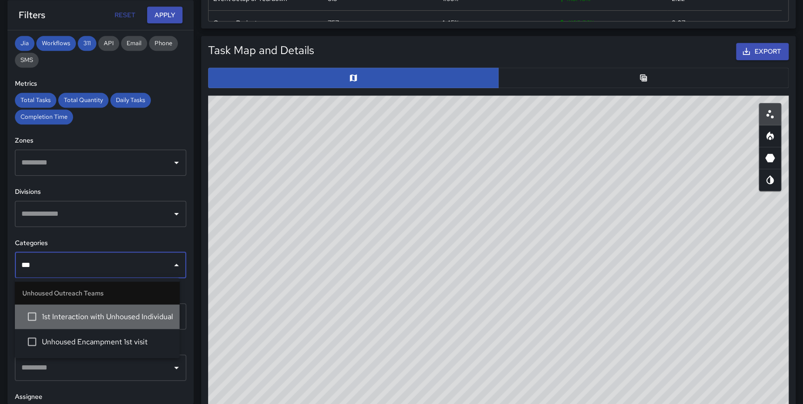
click at [96, 313] on span "1st Interaction with Unhoused Individual" at bounding box center [107, 315] width 130 height 11
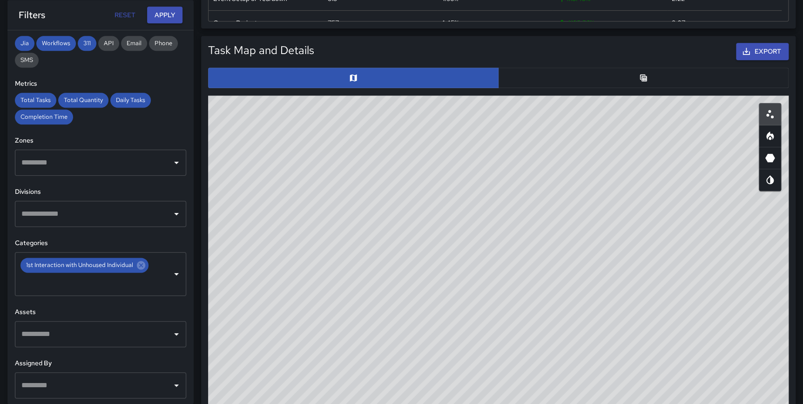
click at [184, 290] on div "**********" at bounding box center [100, 216] width 186 height 373
click at [157, 12] on button "Apply" at bounding box center [164, 15] width 35 height 17
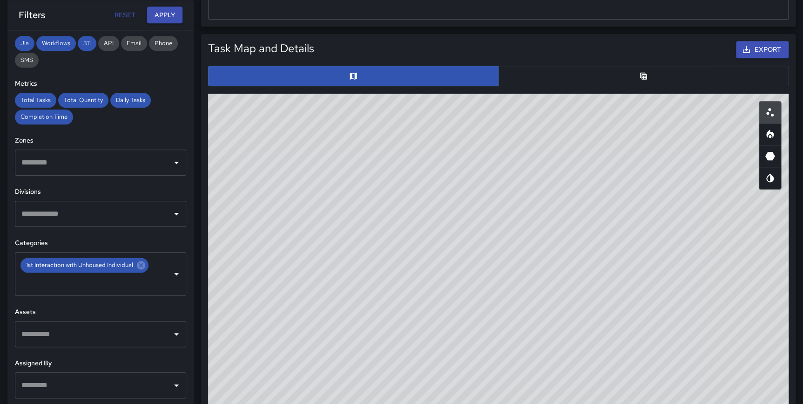
click at [765, 136] on icon "Heatmap" at bounding box center [769, 133] width 11 height 11
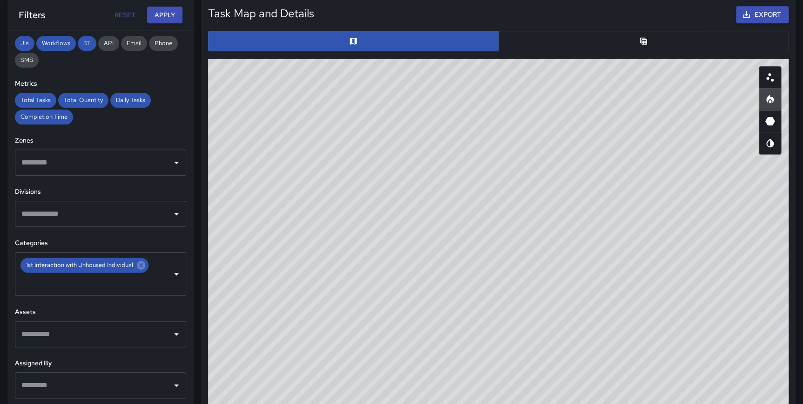
scroll to position [507, 0]
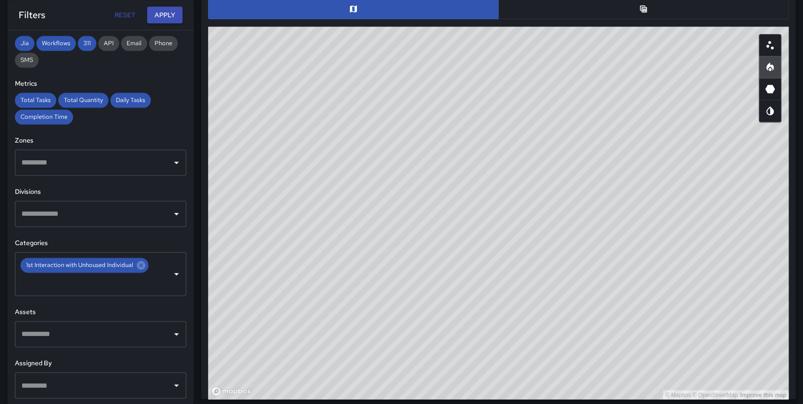
type button "heatmap"
drag, startPoint x: 638, startPoint y: 256, endPoint x: 610, endPoint y: 298, distance: 51.0
click at [606, 296] on div "© Mapbox © OpenStreetMap Improve this map" at bounding box center [498, 213] width 580 height 372
drag, startPoint x: 638, startPoint y: 310, endPoint x: 600, endPoint y: 291, distance: 41.8
click at [600, 291] on div "© Mapbox © OpenStreetMap Improve this map" at bounding box center [498, 213] width 580 height 372
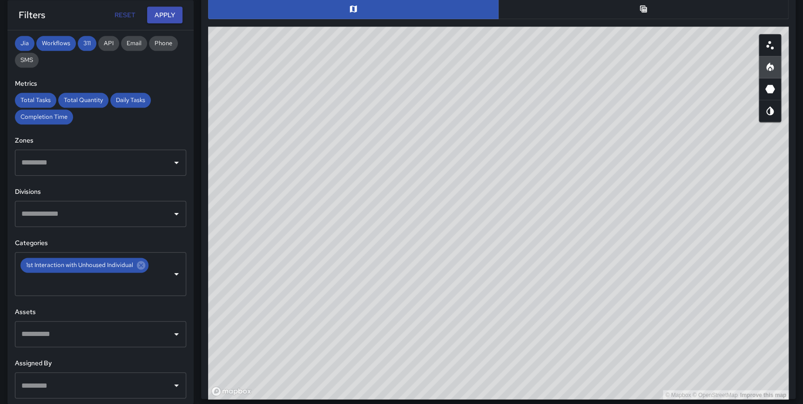
drag, startPoint x: 624, startPoint y: 287, endPoint x: 635, endPoint y: 381, distance: 94.7
click at [607, 403] on html "**********" at bounding box center [401, 129] width 803 height 1273
drag, startPoint x: 635, startPoint y: 301, endPoint x: 581, endPoint y: 230, distance: 89.6
click at [581, 230] on div "© Mapbox © OpenStreetMap Improve this map" at bounding box center [498, 213] width 580 height 372
drag, startPoint x: 554, startPoint y: 286, endPoint x: 564, endPoint y: 313, distance: 28.7
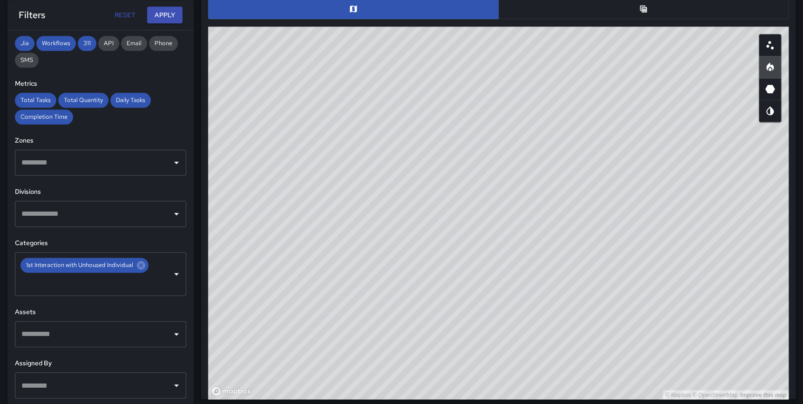
click at [564, 313] on div "© Mapbox © OpenStreetMap Improve this map" at bounding box center [498, 213] width 580 height 372
drag, startPoint x: 572, startPoint y: 300, endPoint x: 567, endPoint y: 327, distance: 27.6
click at [567, 327] on div "© Mapbox © OpenStreetMap Improve this map" at bounding box center [498, 213] width 580 height 372
drag, startPoint x: 632, startPoint y: 338, endPoint x: 639, endPoint y: 351, distance: 14.6
click at [639, 351] on div "© Mapbox © OpenStreetMap Improve this map" at bounding box center [498, 213] width 580 height 372
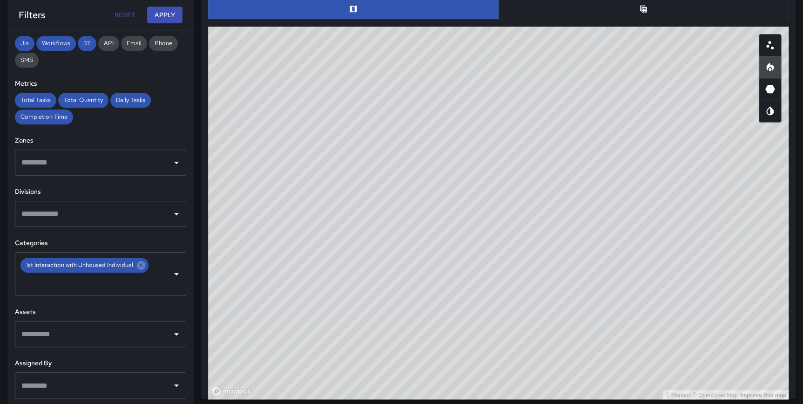
click at [623, 9] on button "button" at bounding box center [643, 9] width 290 height 20
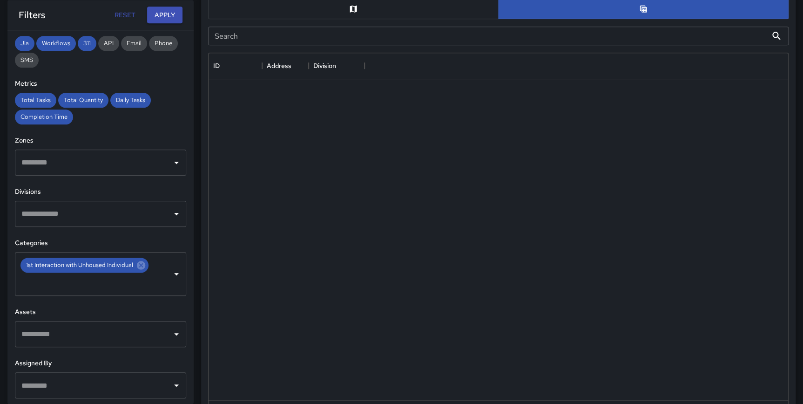
scroll to position [7, 7]
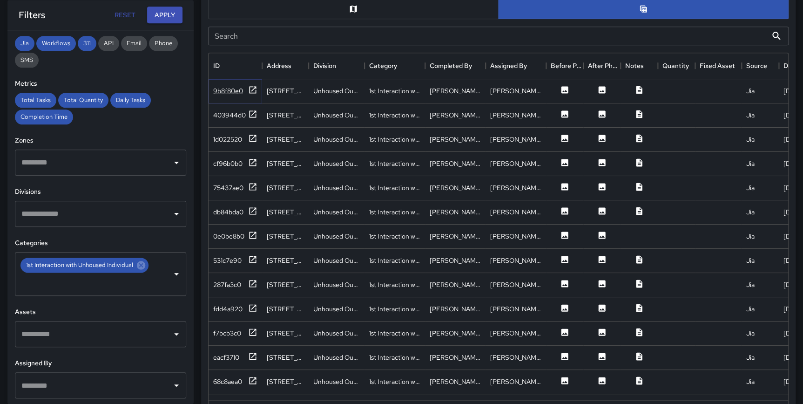
click at [251, 90] on icon at bounding box center [252, 89] width 9 height 9
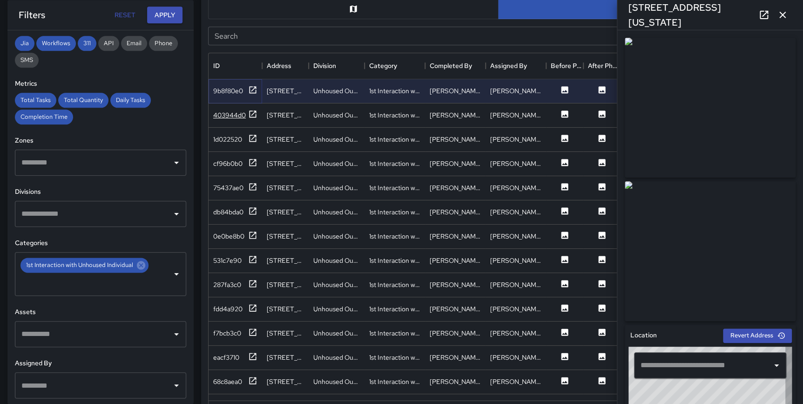
type input "**********"
click at [253, 111] on icon at bounding box center [252, 113] width 9 height 9
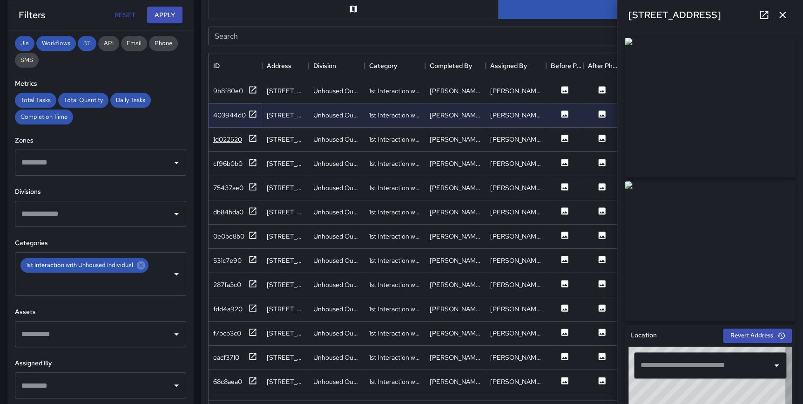
type input "**********"
click at [255, 135] on icon at bounding box center [252, 138] width 7 height 7
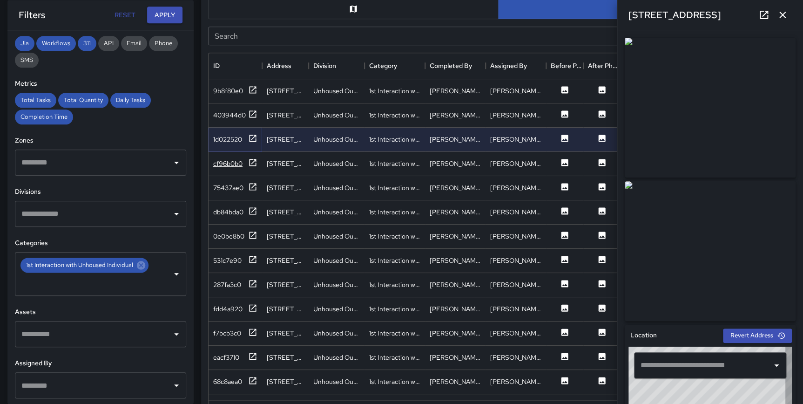
type input "**********"
click at [252, 135] on icon at bounding box center [252, 138] width 9 height 9
click at [253, 112] on icon at bounding box center [252, 113] width 7 height 7
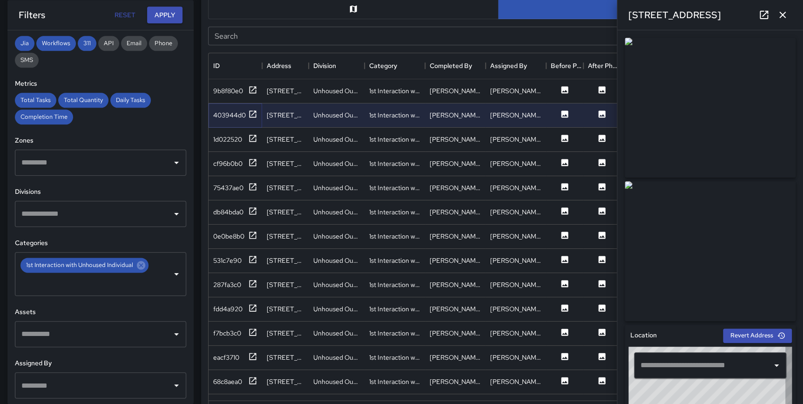
type input "**********"
click at [782, 14] on icon "button" at bounding box center [782, 14] width 11 height 11
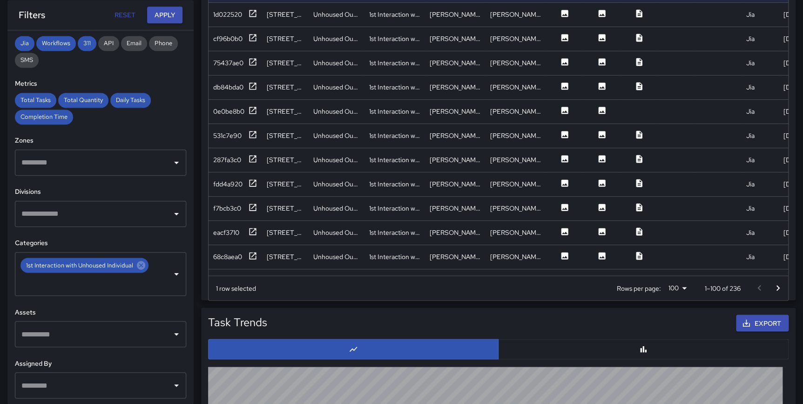
scroll to position [640, 0]
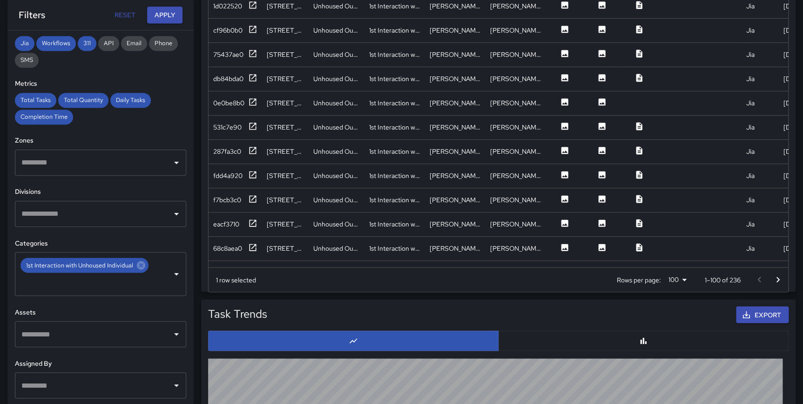
click at [778, 279] on icon "Go to next page" at bounding box center [777, 279] width 3 height 6
click at [256, 245] on icon at bounding box center [252, 246] width 9 height 9
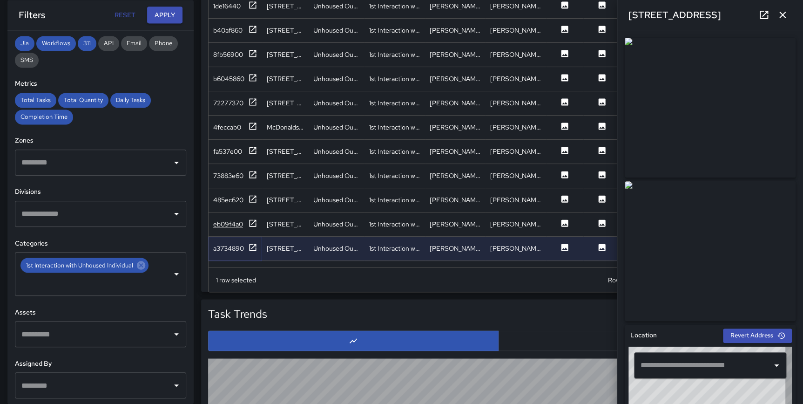
type input "**********"
click at [254, 229] on div at bounding box center [252, 224] width 9 height 12
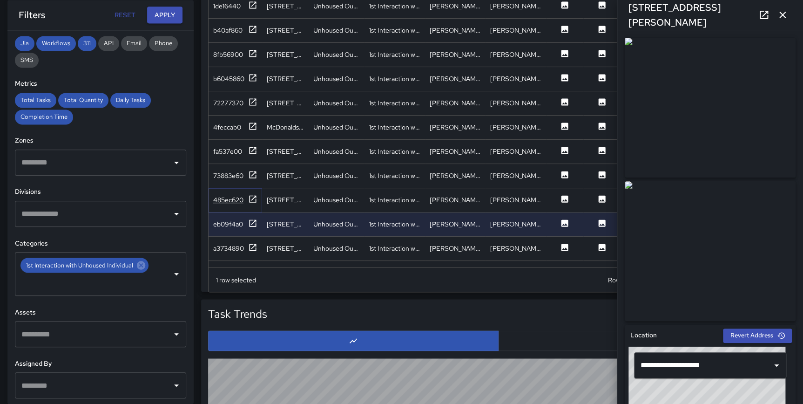
click at [250, 199] on icon at bounding box center [252, 198] width 9 height 9
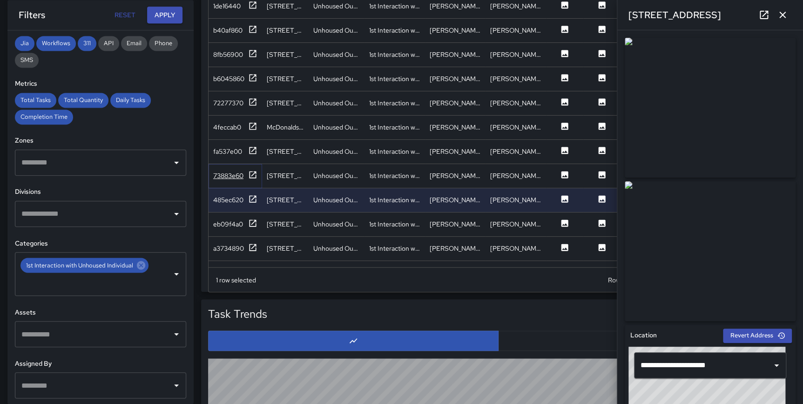
click at [253, 174] on icon at bounding box center [252, 174] width 7 height 7
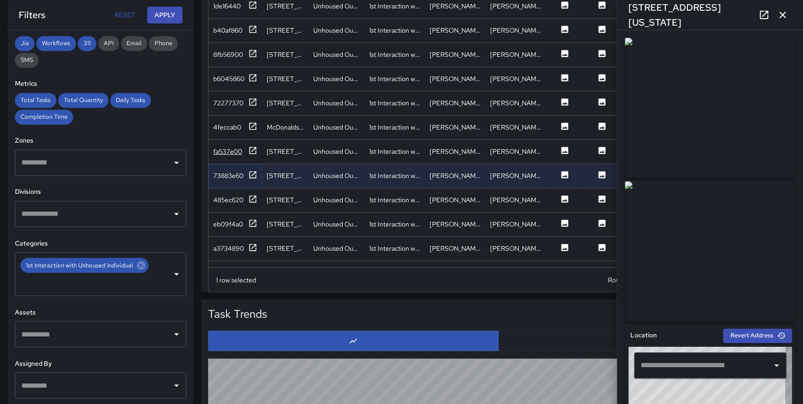
type input "**********"
click at [251, 150] on icon at bounding box center [252, 150] width 9 height 9
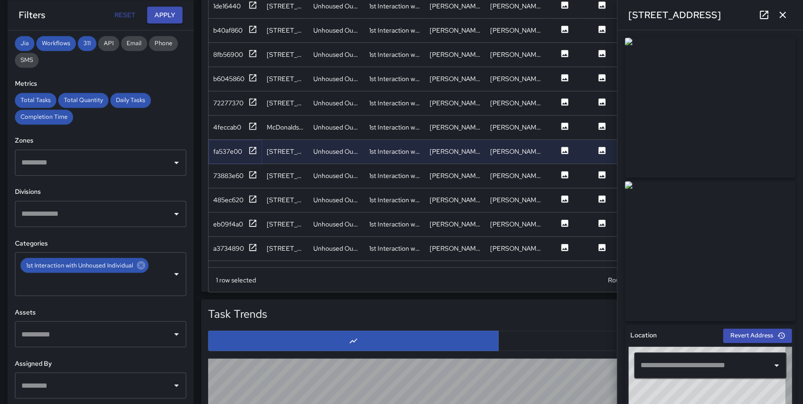
type input "**********"
click at [252, 124] on icon at bounding box center [252, 125] width 9 height 9
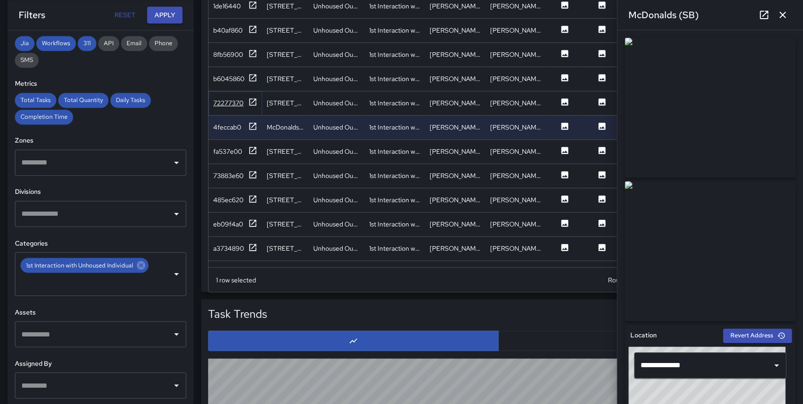
click at [251, 100] on icon at bounding box center [252, 101] width 9 height 9
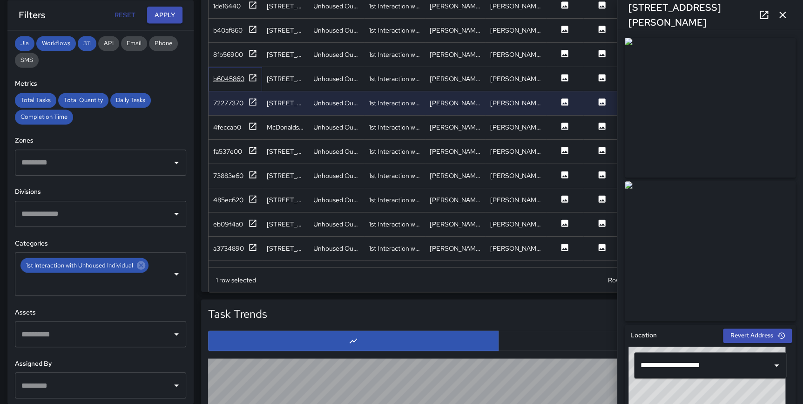
click at [252, 77] on icon at bounding box center [252, 77] width 7 height 7
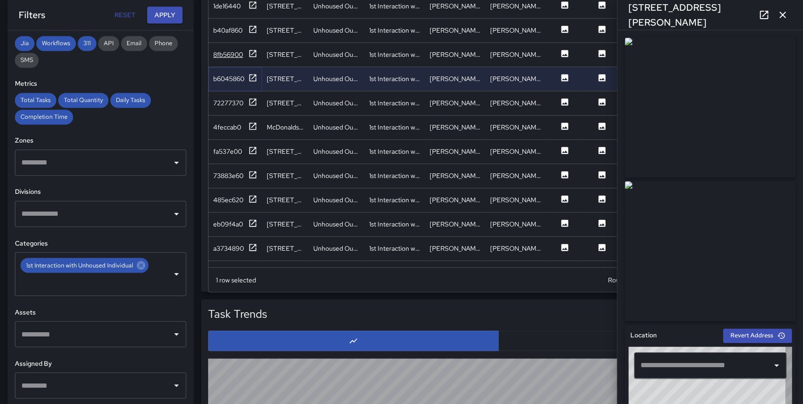
type input "**********"
click at [253, 55] on icon at bounding box center [252, 53] width 9 height 9
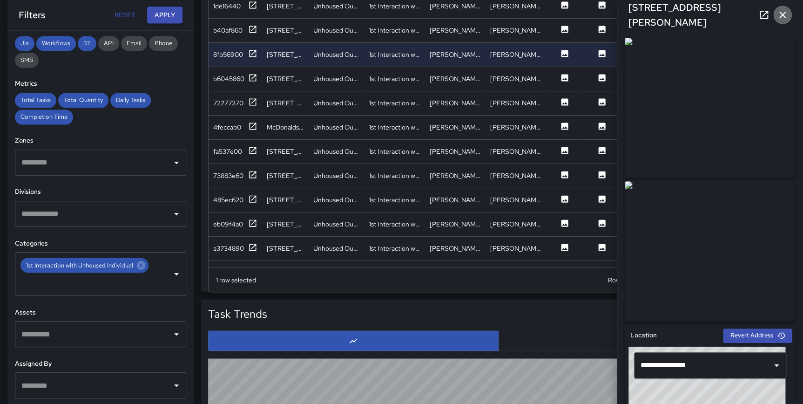
click at [781, 16] on icon "button" at bounding box center [782, 15] width 7 height 7
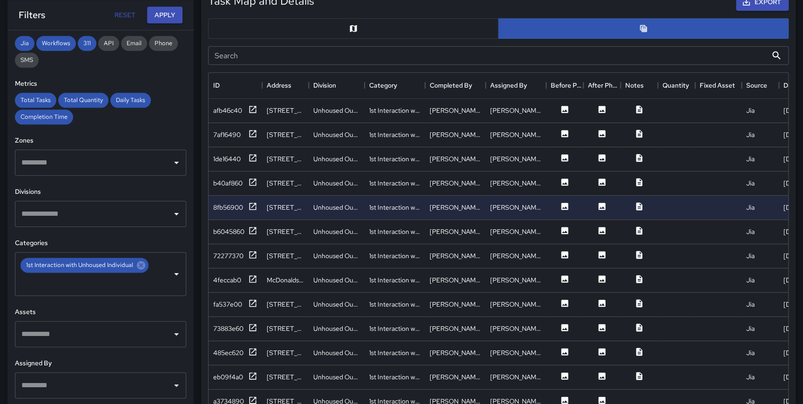
scroll to position [493, 0]
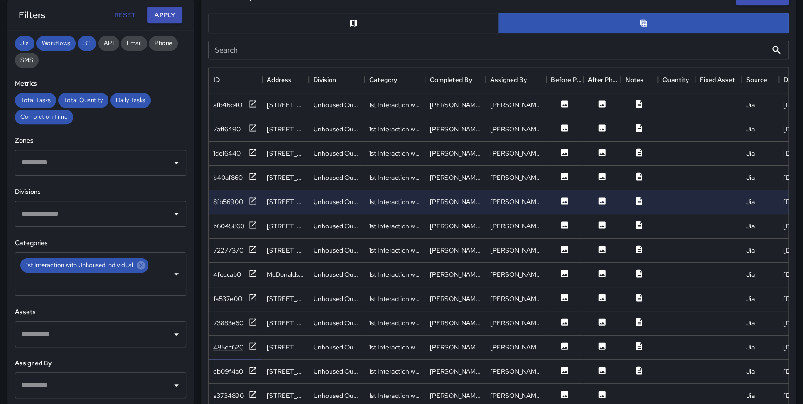
click at [252, 343] on icon at bounding box center [252, 345] width 9 height 9
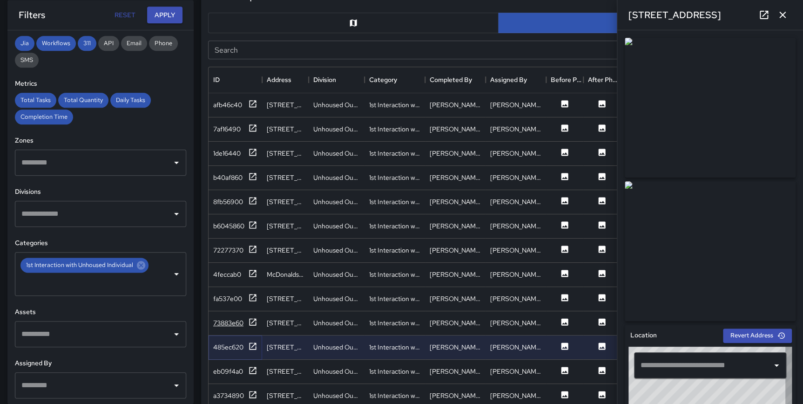
type input "**********"
click at [251, 320] on icon at bounding box center [252, 321] width 9 height 9
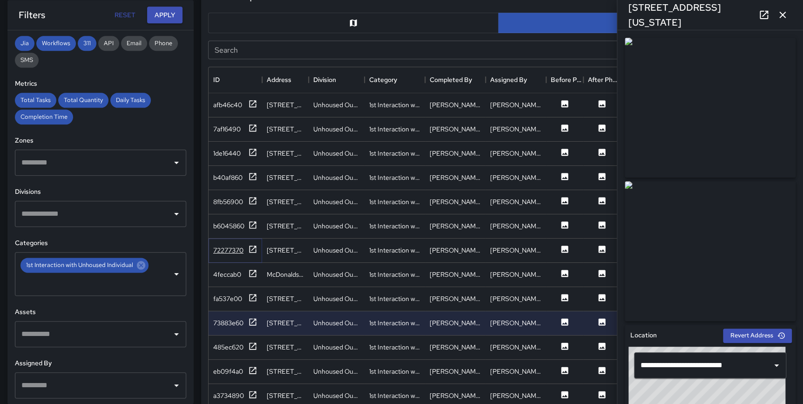
click at [252, 245] on icon at bounding box center [252, 248] width 7 height 7
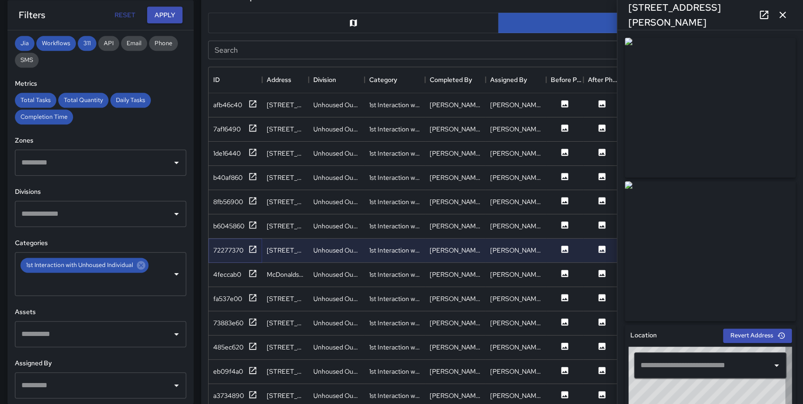
type input "**********"
click at [252, 102] on icon at bounding box center [252, 103] width 9 height 9
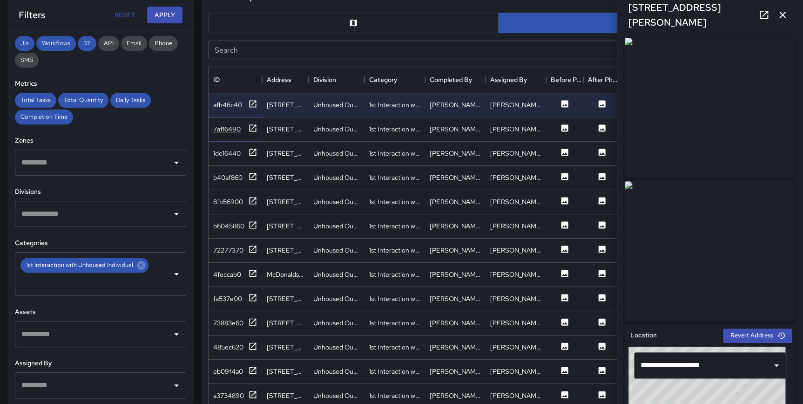
click at [252, 124] on icon at bounding box center [252, 127] width 7 height 7
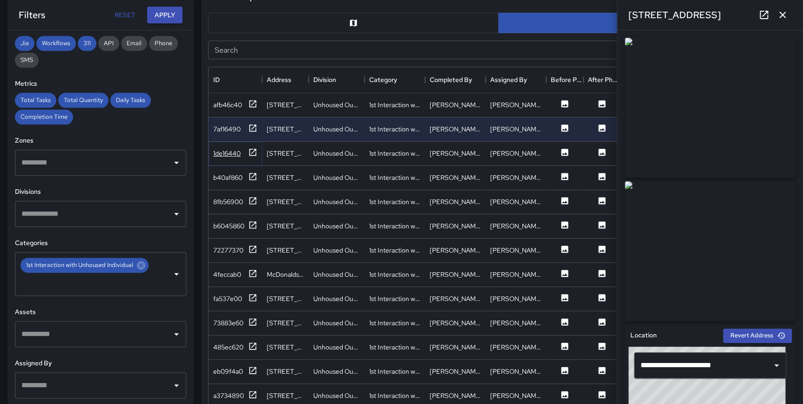
click at [255, 150] on icon at bounding box center [252, 152] width 9 height 9
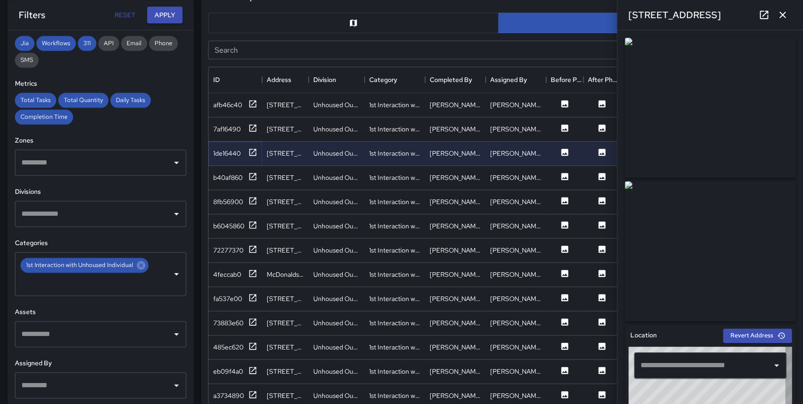
type input "**********"
click at [251, 173] on icon at bounding box center [252, 176] width 9 height 9
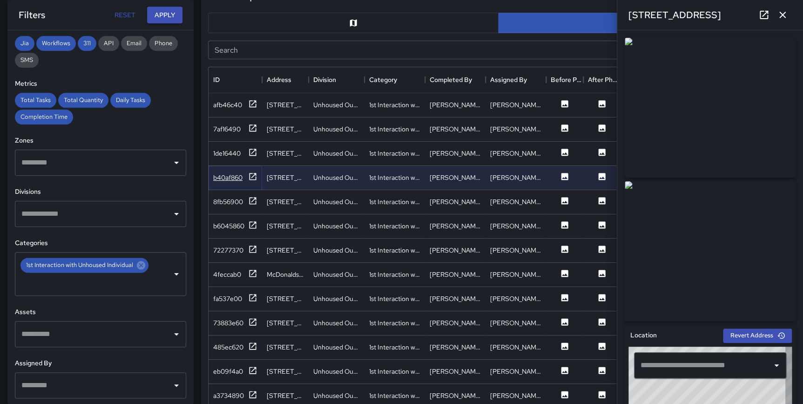
type input "**********"
click at [252, 199] on icon at bounding box center [252, 200] width 9 height 9
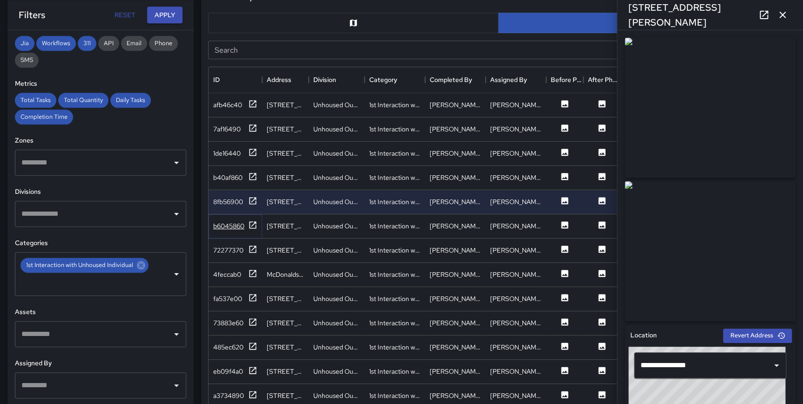
click at [251, 225] on icon at bounding box center [252, 224] width 7 height 7
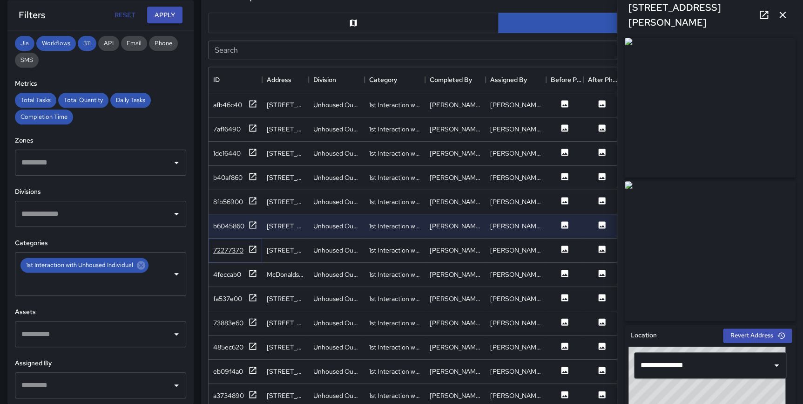
click at [251, 247] on icon at bounding box center [252, 248] width 9 height 9
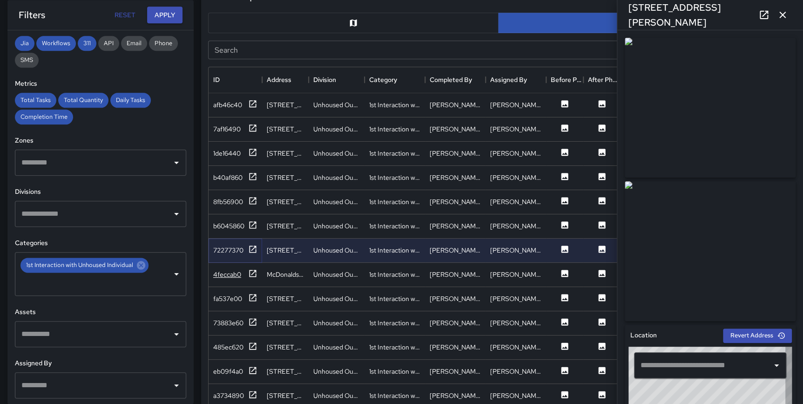
type input "**********"
click at [251, 224] on icon at bounding box center [252, 224] width 9 height 9
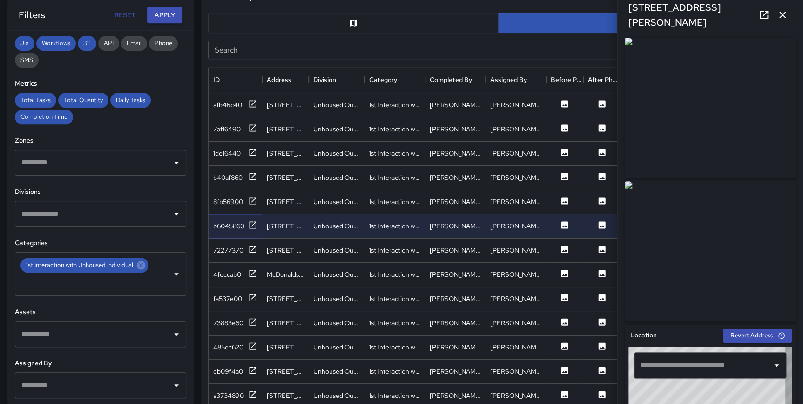
type input "**********"
click at [255, 272] on icon at bounding box center [252, 273] width 9 height 9
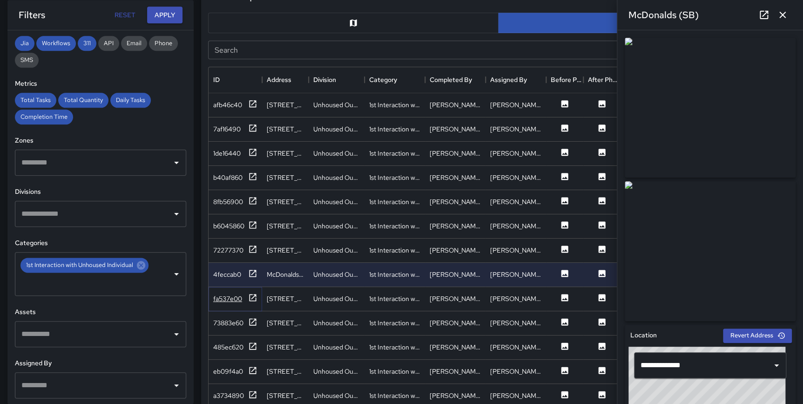
click at [251, 296] on icon at bounding box center [252, 297] width 9 height 9
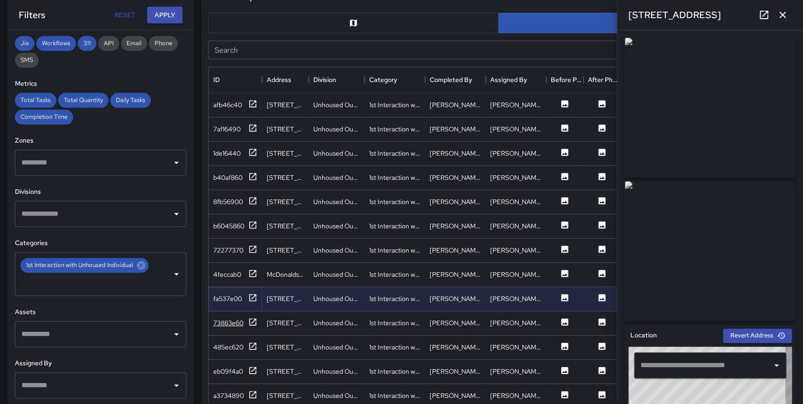
type input "**********"
drag, startPoint x: 247, startPoint y: 322, endPoint x: 251, endPoint y: 326, distance: 6.3
click at [247, 322] on div "73883e60" at bounding box center [235, 323] width 44 height 12
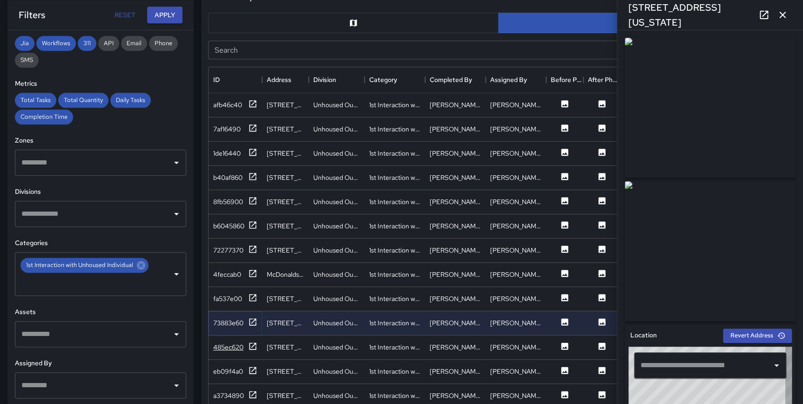
type input "**********"
click at [139, 265] on icon at bounding box center [141, 265] width 10 height 10
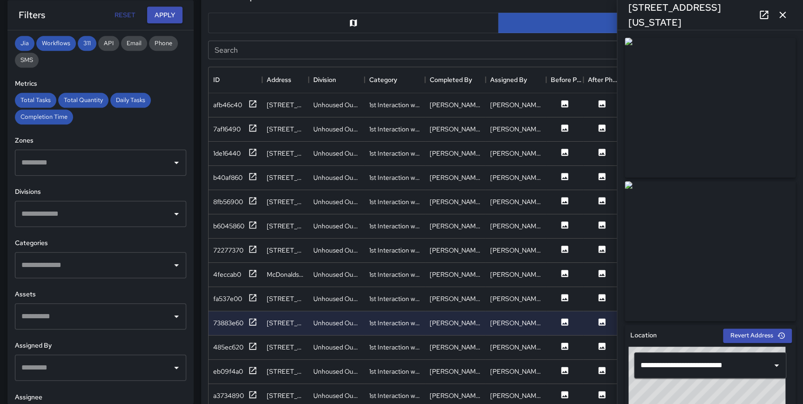
click at [96, 268] on input "text" at bounding box center [93, 265] width 149 height 18
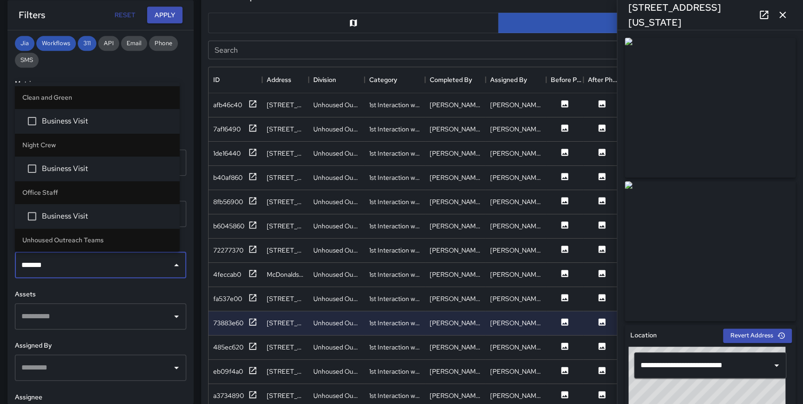
type input "********"
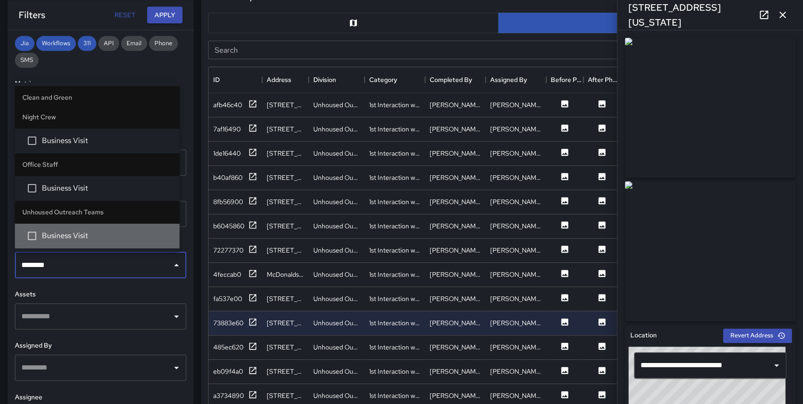
click at [120, 236] on span "Business Visit" at bounding box center [107, 235] width 130 height 11
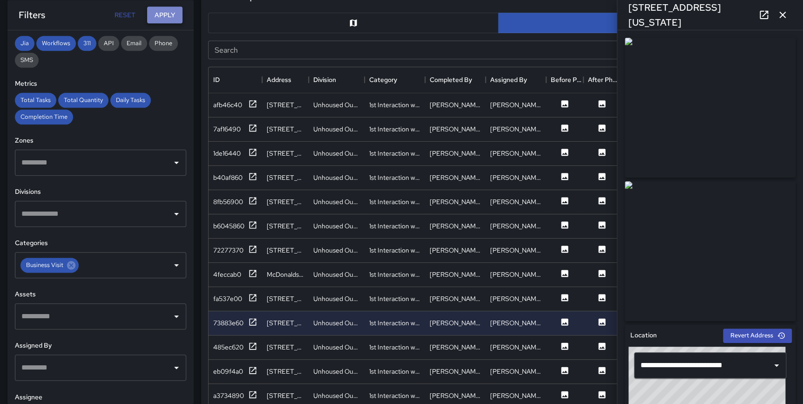
click at [162, 15] on button "Apply" at bounding box center [164, 15] width 35 height 17
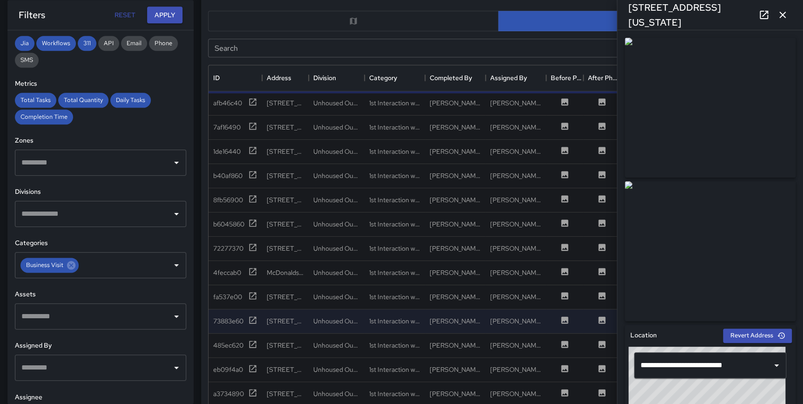
click at [784, 15] on icon "button" at bounding box center [782, 14] width 11 height 11
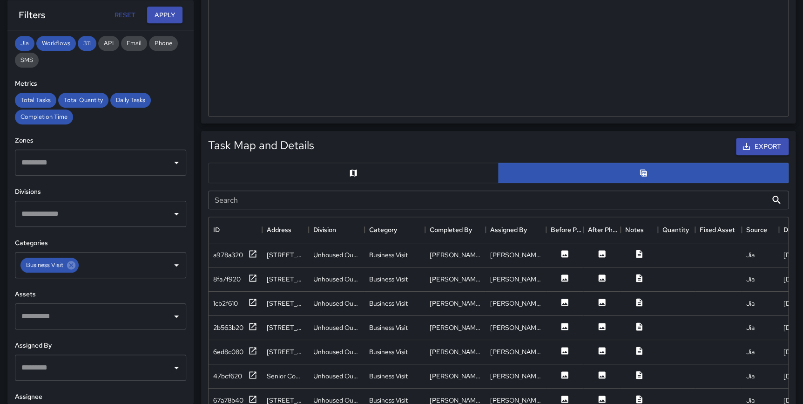
scroll to position [357, 0]
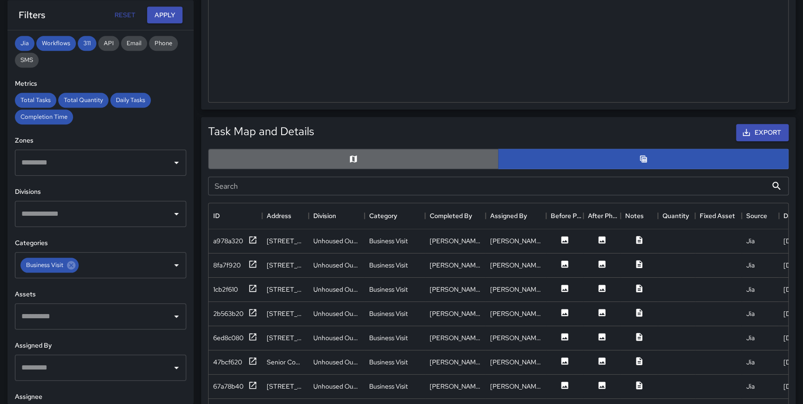
click at [391, 148] on button "button" at bounding box center [353, 158] width 290 height 20
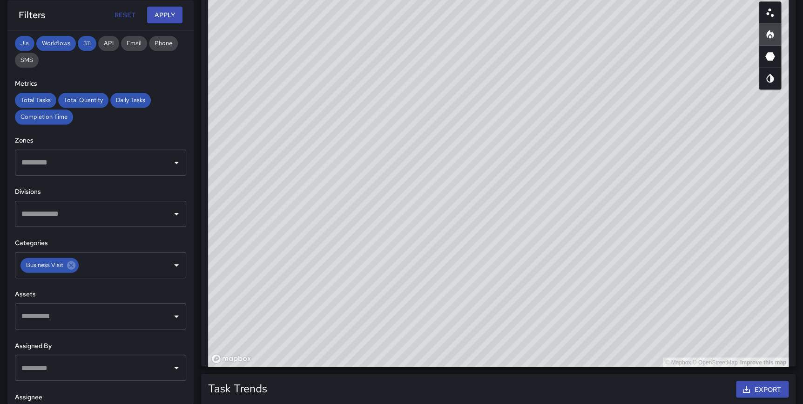
scroll to position [548, 0]
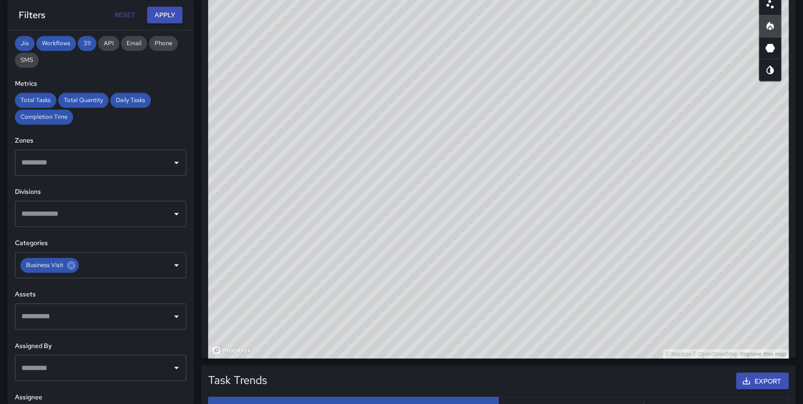
type button "map"
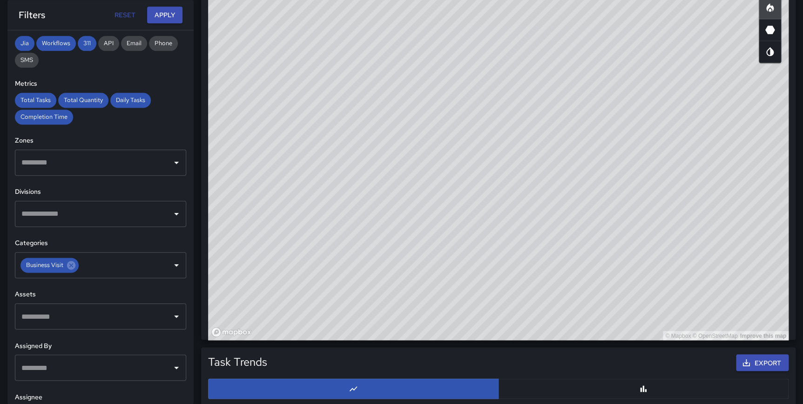
scroll to position [571, 0]
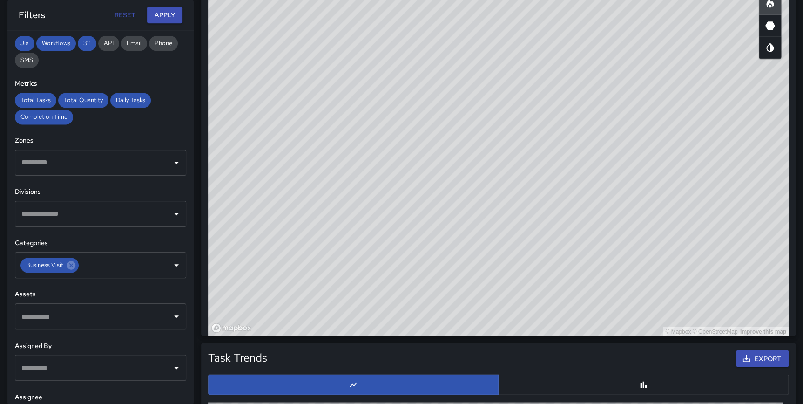
drag, startPoint x: 614, startPoint y: 218, endPoint x: 610, endPoint y: 238, distance: 20.9
click at [610, 238] on div "© Mapbox © OpenStreetMap Improve this map" at bounding box center [498, 149] width 580 height 372
click at [649, 203] on div "© Mapbox © OpenStreetMap Improve this map" at bounding box center [498, 149] width 580 height 372
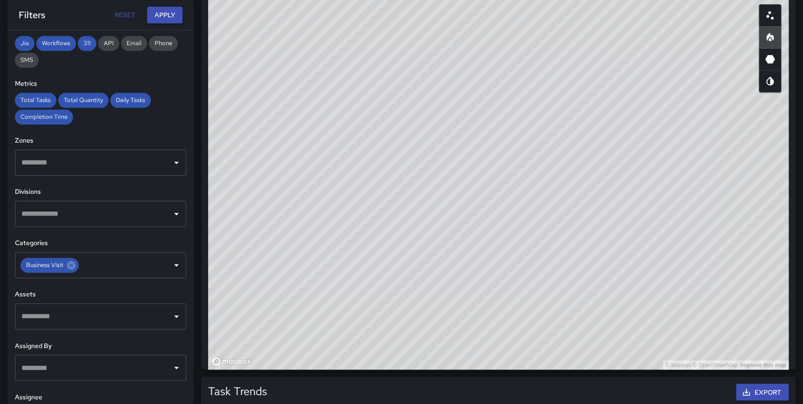
scroll to position [520, 0]
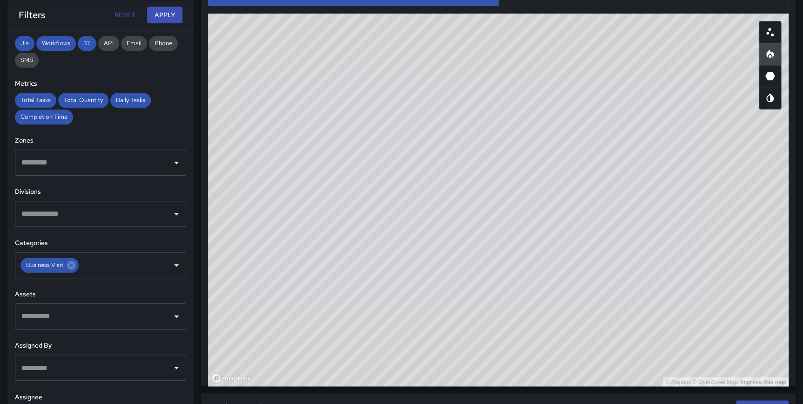
drag, startPoint x: 652, startPoint y: 216, endPoint x: 646, endPoint y: 205, distance: 12.3
click at [646, 205] on div "© Mapbox © OpenStreetMap Improve this map" at bounding box center [498, 199] width 580 height 372
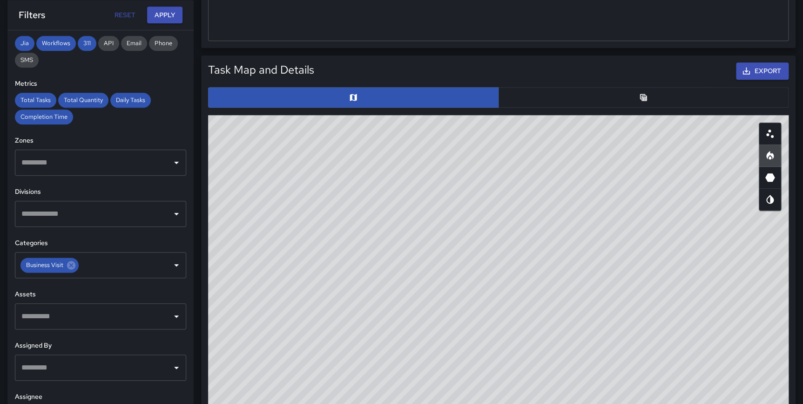
click at [647, 96] on icon "Table" at bounding box center [643, 97] width 9 height 9
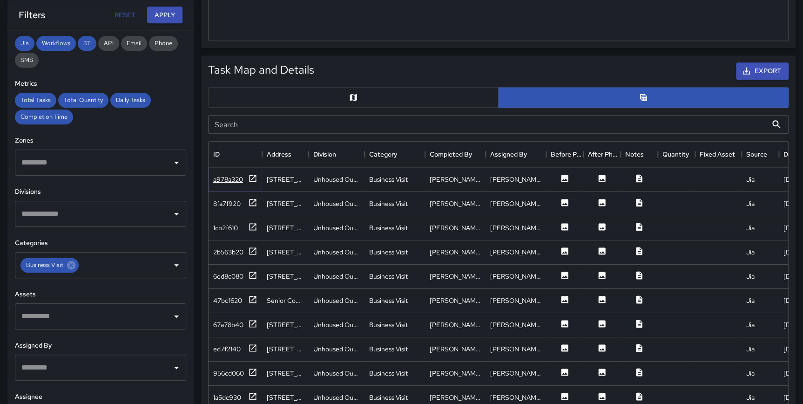
click at [250, 179] on icon at bounding box center [252, 178] width 9 height 9
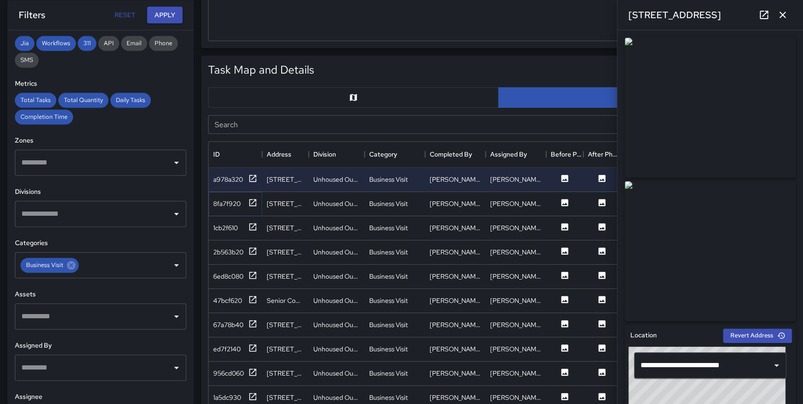
drag, startPoint x: 256, startPoint y: 204, endPoint x: 253, endPoint y: 216, distance: 12.4
click at [256, 204] on icon at bounding box center [252, 202] width 7 height 7
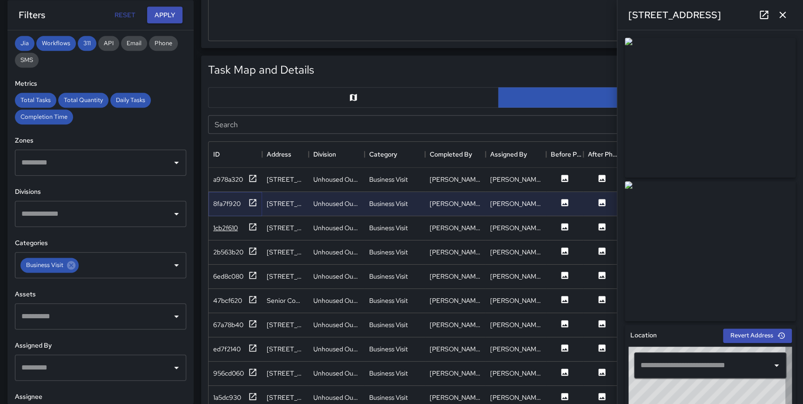
type input "**********"
click at [250, 229] on icon at bounding box center [252, 226] width 7 height 7
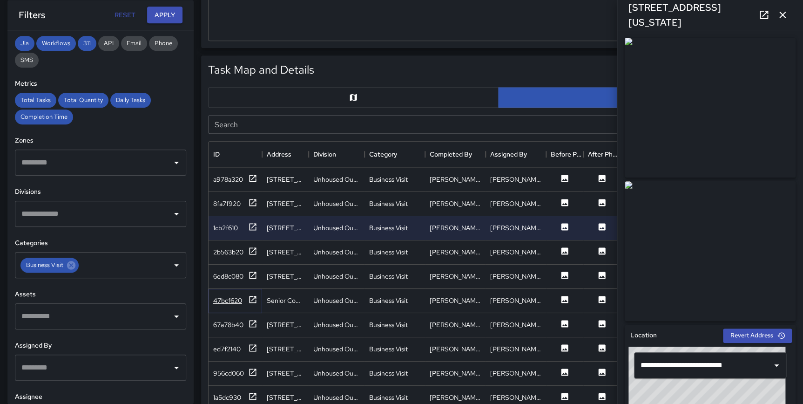
click at [251, 296] on icon at bounding box center [252, 299] width 9 height 9
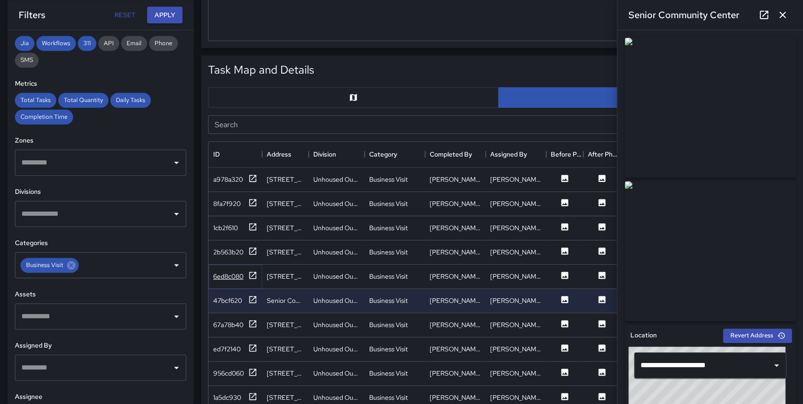
click at [247, 275] on div "6ed8c080" at bounding box center [235, 276] width 44 height 12
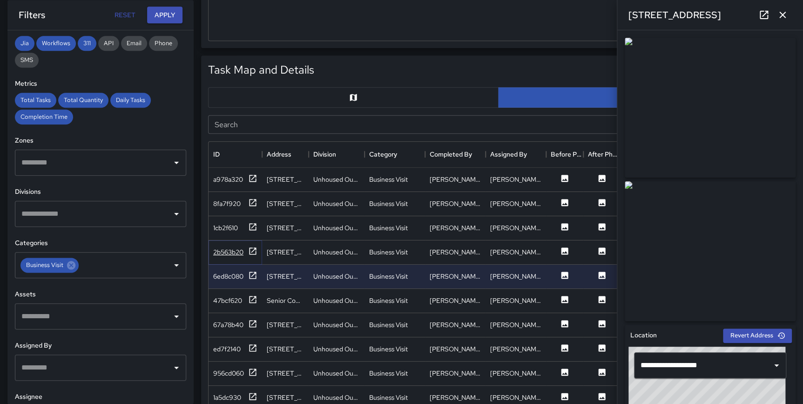
click at [252, 249] on icon at bounding box center [252, 250] width 9 height 9
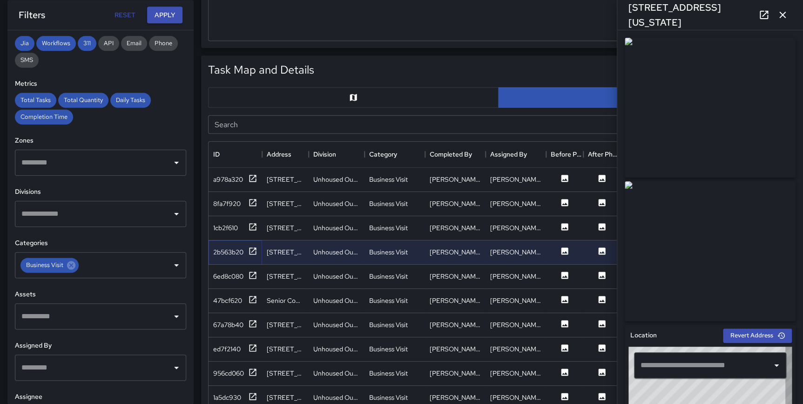
type input "**********"
click at [252, 392] on icon at bounding box center [252, 395] width 9 height 9
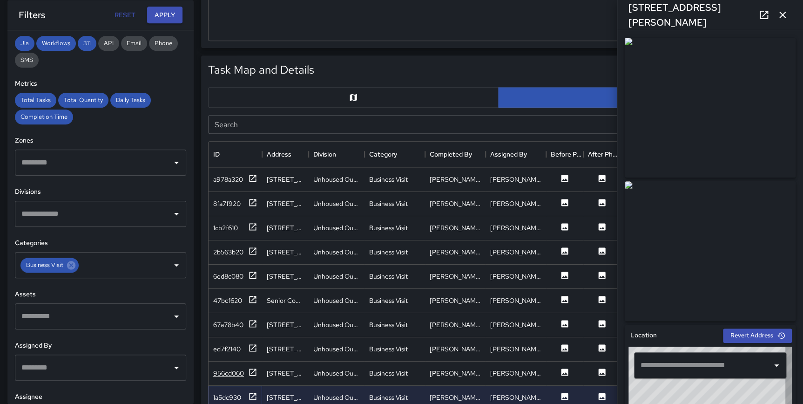
type input "**********"
click at [250, 368] on icon at bounding box center [252, 371] width 9 height 9
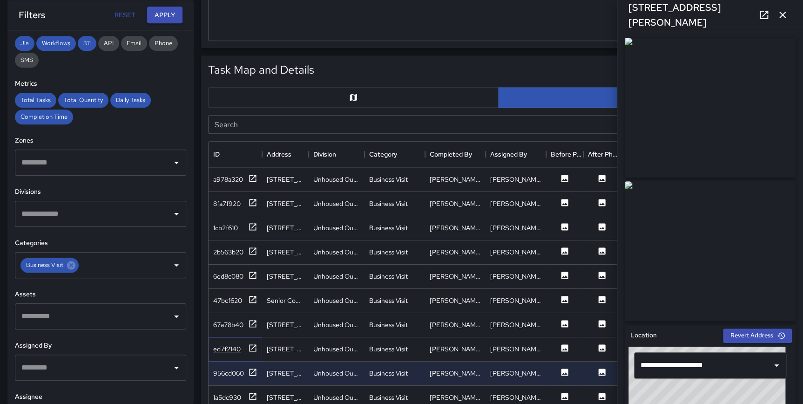
click at [252, 347] on icon at bounding box center [252, 347] width 7 height 7
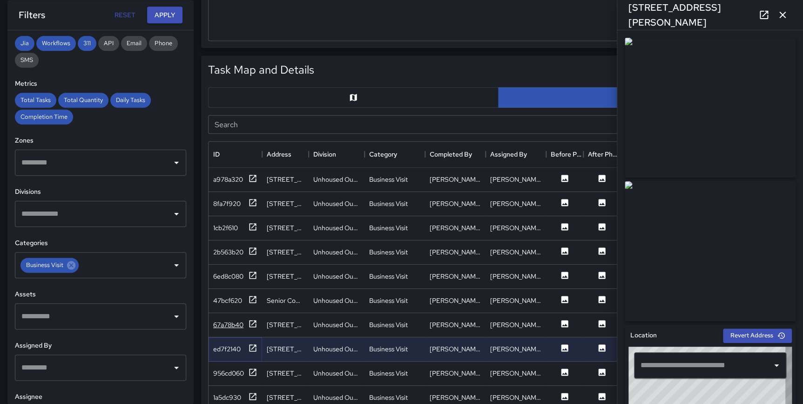
type input "**********"
drag, startPoint x: 786, startPoint y: 12, endPoint x: 783, endPoint y: 16, distance: 5.7
click at [784, 13] on icon "button" at bounding box center [782, 14] width 11 height 11
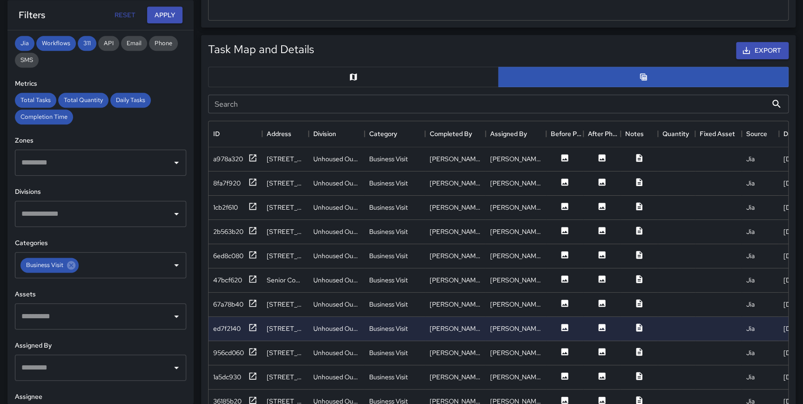
scroll to position [400, 0]
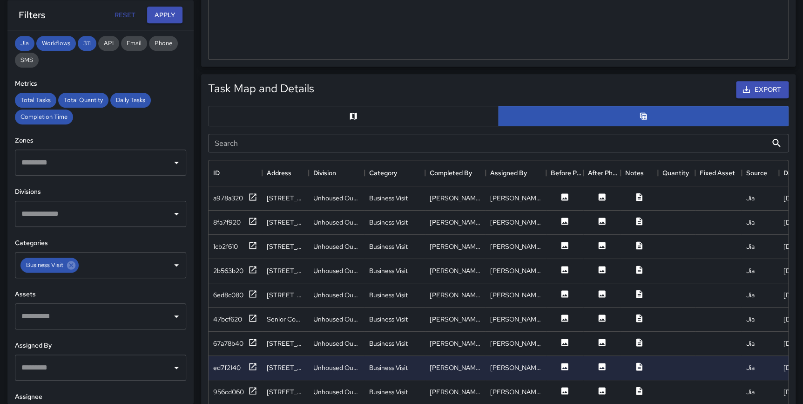
drag, startPoint x: 9, startPoint y: 206, endPoint x: 0, endPoint y: 209, distance: 9.7
click at [9, 206] on div "**********" at bounding box center [100, 216] width 186 height 373
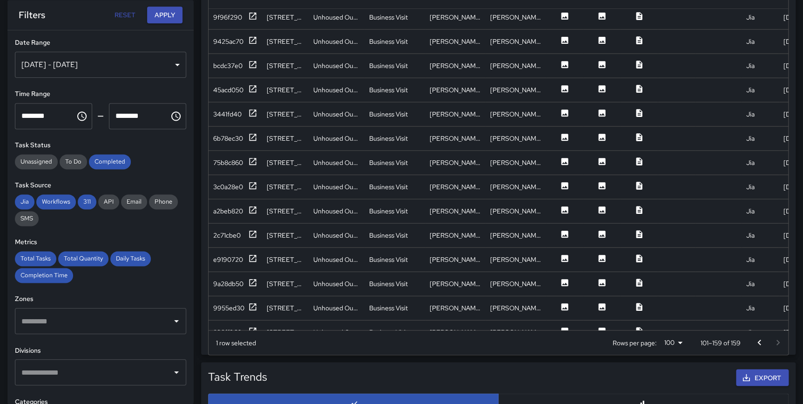
scroll to position [1113, 0]
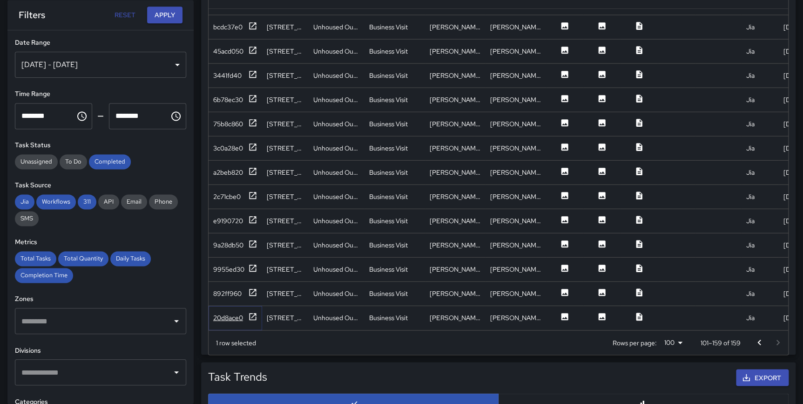
click at [252, 311] on icon at bounding box center [252, 315] width 9 height 9
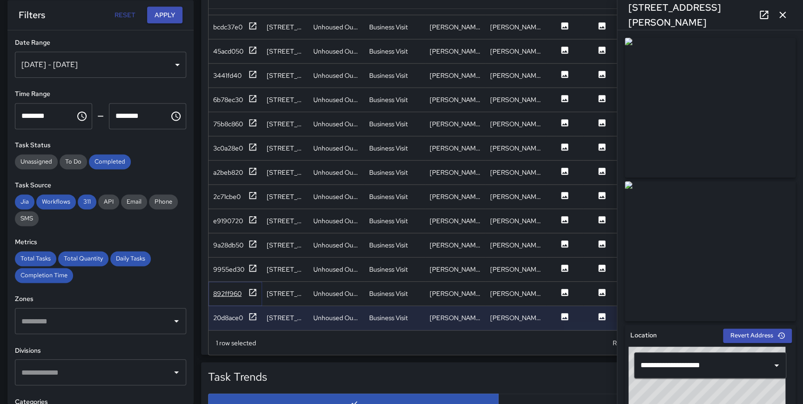
click at [249, 288] on icon at bounding box center [252, 291] width 7 height 7
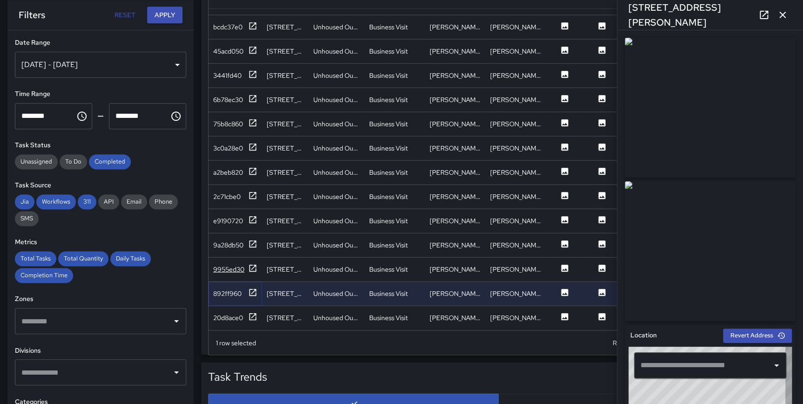
type input "**********"
click at [254, 263] on icon at bounding box center [252, 267] width 9 height 9
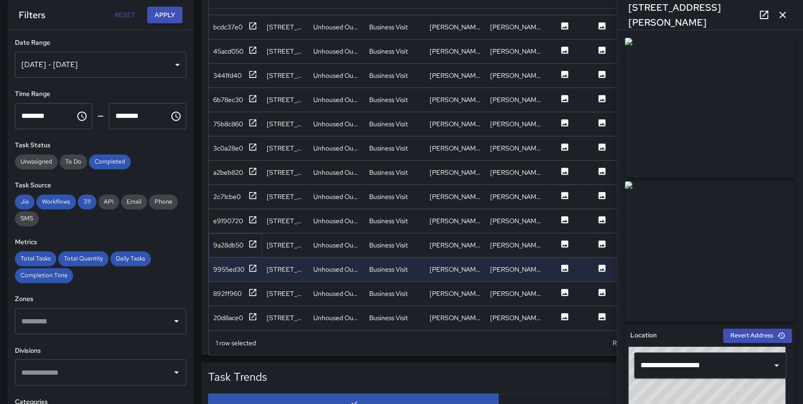
drag, startPoint x: 254, startPoint y: 233, endPoint x: 254, endPoint y: 222, distance: 11.2
click at [254, 240] on icon at bounding box center [252, 243] width 7 height 7
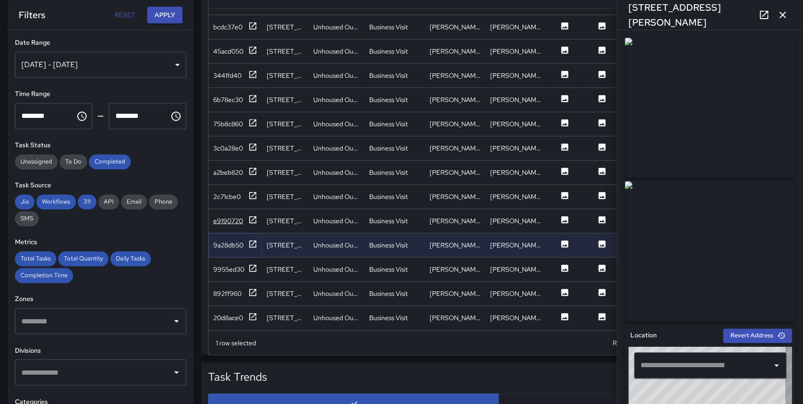
type input "**********"
click at [257, 211] on div "e9190720" at bounding box center [236, 221] width 54 height 24
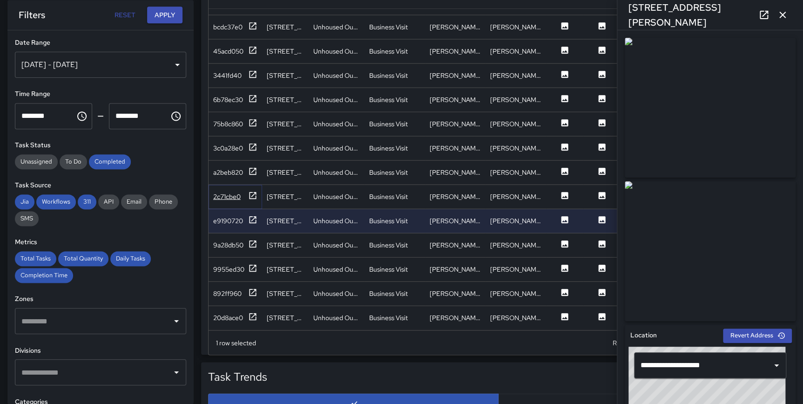
click at [253, 190] on icon at bounding box center [252, 194] width 9 height 9
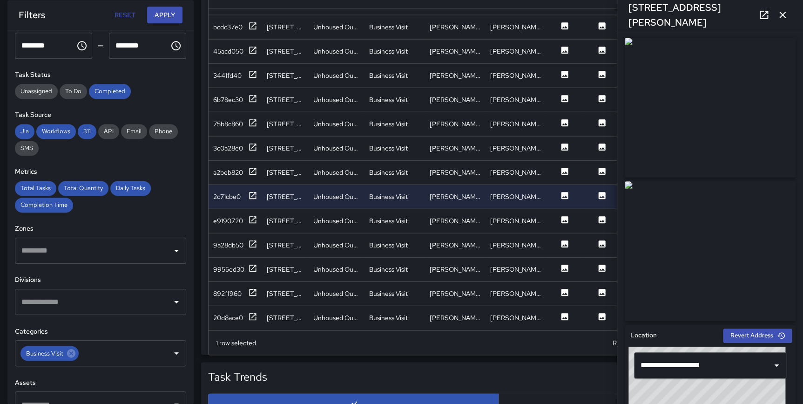
scroll to position [78, 0]
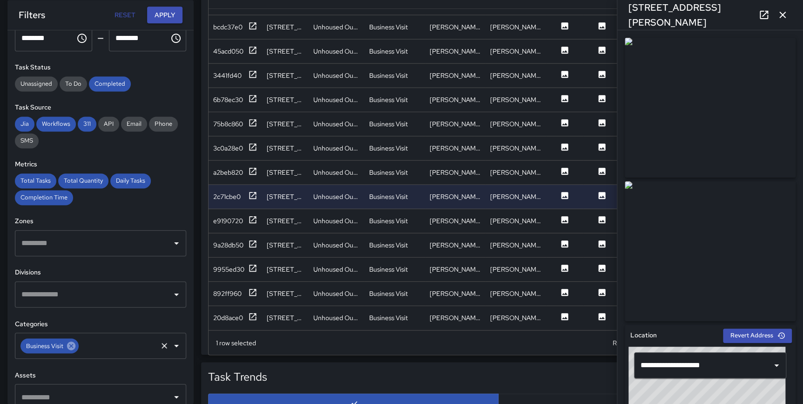
click at [72, 344] on icon at bounding box center [71, 345] width 8 height 8
click at [69, 345] on input "text" at bounding box center [93, 345] width 149 height 18
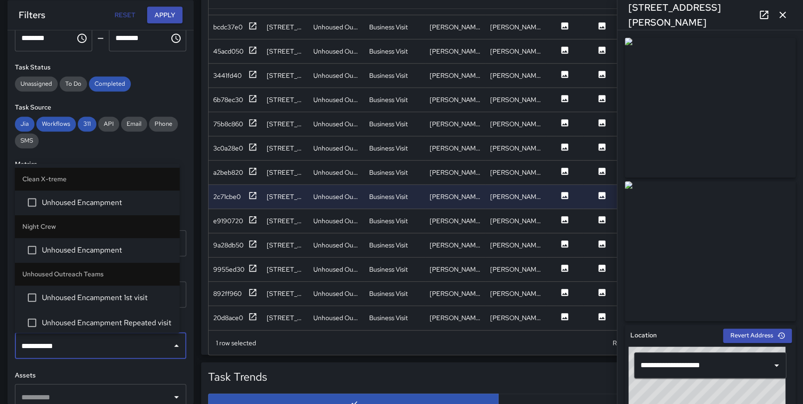
type input "**********"
click at [152, 320] on span "Unhoused Encampment Repeated visit" at bounding box center [107, 321] width 130 height 11
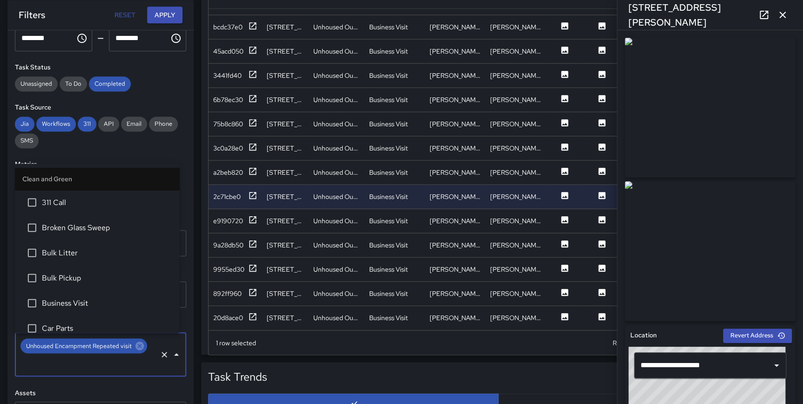
scroll to position [2860, 0]
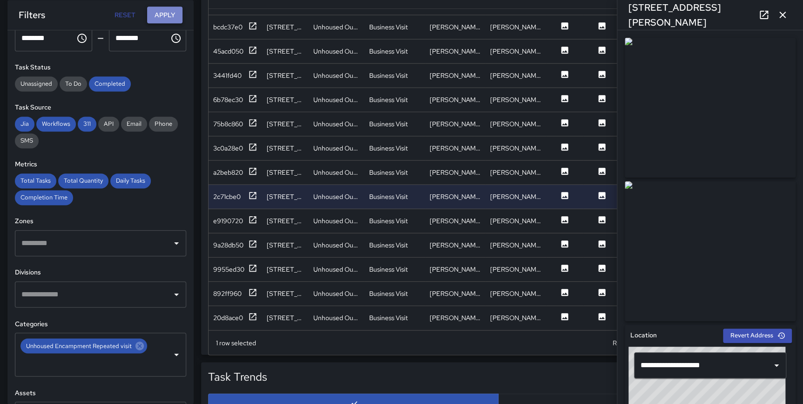
click at [168, 14] on button "Apply" at bounding box center [164, 15] width 35 height 17
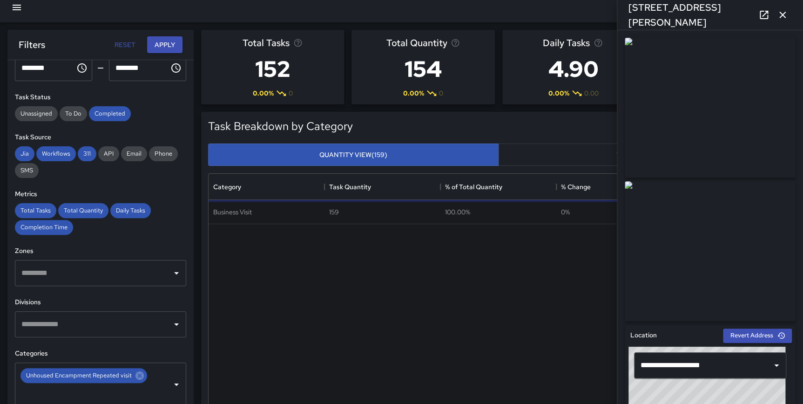
scroll to position [0, 0]
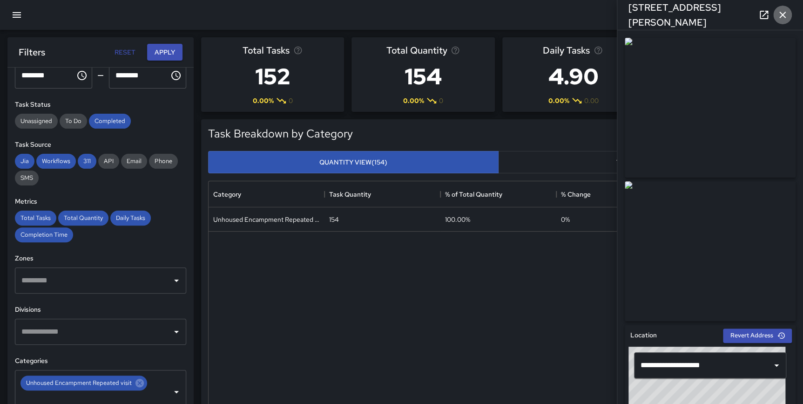
click at [785, 13] on icon "button" at bounding box center [782, 14] width 11 height 11
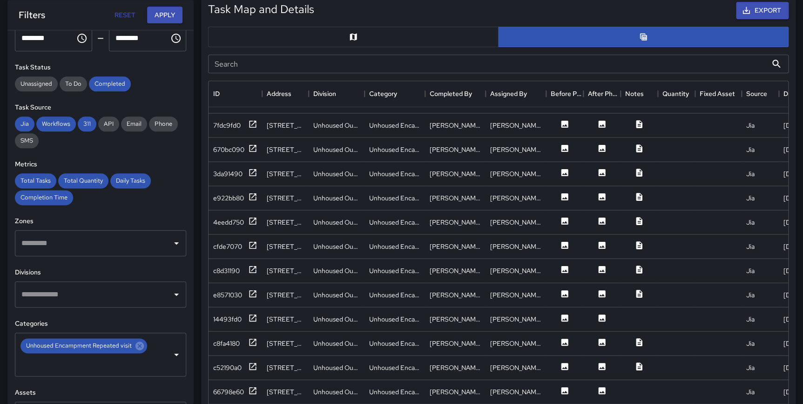
scroll to position [492, 0]
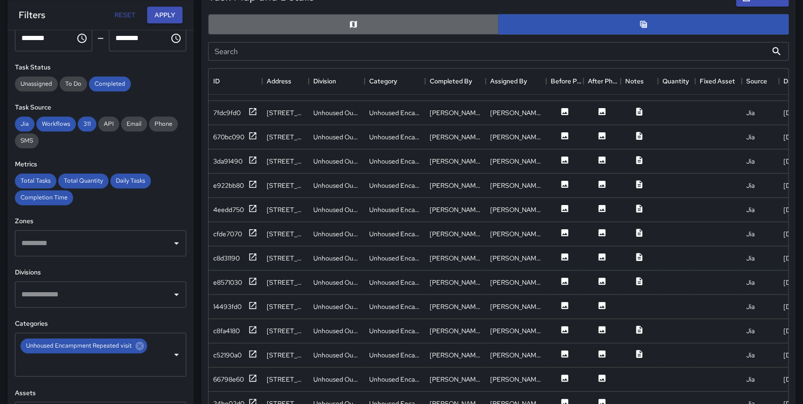
click at [377, 23] on button "button" at bounding box center [353, 24] width 290 height 20
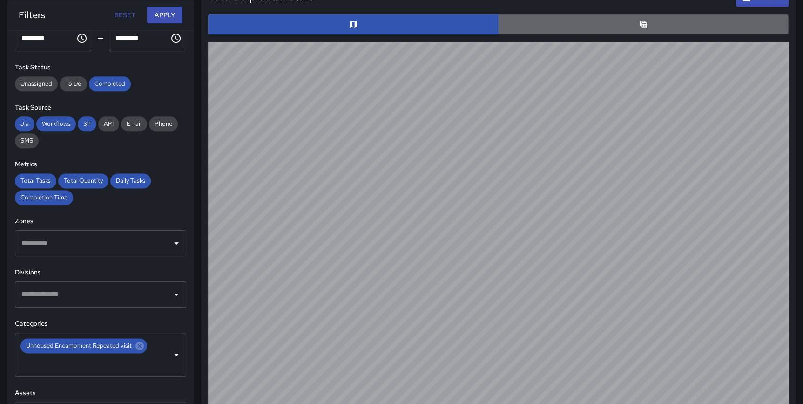
click at [579, 23] on button "button" at bounding box center [643, 24] width 290 height 20
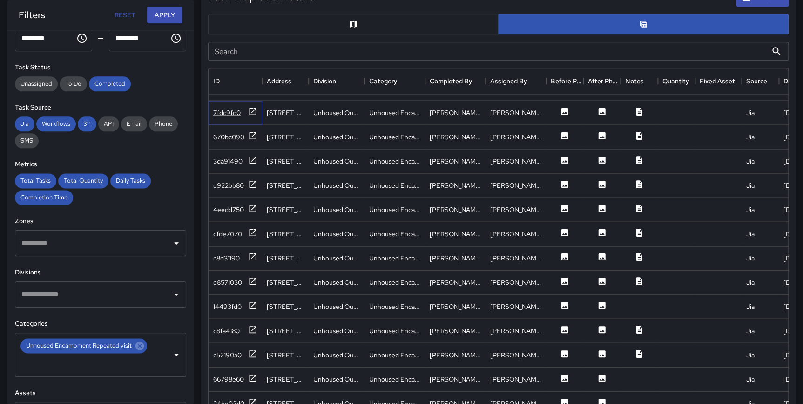
click at [257, 102] on div "7fdc9fd0" at bounding box center [236, 113] width 54 height 24
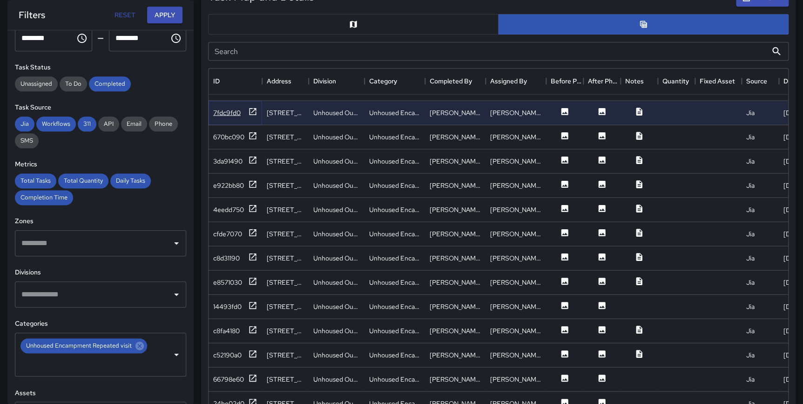
click at [250, 107] on icon at bounding box center [252, 111] width 9 height 9
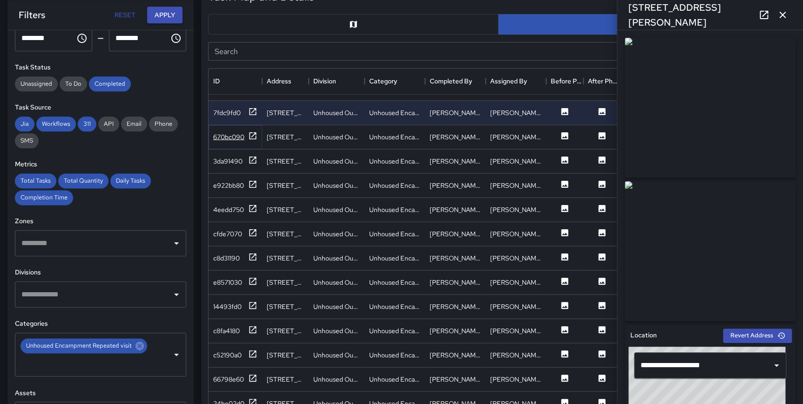
click at [250, 131] on icon at bounding box center [252, 135] width 9 height 9
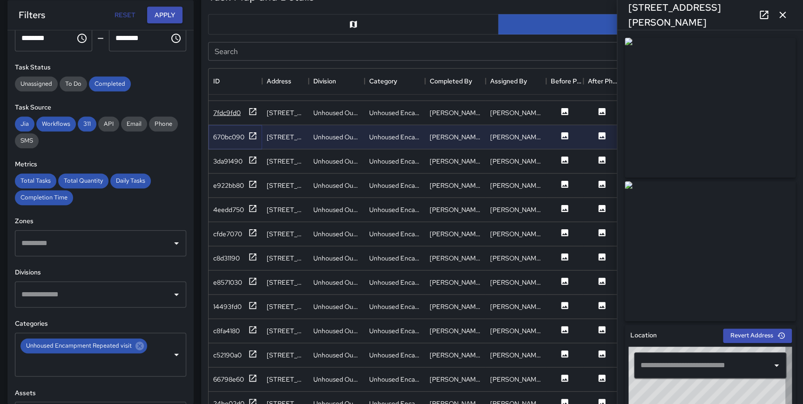
type input "**********"
click at [252, 108] on icon at bounding box center [252, 111] width 7 height 7
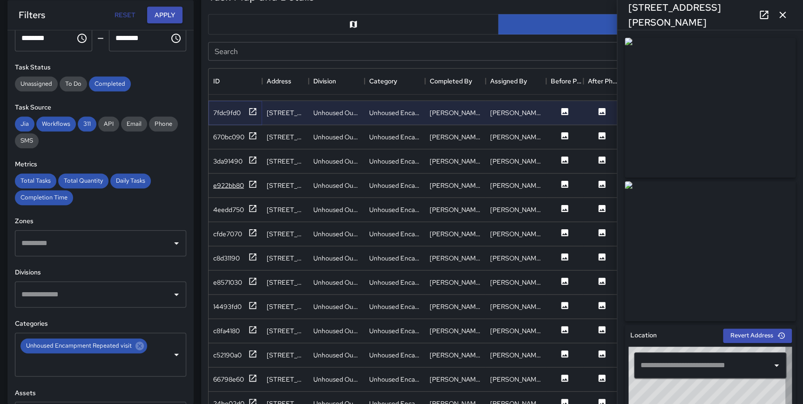
type input "**********"
click at [250, 155] on icon at bounding box center [252, 159] width 9 height 9
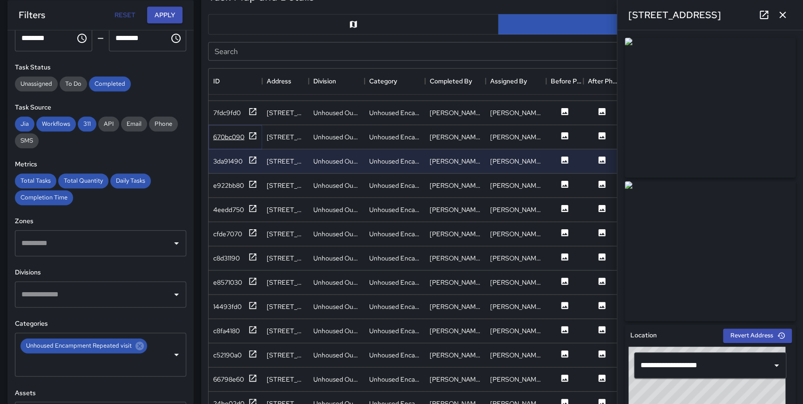
click at [251, 131] on icon at bounding box center [252, 135] width 9 height 9
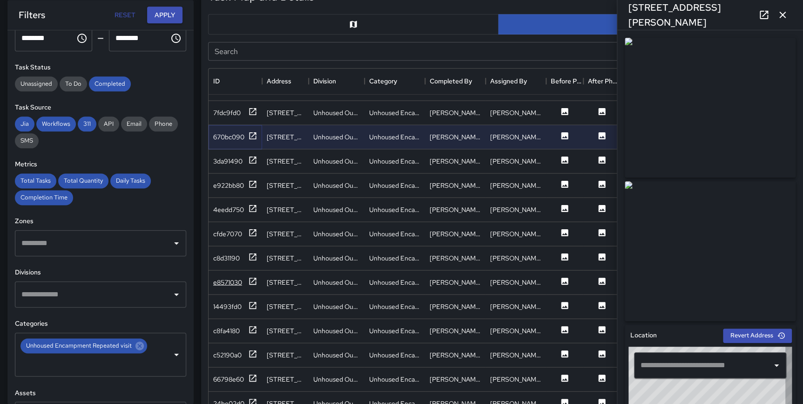
type input "**********"
click at [255, 277] on icon at bounding box center [252, 280] width 7 height 7
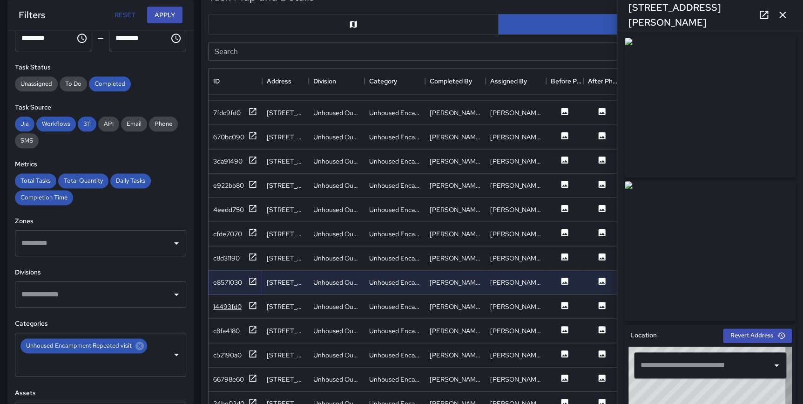
type input "**********"
drag, startPoint x: 255, startPoint y: 368, endPoint x: 256, endPoint y: 363, distance: 4.7
click at [256, 374] on icon at bounding box center [252, 377] width 7 height 7
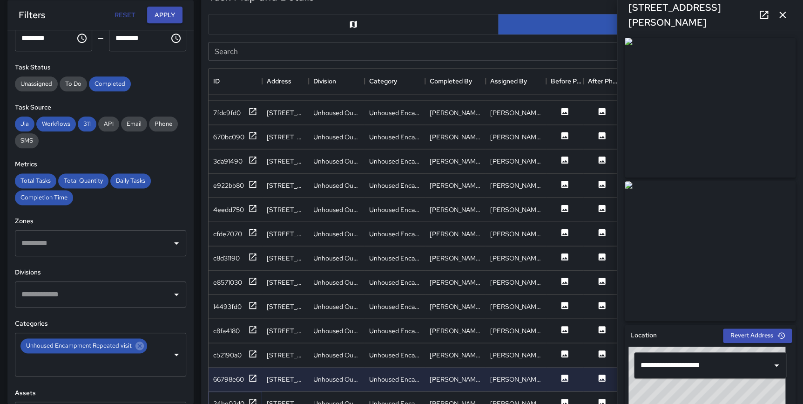
drag, startPoint x: 256, startPoint y: 395, endPoint x: 257, endPoint y: 377, distance: 17.3
click at [256, 398] on icon at bounding box center [252, 401] width 7 height 7
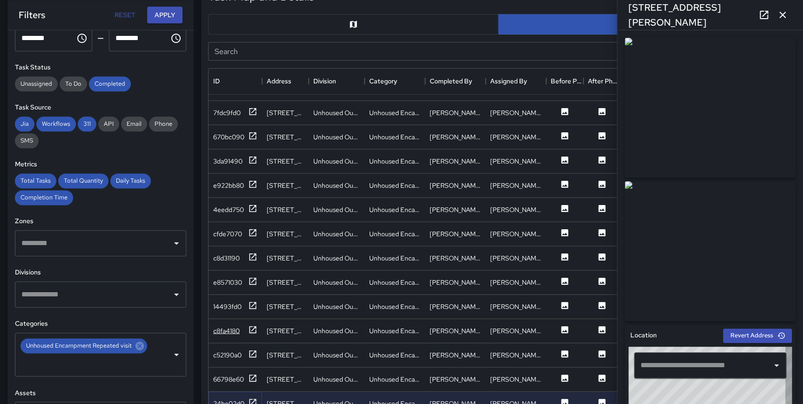
type input "**********"
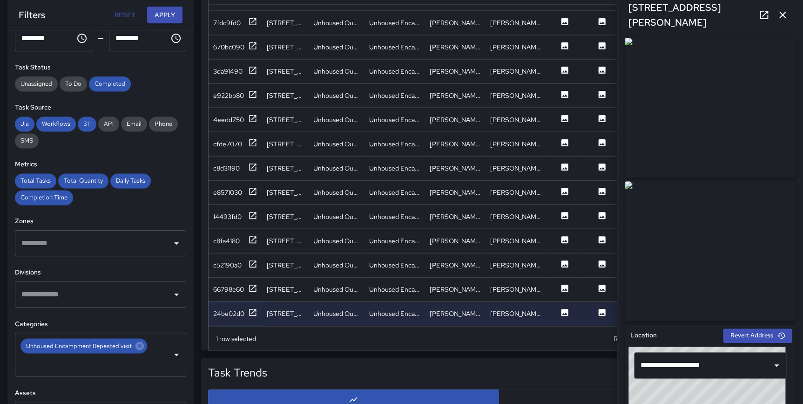
scroll to position [588, 0]
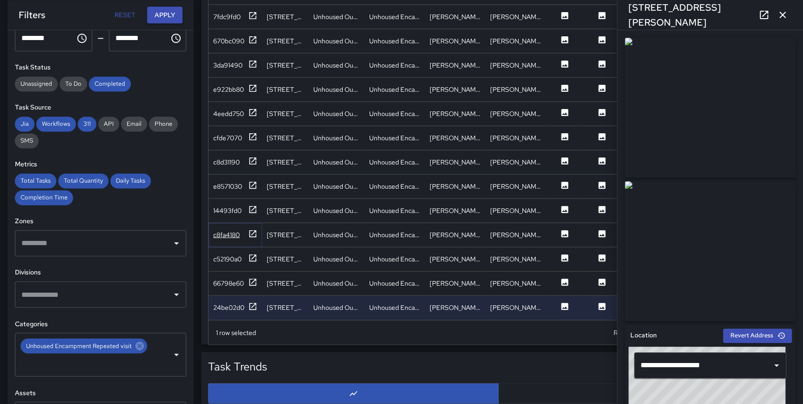
click at [252, 229] on icon at bounding box center [252, 233] width 9 height 9
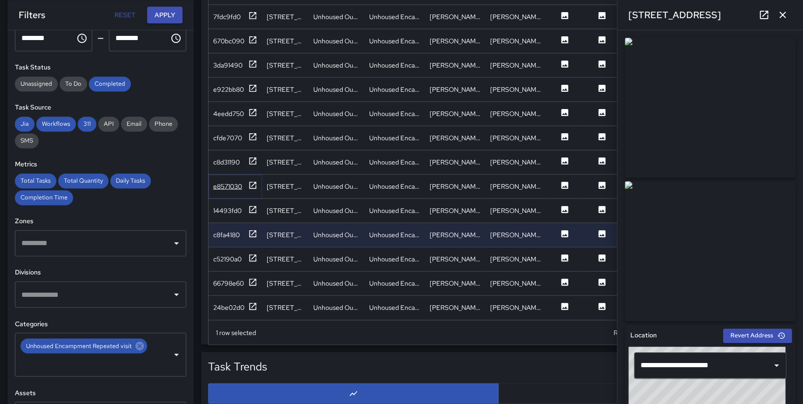
click at [252, 180] on icon at bounding box center [252, 184] width 9 height 9
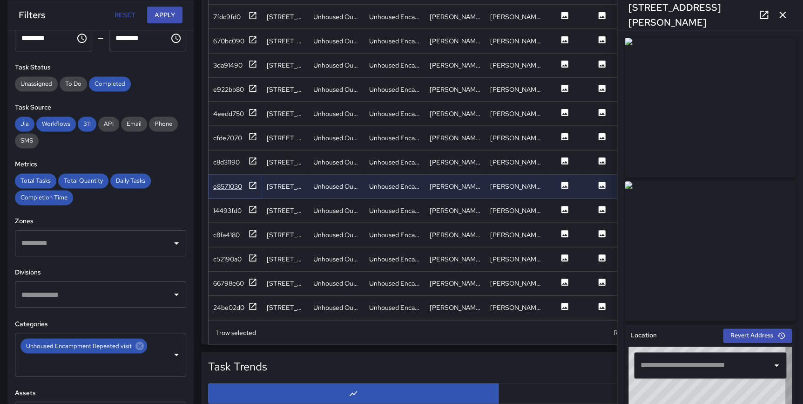
type input "**********"
click at [251, 156] on icon at bounding box center [252, 160] width 9 height 9
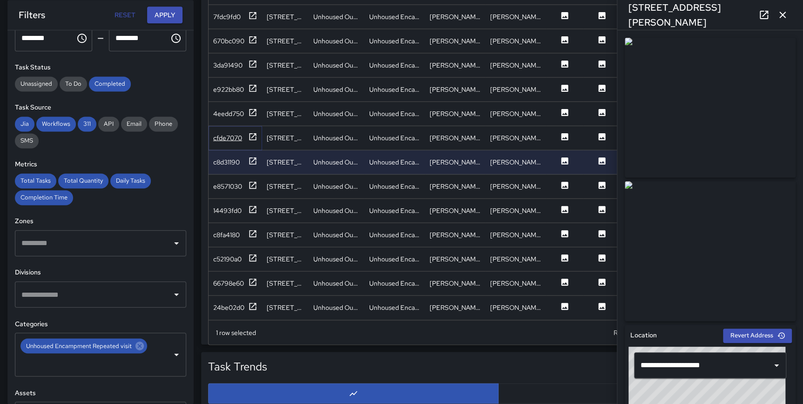
click at [252, 133] on icon at bounding box center [252, 136] width 7 height 7
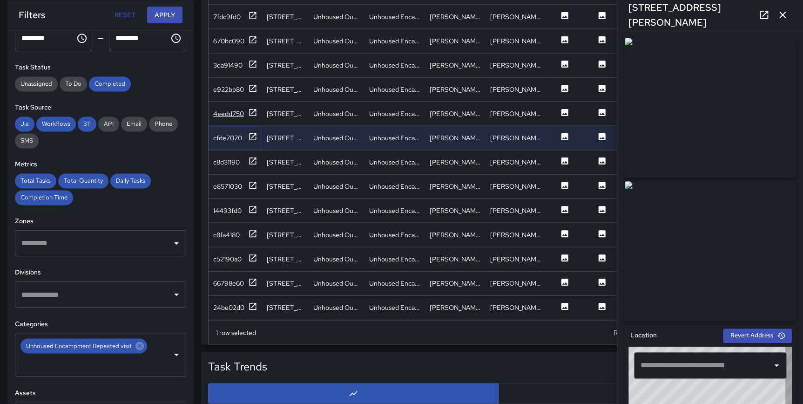
type input "**********"
click at [248, 108] on icon at bounding box center [252, 112] width 9 height 9
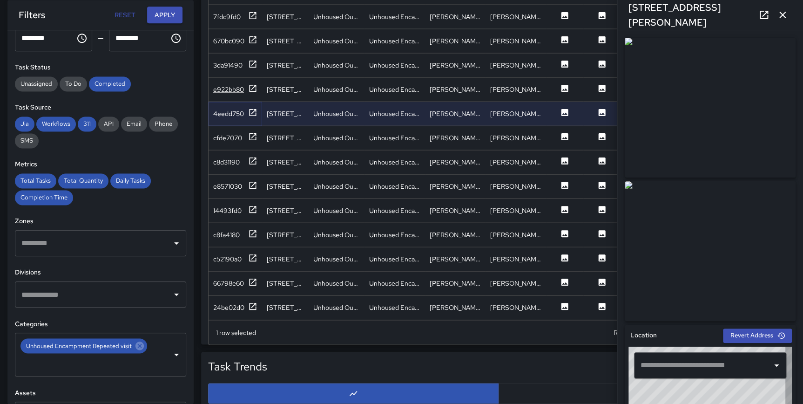
type input "**********"
click at [252, 83] on icon at bounding box center [252, 87] width 9 height 9
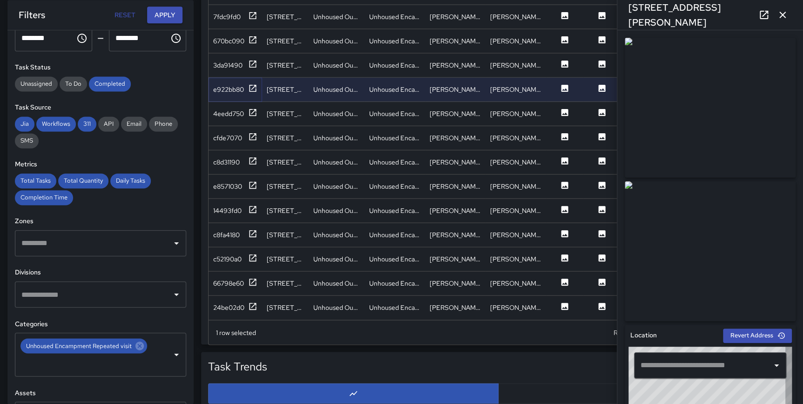
type input "**********"
click at [781, 12] on icon "button" at bounding box center [782, 14] width 11 height 11
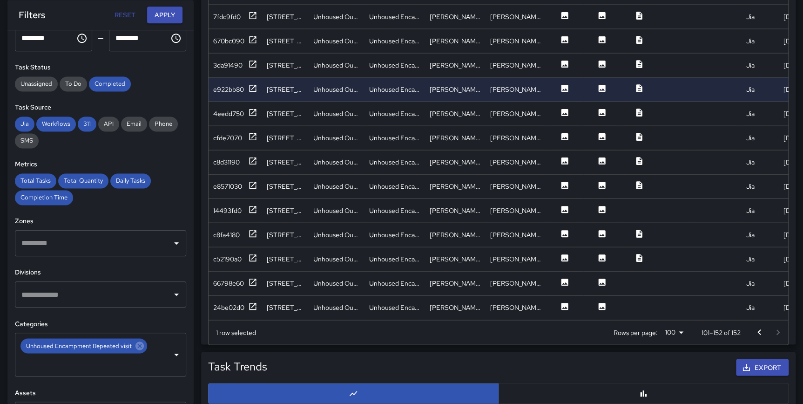
click at [758, 328] on icon "Go to previous page" at bounding box center [758, 331] width 11 height 11
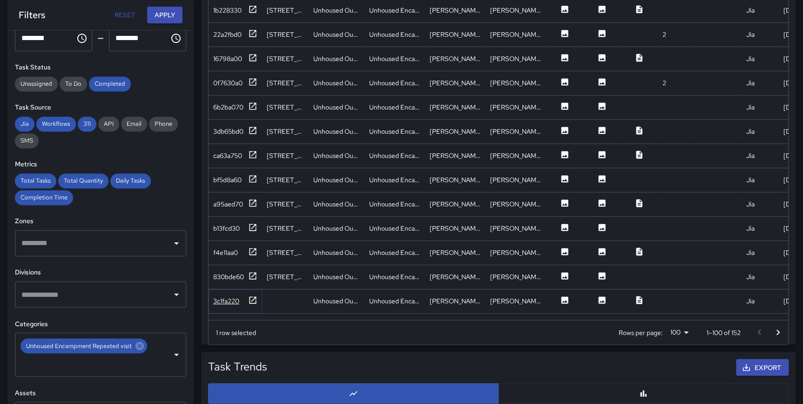
click at [251, 299] on icon at bounding box center [252, 299] width 7 height 7
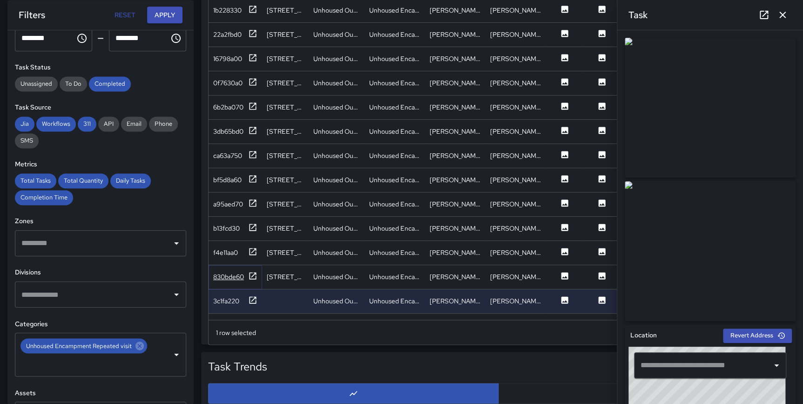
drag, startPoint x: 255, startPoint y: 278, endPoint x: 256, endPoint y: 271, distance: 7.0
click at [255, 278] on icon at bounding box center [252, 275] width 7 height 7
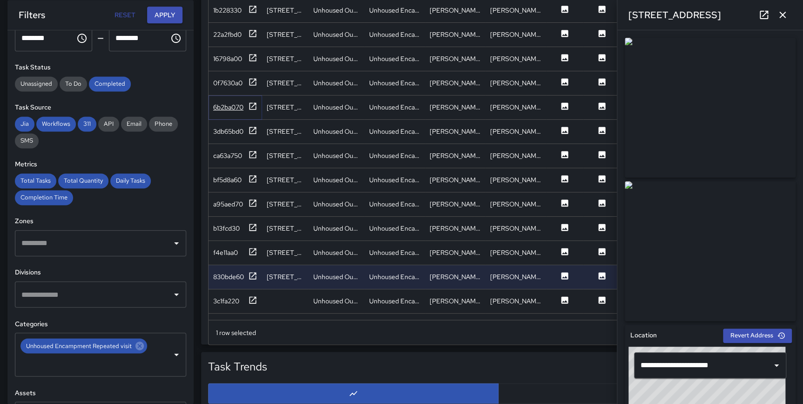
click at [255, 106] on icon at bounding box center [252, 105] width 9 height 9
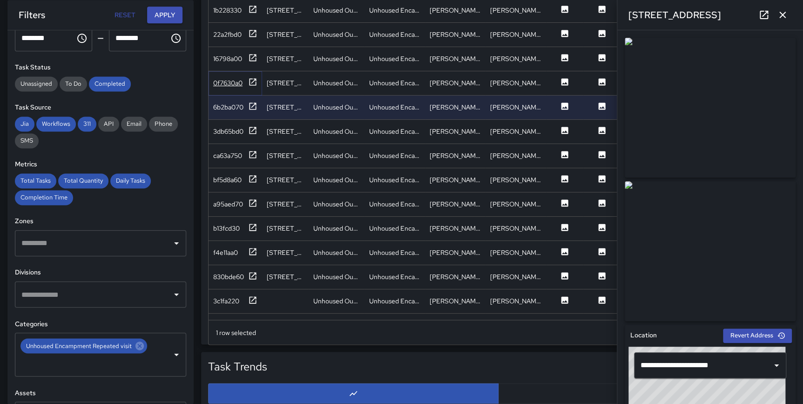
click at [252, 81] on icon at bounding box center [252, 81] width 9 height 9
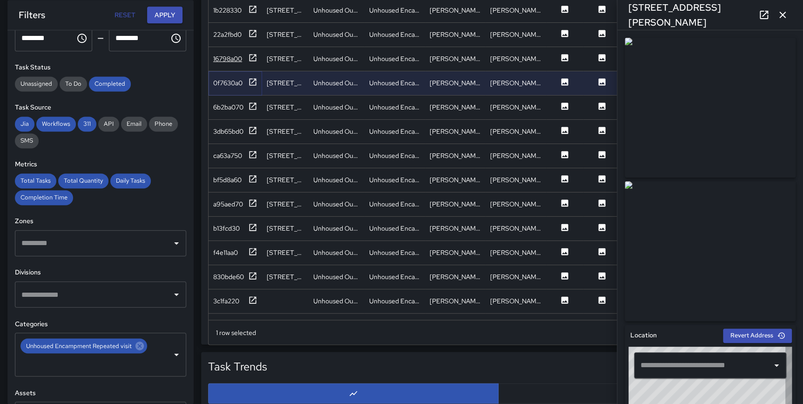
type input "**********"
click at [781, 11] on icon "button" at bounding box center [782, 14] width 11 height 11
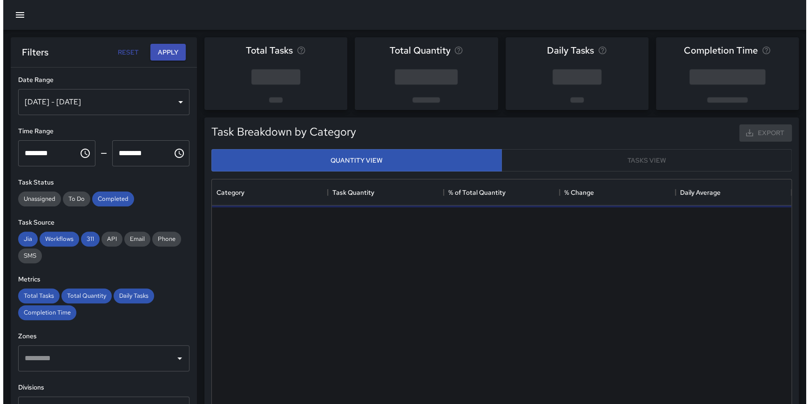
scroll to position [272, 572]
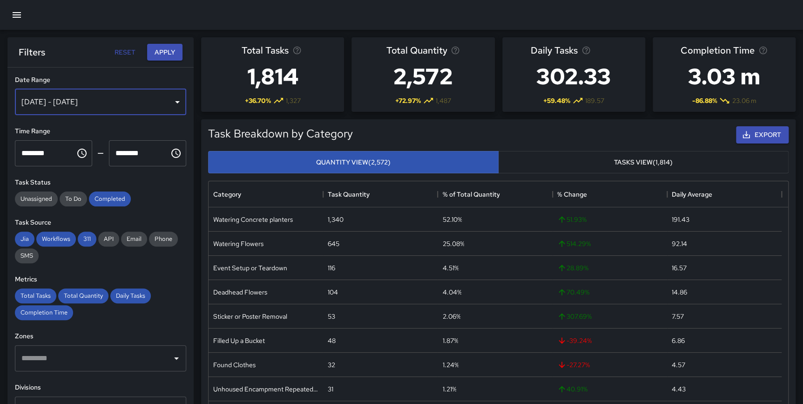
click at [95, 110] on div "[DATE] - [DATE]" at bounding box center [100, 102] width 171 height 26
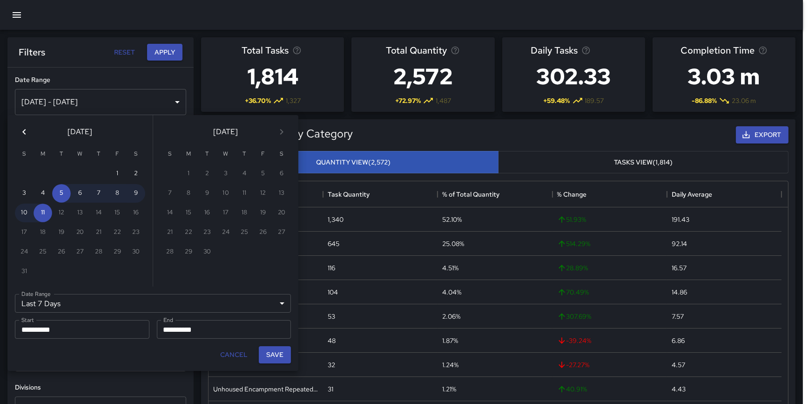
click at [20, 134] on icon "Previous month" at bounding box center [24, 131] width 11 height 11
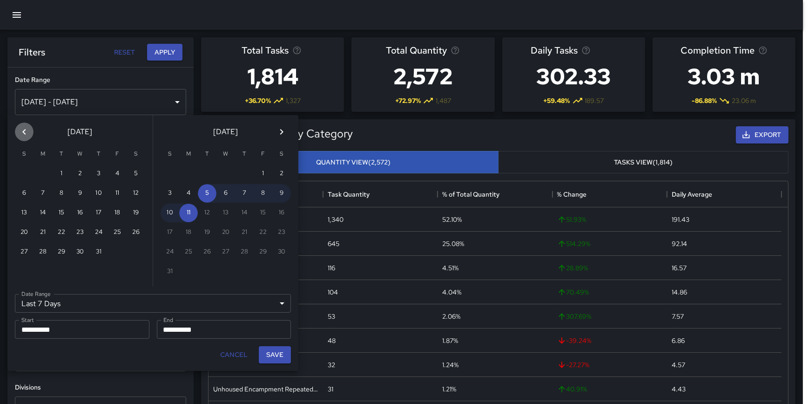
click at [20, 134] on icon "Previous month" at bounding box center [24, 131] width 11 height 11
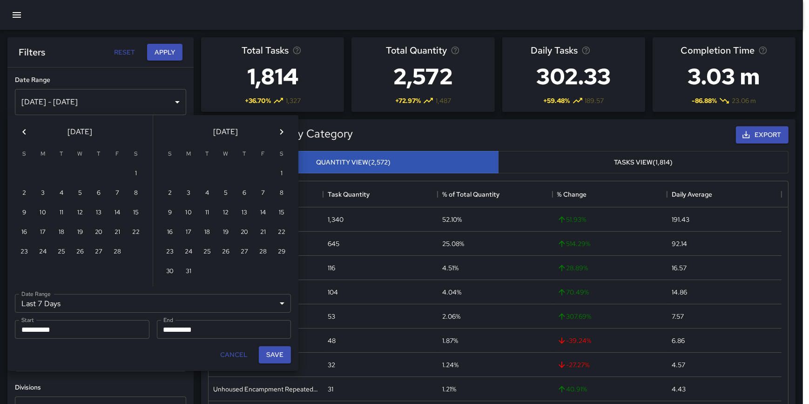
click at [20, 134] on icon "Previous month" at bounding box center [24, 131] width 11 height 11
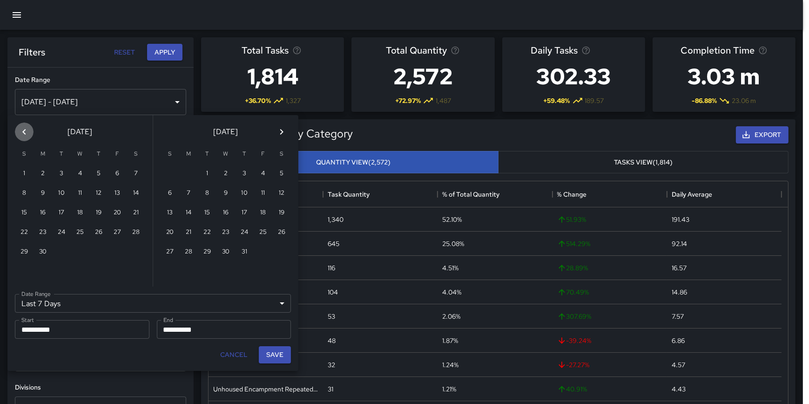
click at [20, 134] on icon "Previous month" at bounding box center [24, 131] width 11 height 11
click at [249, 175] on button "1" at bounding box center [244, 173] width 19 height 19
type input "******"
type input "**********"
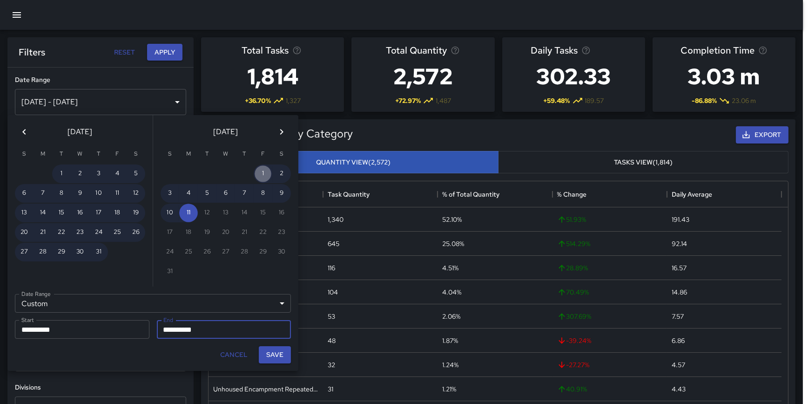
click at [259, 172] on button "1" at bounding box center [263, 173] width 19 height 19
type input "**********"
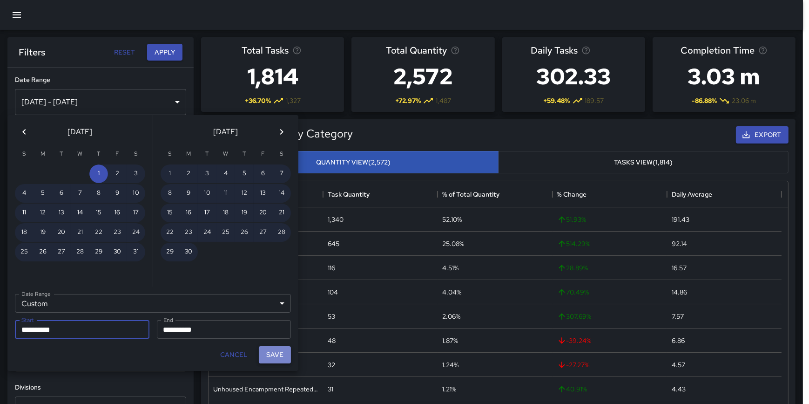
click at [270, 349] on button "Save" at bounding box center [275, 354] width 32 height 17
type input "**********"
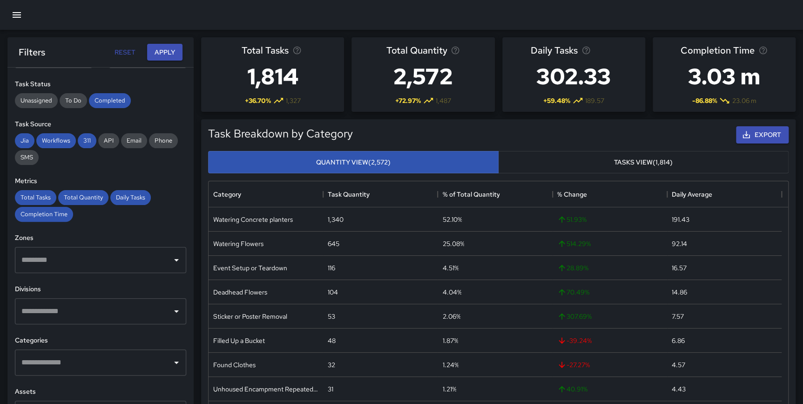
scroll to position [113, 0]
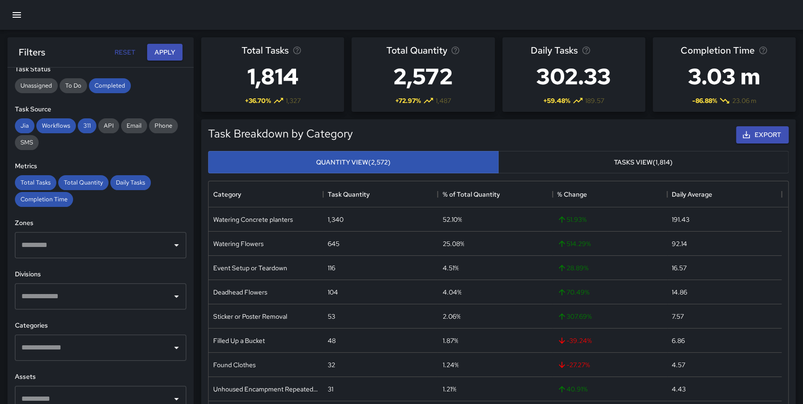
click at [101, 349] on input "text" at bounding box center [93, 347] width 149 height 18
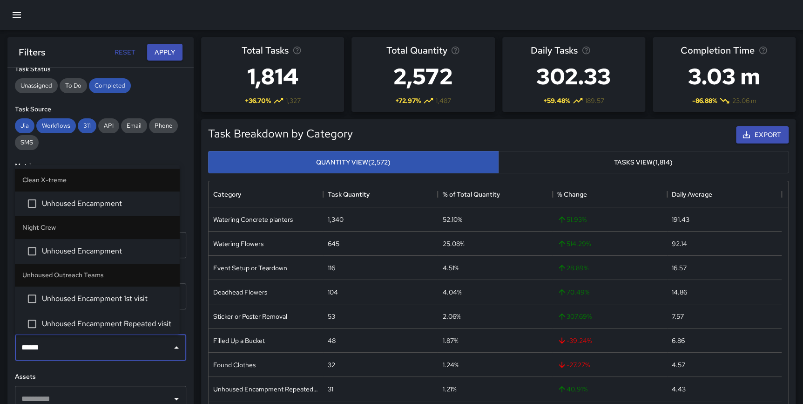
type input "******"
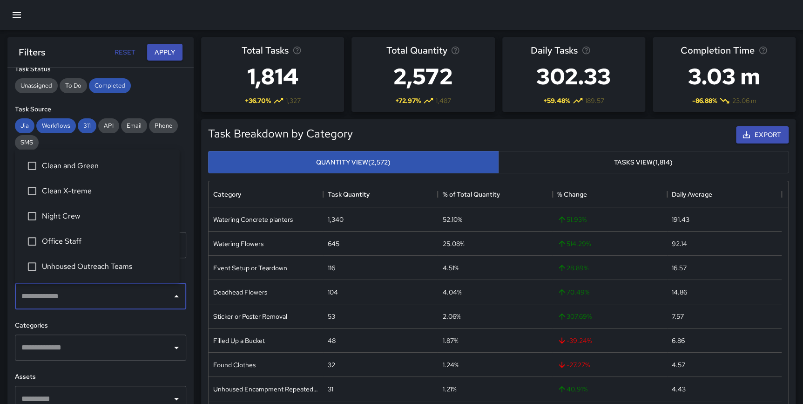
click at [96, 302] on input "text" at bounding box center [93, 296] width 149 height 18
type input "*"
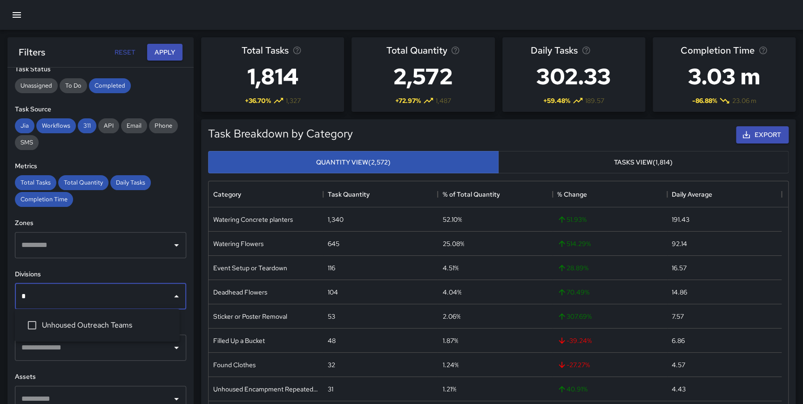
click at [106, 320] on span "Unhoused Outreach Teams" at bounding box center [107, 324] width 130 height 11
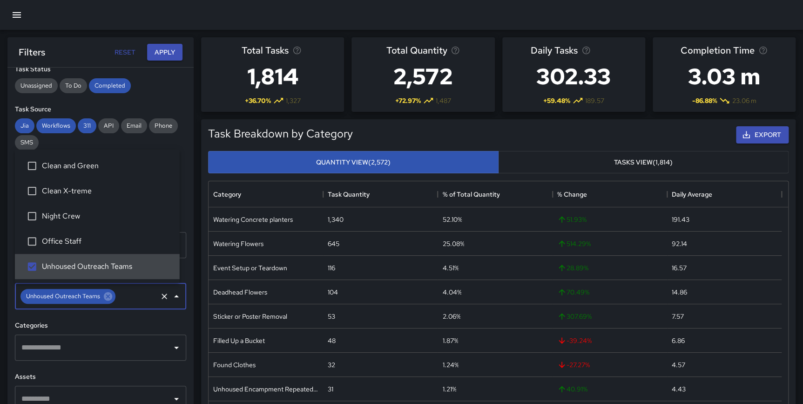
click at [187, 306] on div "**********" at bounding box center [100, 253] width 186 height 373
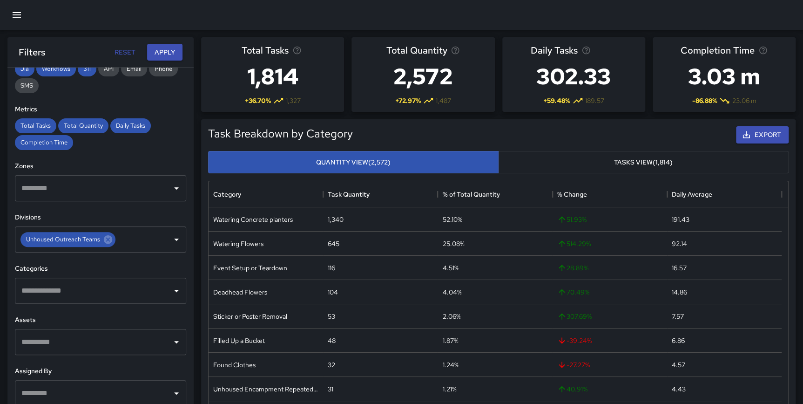
scroll to position [175, 0]
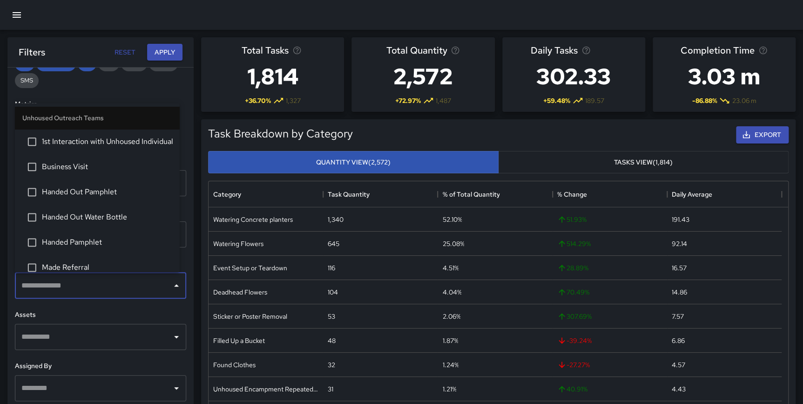
click at [94, 290] on input "text" at bounding box center [93, 285] width 149 height 18
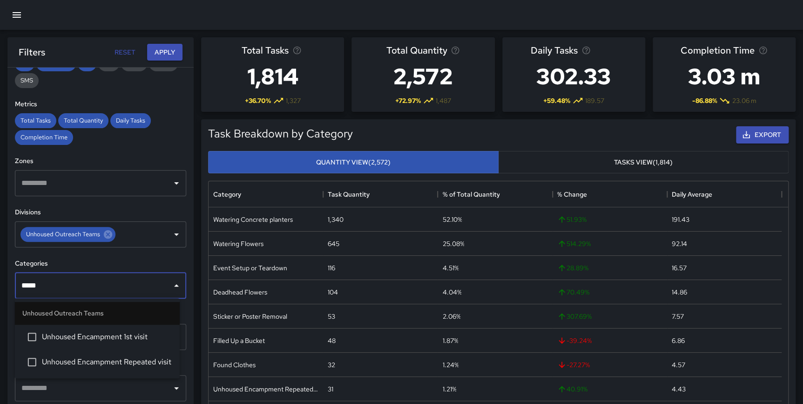
type input "******"
click at [111, 357] on span "Unhoused Encampment Repeated visit" at bounding box center [107, 361] width 130 height 11
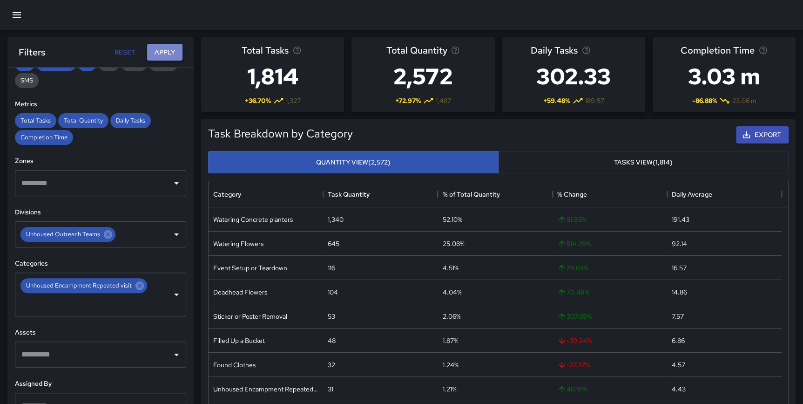
click at [165, 51] on button "Apply" at bounding box center [164, 52] width 35 height 17
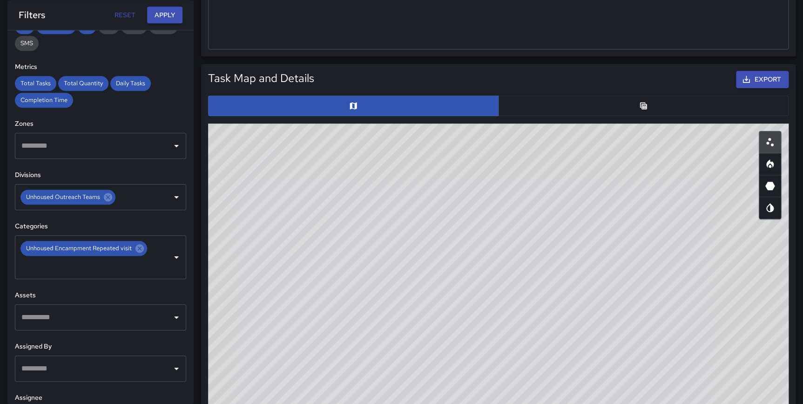
scroll to position [460, 0]
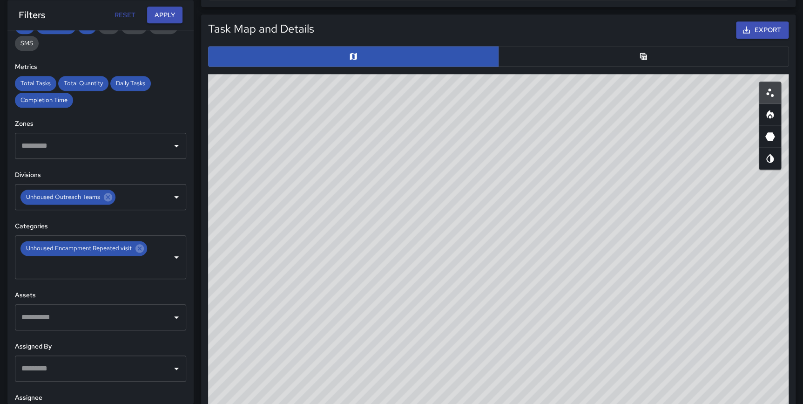
click at [778, 117] on button "button" at bounding box center [770, 114] width 22 height 22
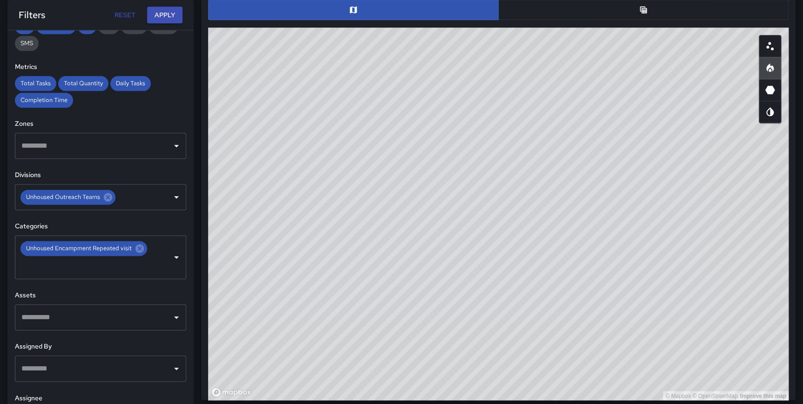
scroll to position [518, 0]
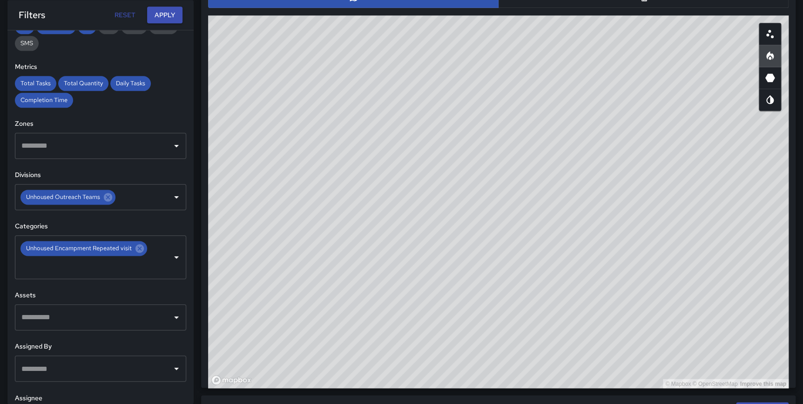
type button "heatmap"
drag, startPoint x: 647, startPoint y: 299, endPoint x: 632, endPoint y: 415, distance: 117.4
click at [632, 403] on html "**********" at bounding box center [401, 118] width 803 height 1273
drag, startPoint x: 642, startPoint y: 262, endPoint x: 581, endPoint y: 252, distance: 61.9
click at [581, 252] on div "© Mapbox © OpenStreetMap Improve this map" at bounding box center [498, 201] width 580 height 372
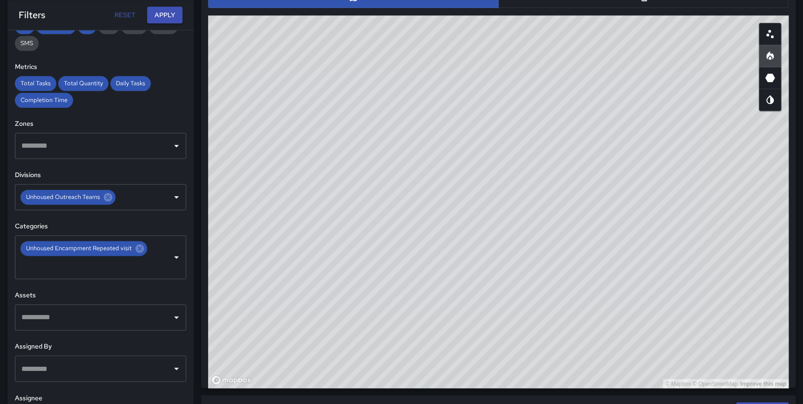
drag, startPoint x: 613, startPoint y: 242, endPoint x: 594, endPoint y: 233, distance: 21.0
click at [594, 233] on div "© Mapbox © OpenStreetMap Improve this map" at bounding box center [498, 201] width 580 height 372
drag, startPoint x: 599, startPoint y: 230, endPoint x: 689, endPoint y: 243, distance: 90.7
click at [689, 243] on div "© Mapbox © OpenStreetMap Improve this map" at bounding box center [498, 201] width 580 height 372
drag, startPoint x: 661, startPoint y: 238, endPoint x: 595, endPoint y: 218, distance: 68.6
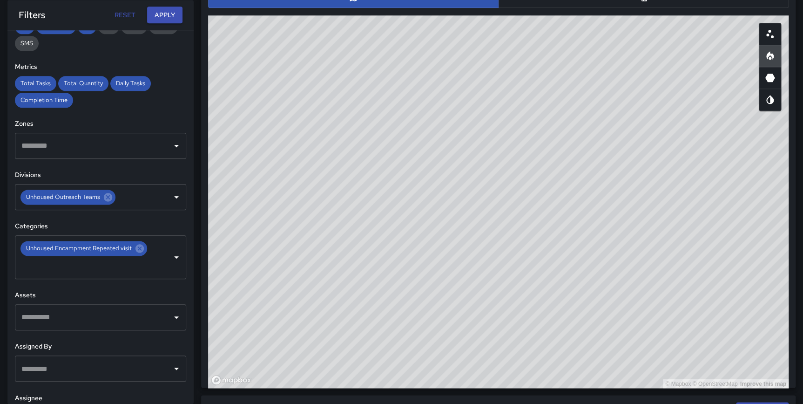
click at [595, 218] on div "© Mapbox © OpenStreetMap Improve this map" at bounding box center [498, 201] width 580 height 372
click at [140, 249] on icon at bounding box center [140, 248] width 10 height 10
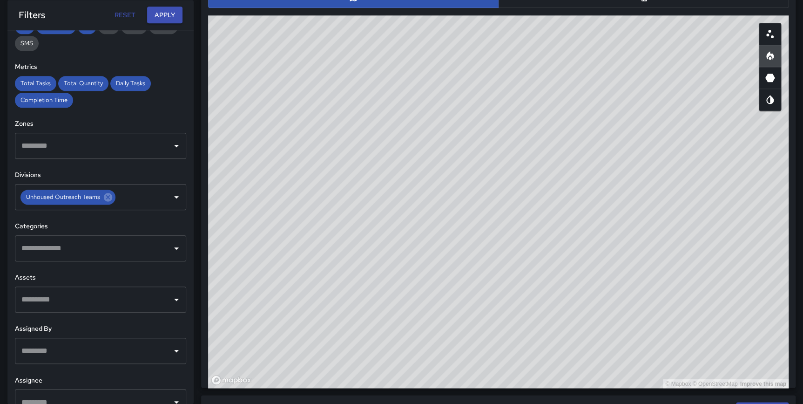
click at [71, 244] on input "text" at bounding box center [93, 248] width 149 height 18
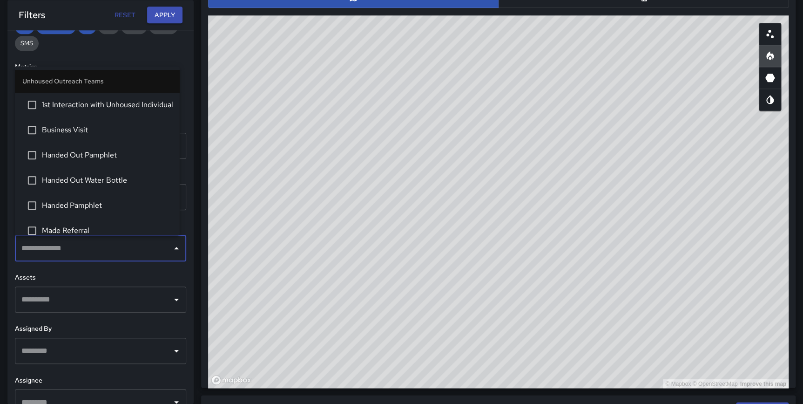
click at [169, 277] on h6 "Assets" at bounding box center [100, 277] width 171 height 10
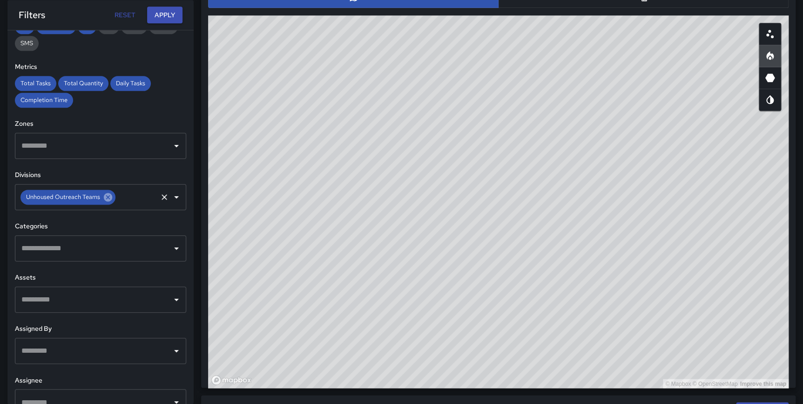
click at [104, 195] on icon at bounding box center [108, 197] width 8 height 8
click at [93, 247] on input "text" at bounding box center [93, 248] width 149 height 18
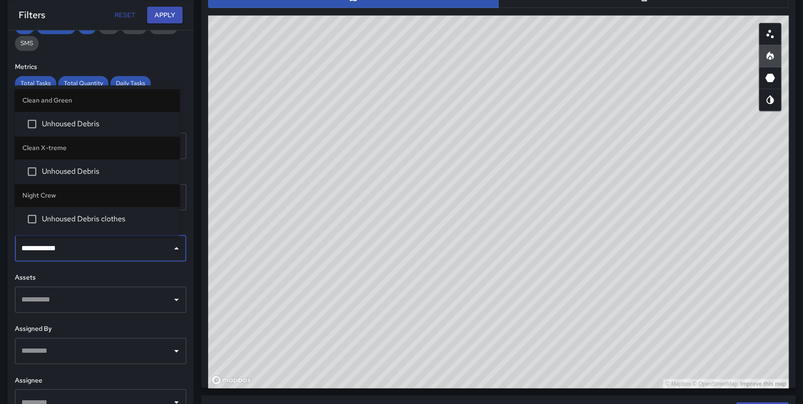
type input "**********"
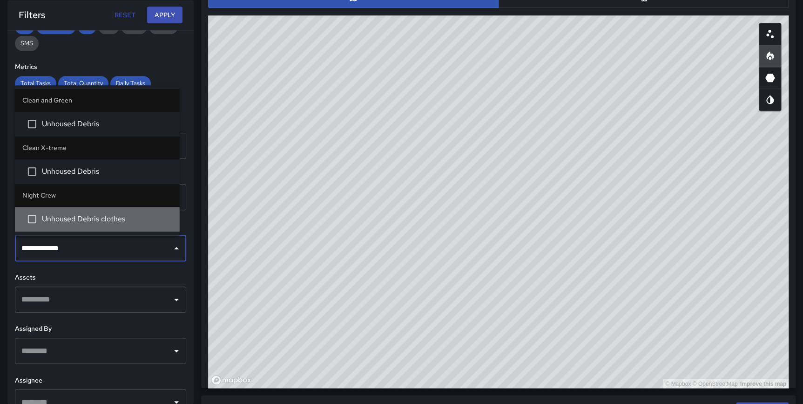
click at [111, 218] on span "Unhoused Debris clothes" at bounding box center [107, 218] width 130 height 11
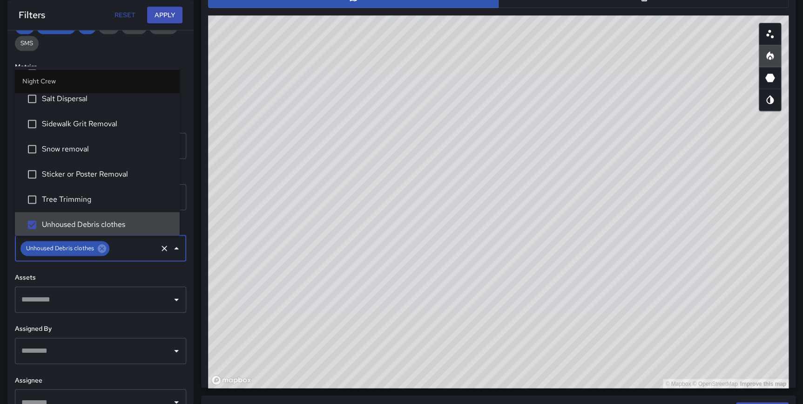
click at [186, 261] on div "**********" at bounding box center [100, 216] width 186 height 373
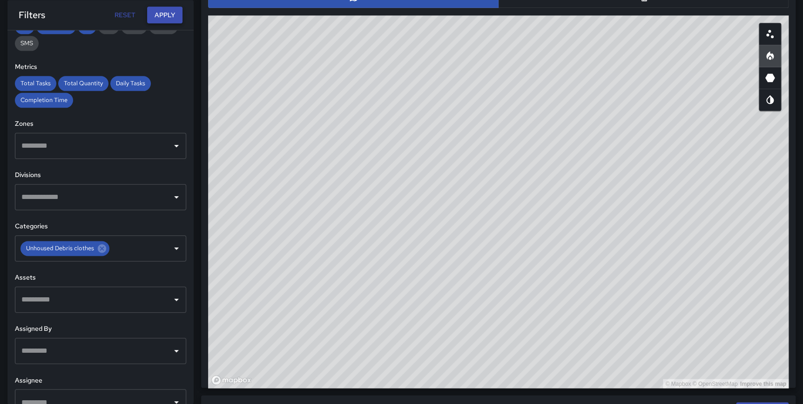
click at [165, 13] on button "Apply" at bounding box center [164, 15] width 35 height 17
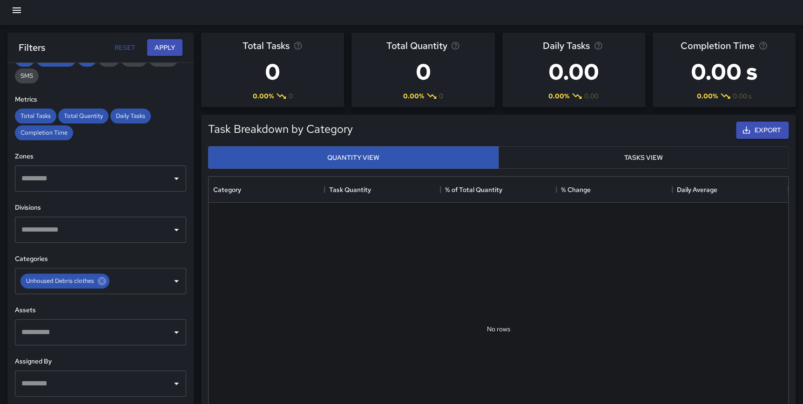
scroll to position [0, 0]
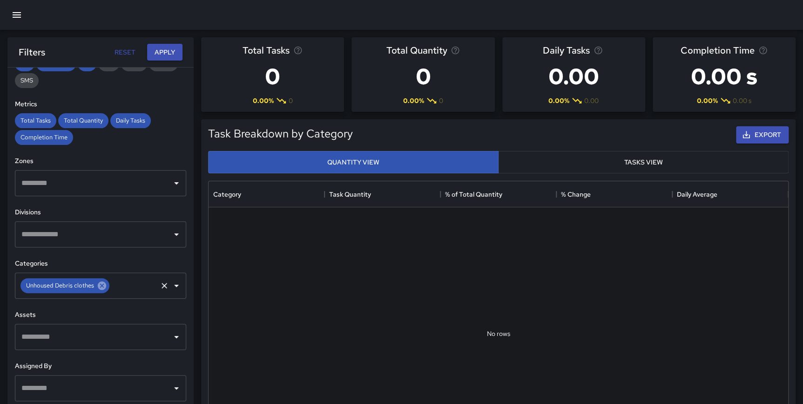
click at [101, 284] on icon at bounding box center [102, 285] width 10 height 10
click at [148, 234] on input "text" at bounding box center [93, 234] width 149 height 18
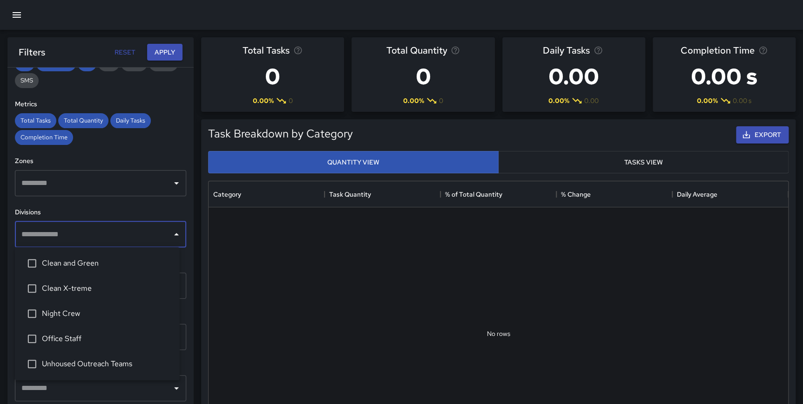
click at [115, 321] on li "Night Crew" at bounding box center [97, 313] width 165 height 25
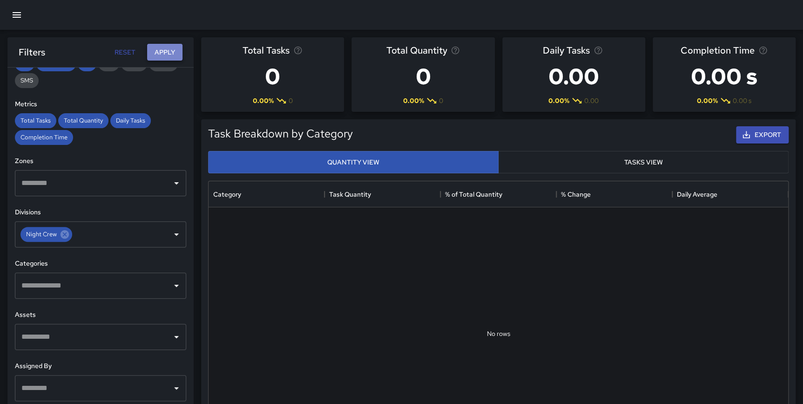
click at [156, 49] on button "Apply" at bounding box center [164, 52] width 35 height 17
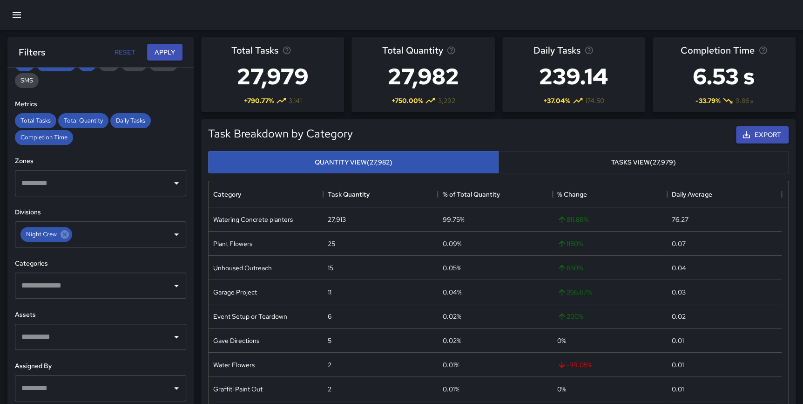
click at [155, 289] on input "text" at bounding box center [93, 285] width 149 height 18
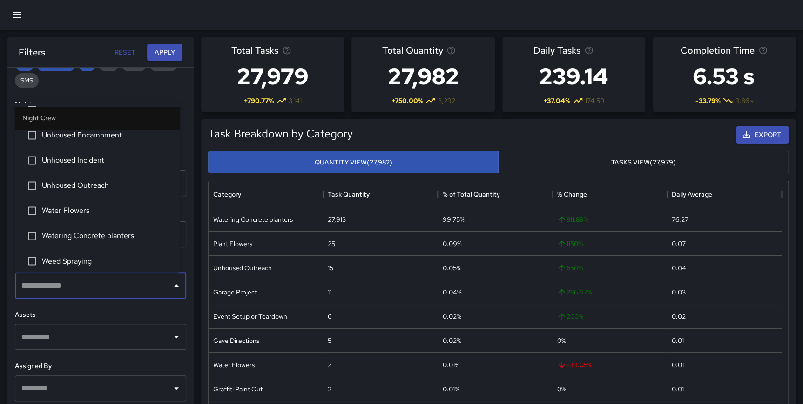
scroll to position [717, 0]
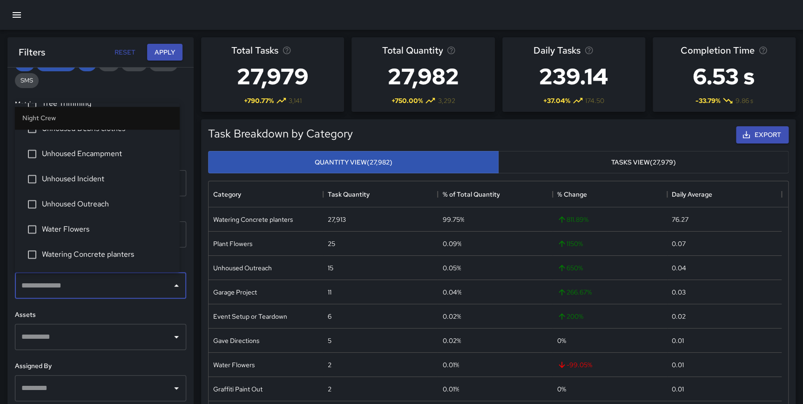
drag, startPoint x: 173, startPoint y: 127, endPoint x: 185, endPoint y: 242, distance: 115.6
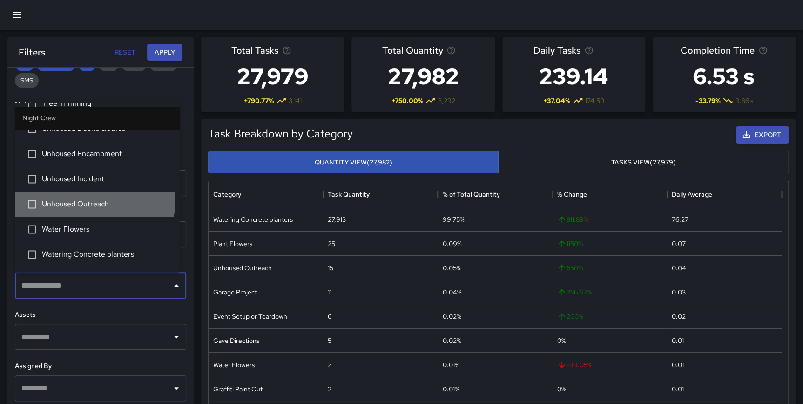
click at [87, 198] on span "Unhoused Outreach" at bounding box center [107, 203] width 130 height 11
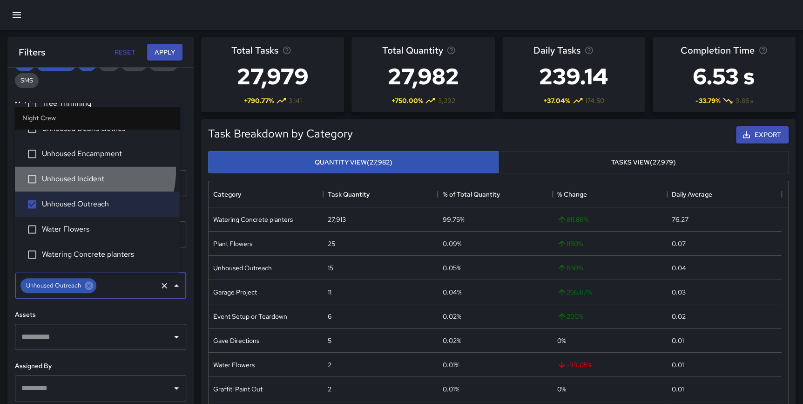
click at [78, 170] on li "Unhoused Incident" at bounding box center [97, 178] width 165 height 25
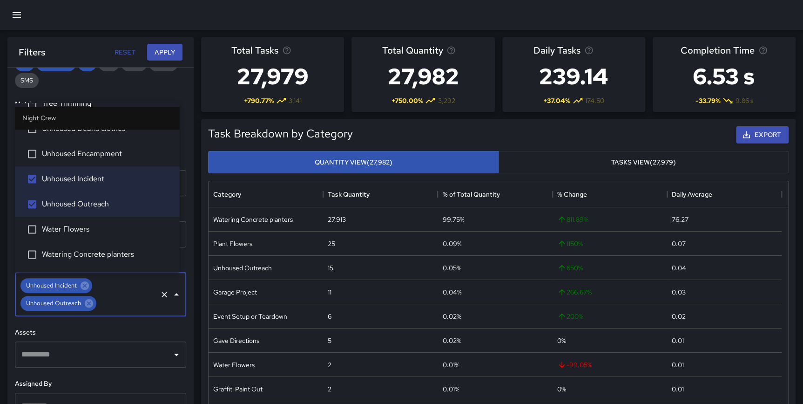
click at [78, 148] on span "Unhoused Encampment" at bounding box center [107, 153] width 130 height 11
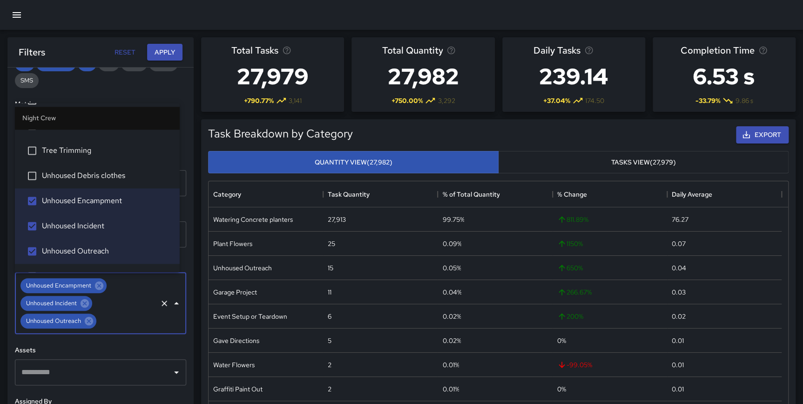
scroll to position [653, 0]
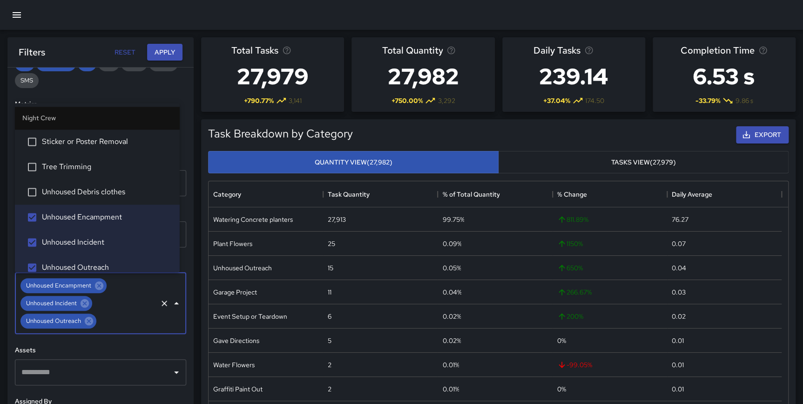
click at [105, 192] on span "Unhoused Debris clothes" at bounding box center [107, 191] width 130 height 11
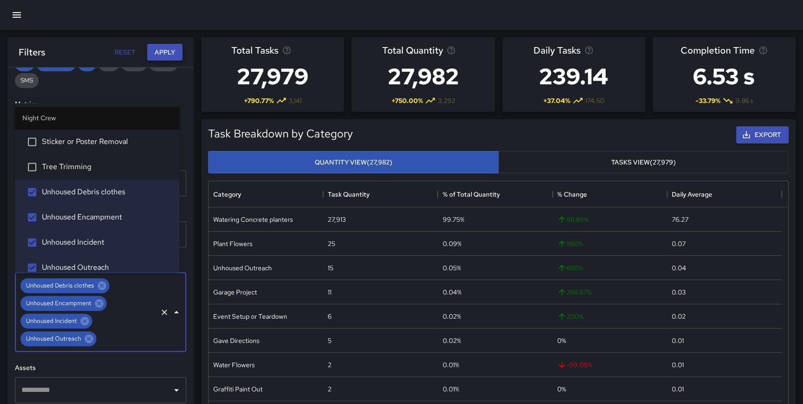
click at [153, 51] on button "Apply" at bounding box center [164, 52] width 35 height 17
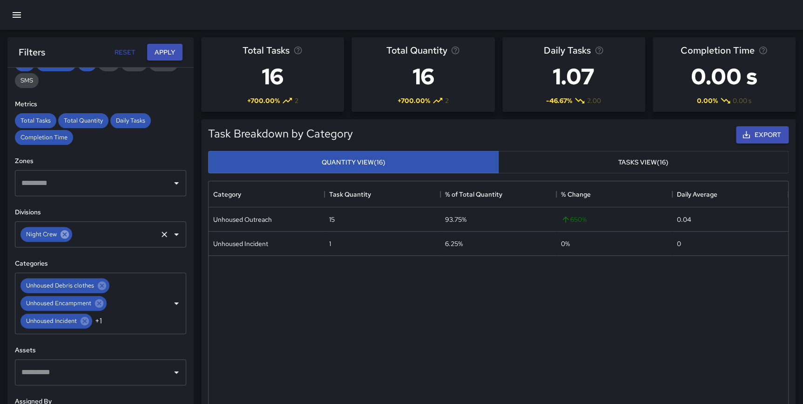
click at [62, 230] on icon at bounding box center [65, 234] width 8 height 8
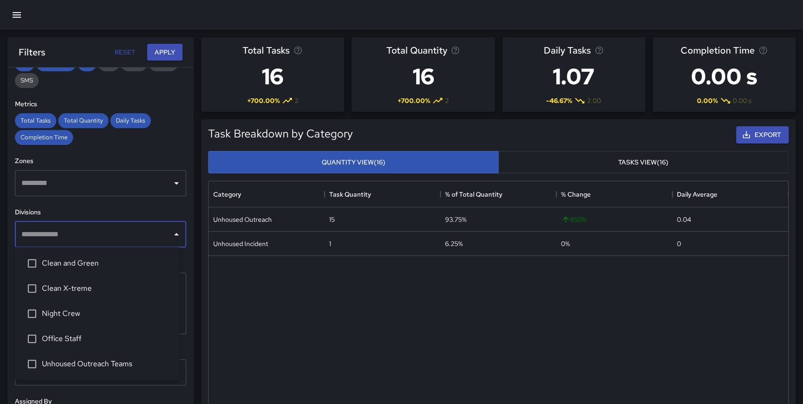
click at [68, 235] on input "text" at bounding box center [93, 234] width 149 height 18
click at [79, 292] on span "Clean X-treme" at bounding box center [107, 288] width 130 height 11
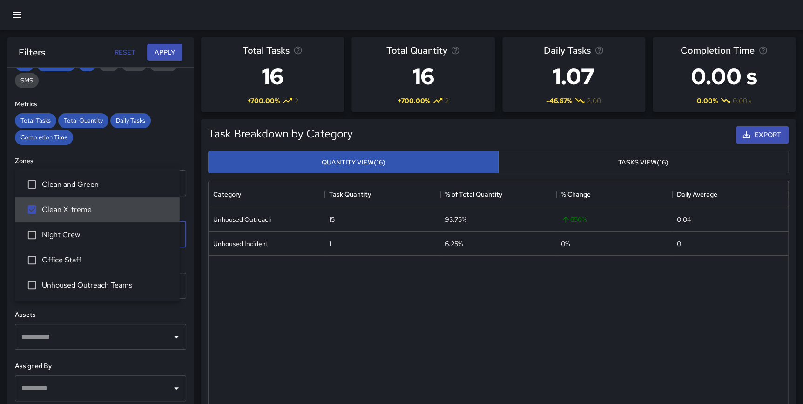
scroll to position [0, 0]
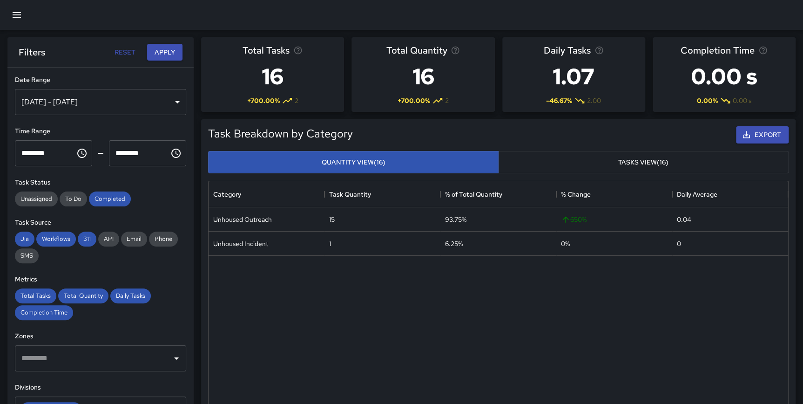
click at [196, 235] on div "Task Breakdown by Category Export Quantity View (16) Tasks View (16) Category T…" at bounding box center [495, 289] width 602 height 355
click at [162, 55] on button "Apply" at bounding box center [164, 52] width 35 height 17
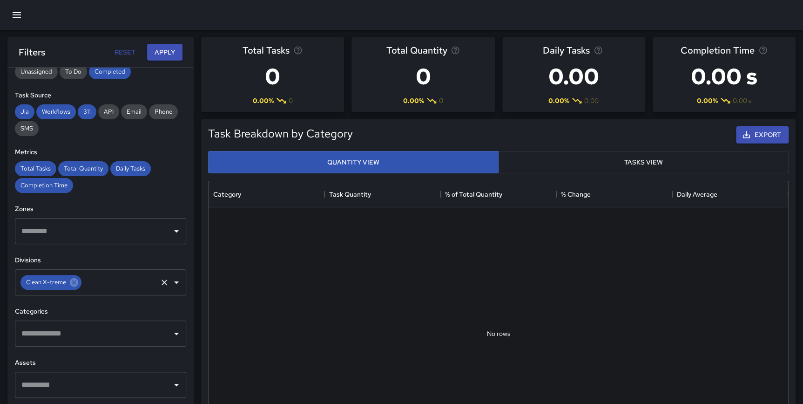
scroll to position [128, 0]
drag, startPoint x: 76, startPoint y: 283, endPoint x: 85, endPoint y: 302, distance: 21.0
click at [85, 302] on div "**********" at bounding box center [100, 253] width 186 height 373
click at [111, 327] on input "text" at bounding box center [93, 332] width 149 height 18
click at [186, 324] on div "**********" at bounding box center [100, 253] width 186 height 373
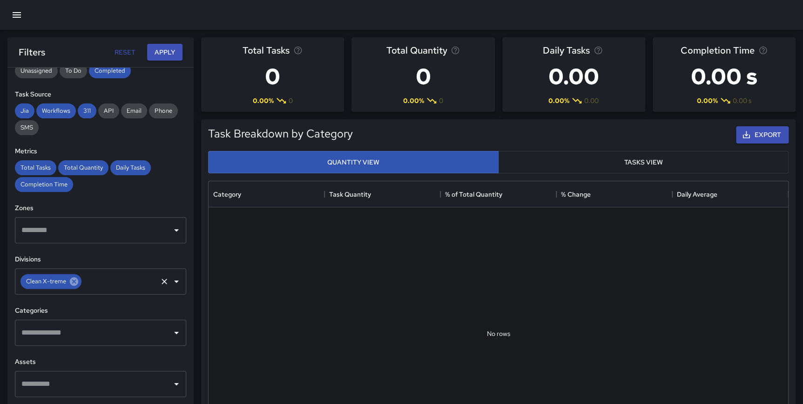
click at [75, 279] on icon at bounding box center [74, 281] width 8 height 8
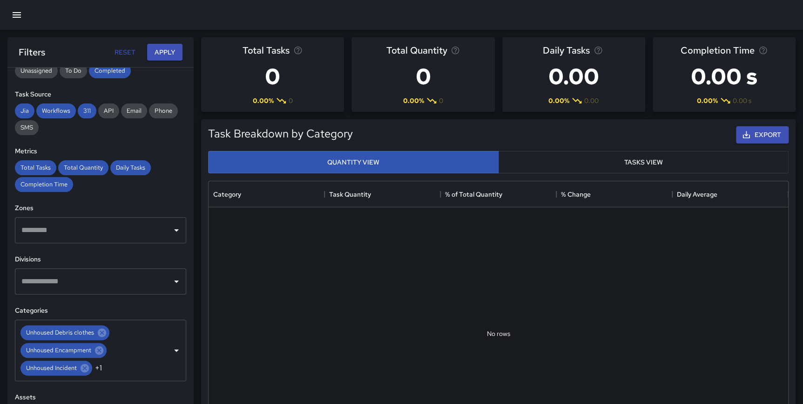
click at [160, 350] on icon "Clear" at bounding box center [164, 349] width 9 height 9
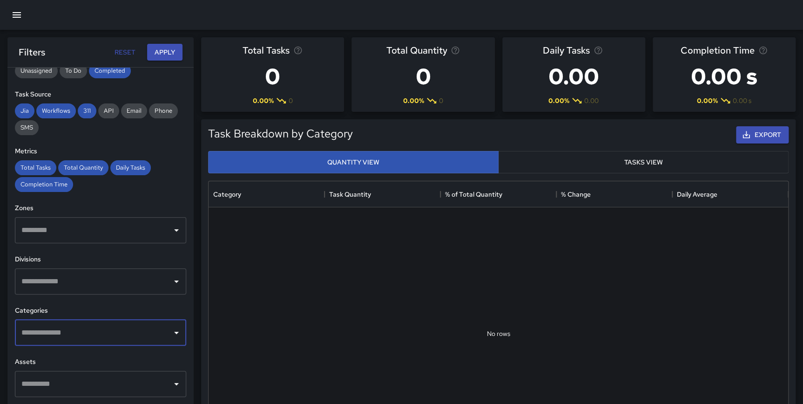
click at [80, 330] on input "text" at bounding box center [93, 332] width 149 height 18
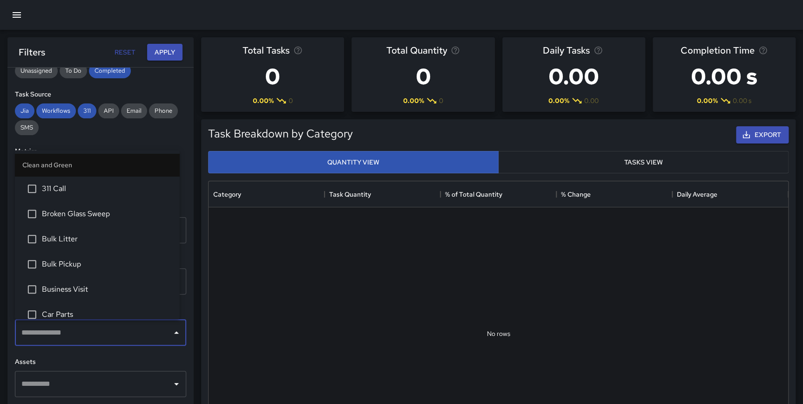
click at [183, 241] on div "**********" at bounding box center [100, 253] width 186 height 373
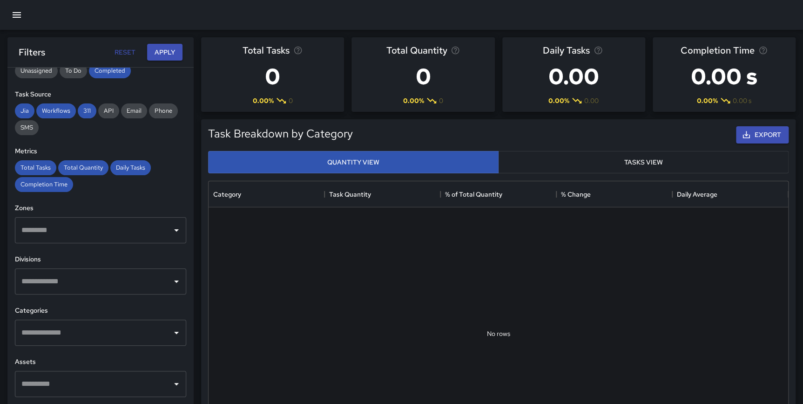
click at [108, 275] on input "text" at bounding box center [93, 281] width 149 height 18
type input "**"
click at [68, 311] on span "Clean X-treme" at bounding box center [107, 309] width 130 height 11
click at [158, 53] on button "Apply" at bounding box center [164, 52] width 35 height 17
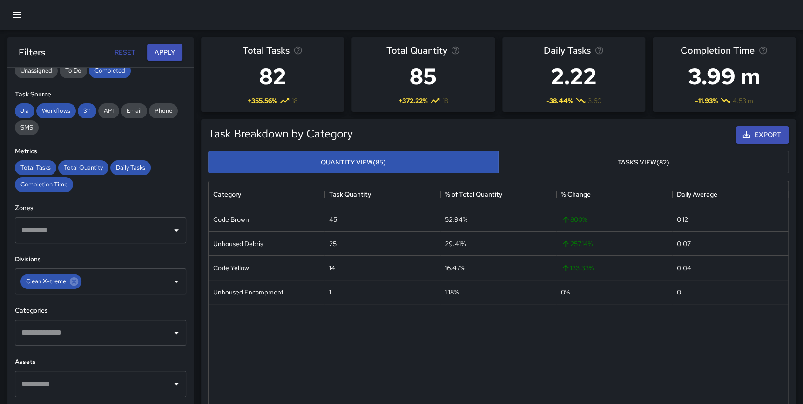
click at [94, 331] on input "text" at bounding box center [93, 332] width 149 height 18
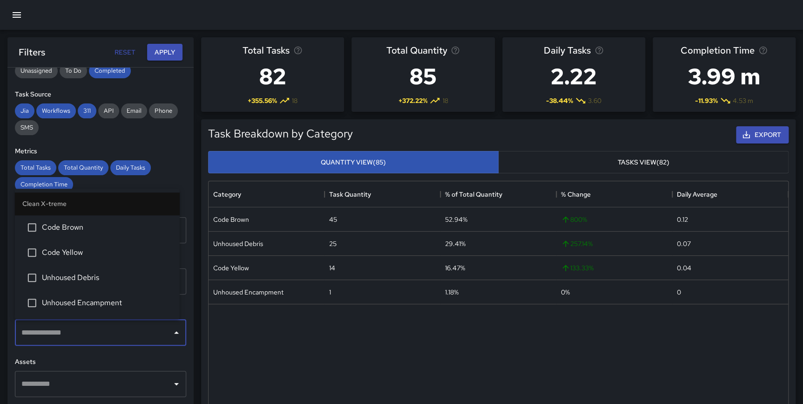
click at [86, 251] on span "Code Yellow" at bounding box center [107, 252] width 130 height 11
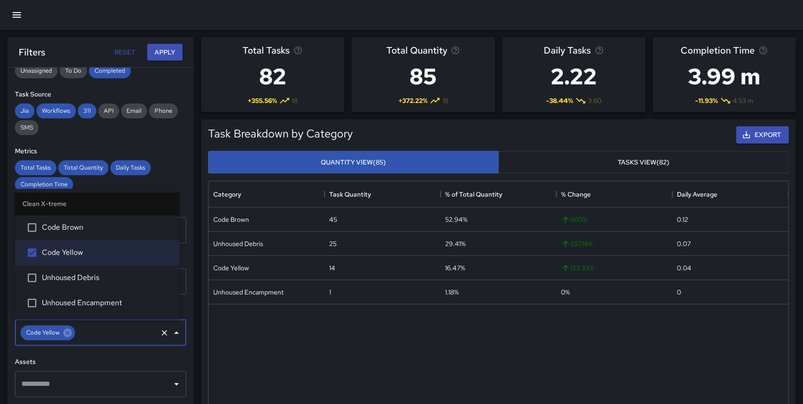
click at [81, 274] on span "Unhoused Debris" at bounding box center [107, 277] width 130 height 11
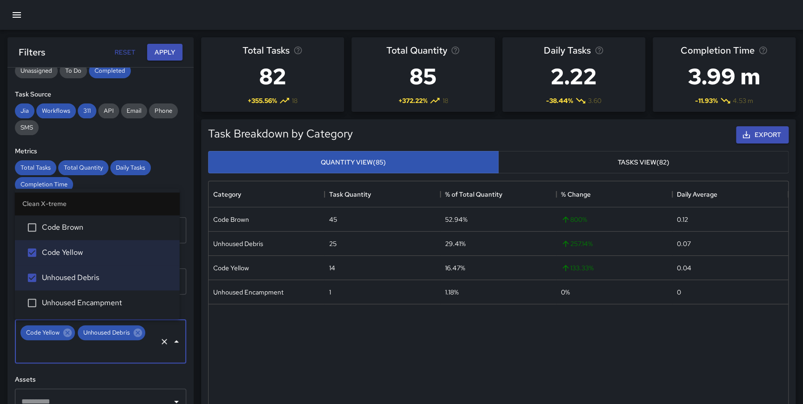
click at [94, 293] on li "Unhoused Encampment" at bounding box center [97, 302] width 165 height 25
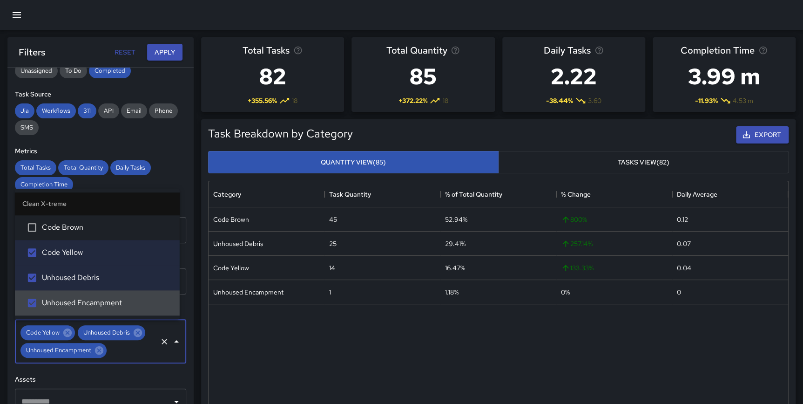
drag, startPoint x: 183, startPoint y: 316, endPoint x: 193, endPoint y: 277, distance: 40.2
click at [184, 316] on div "**********" at bounding box center [100, 253] width 186 height 373
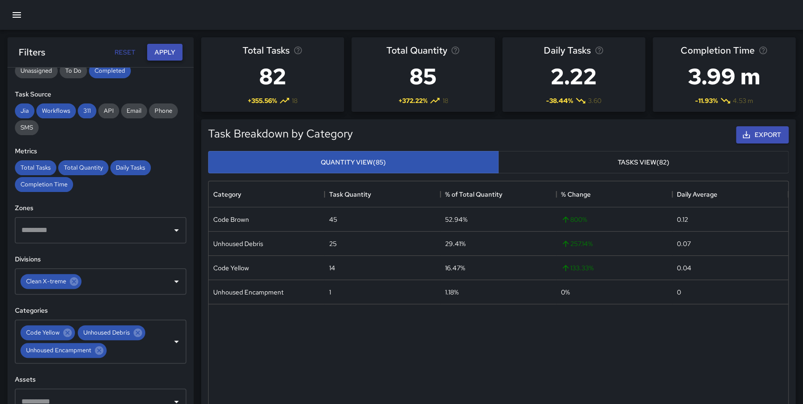
click at [163, 55] on button "Apply" at bounding box center [164, 52] width 35 height 17
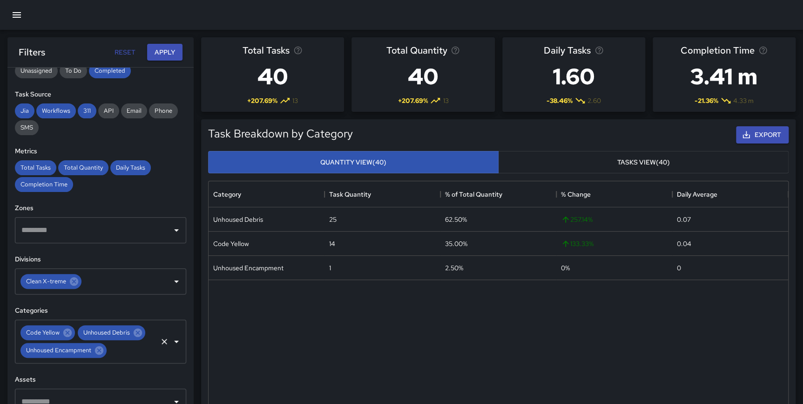
click at [64, 329] on icon at bounding box center [67, 332] width 8 height 8
click at [100, 348] on icon at bounding box center [99, 350] width 10 height 10
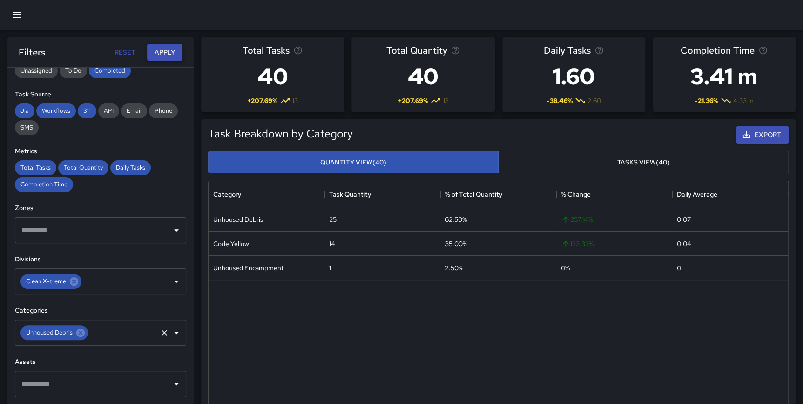
click at [157, 48] on button "Apply" at bounding box center [164, 52] width 35 height 17
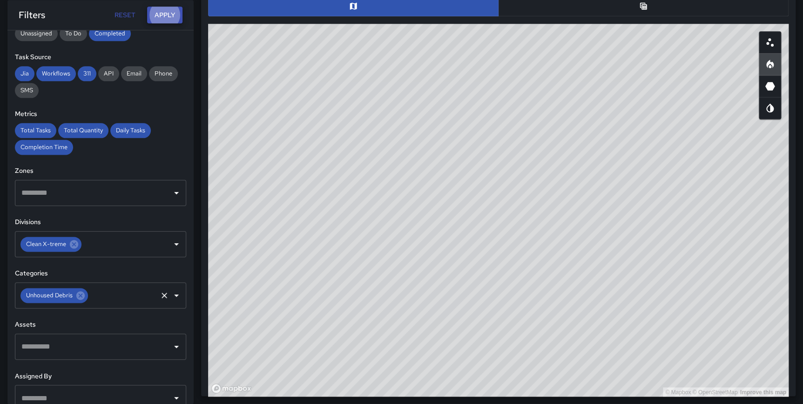
scroll to position [498, 0]
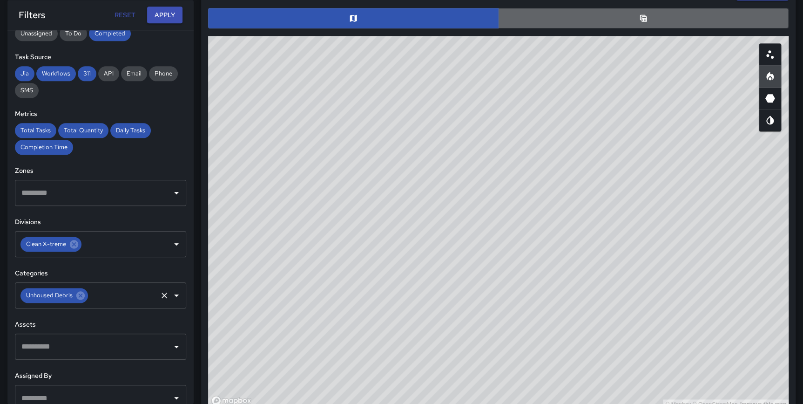
click at [625, 17] on button "button" at bounding box center [643, 18] width 290 height 20
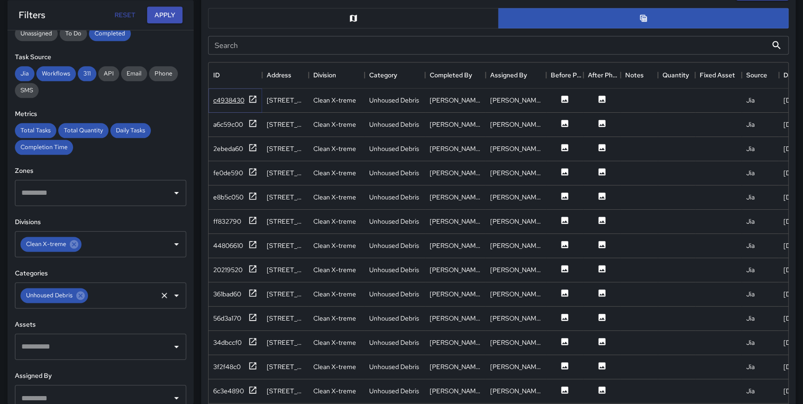
click at [252, 101] on icon at bounding box center [252, 98] width 9 height 9
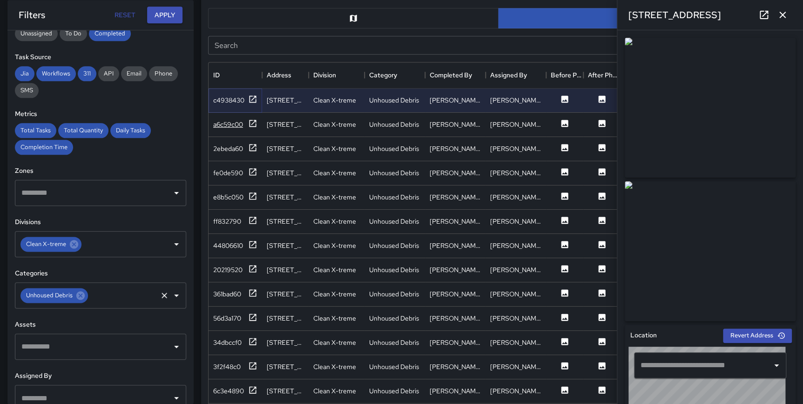
type input "**********"
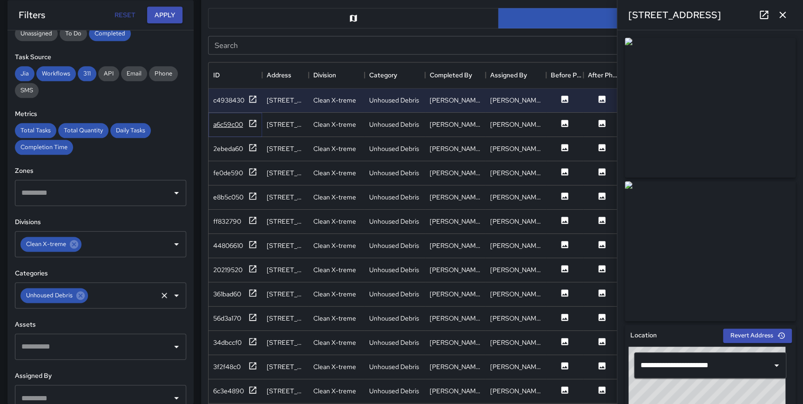
click at [250, 121] on icon at bounding box center [252, 123] width 9 height 9
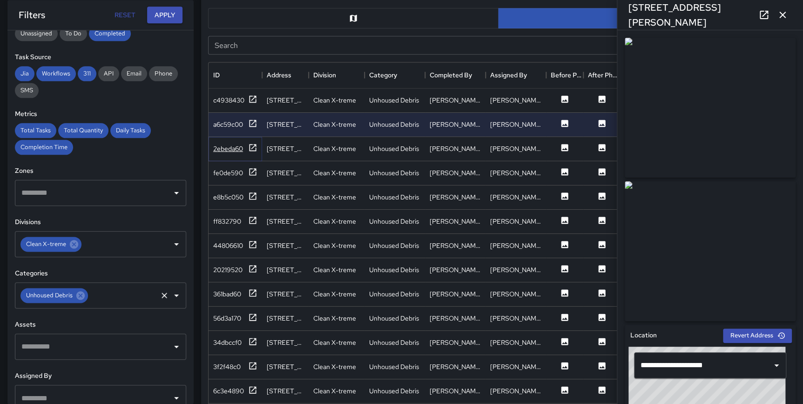
click at [255, 148] on icon at bounding box center [252, 147] width 9 height 9
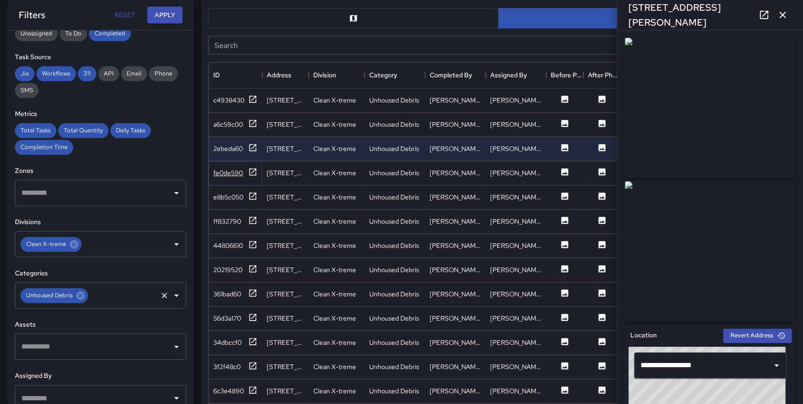
click at [252, 170] on icon at bounding box center [252, 171] width 9 height 9
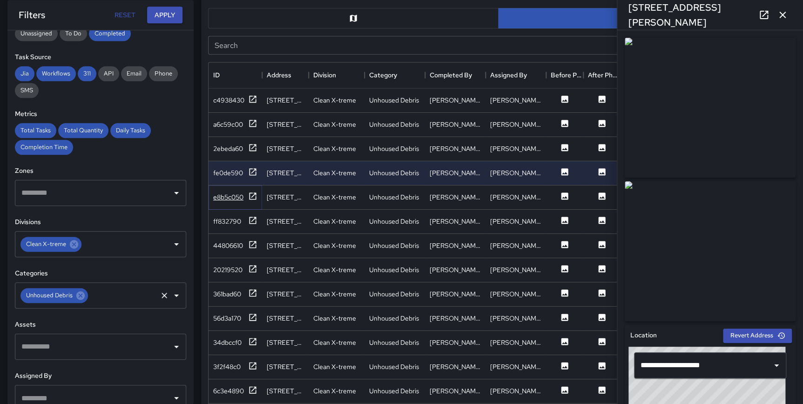
click at [252, 193] on icon at bounding box center [252, 195] width 9 height 9
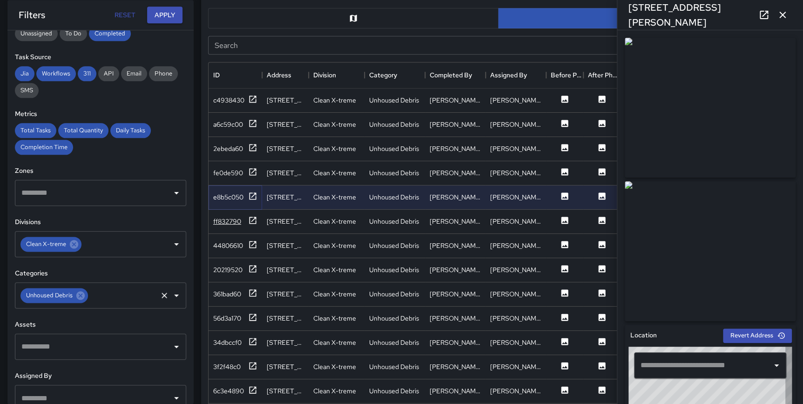
type input "**********"
click at [249, 220] on icon at bounding box center [252, 219] width 9 height 9
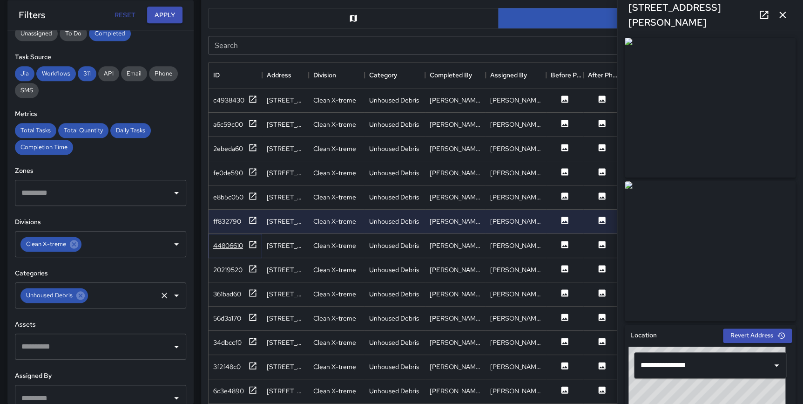
click at [246, 242] on div "44806610" at bounding box center [235, 246] width 44 height 12
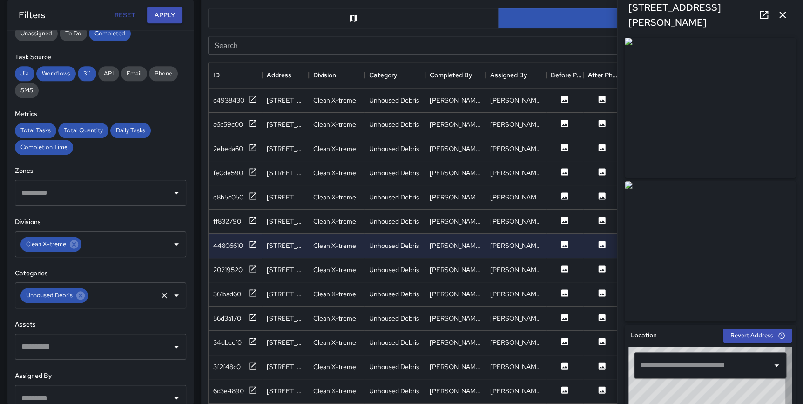
type input "**********"
click at [253, 388] on icon at bounding box center [252, 389] width 7 height 7
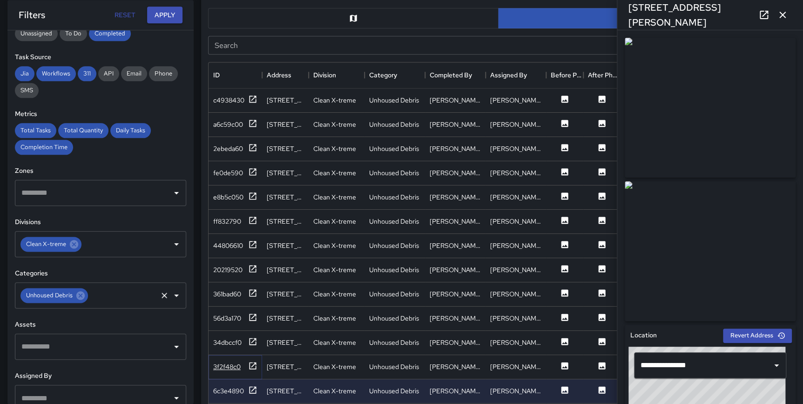
click at [251, 366] on icon at bounding box center [252, 365] width 9 height 9
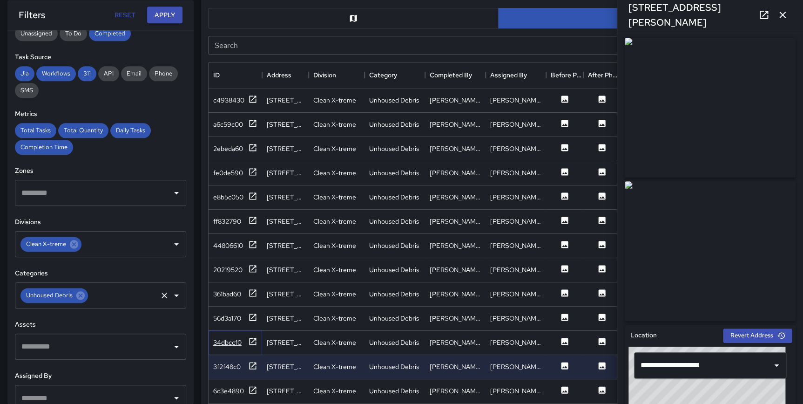
click at [249, 341] on icon at bounding box center [252, 340] width 7 height 7
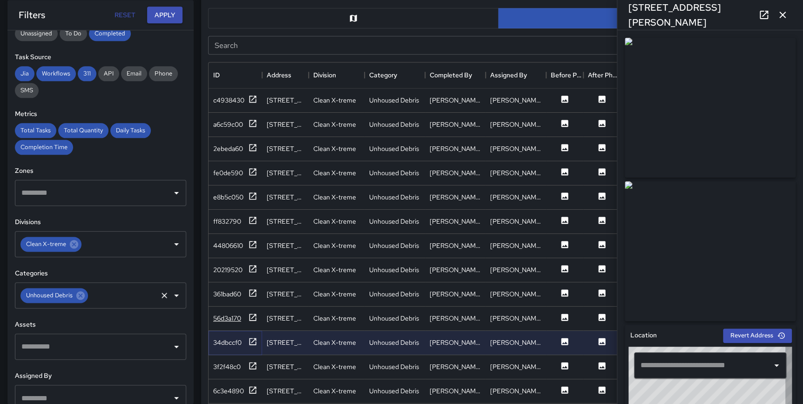
type input "**********"
click at [252, 316] on icon at bounding box center [252, 316] width 7 height 7
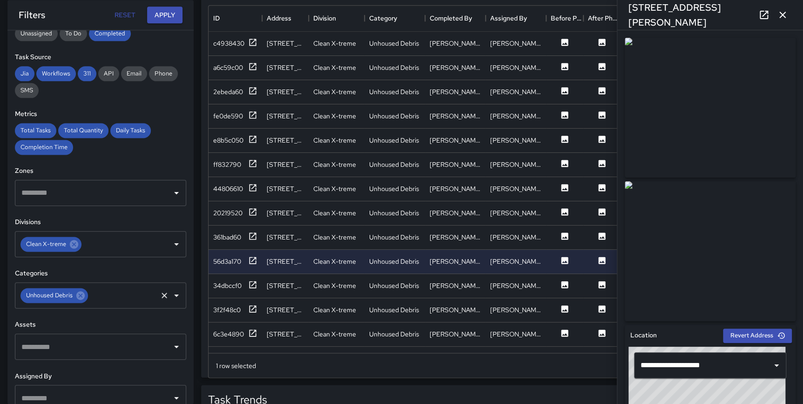
scroll to position [573, 0]
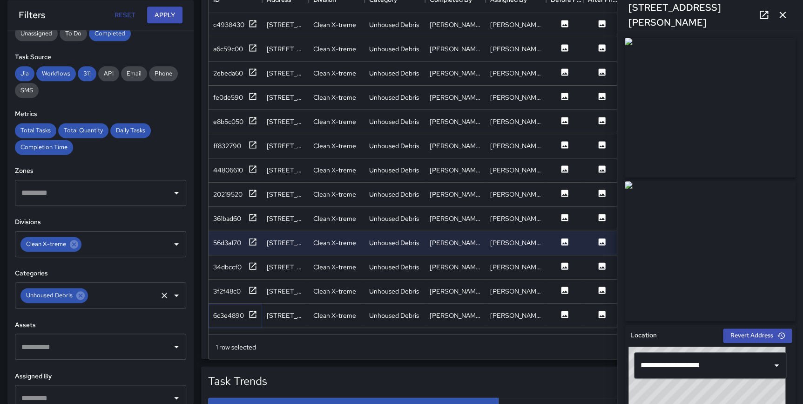
drag, startPoint x: 251, startPoint y: 314, endPoint x: 251, endPoint y: 303, distance: 10.7
click at [251, 314] on icon at bounding box center [252, 313] width 7 height 7
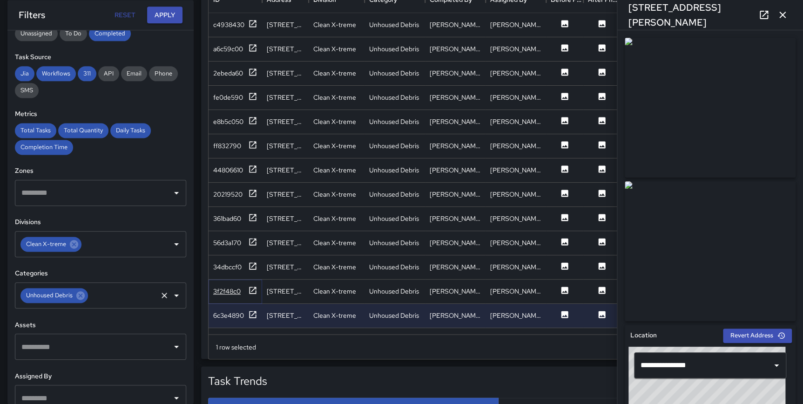
click at [250, 291] on icon at bounding box center [252, 289] width 9 height 9
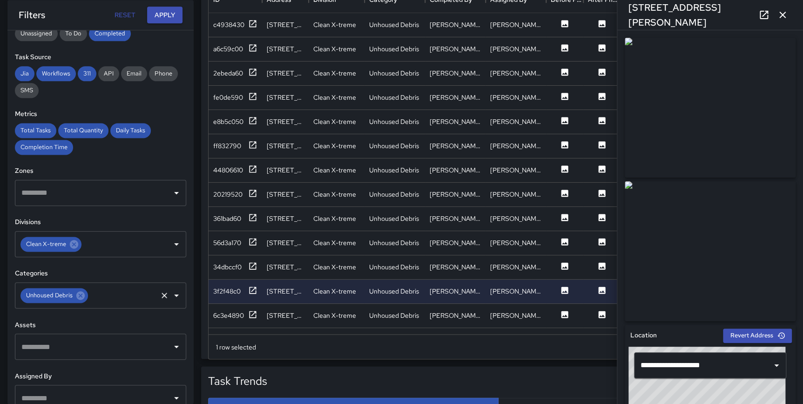
click at [782, 18] on icon "button" at bounding box center [782, 14] width 11 height 11
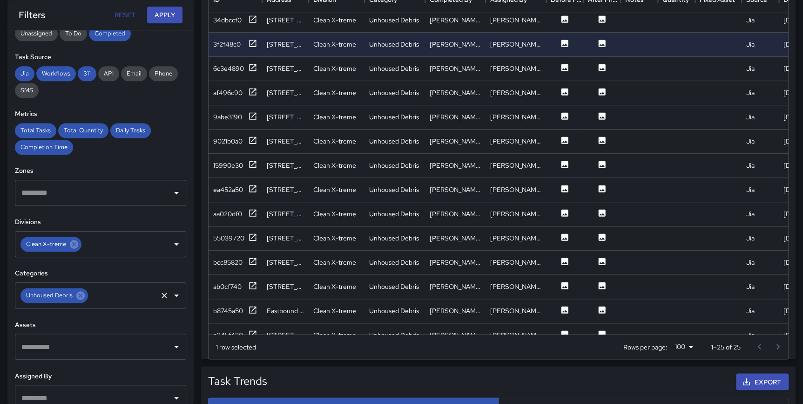
scroll to position [290, 0]
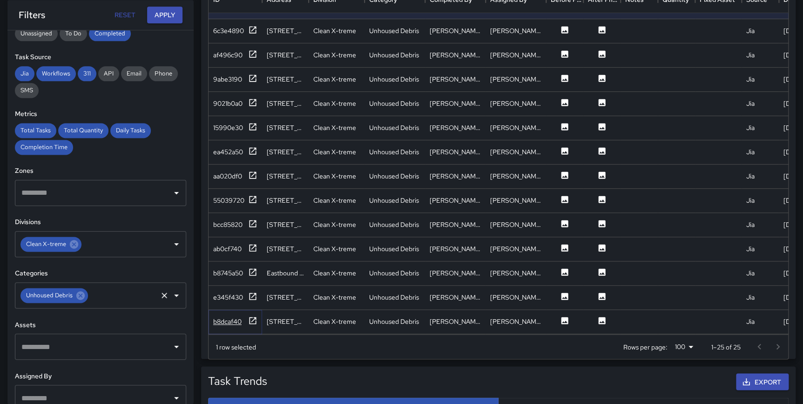
click at [254, 316] on icon at bounding box center [252, 320] width 9 height 9
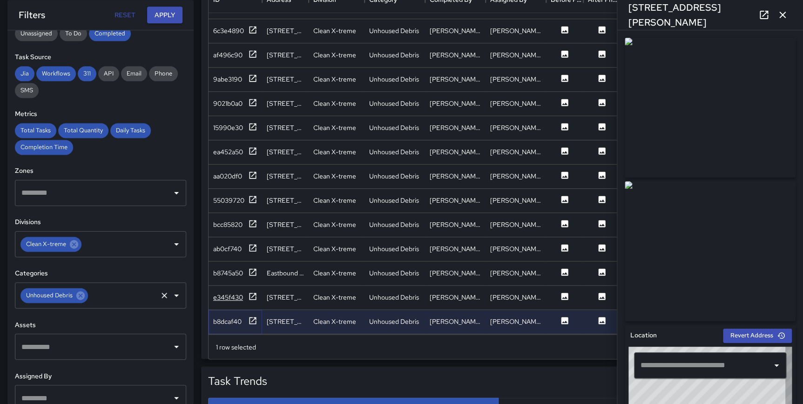
type input "**********"
click at [248, 291] on icon at bounding box center [252, 295] width 9 height 9
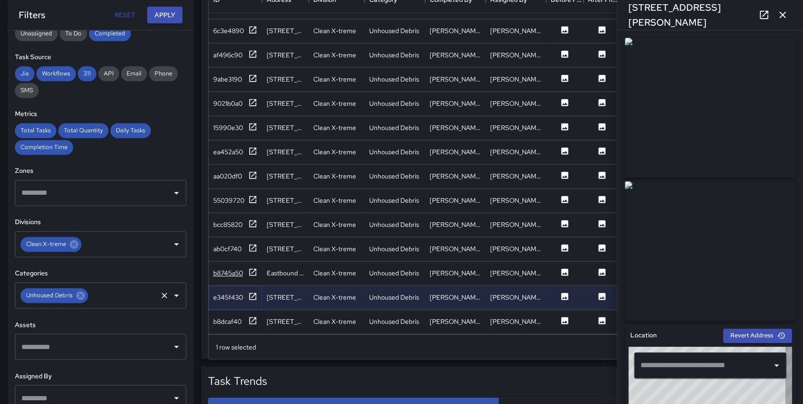
type input "**********"
click at [251, 267] on icon at bounding box center [252, 271] width 9 height 9
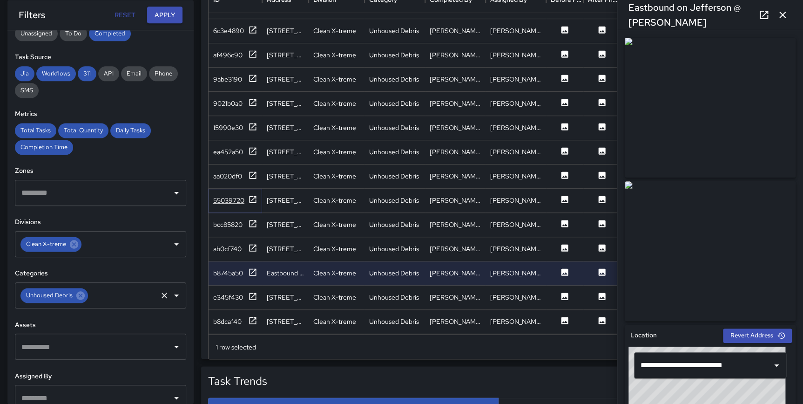
click at [251, 195] on icon at bounding box center [252, 199] width 9 height 9
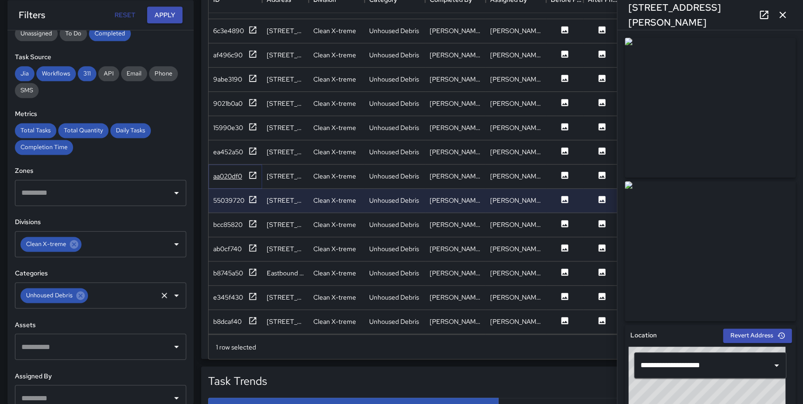
click at [251, 170] on icon at bounding box center [252, 174] width 9 height 9
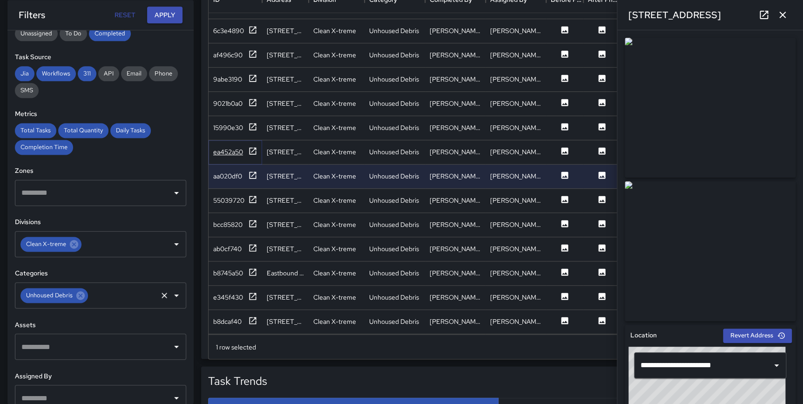
click at [251, 146] on icon at bounding box center [252, 150] width 9 height 9
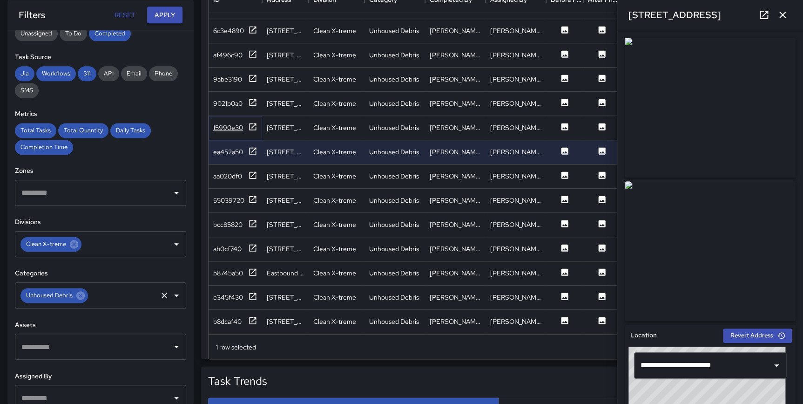
click at [252, 122] on icon at bounding box center [252, 126] width 9 height 9
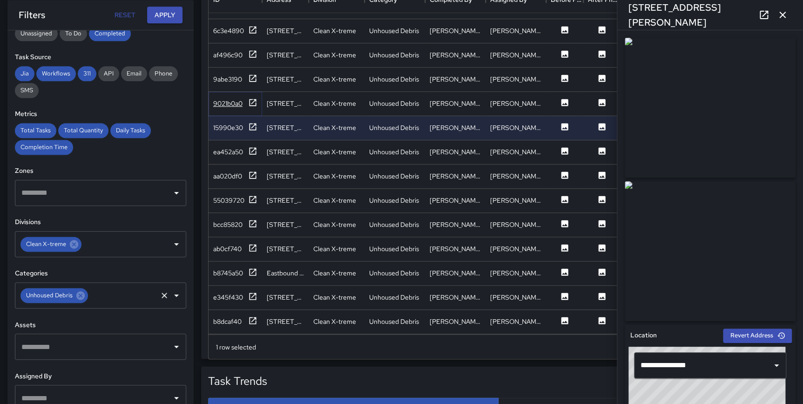
click at [255, 98] on icon at bounding box center [252, 102] width 9 height 9
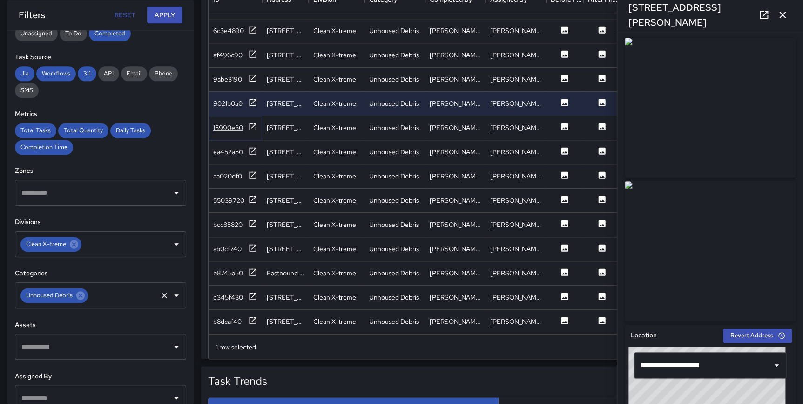
click at [255, 122] on icon at bounding box center [252, 126] width 9 height 9
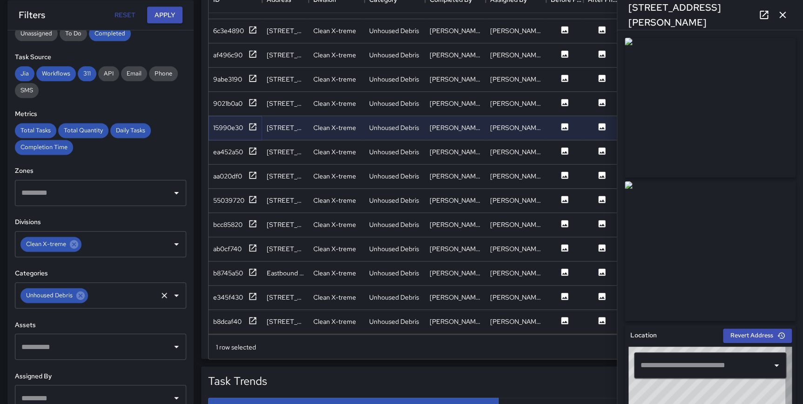
type input "**********"
click at [252, 99] on icon at bounding box center [252, 102] width 7 height 7
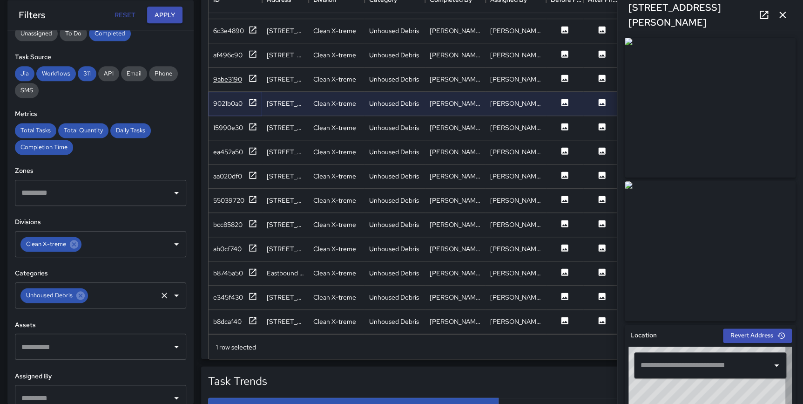
type input "**********"
click at [256, 74] on icon at bounding box center [252, 77] width 7 height 7
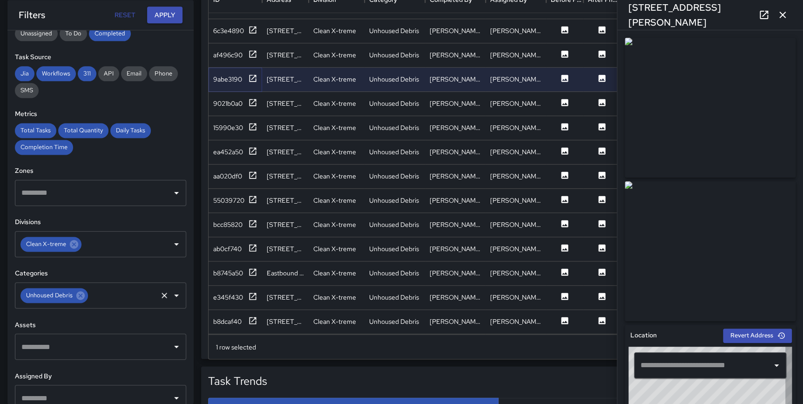
type input "**********"
click at [252, 49] on icon at bounding box center [252, 53] width 9 height 9
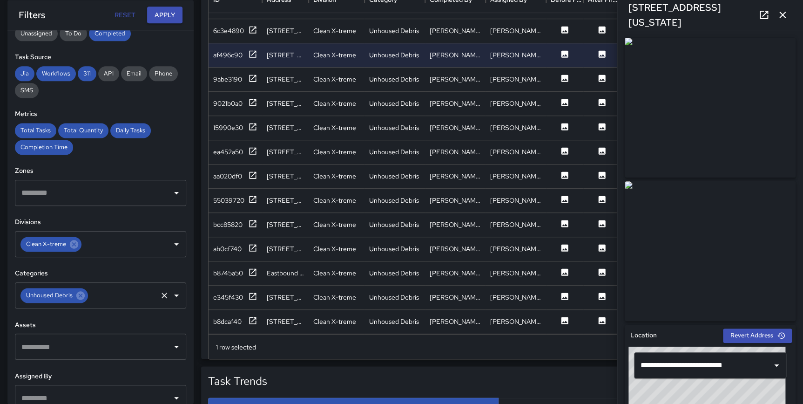
click at [782, 12] on icon "button" at bounding box center [782, 14] width 11 height 11
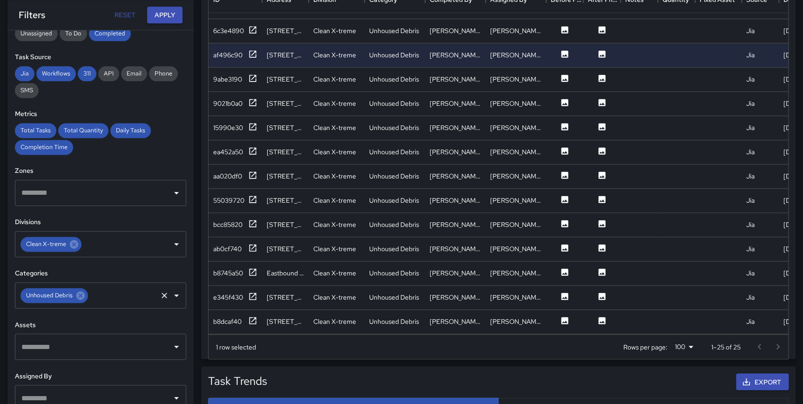
click at [81, 299] on icon at bounding box center [80, 295] width 10 height 10
click at [81, 299] on input "text" at bounding box center [93, 295] width 149 height 18
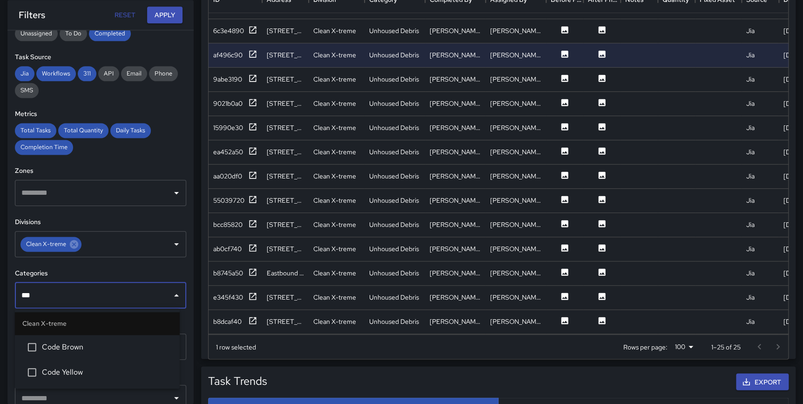
type input "****"
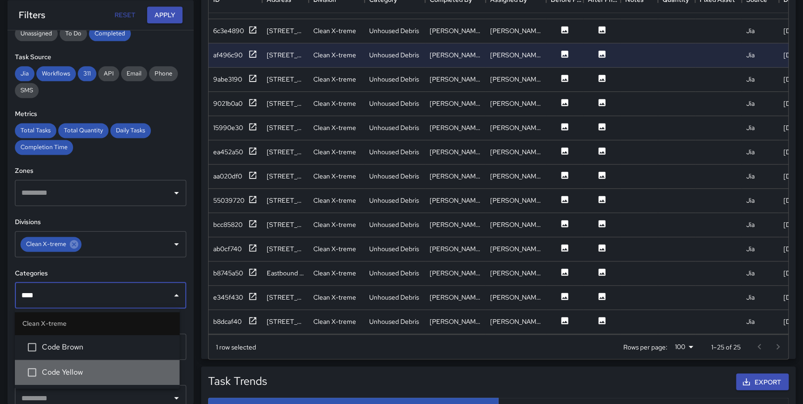
click at [66, 376] on span "Code Yellow" at bounding box center [107, 371] width 130 height 11
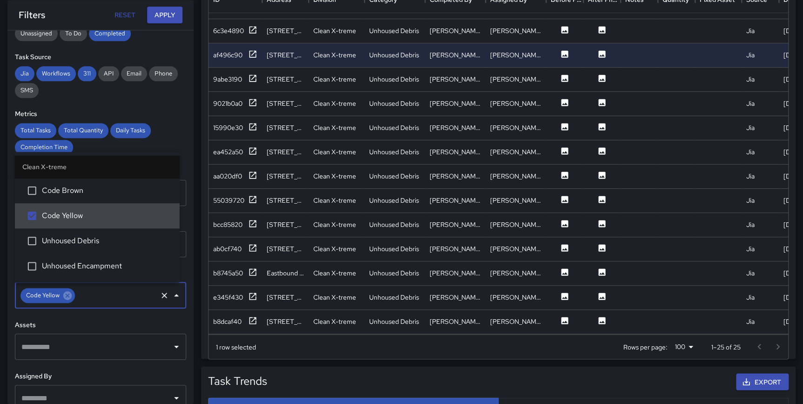
click at [195, 315] on div "Task Map and Details Export Search Search ID Address Division Category Complete…" at bounding box center [495, 125] width 602 height 465
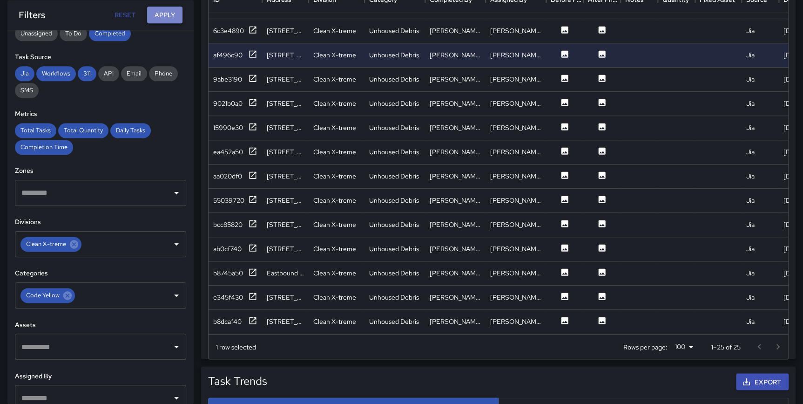
click at [168, 20] on button "Apply" at bounding box center [164, 15] width 35 height 17
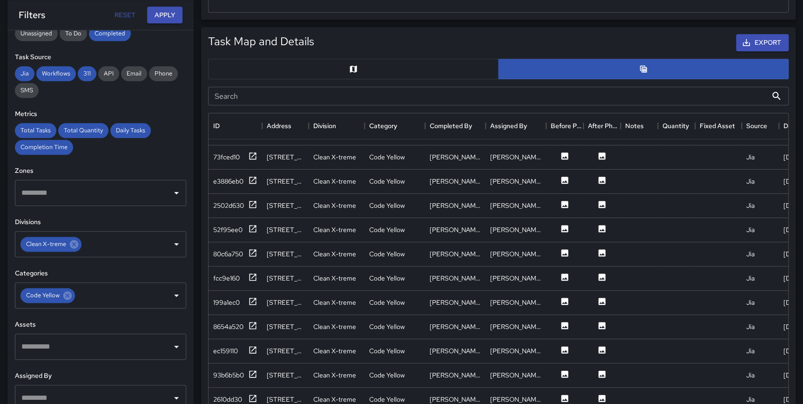
scroll to position [445, 0]
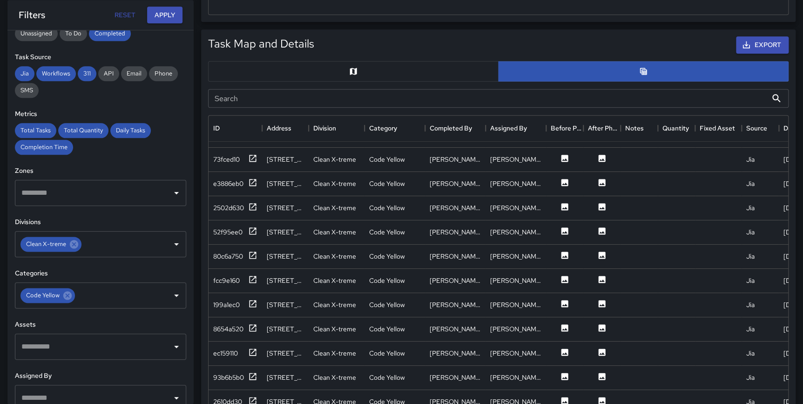
click at [389, 70] on button "button" at bounding box center [353, 71] width 290 height 20
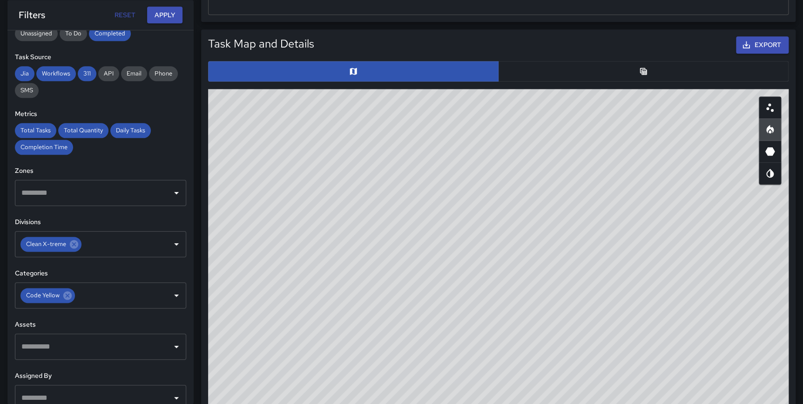
type button "map"
drag, startPoint x: 599, startPoint y: 287, endPoint x: 553, endPoint y: 360, distance: 85.9
click at [553, 360] on div "© Mapbox © OpenStreetMap Improve this map" at bounding box center [498, 275] width 580 height 372
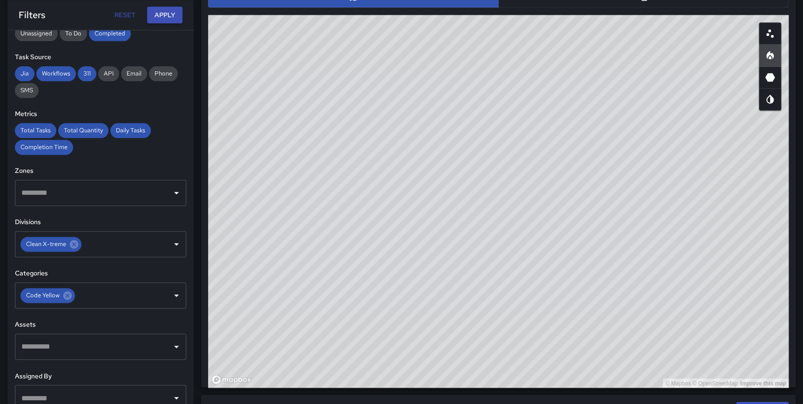
scroll to position [412, 0]
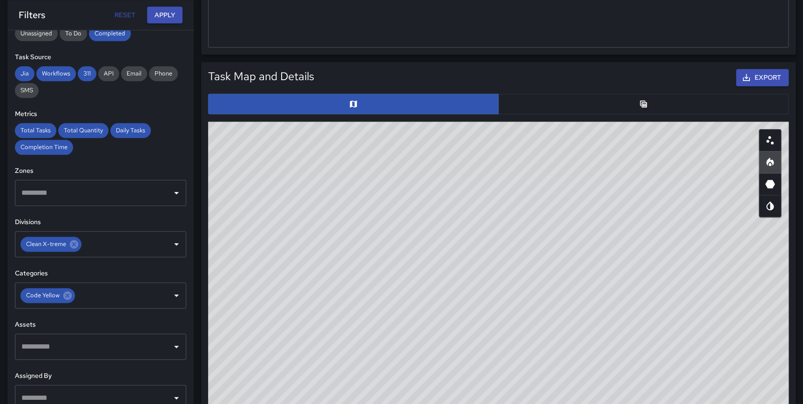
click at [639, 101] on icon "Table" at bounding box center [643, 103] width 9 height 9
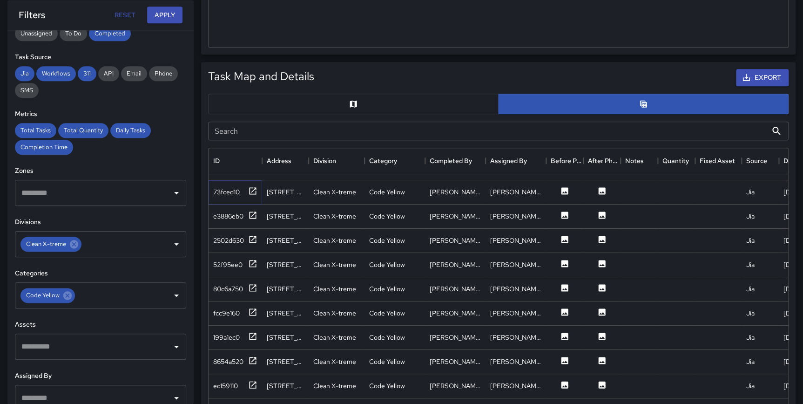
click at [249, 187] on icon at bounding box center [252, 190] width 7 height 7
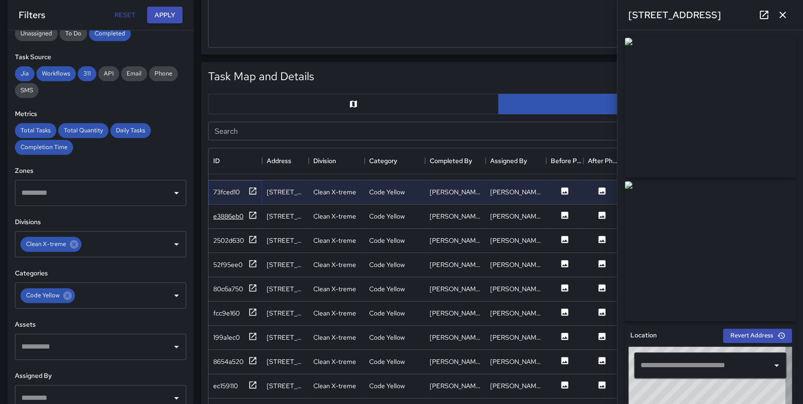
type input "**********"
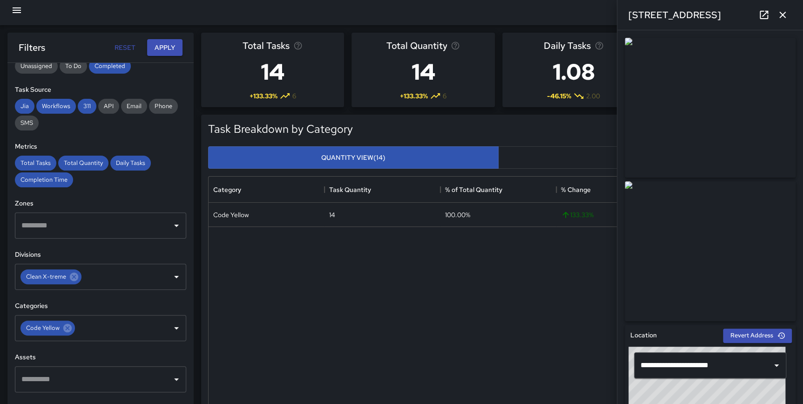
scroll to position [0, 0]
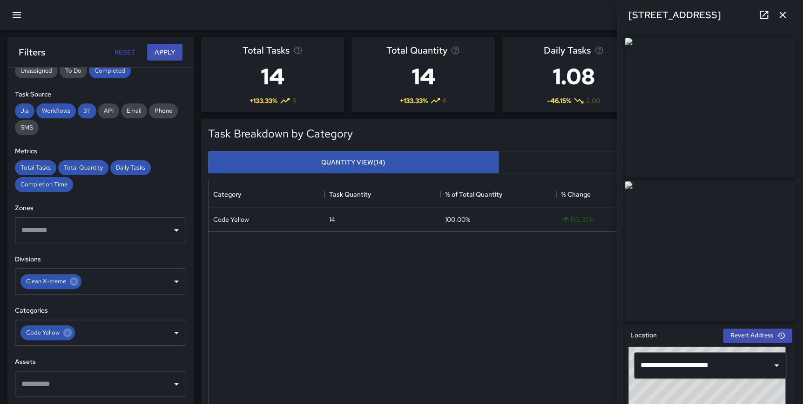
click at [784, 11] on icon "button" at bounding box center [782, 14] width 11 height 11
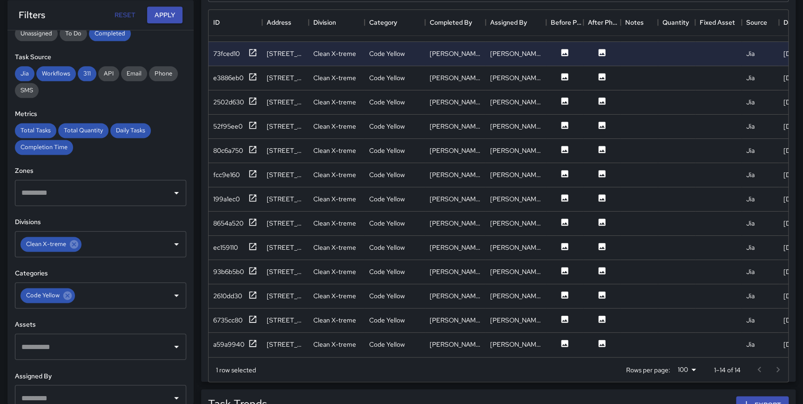
scroll to position [563, 0]
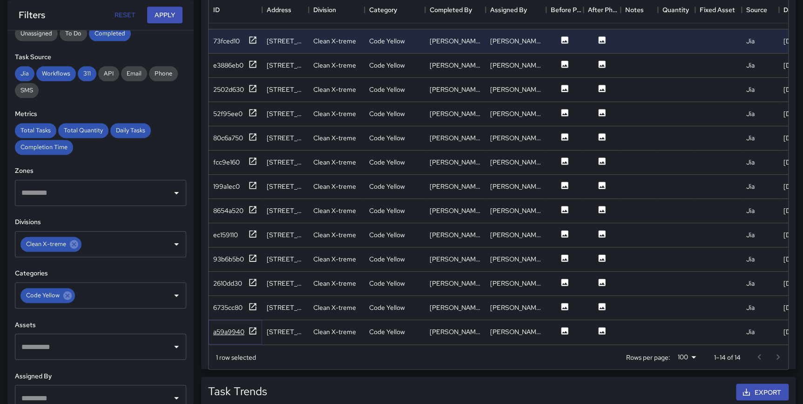
click at [250, 326] on icon at bounding box center [252, 330] width 9 height 9
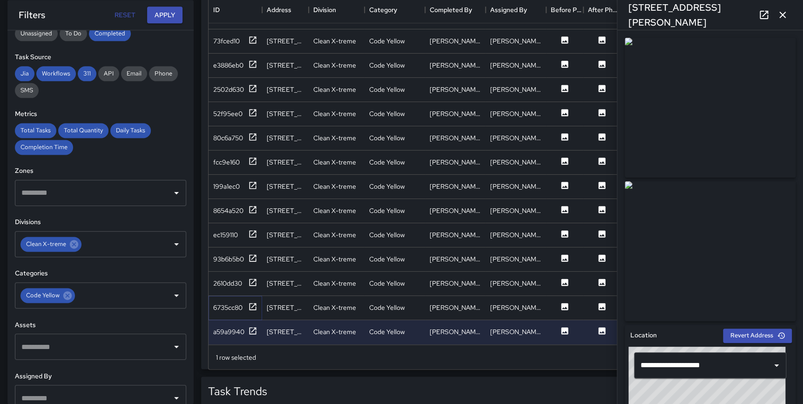
drag, startPoint x: 252, startPoint y: 296, endPoint x: 254, endPoint y: 287, distance: 9.5
click at [252, 302] on icon at bounding box center [252, 306] width 9 height 9
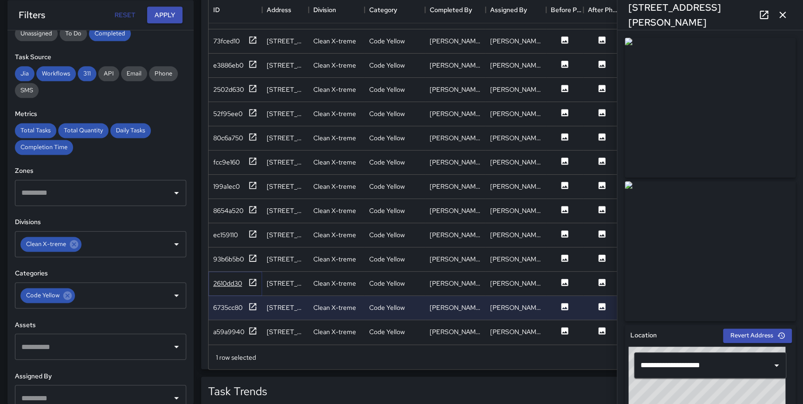
click at [252, 277] on icon at bounding box center [252, 281] width 9 height 9
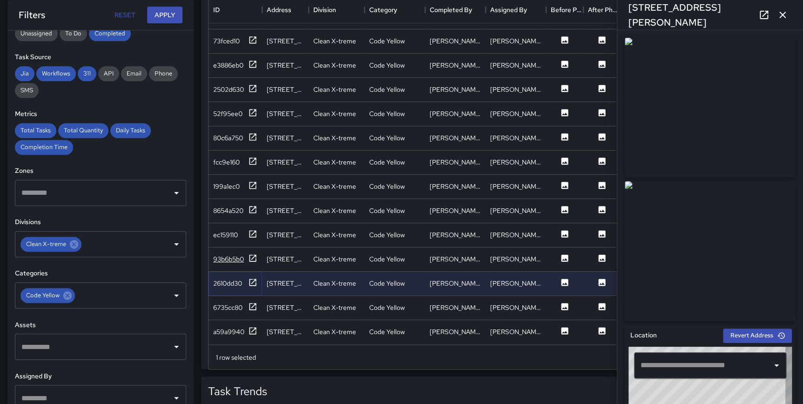
type input "**********"
click at [253, 253] on icon at bounding box center [252, 257] width 9 height 9
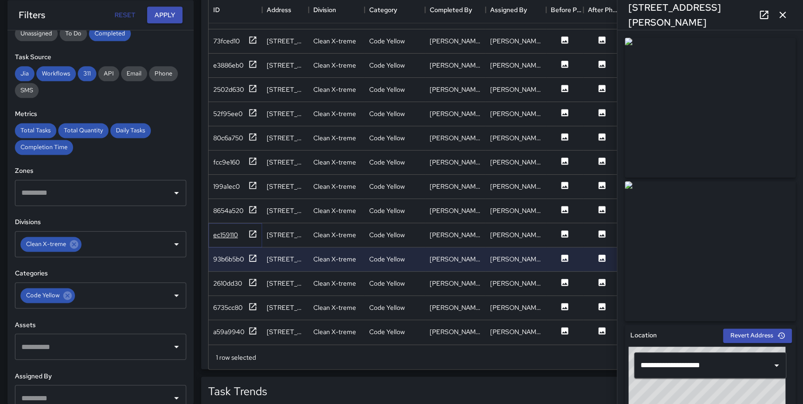
click at [247, 229] on div "ec159110" at bounding box center [235, 235] width 44 height 12
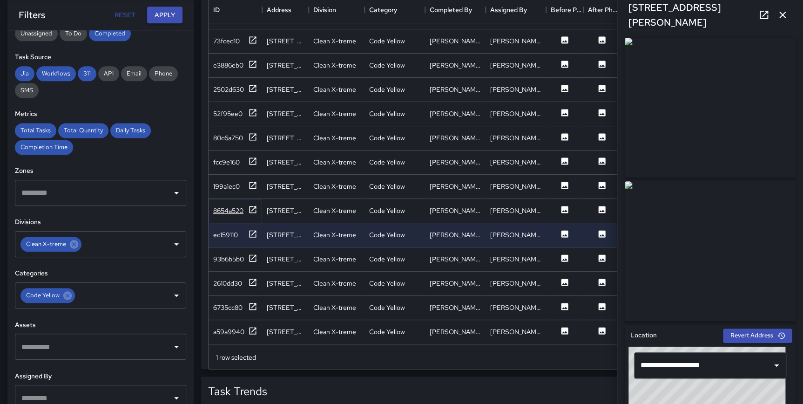
click at [250, 205] on icon at bounding box center [252, 209] width 9 height 9
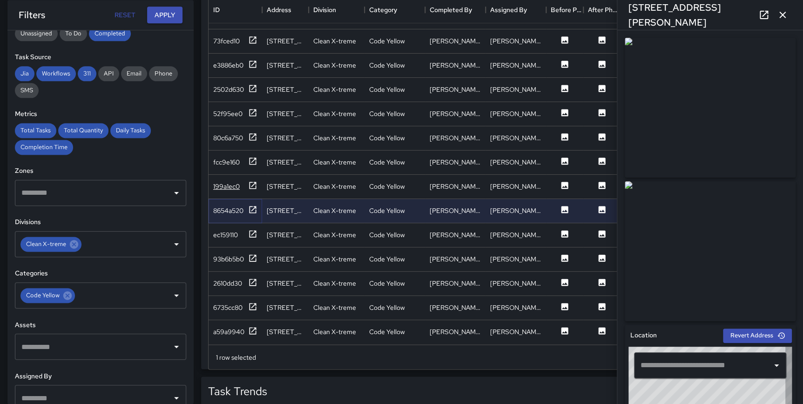
type input "**********"
click at [250, 181] on icon at bounding box center [252, 185] width 9 height 9
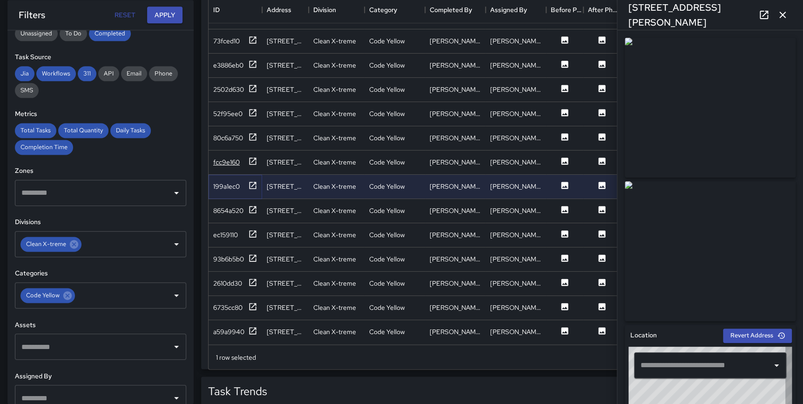
type input "**********"
click at [249, 157] on icon at bounding box center [252, 160] width 7 height 7
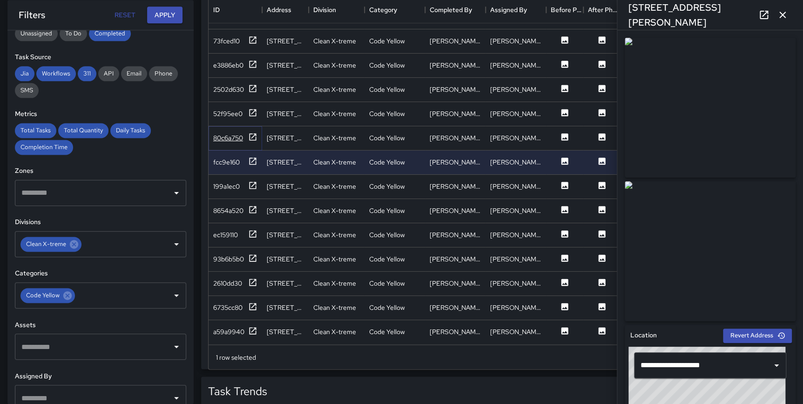
click at [250, 132] on icon at bounding box center [252, 136] width 9 height 9
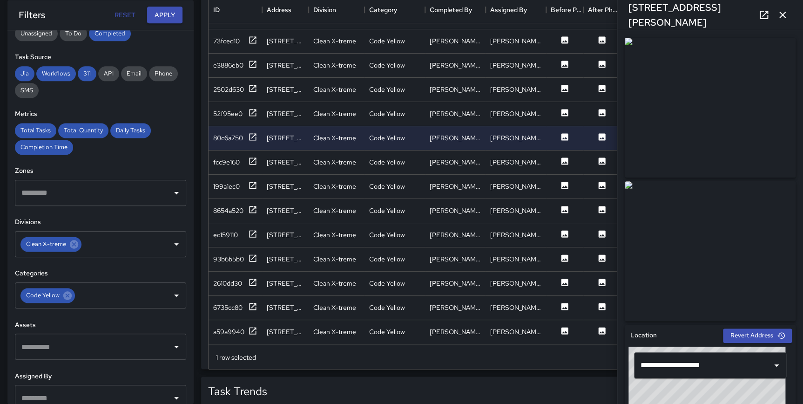
drag, startPoint x: 786, startPoint y: 8, endPoint x: 784, endPoint y: 14, distance: 5.8
click at [786, 9] on button "button" at bounding box center [782, 15] width 19 height 19
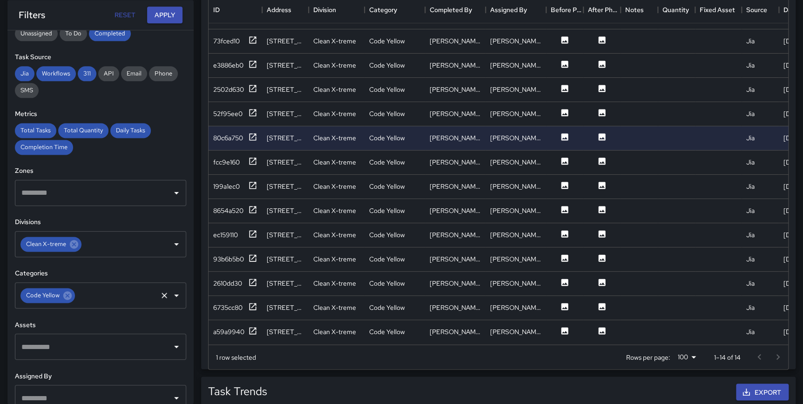
click at [61, 297] on span "Code Yellow" at bounding box center [42, 294] width 45 height 11
click at [67, 296] on icon at bounding box center [67, 295] width 10 height 10
click at [75, 245] on icon at bounding box center [74, 244] width 8 height 8
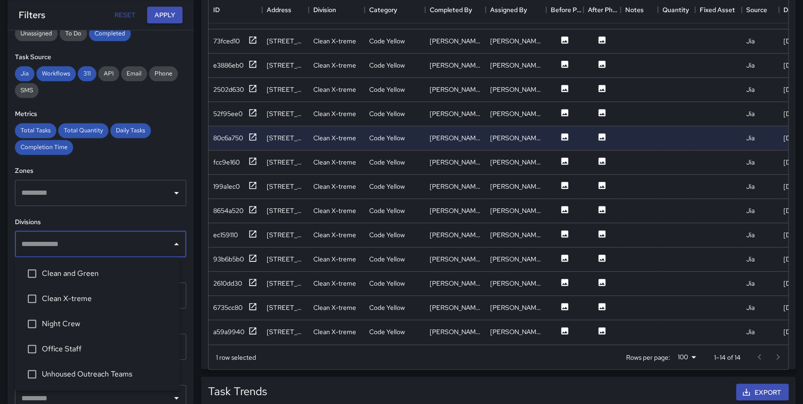
click at [82, 243] on input "text" at bounding box center [93, 244] width 149 height 18
type input "*****"
click at [74, 268] on span "Night Crew" at bounding box center [107, 273] width 130 height 11
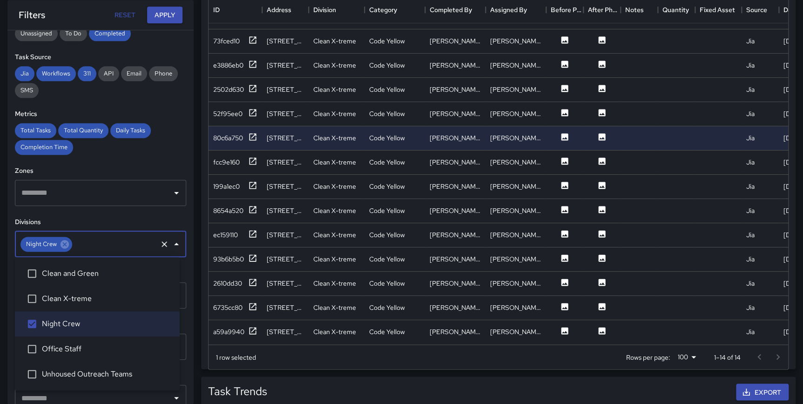
click at [186, 340] on div "**********" at bounding box center [100, 216] width 186 height 373
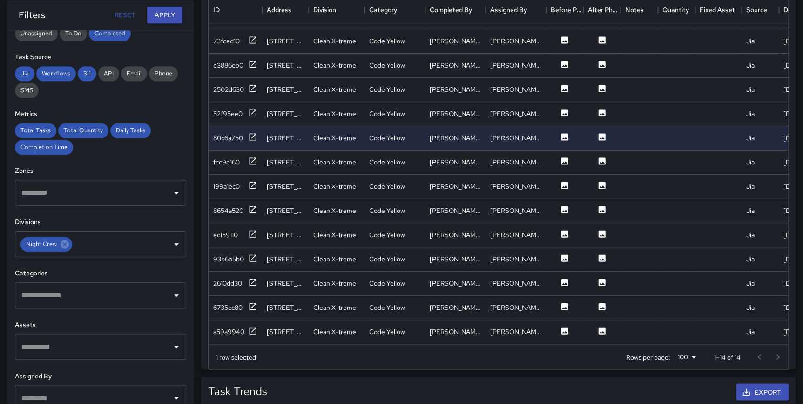
click at [86, 301] on input "text" at bounding box center [93, 295] width 149 height 18
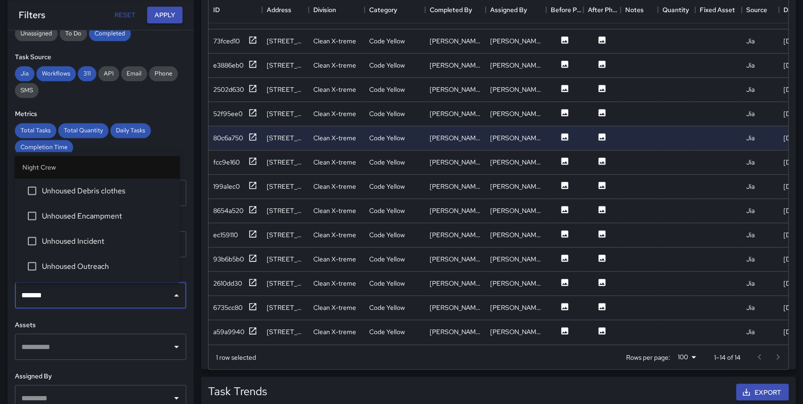
type input "********"
click at [79, 265] on span "Unhoused Outreach" at bounding box center [107, 265] width 130 height 11
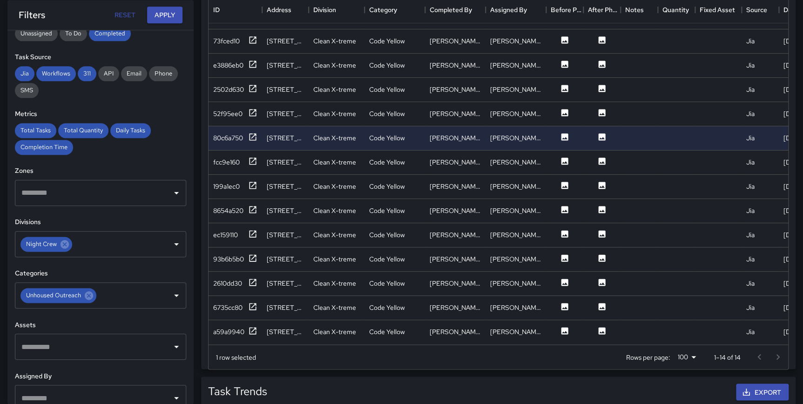
click at [181, 326] on div "**********" at bounding box center [100, 216] width 186 height 373
click at [166, 15] on button "Apply" at bounding box center [164, 15] width 35 height 17
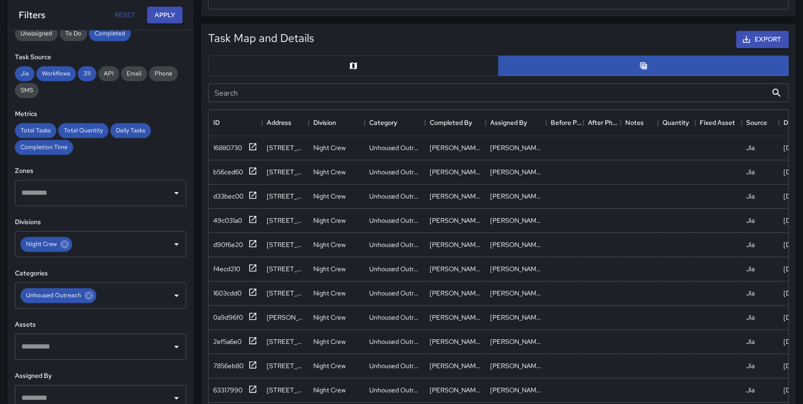
scroll to position [466, 0]
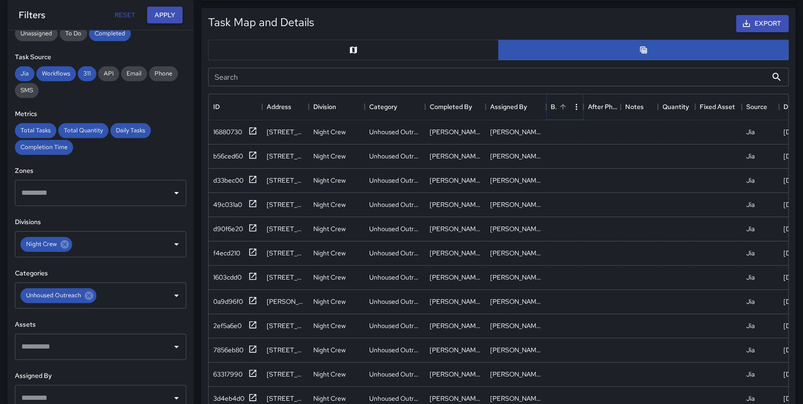
click at [564, 107] on icon "Sort" at bounding box center [562, 106] width 8 height 8
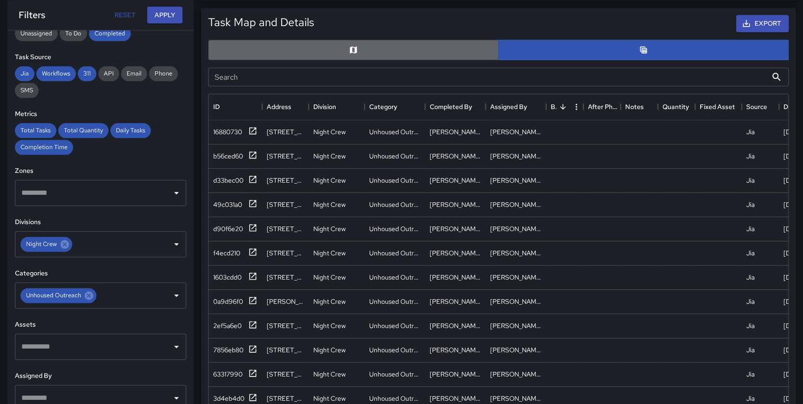
click at [392, 51] on button "button" at bounding box center [353, 50] width 290 height 20
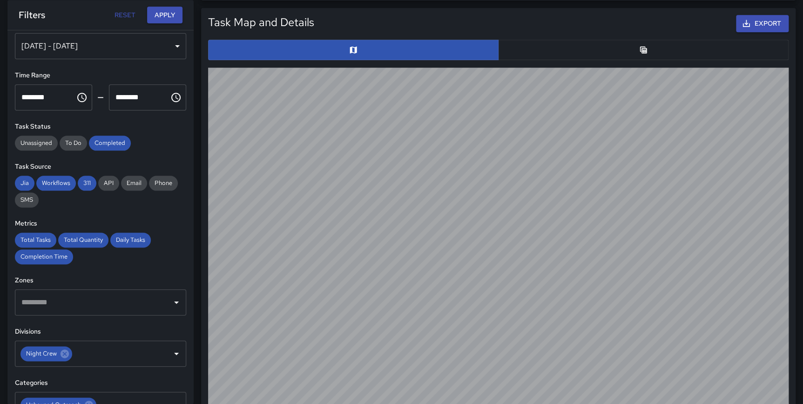
scroll to position [0, 0]
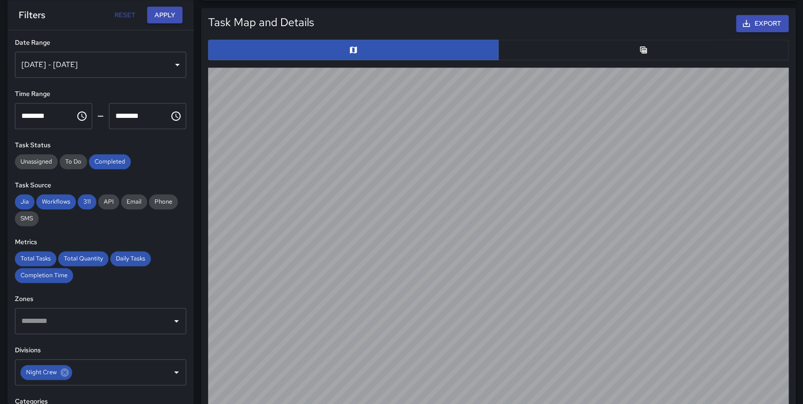
click at [200, 34] on div "Task Map and Details Export ID Address Division Category Completed By Assigned …" at bounding box center [495, 219] width 602 height 439
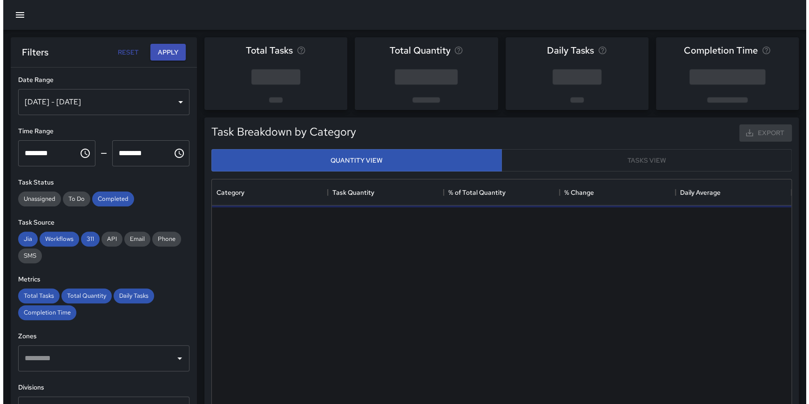
scroll to position [272, 572]
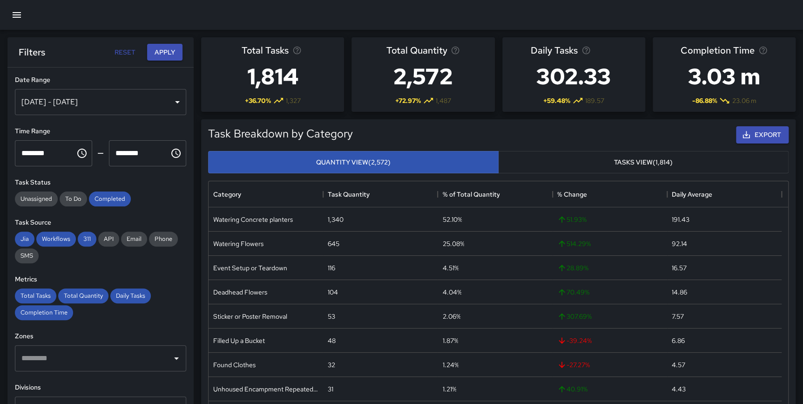
click at [105, 215] on div "**********" at bounding box center [100, 253] width 186 height 373
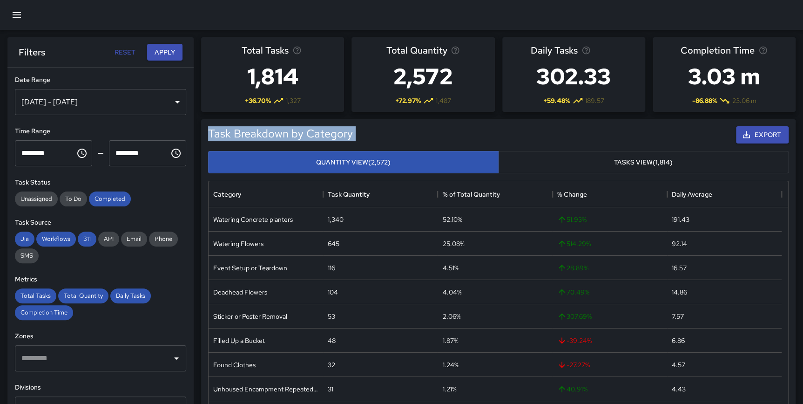
drag, startPoint x: 194, startPoint y: 179, endPoint x: 197, endPoint y: 140, distance: 39.2
click at [197, 140] on div "Task Breakdown by Category Export Quantity View (2,572) Tasks View (1,814) Cate…" at bounding box center [495, 289] width 602 height 355
click at [104, 102] on div "[DATE] - [DATE]" at bounding box center [100, 102] width 171 height 26
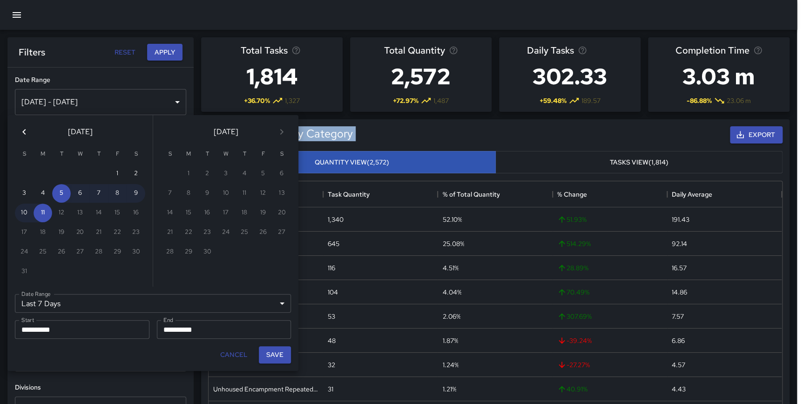
scroll to position [272, 573]
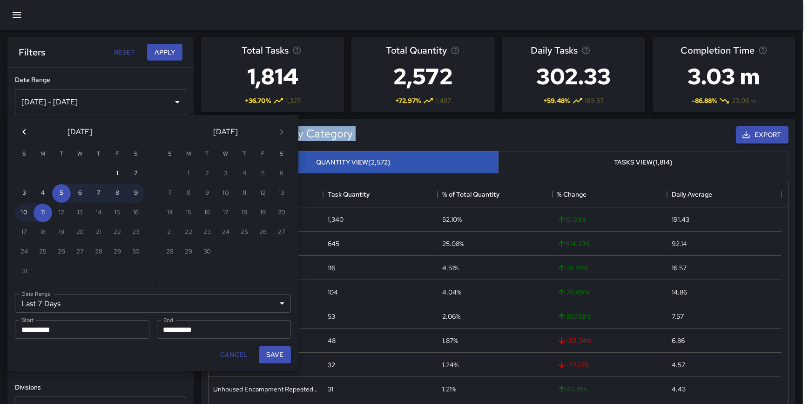
click at [22, 133] on icon "Previous month" at bounding box center [24, 131] width 11 height 11
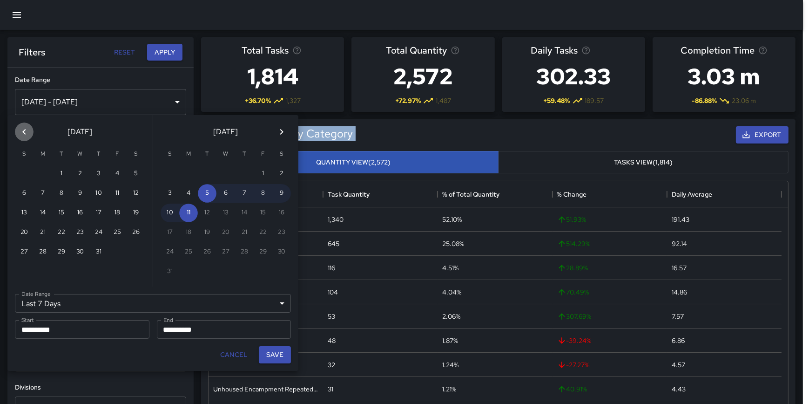
click at [22, 133] on icon "Previous month" at bounding box center [24, 131] width 11 height 11
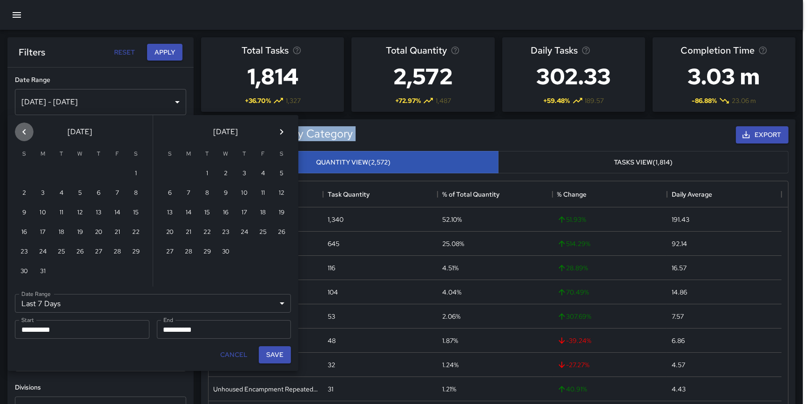
click at [22, 133] on icon "Previous month" at bounding box center [24, 131] width 11 height 11
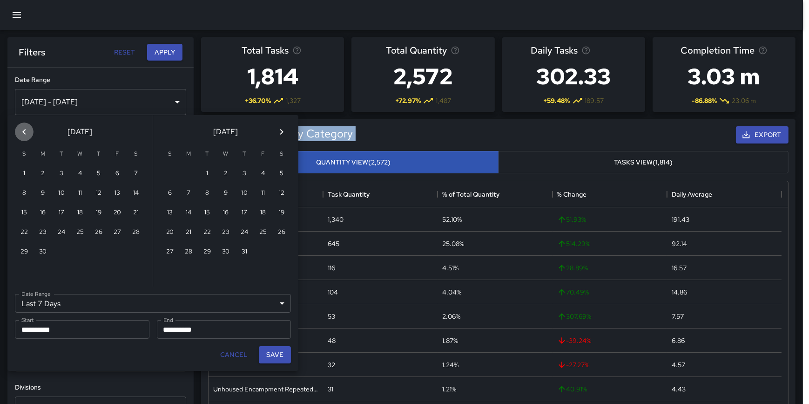
click at [22, 133] on icon "Previous month" at bounding box center [24, 131] width 11 height 11
click at [101, 173] on button "1" at bounding box center [98, 173] width 19 height 19
type input "******"
type input "**********"
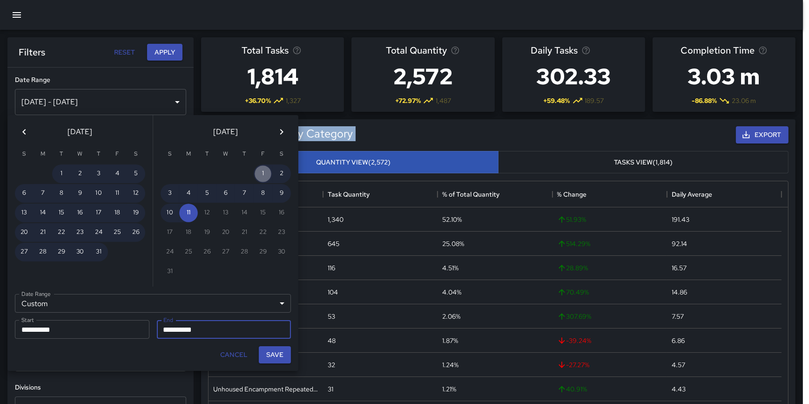
click at [261, 170] on button "1" at bounding box center [263, 173] width 19 height 19
type input "**********"
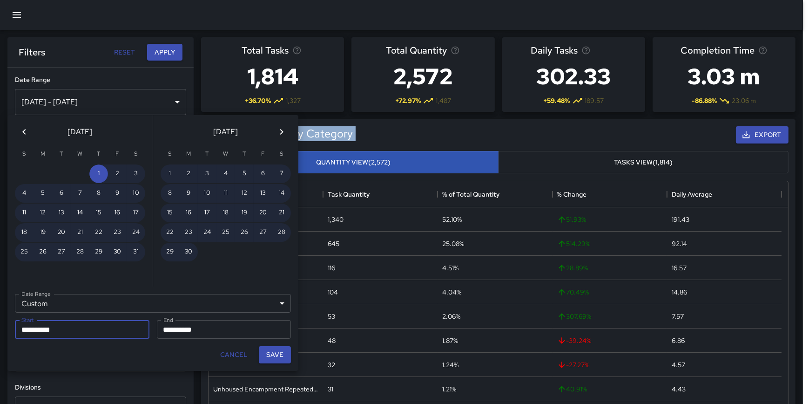
click at [279, 350] on button "Save" at bounding box center [275, 354] width 32 height 17
type input "**********"
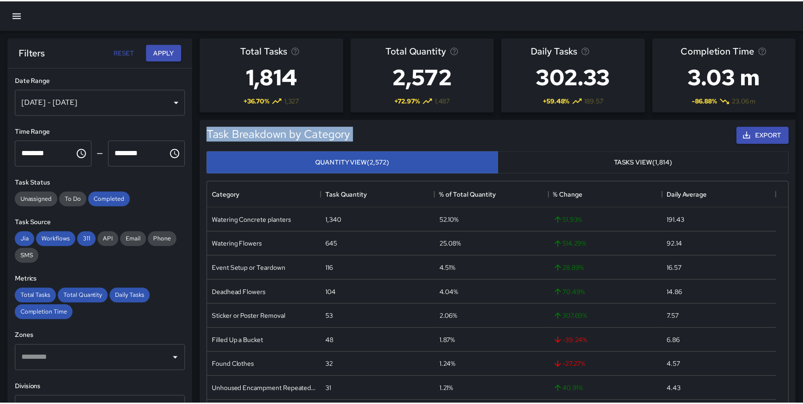
scroll to position [272, 572]
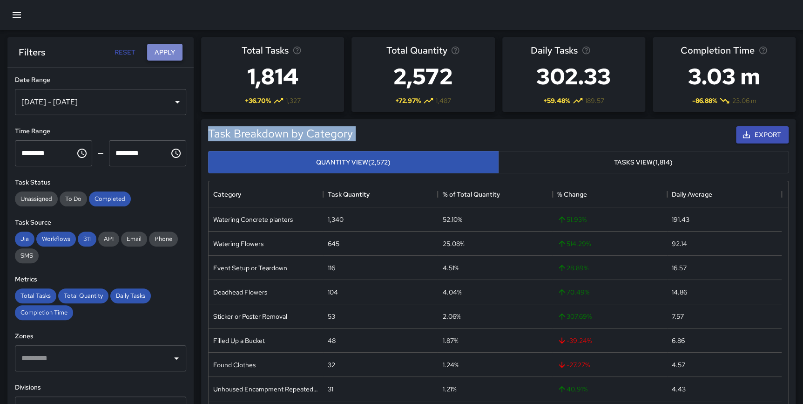
click at [165, 56] on button "Apply" at bounding box center [164, 52] width 35 height 17
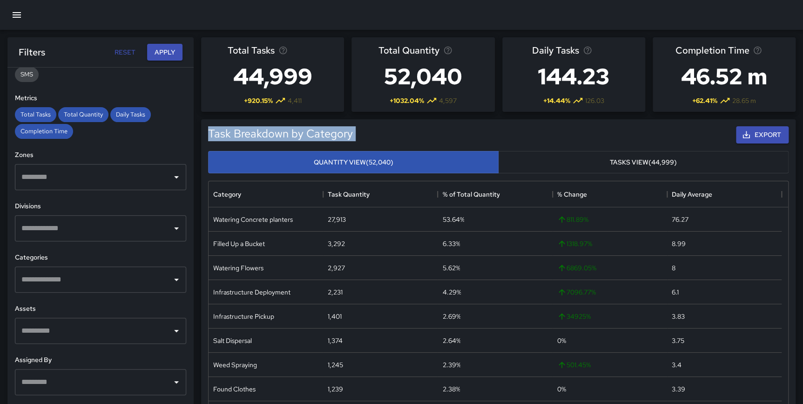
scroll to position [193, 0]
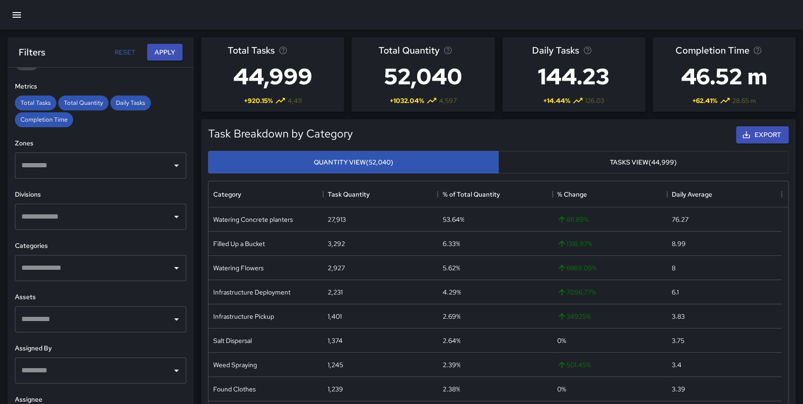
click at [85, 216] on input "text" at bounding box center [93, 217] width 149 height 18
type input "*****"
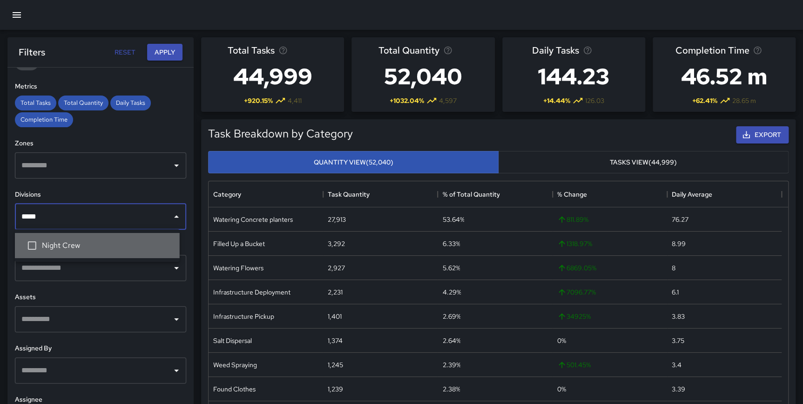
click at [87, 235] on li "Night Crew" at bounding box center [97, 245] width 165 height 25
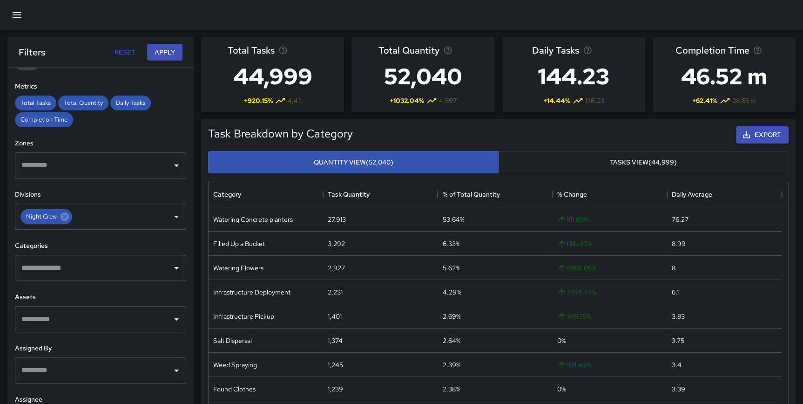
click at [182, 267] on div "**********" at bounding box center [100, 253] width 186 height 373
click at [51, 270] on input "text" at bounding box center [93, 268] width 149 height 18
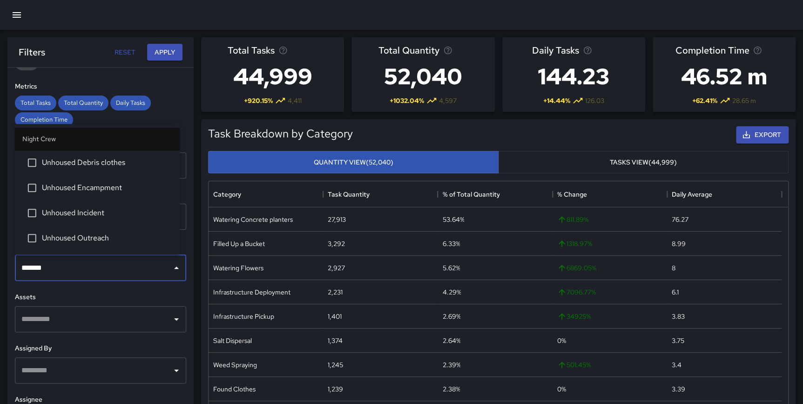
type input "********"
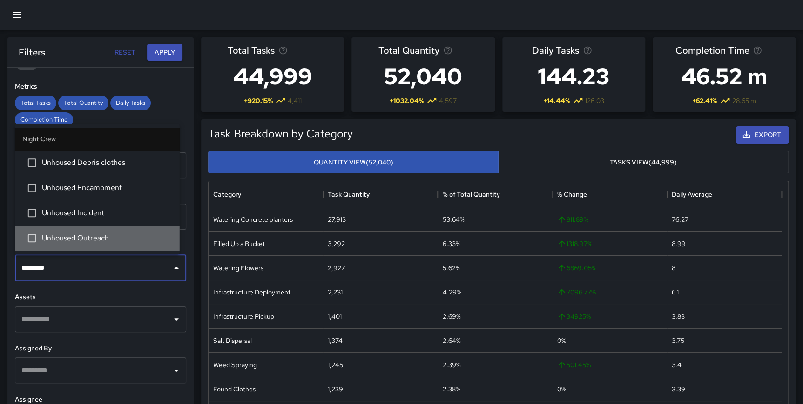
click at [113, 243] on span "Unhoused Outreach" at bounding box center [107, 237] width 130 height 11
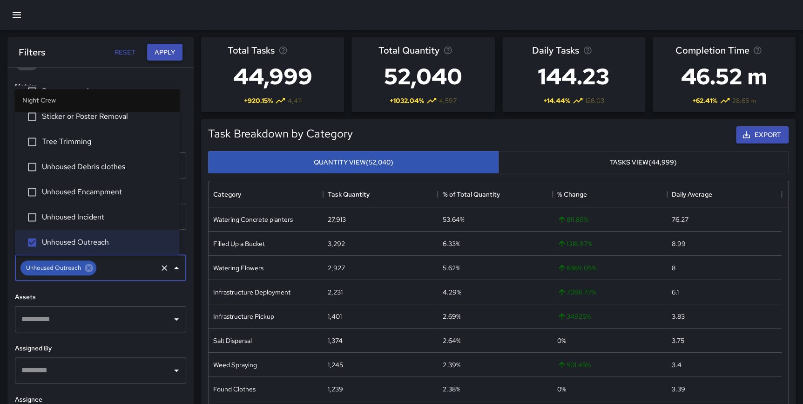
click at [163, 50] on button "Apply" at bounding box center [164, 52] width 35 height 17
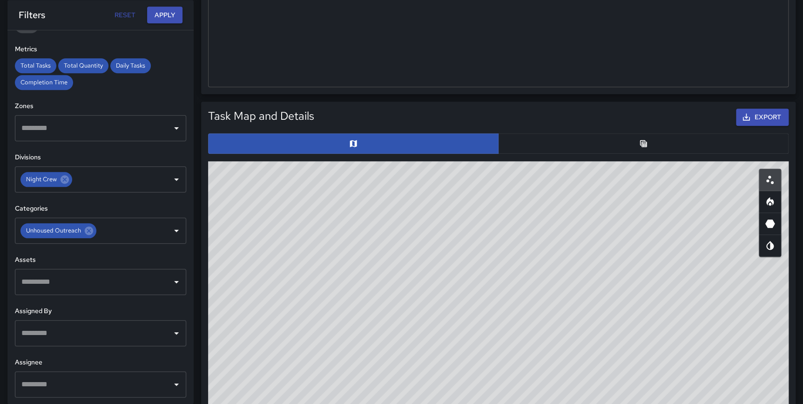
scroll to position [458, 0]
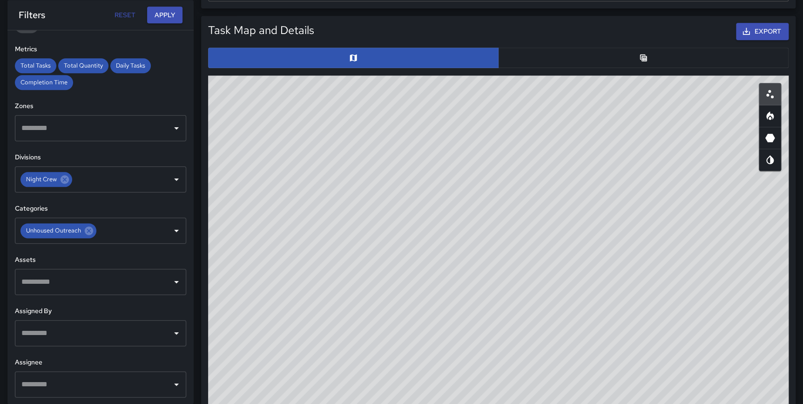
click at [772, 118] on icon "Heatmap" at bounding box center [769, 115] width 11 height 11
type button "heatmap"
drag, startPoint x: 581, startPoint y: 254, endPoint x: 546, endPoint y: 379, distance: 130.4
click at [544, 382] on div "© Mapbox © OpenStreetMap Improve this map" at bounding box center [498, 261] width 580 height 372
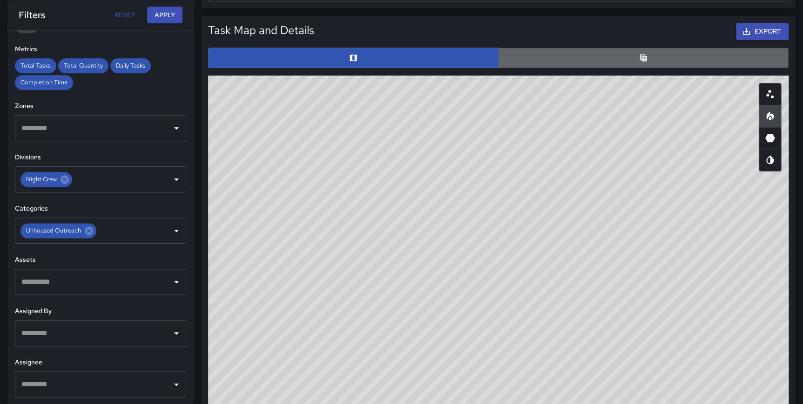
click at [646, 49] on button "button" at bounding box center [643, 57] width 290 height 20
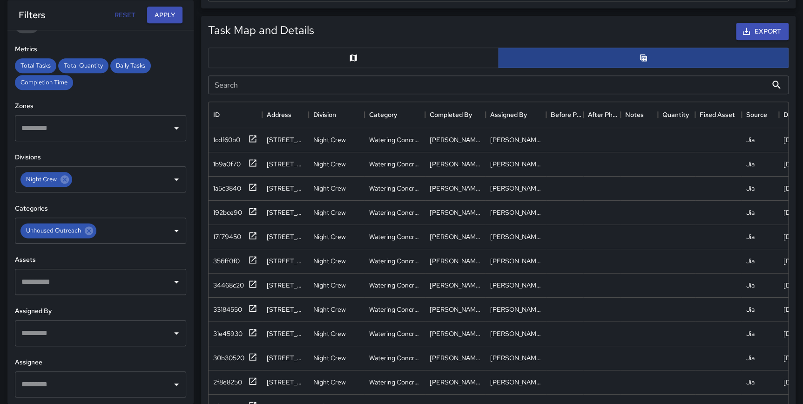
scroll to position [7, 7]
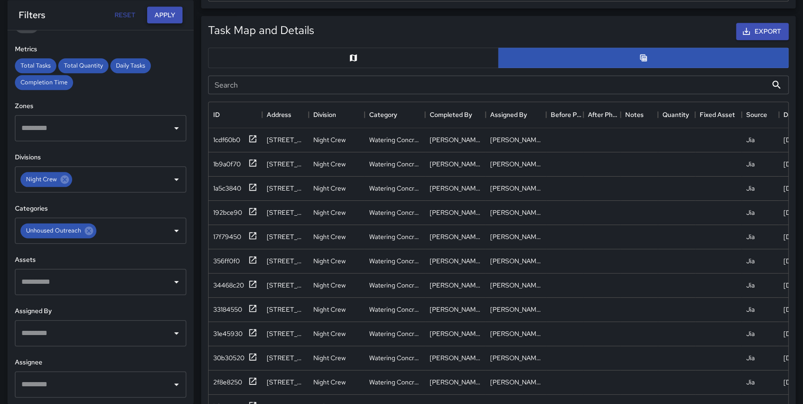
click at [159, 19] on button "Apply" at bounding box center [164, 15] width 35 height 17
click at [410, 62] on button "button" at bounding box center [353, 57] width 290 height 20
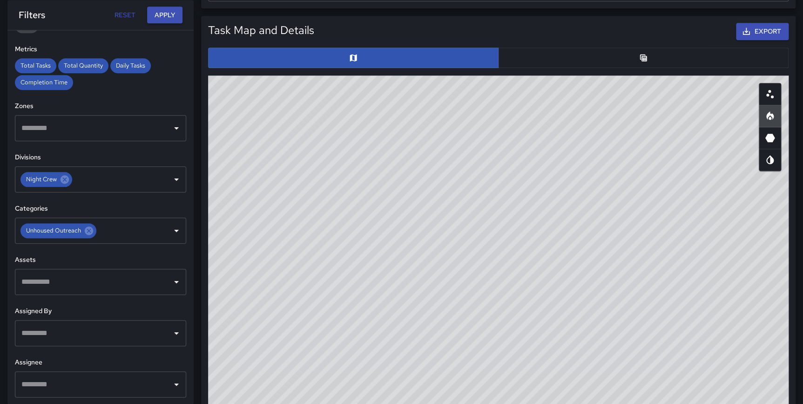
drag, startPoint x: 803, startPoint y: 195, endPoint x: 803, endPoint y: 213, distance: 17.7
click at [803, 213] on html "**********" at bounding box center [401, 178] width 803 height 1273
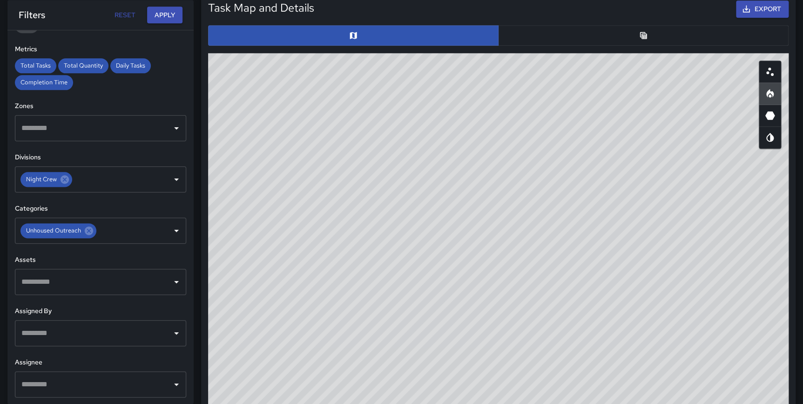
scroll to position [479, 0]
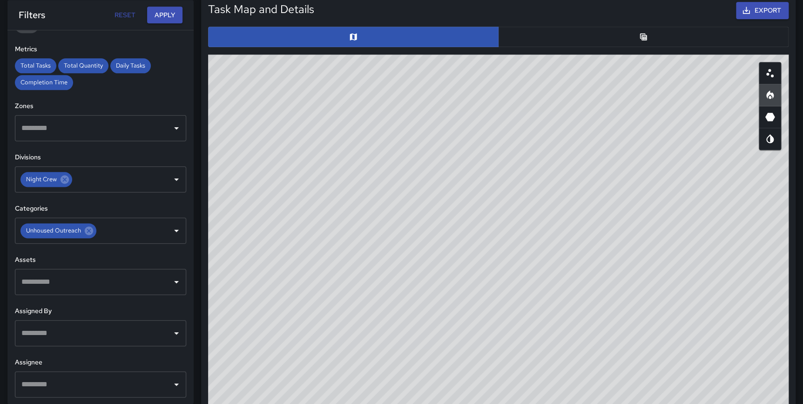
drag, startPoint x: 615, startPoint y: 295, endPoint x: 594, endPoint y: 350, distance: 59.8
click at [594, 350] on div "© Mapbox © OpenStreetMap Improve this map" at bounding box center [498, 240] width 580 height 372
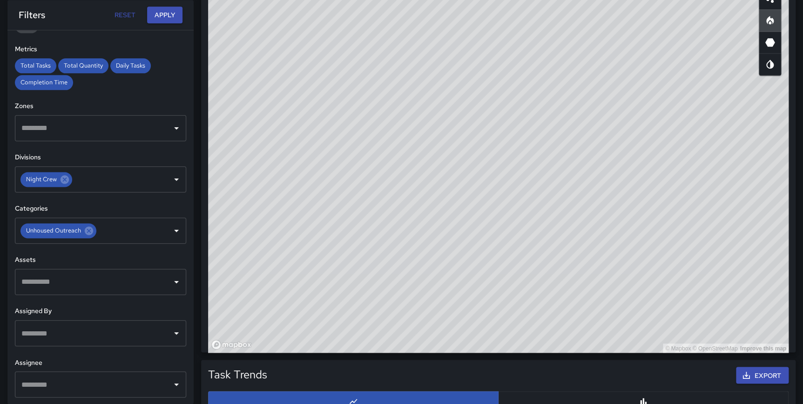
scroll to position [513, 0]
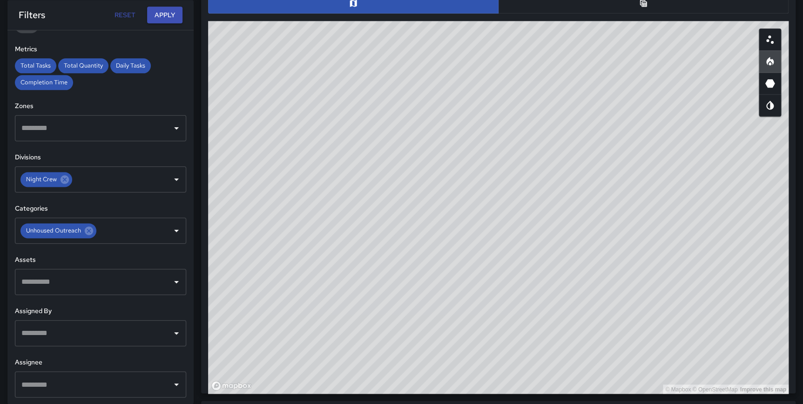
drag, startPoint x: 608, startPoint y: 231, endPoint x: 580, endPoint y: 209, distance: 35.6
click at [580, 209] on div "© Mapbox © OpenStreetMap Improve this map" at bounding box center [498, 207] width 580 height 372
drag, startPoint x: 562, startPoint y: 316, endPoint x: 553, endPoint y: 374, distance: 58.3
click at [553, 374] on div "© Mapbox © OpenStreetMap Improve this map" at bounding box center [498, 207] width 580 height 372
drag, startPoint x: 584, startPoint y: 255, endPoint x: 644, endPoint y: 278, distance: 64.4
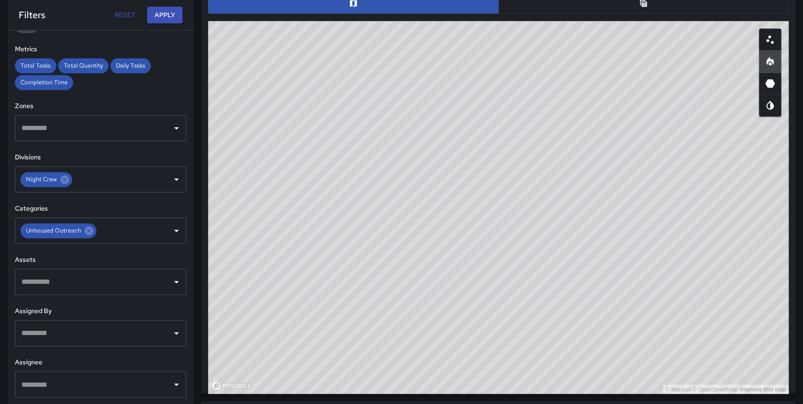
click at [644, 278] on div "© Mapbox © OpenStreetMap Improve this map" at bounding box center [498, 207] width 580 height 372
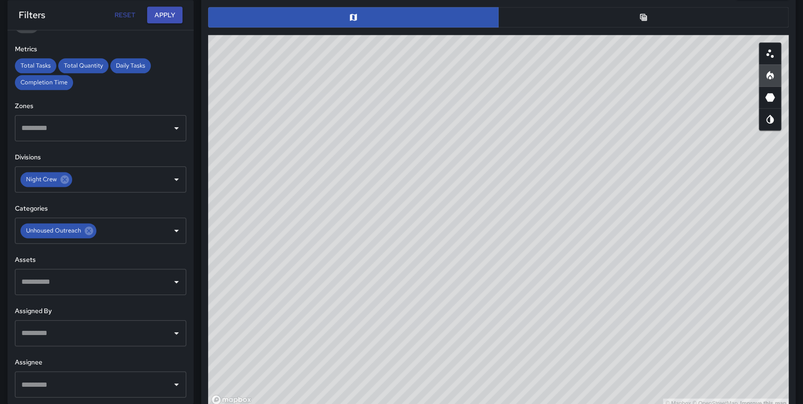
scroll to position [502, 0]
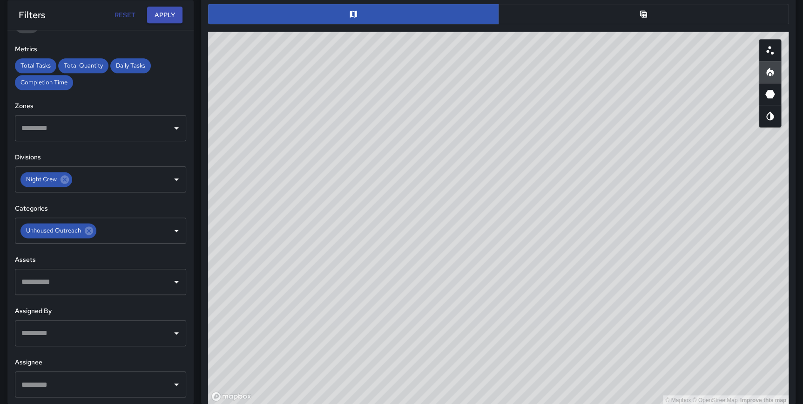
click at [661, 15] on button "button" at bounding box center [643, 14] width 290 height 20
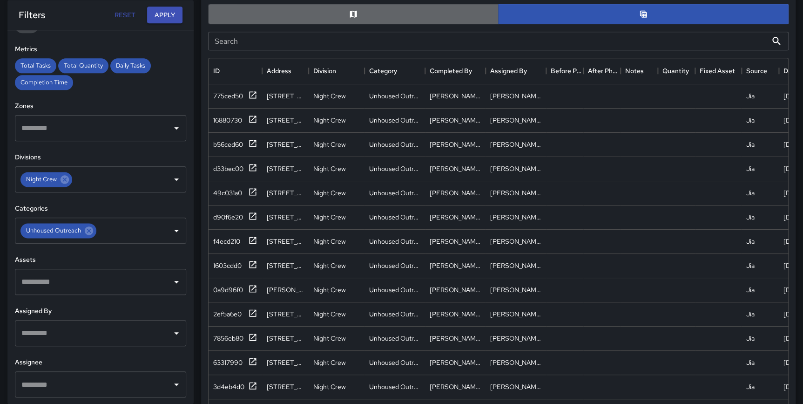
click at [353, 4] on button "button" at bounding box center [353, 14] width 290 height 20
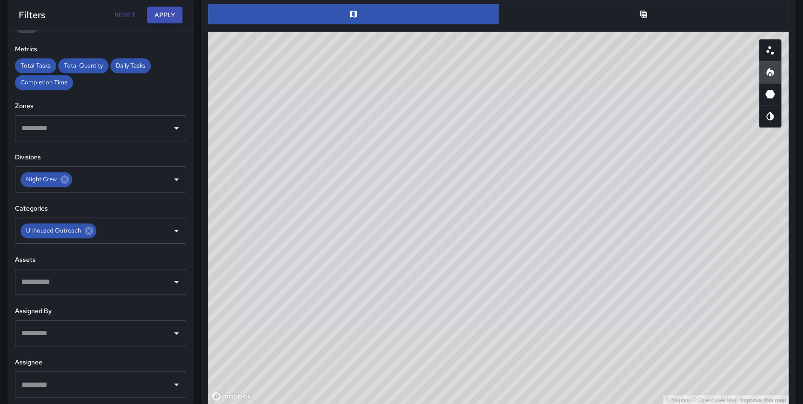
click at [607, 14] on button "button" at bounding box center [643, 14] width 290 height 20
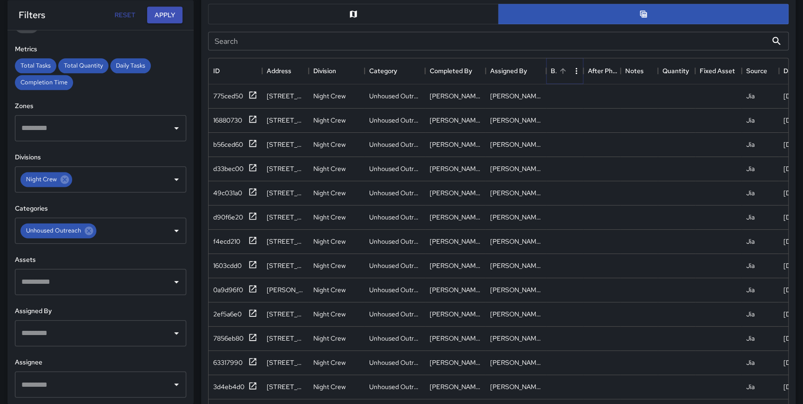
click at [562, 72] on icon "Sort" at bounding box center [562, 71] width 8 height 8
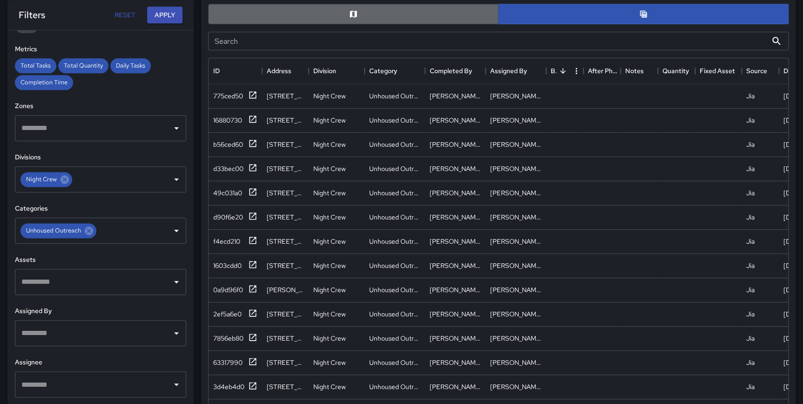
click at [373, 17] on button "button" at bounding box center [353, 14] width 290 height 20
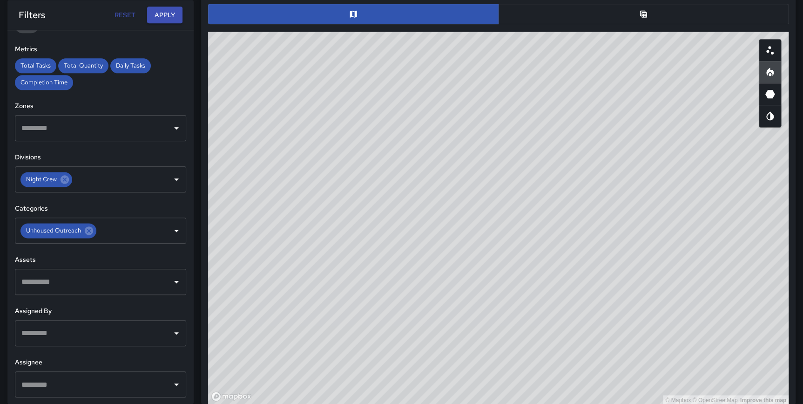
click at [766, 54] on icon "Scatterplot" at bounding box center [769, 50] width 11 height 11
type button "scatterplot"
click at [84, 229] on icon at bounding box center [89, 230] width 10 height 10
click at [66, 182] on icon at bounding box center [65, 179] width 8 height 8
click at [81, 176] on input "text" at bounding box center [93, 179] width 149 height 18
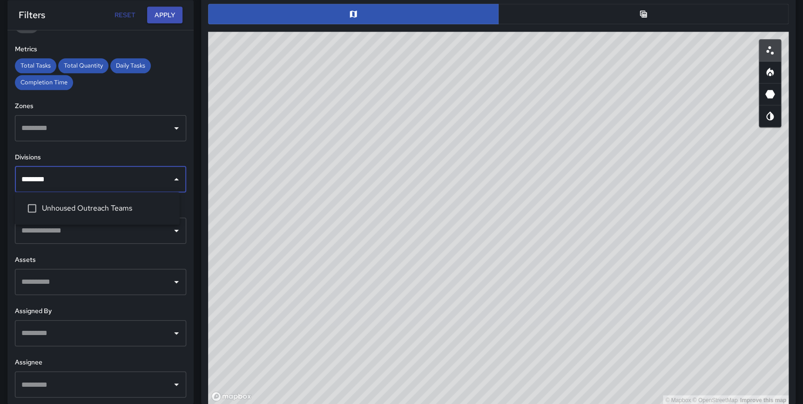
type input "********"
click at [181, 265] on div "**********" at bounding box center [100, 216] width 186 height 373
click at [95, 237] on input "text" at bounding box center [93, 231] width 149 height 18
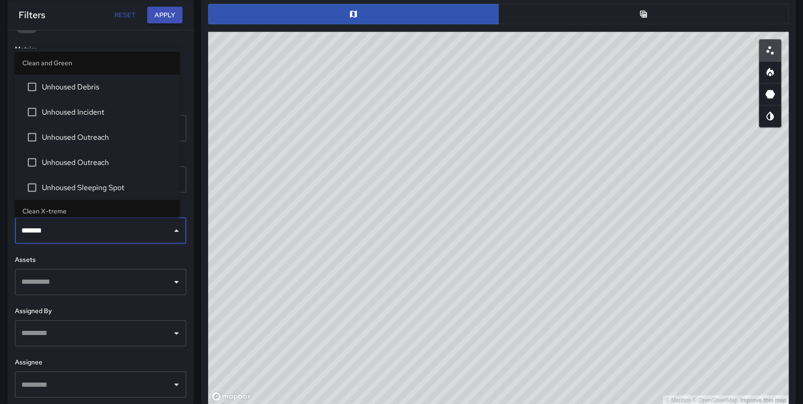
type input "********"
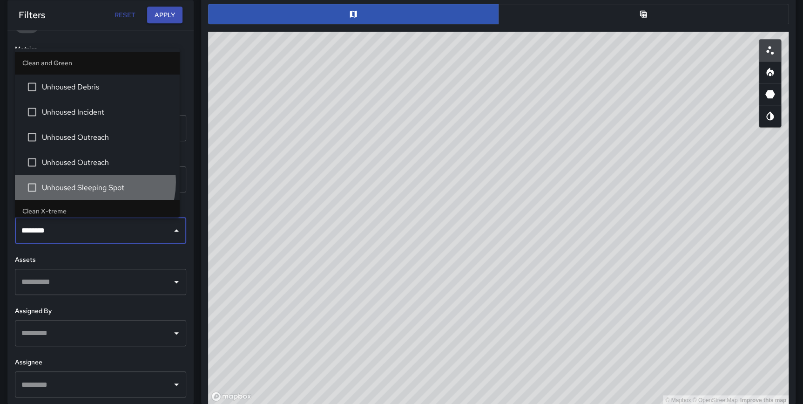
click at [92, 182] on span "Unhoused Sleeping Spot" at bounding box center [107, 187] width 130 height 11
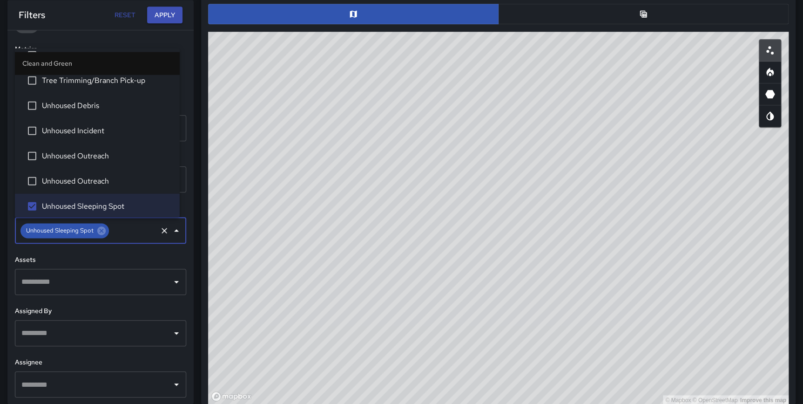
click at [91, 154] on span "Unhoused Outreach" at bounding box center [107, 155] width 130 height 11
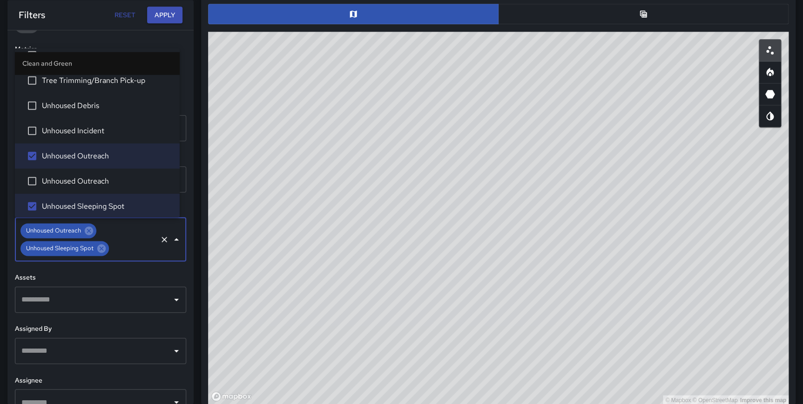
click at [88, 125] on span "Unhoused Incident" at bounding box center [107, 130] width 130 height 11
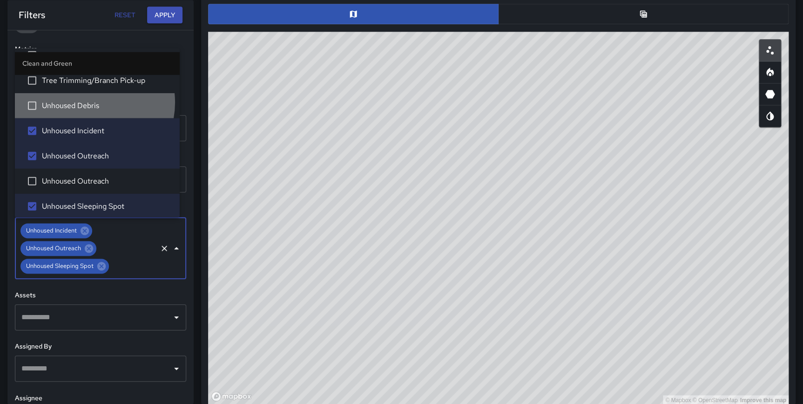
click at [87, 101] on span "Unhoused Debris" at bounding box center [107, 105] width 130 height 11
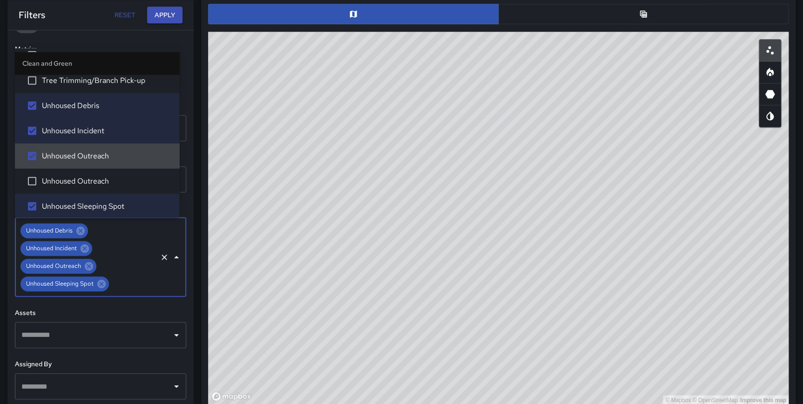
scroll to position [1424, 0]
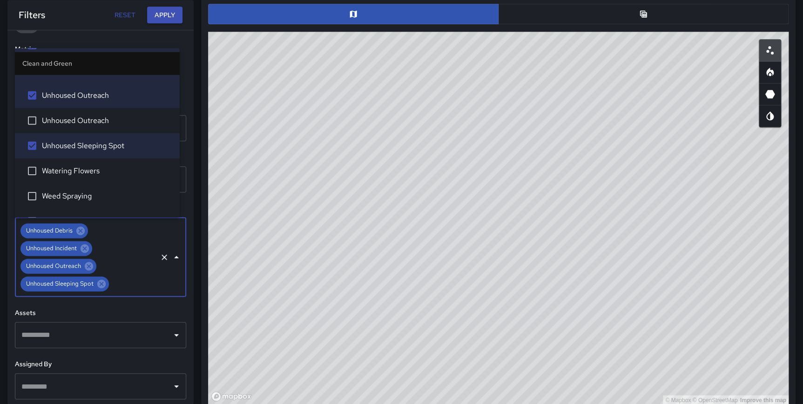
click at [107, 118] on span "Unhoused Outreach" at bounding box center [107, 119] width 130 height 11
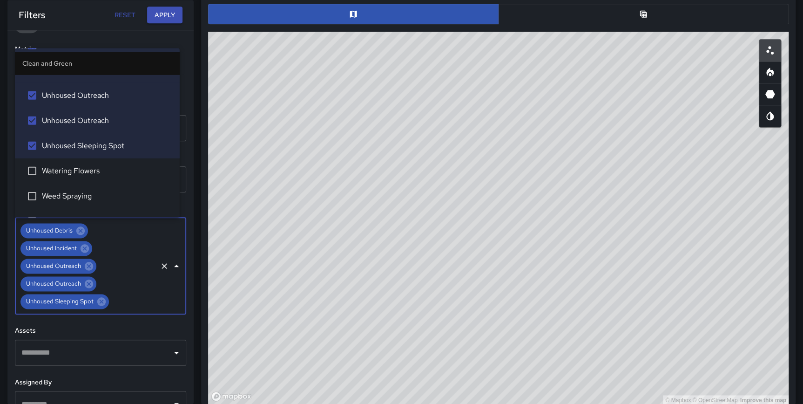
click at [185, 229] on div "**********" at bounding box center [100, 216] width 186 height 373
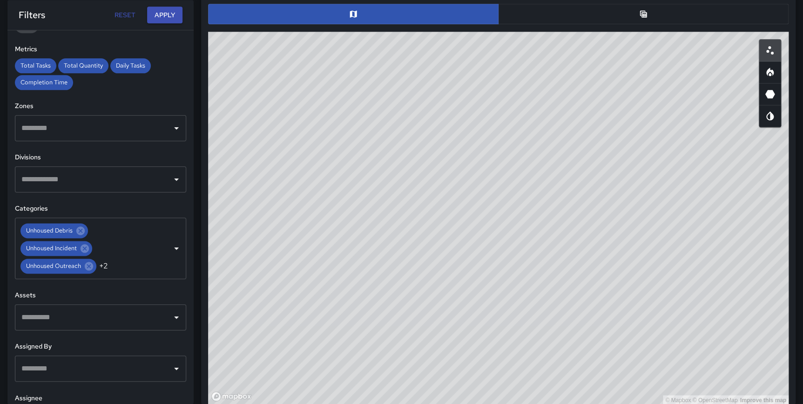
drag, startPoint x: 164, startPoint y: 13, endPoint x: 194, endPoint y: 19, distance: 30.3
click at [164, 13] on button "Apply" at bounding box center [164, 15] width 35 height 17
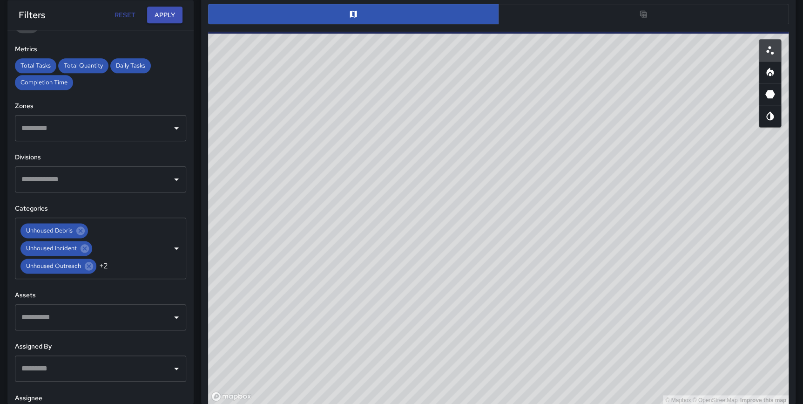
click at [642, 13] on div at bounding box center [498, 14] width 580 height 20
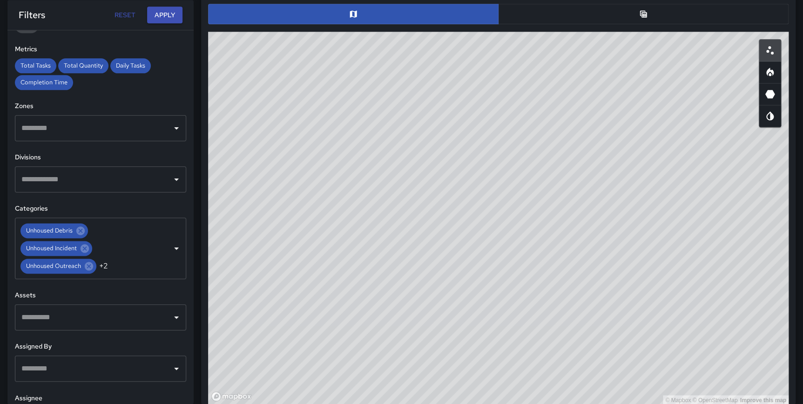
click at [626, 9] on button "button" at bounding box center [643, 14] width 290 height 20
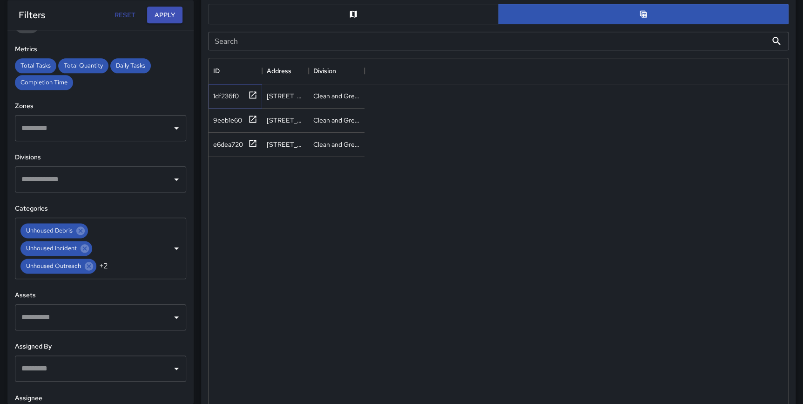
click at [254, 93] on icon at bounding box center [252, 94] width 7 height 7
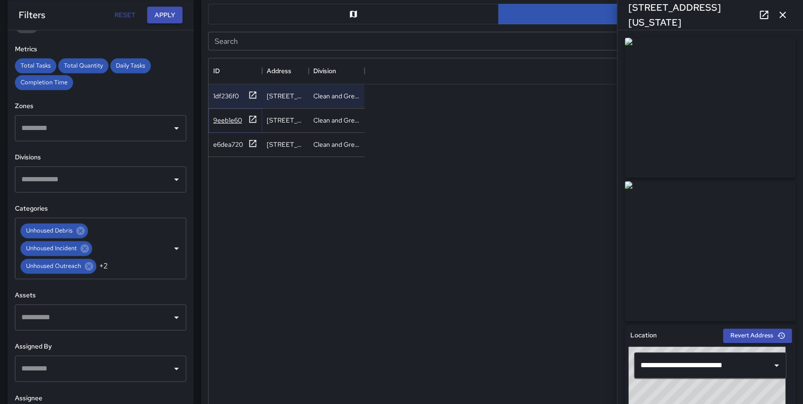
click at [250, 119] on icon at bounding box center [252, 118] width 9 height 9
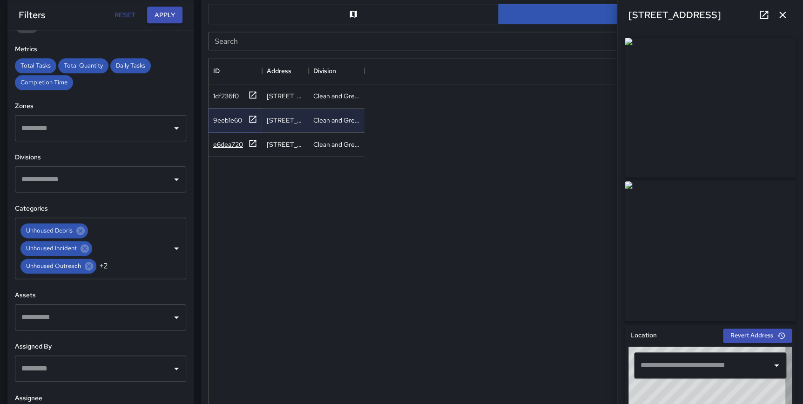
type input "**********"
click at [256, 141] on icon at bounding box center [252, 143] width 9 height 9
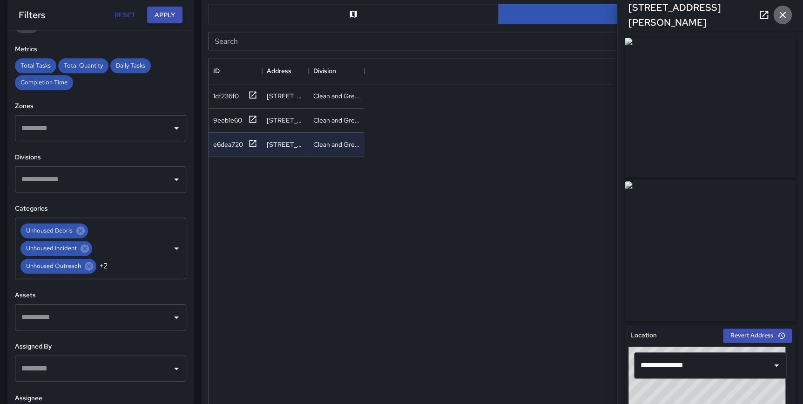
click at [781, 19] on icon "button" at bounding box center [782, 14] width 11 height 11
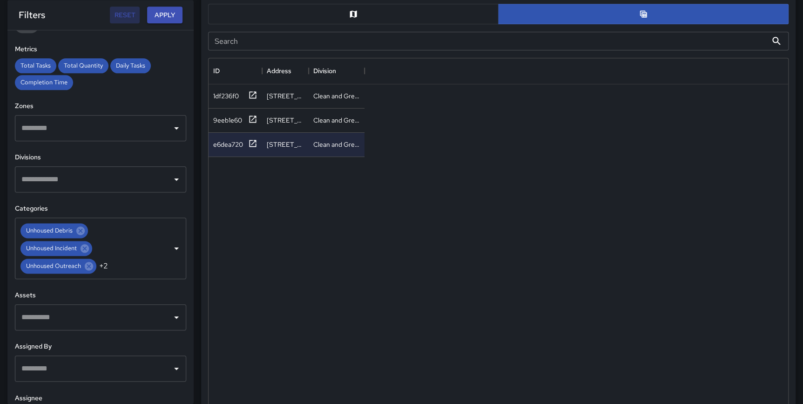
click at [114, 18] on button "Reset" at bounding box center [125, 15] width 30 height 17
type input "**********"
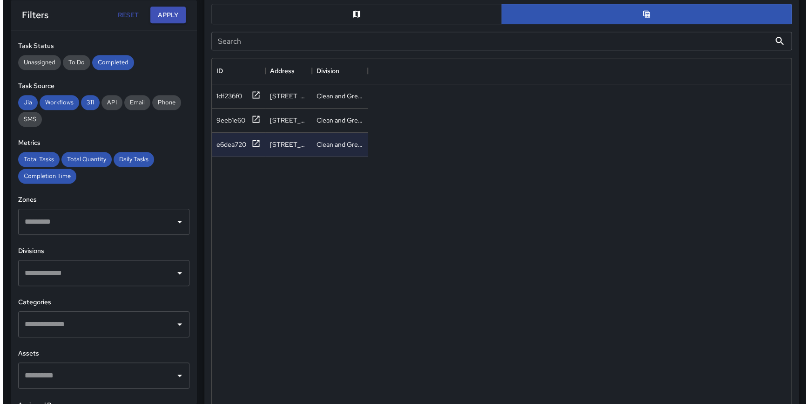
scroll to position [0, 0]
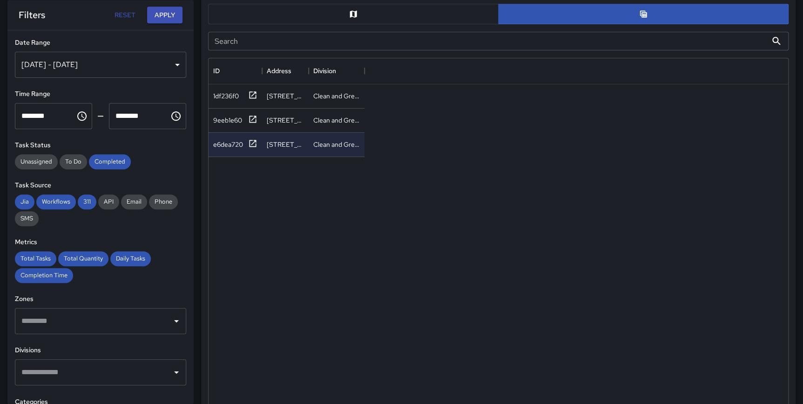
click at [75, 60] on div "[DATE] - [DATE]" at bounding box center [100, 65] width 171 height 26
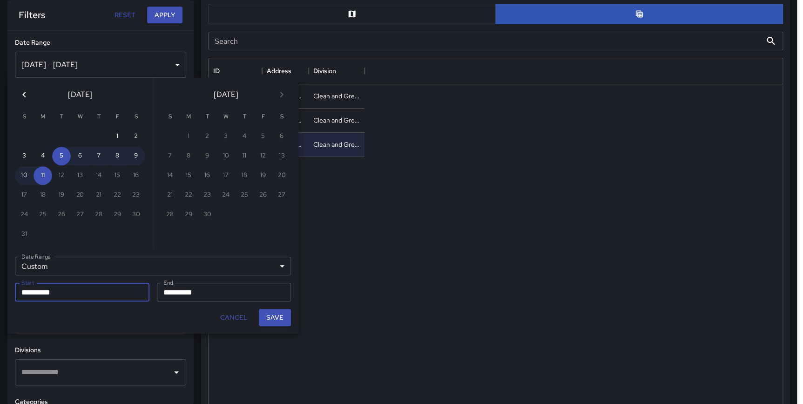
scroll to position [340, 573]
click at [25, 86] on button "Previous month" at bounding box center [24, 94] width 19 height 19
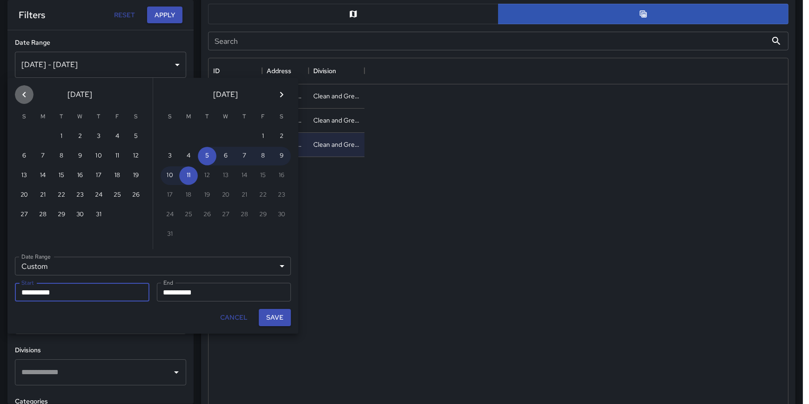
click at [25, 86] on button "Previous month" at bounding box center [24, 94] width 19 height 19
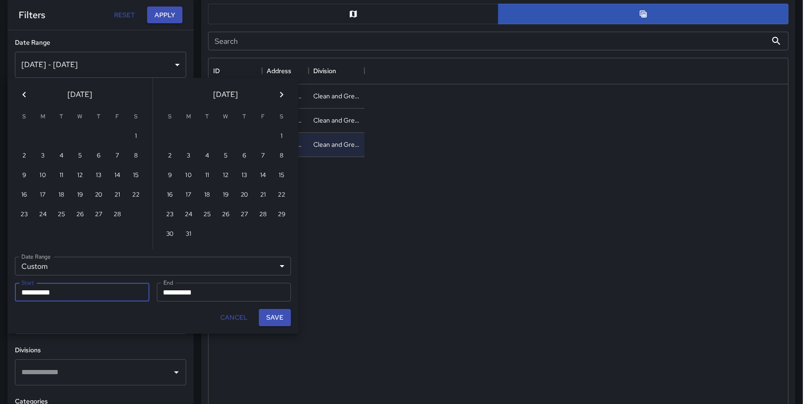
click at [25, 86] on button "Previous month" at bounding box center [24, 94] width 19 height 19
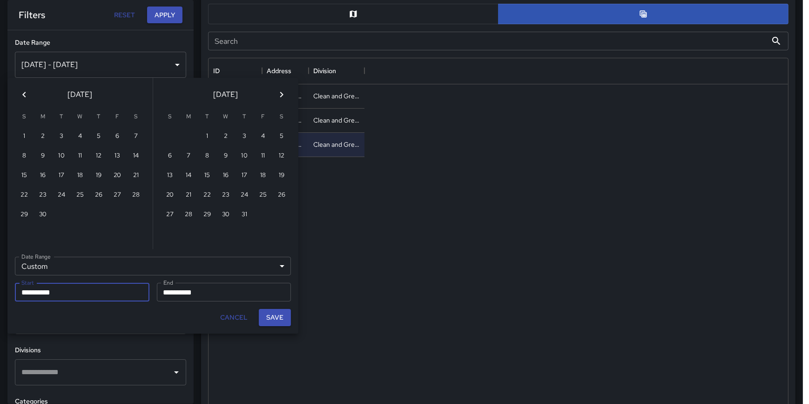
click at [25, 86] on button "Previous month" at bounding box center [24, 94] width 19 height 19
click at [94, 135] on button "1" at bounding box center [98, 136] width 19 height 19
type input "**********"
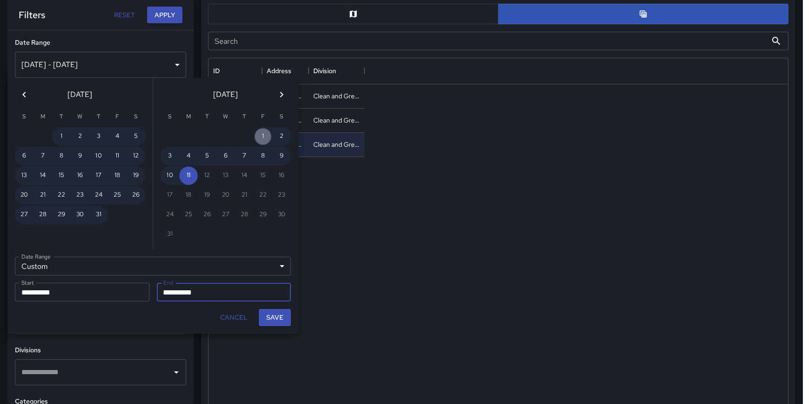
click at [262, 130] on button "1" at bounding box center [263, 136] width 19 height 19
type input "**********"
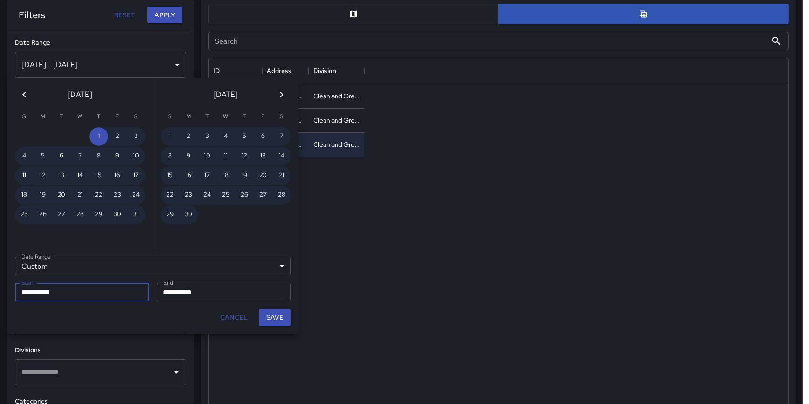
click at [272, 316] on button "Save" at bounding box center [275, 317] width 32 height 17
type input "**********"
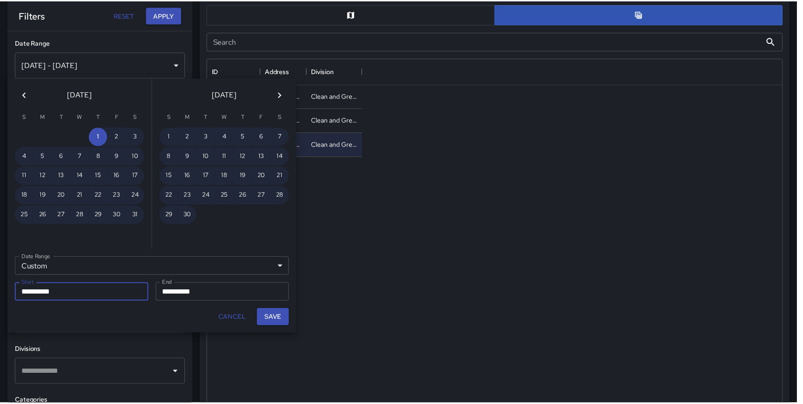
scroll to position [340, 572]
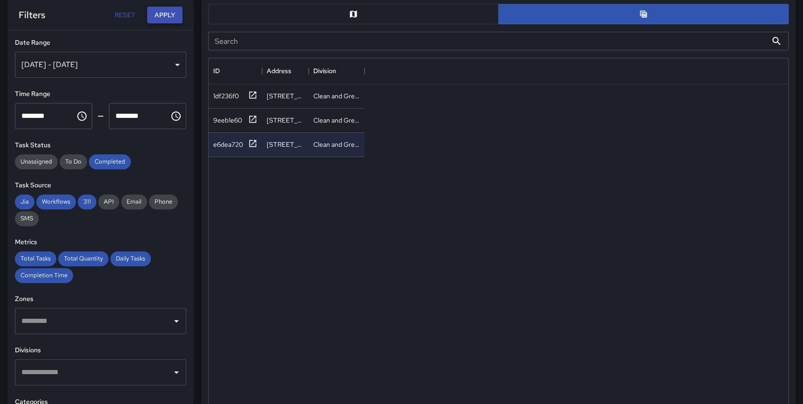
click at [163, 14] on button "Apply" at bounding box center [164, 15] width 35 height 17
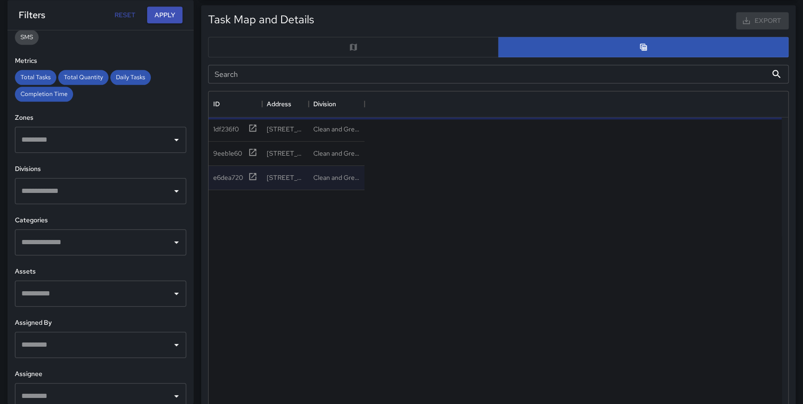
scroll to position [182, 0]
click at [61, 238] on input "text" at bounding box center [93, 242] width 149 height 18
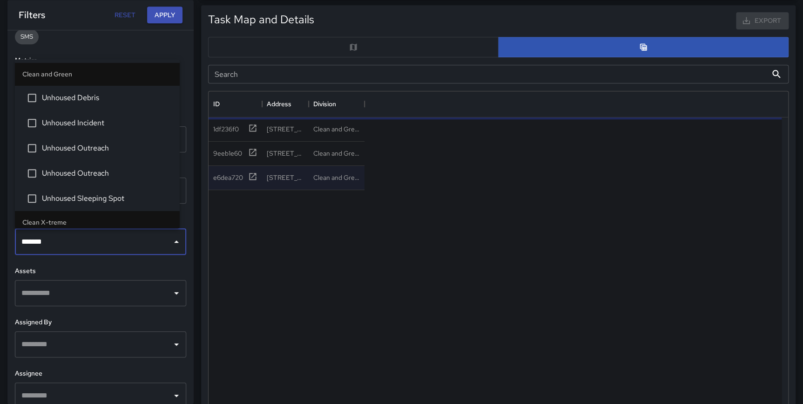
type input "********"
click at [67, 195] on span "Unhoused Sleeping Spot" at bounding box center [107, 198] width 130 height 11
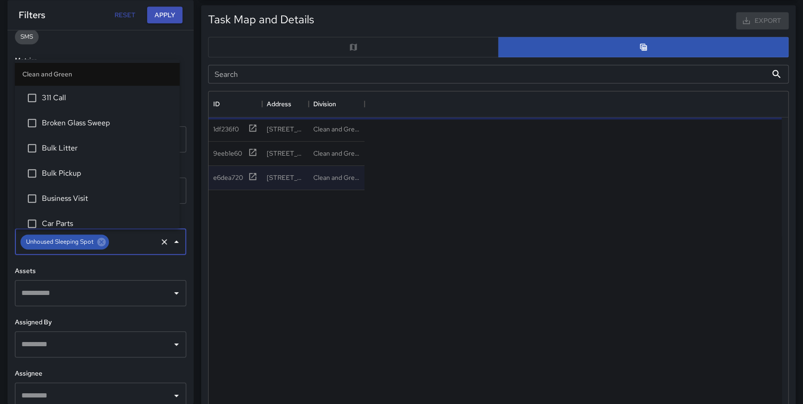
scroll to position [1364, 0]
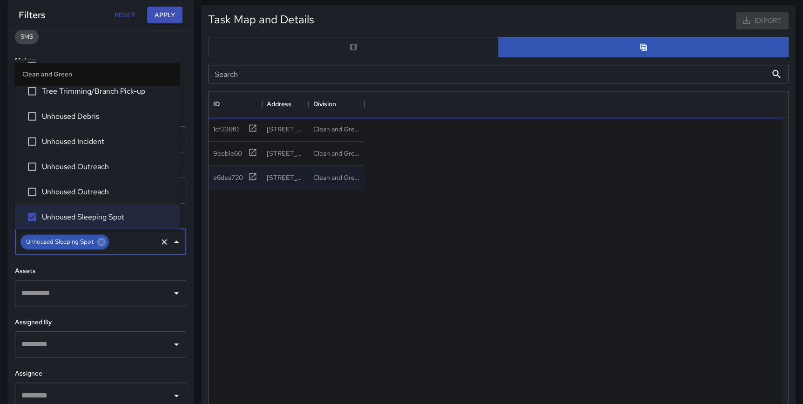
click at [75, 187] on span "Unhoused Outreach" at bounding box center [107, 191] width 130 height 11
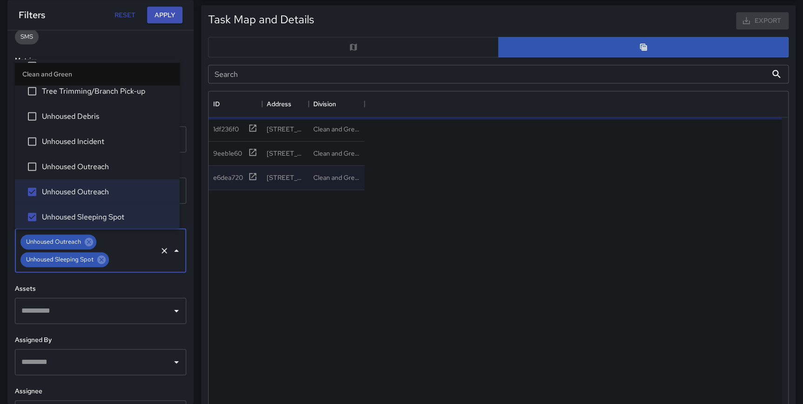
click at [79, 163] on span "Unhoused Outreach" at bounding box center [107, 166] width 130 height 11
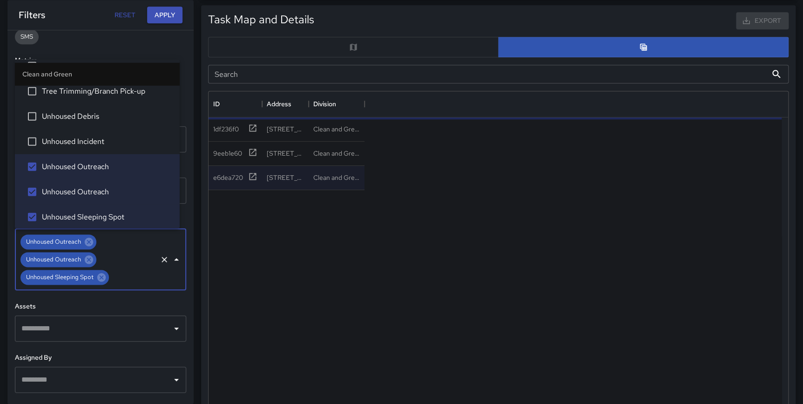
click at [84, 140] on span "Unhoused Incident" at bounding box center [107, 141] width 130 height 11
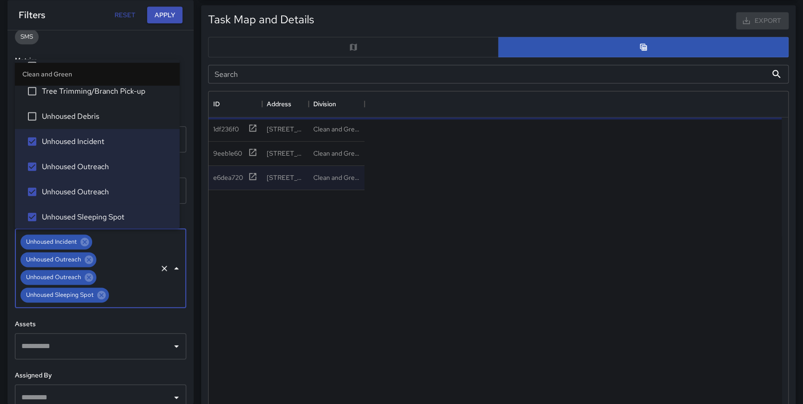
click at [88, 120] on span "Unhoused Debris" at bounding box center [107, 116] width 130 height 11
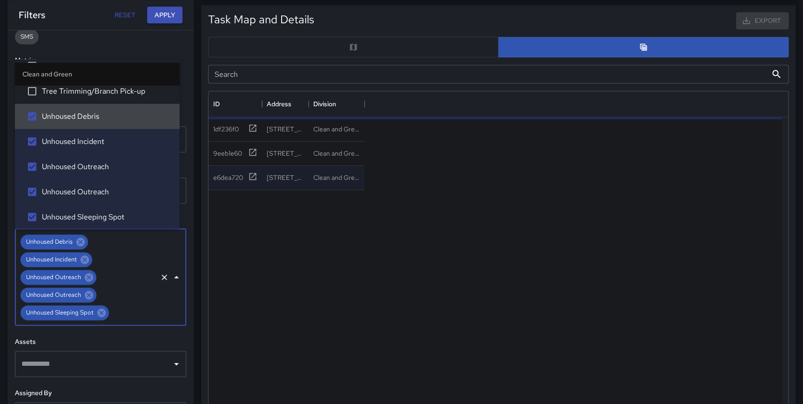
click at [182, 96] on div "**********" at bounding box center [100, 216] width 186 height 373
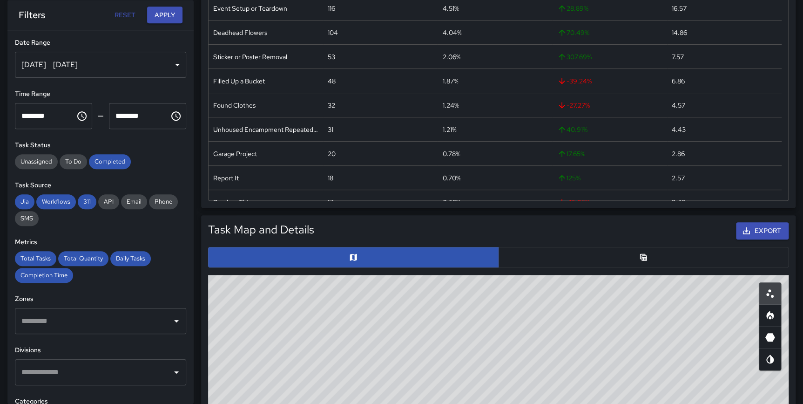
scroll to position [297, 0]
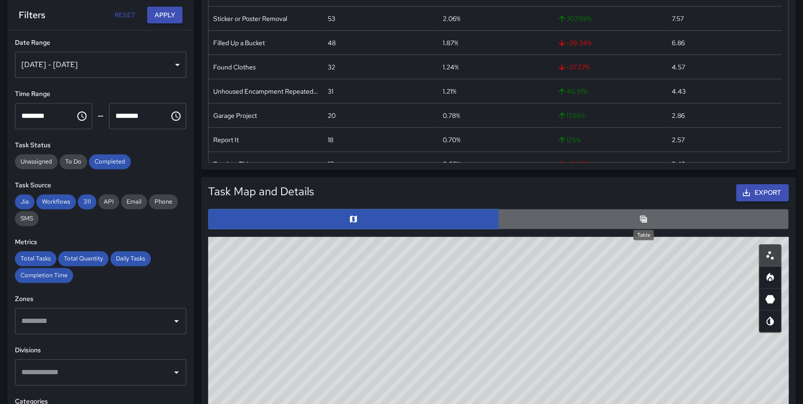
click at [643, 219] on icon "Table" at bounding box center [643, 218] width 7 height 7
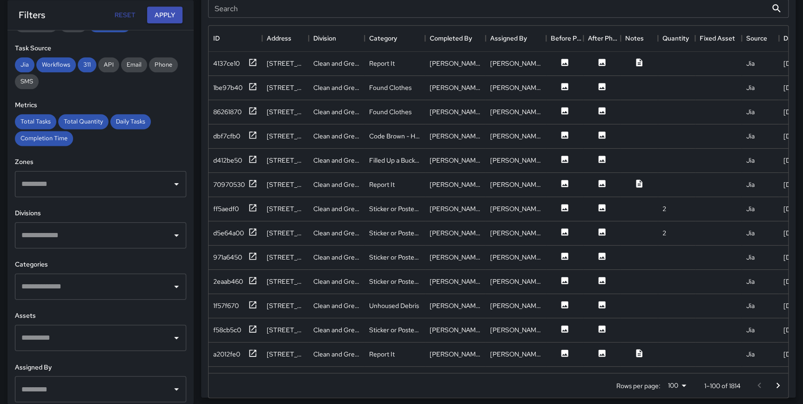
scroll to position [146, 0]
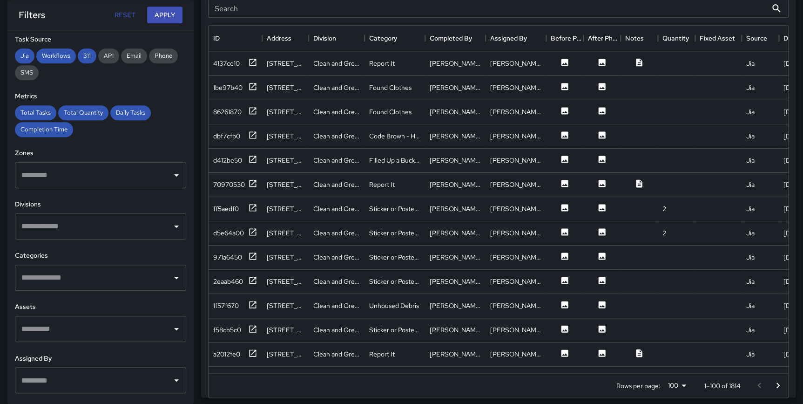
click at [79, 280] on input "text" at bounding box center [93, 278] width 149 height 18
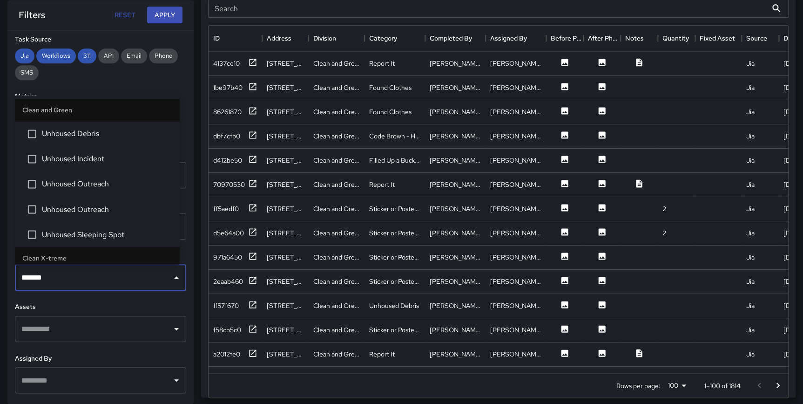
type input "********"
click at [85, 235] on span "Unhoused Sleeping Spot" at bounding box center [107, 234] width 130 height 11
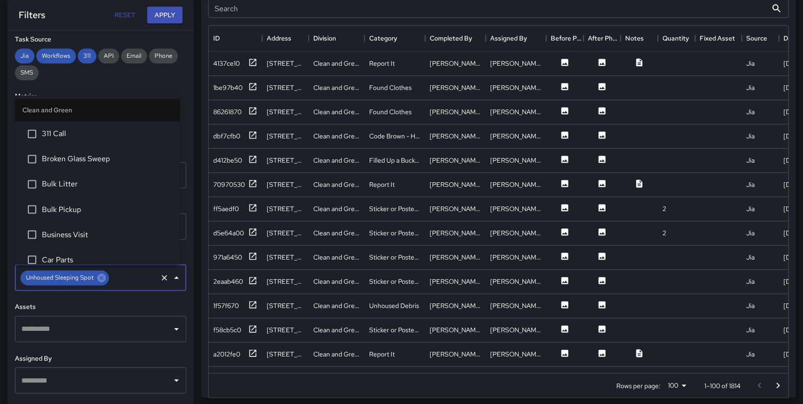
scroll to position [1364, 0]
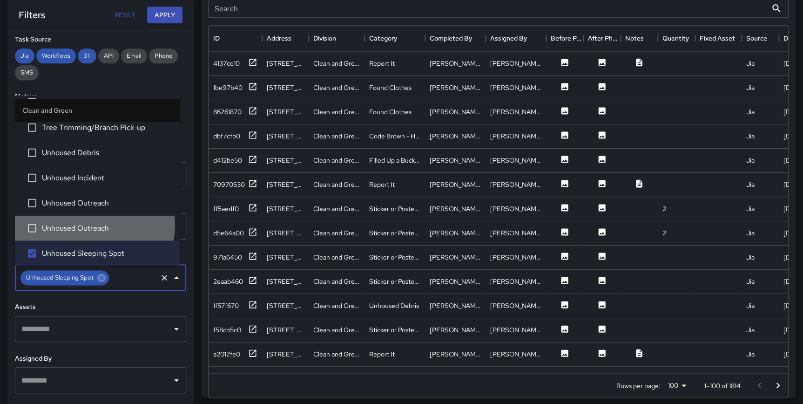
click at [87, 223] on span "Unhoused Outreach" at bounding box center [107, 227] width 130 height 11
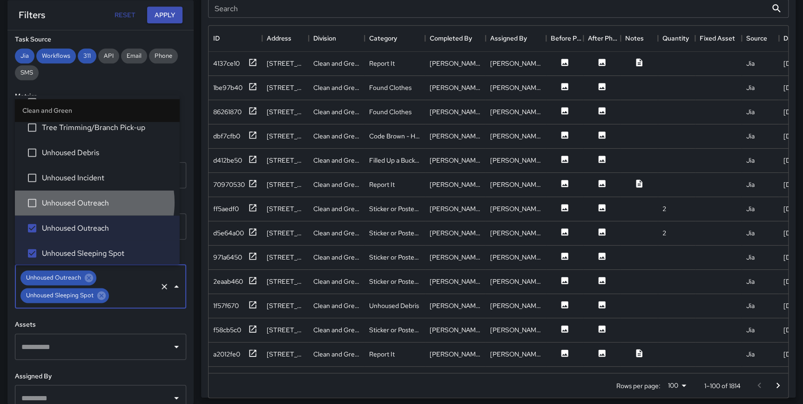
click at [90, 200] on span "Unhoused Outreach" at bounding box center [107, 202] width 130 height 11
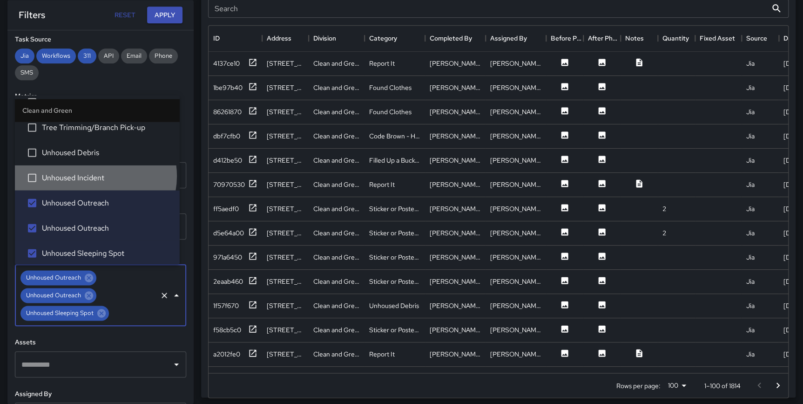
click at [95, 174] on span "Unhoused Incident" at bounding box center [107, 177] width 130 height 11
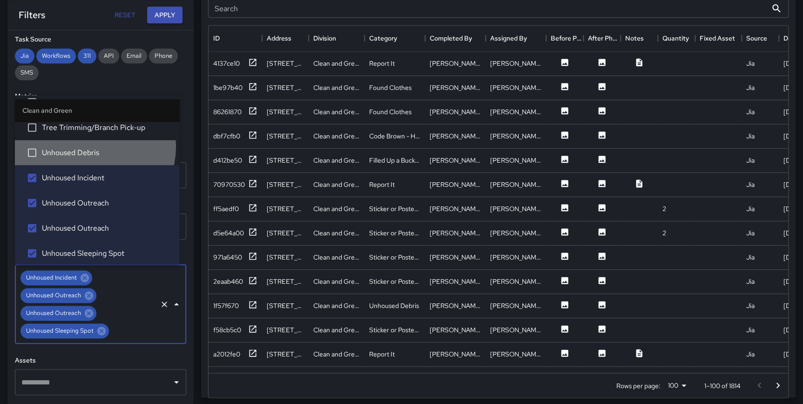
click at [92, 147] on span "Unhoused Debris" at bounding box center [107, 152] width 130 height 11
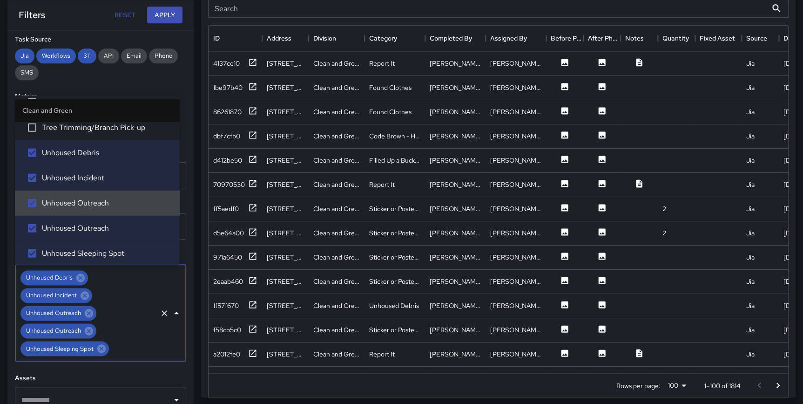
click at [185, 222] on div "**********" at bounding box center [100, 216] width 186 height 373
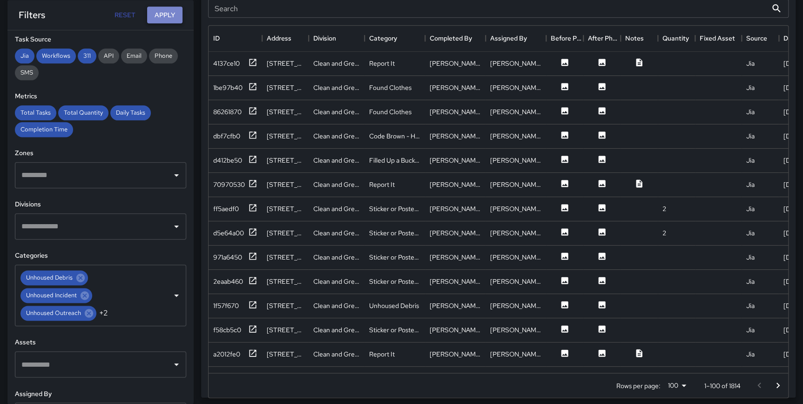
click at [172, 13] on button "Apply" at bounding box center [164, 15] width 35 height 17
click at [252, 59] on icon at bounding box center [252, 62] width 7 height 7
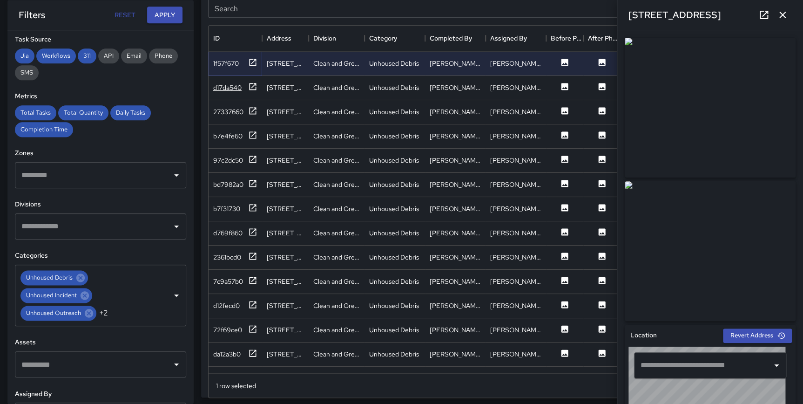
type input "**********"
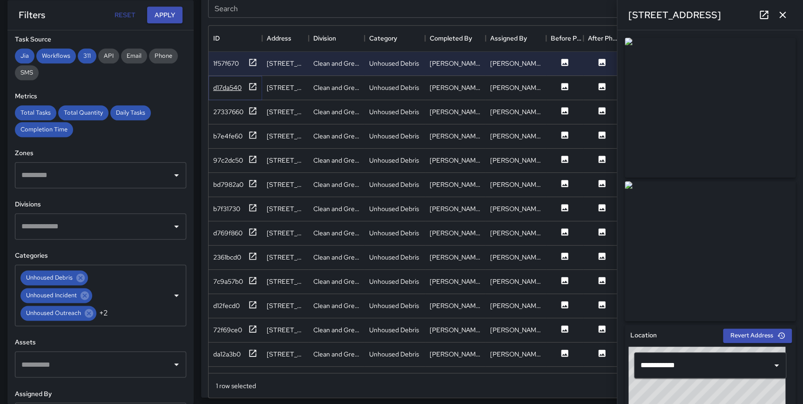
click at [251, 83] on icon at bounding box center [252, 86] width 7 height 7
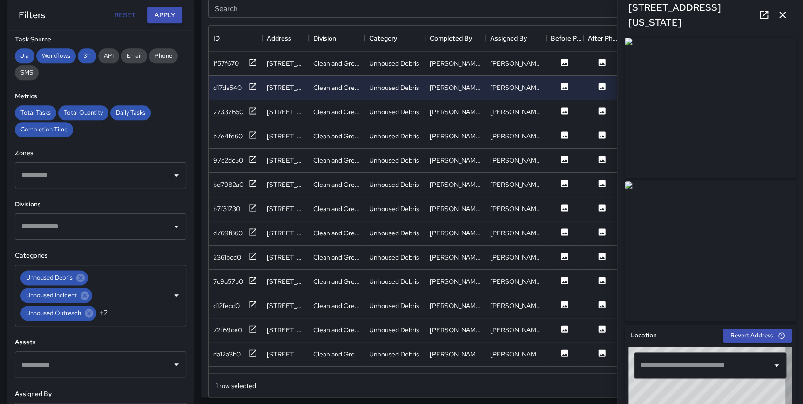
type input "**********"
click at [251, 255] on icon at bounding box center [252, 255] width 9 height 9
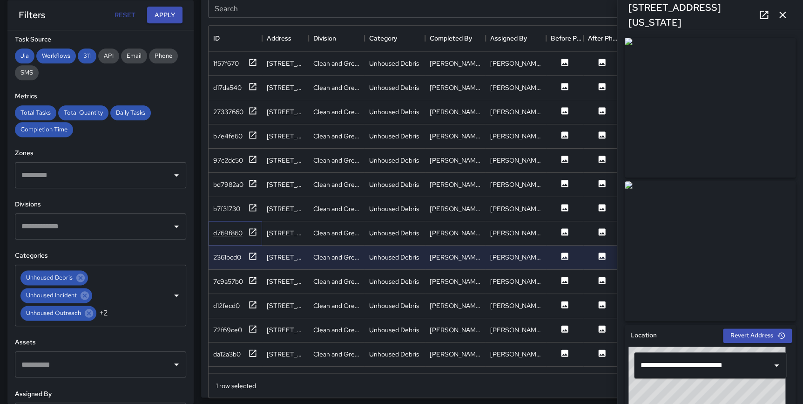
click at [254, 230] on icon at bounding box center [252, 231] width 9 height 9
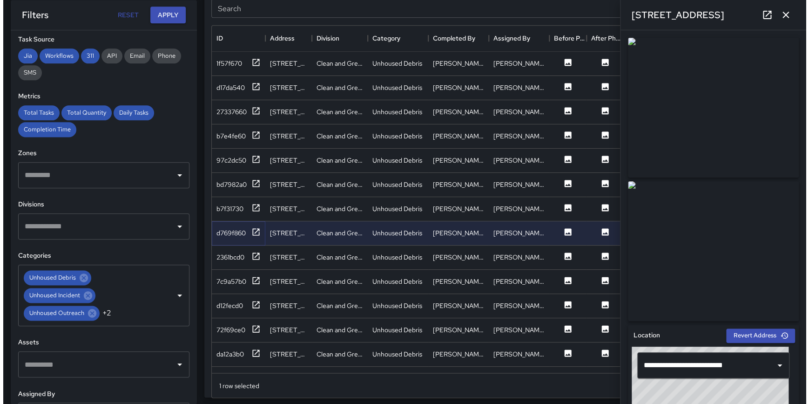
scroll to position [0, 0]
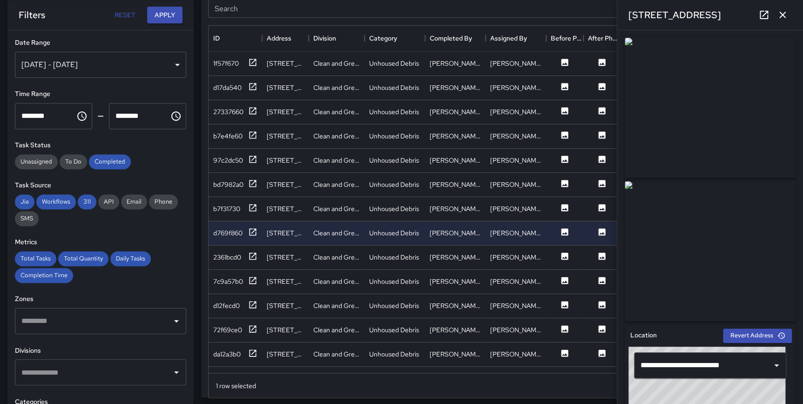
click at [139, 65] on div "[DATE] - [DATE]" at bounding box center [100, 65] width 171 height 26
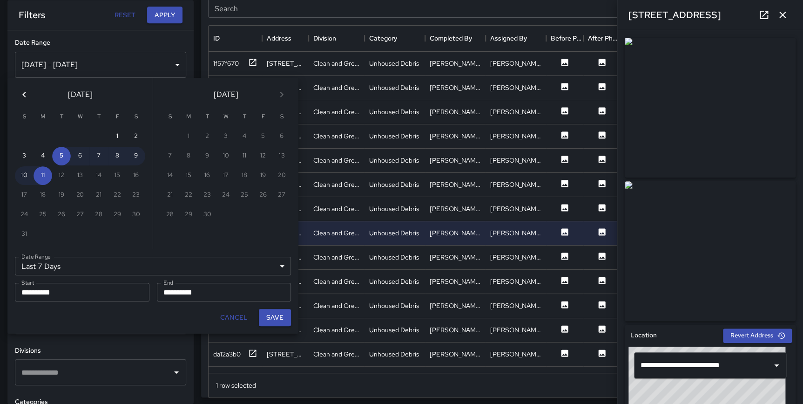
scroll to position [340, 573]
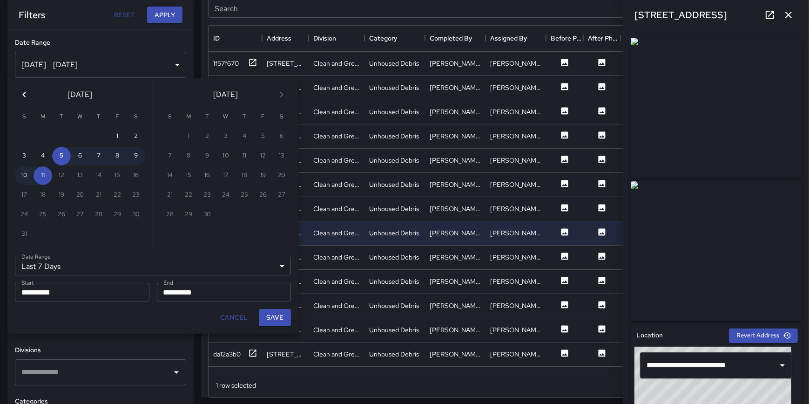
click at [26, 96] on icon "Previous month" at bounding box center [24, 94] width 11 height 11
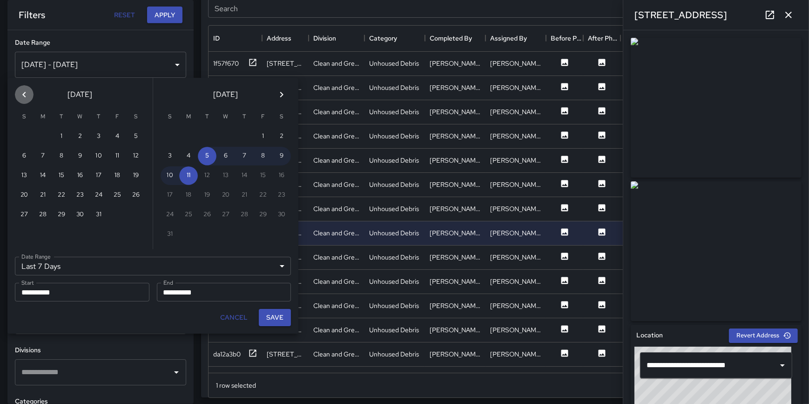
click at [26, 96] on icon "Previous month" at bounding box center [24, 94] width 11 height 11
click at [27, 94] on icon "Previous month" at bounding box center [24, 94] width 11 height 11
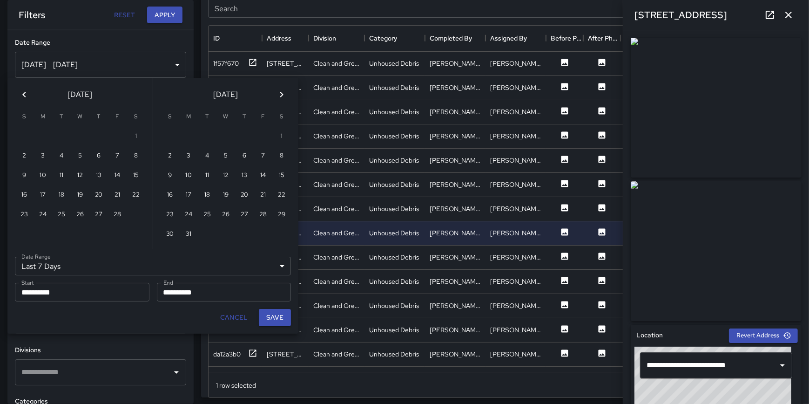
click at [27, 94] on icon "Previous month" at bounding box center [24, 94] width 11 height 11
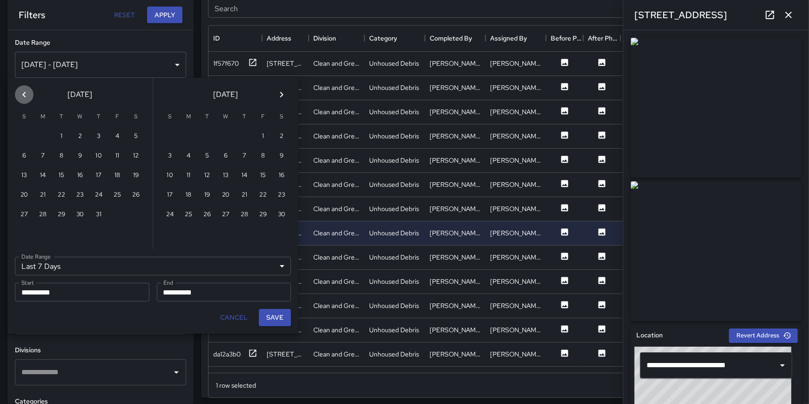
click at [27, 94] on icon "Previous month" at bounding box center [24, 94] width 11 height 11
click at [247, 139] on button "1" at bounding box center [244, 136] width 19 height 19
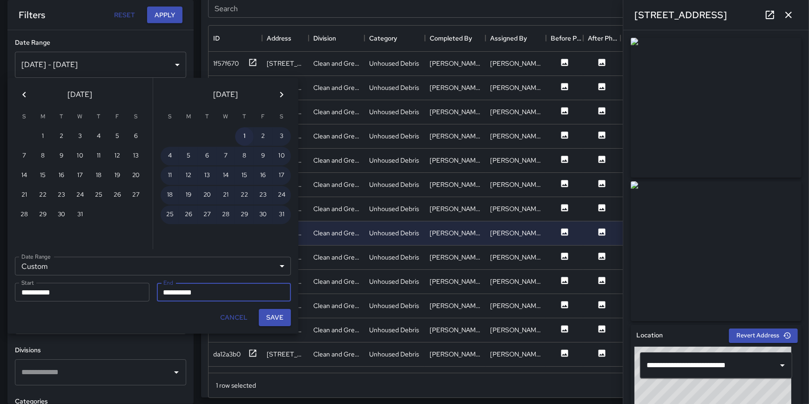
type input "******"
type input "**********"
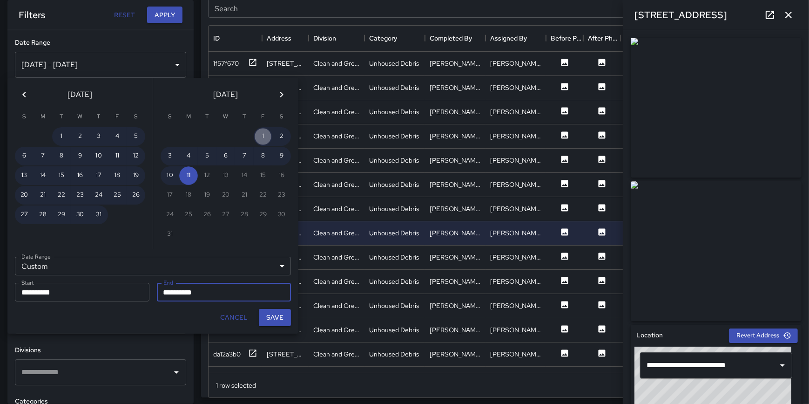
click at [263, 138] on button "1" at bounding box center [263, 136] width 19 height 19
type input "**********"
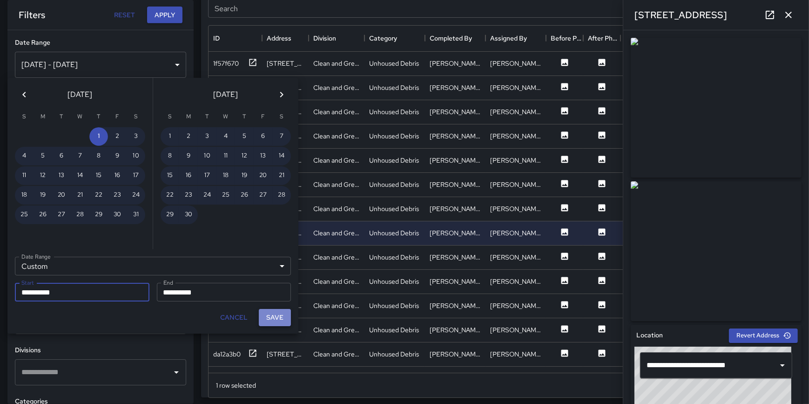
click at [273, 317] on button "Save" at bounding box center [275, 317] width 32 height 17
type input "**********"
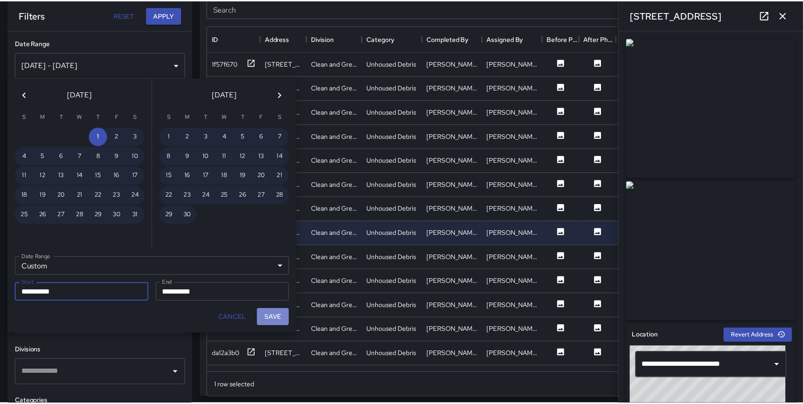
scroll to position [340, 572]
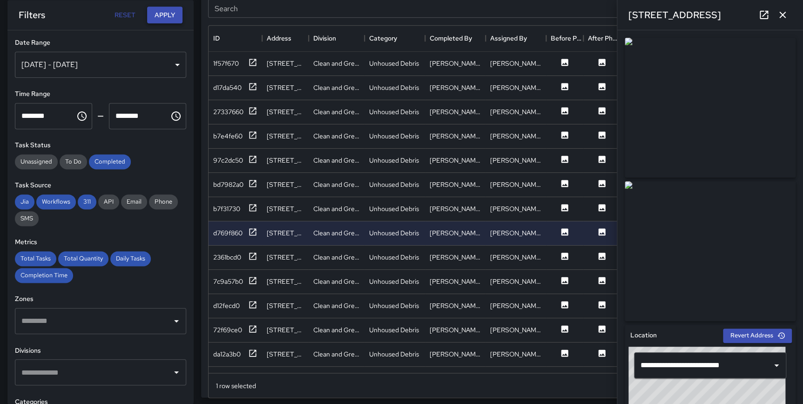
click at [155, 17] on button "Apply" at bounding box center [164, 15] width 35 height 17
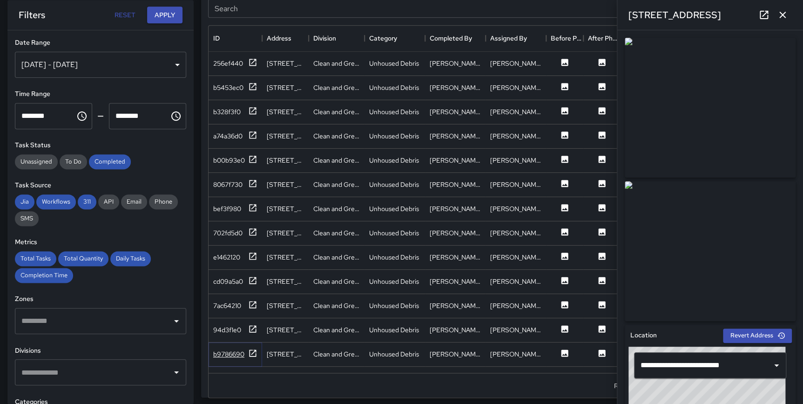
click at [254, 350] on icon at bounding box center [252, 352] width 7 height 7
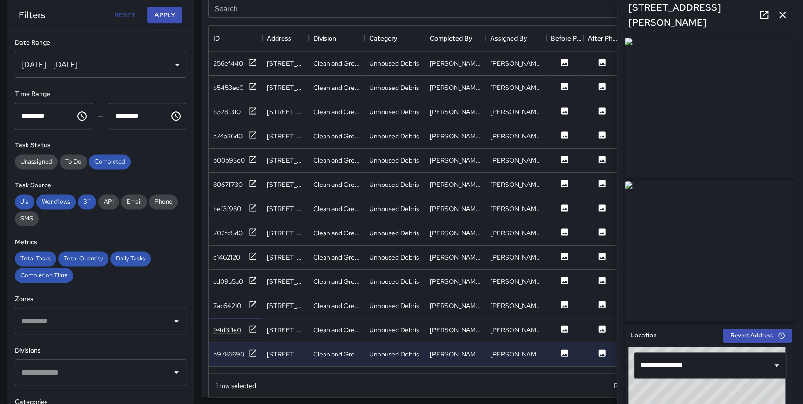
click at [251, 325] on icon at bounding box center [252, 328] width 7 height 7
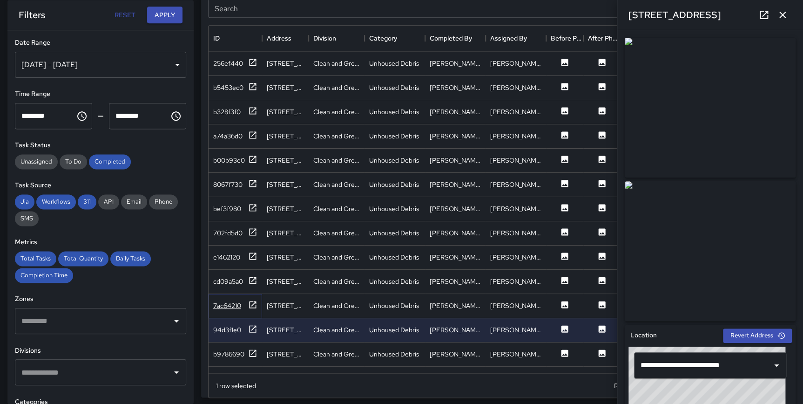
click at [254, 304] on icon at bounding box center [252, 304] width 9 height 9
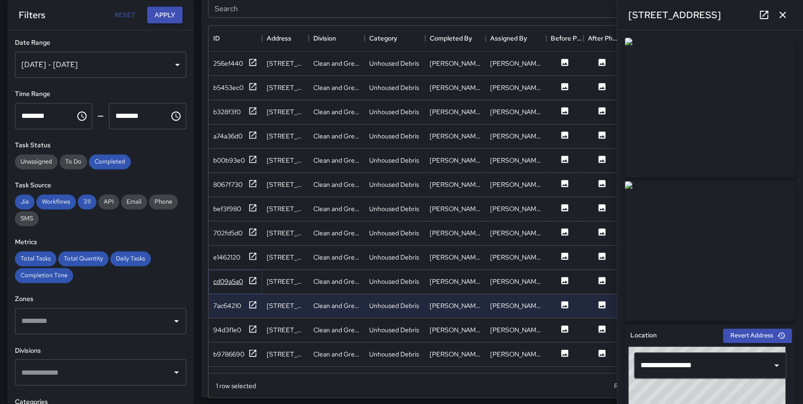
click at [253, 278] on icon at bounding box center [252, 280] width 9 height 9
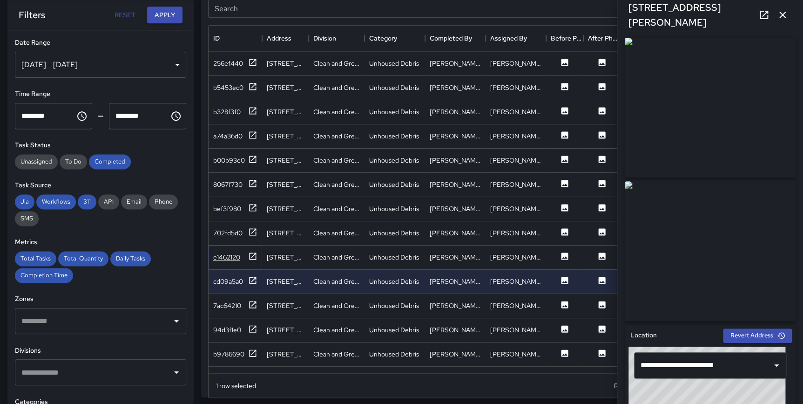
click at [251, 253] on icon at bounding box center [252, 255] width 9 height 9
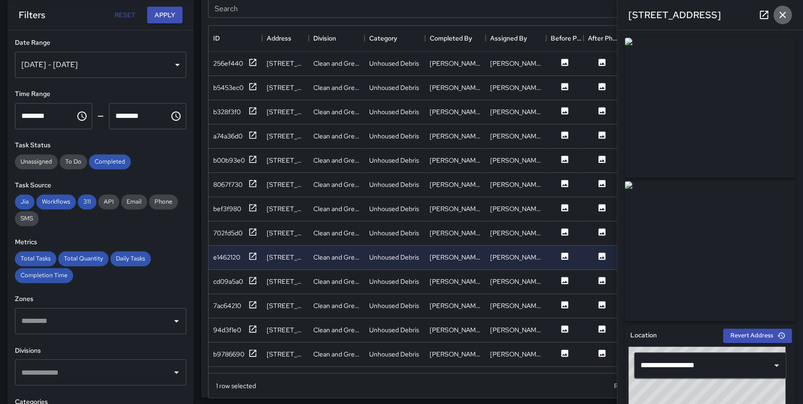
click at [775, 17] on button "button" at bounding box center [782, 15] width 19 height 19
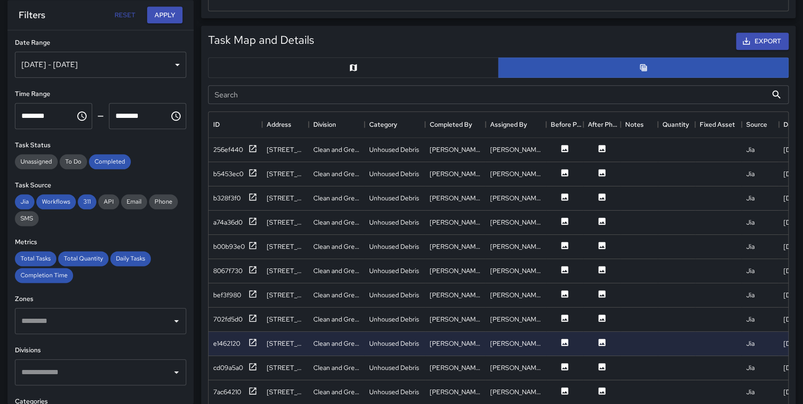
scroll to position [446, 0]
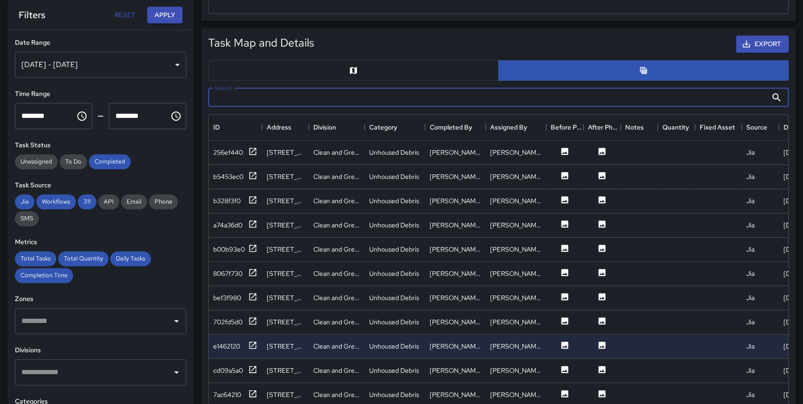
click at [298, 93] on input "Search" at bounding box center [487, 97] width 559 height 19
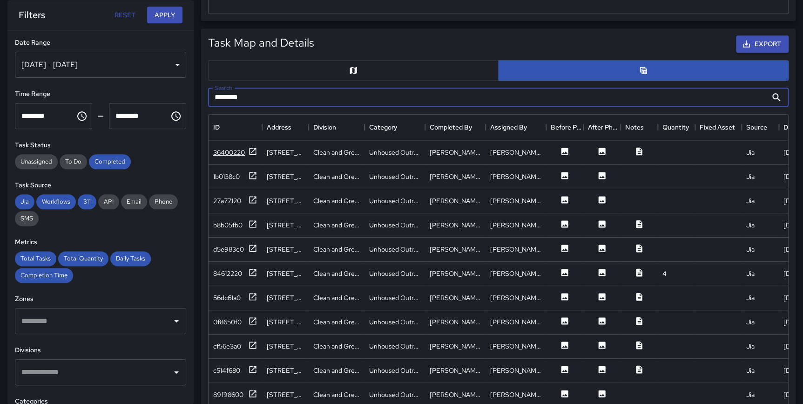
type input "********"
click at [254, 147] on icon at bounding box center [252, 151] width 9 height 9
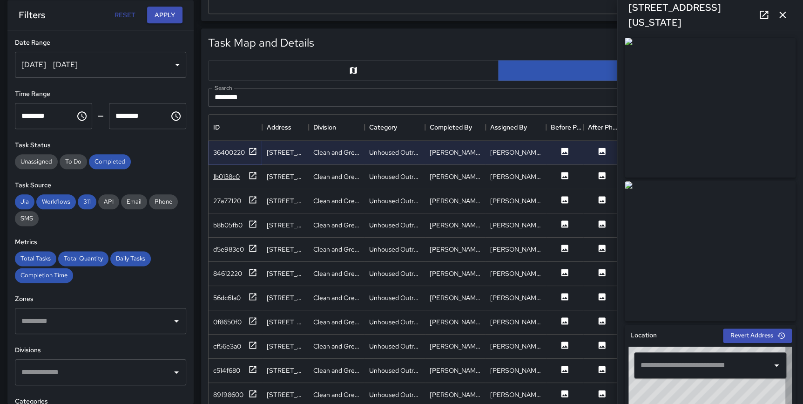
type input "**********"
click at [252, 175] on icon at bounding box center [252, 175] width 7 height 7
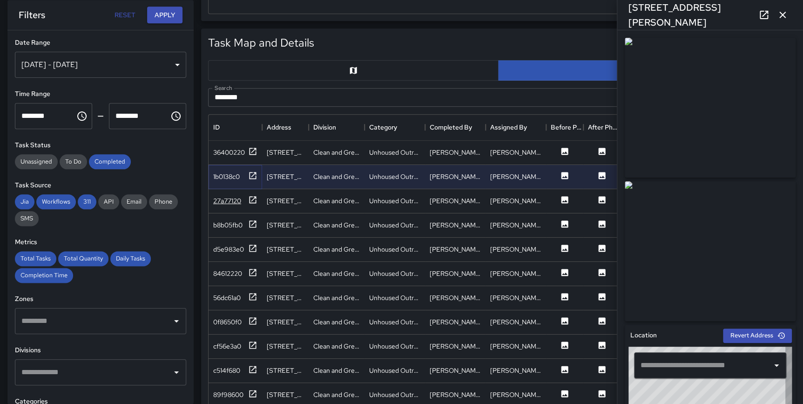
type input "**********"
click at [255, 369] on icon at bounding box center [252, 368] width 9 height 9
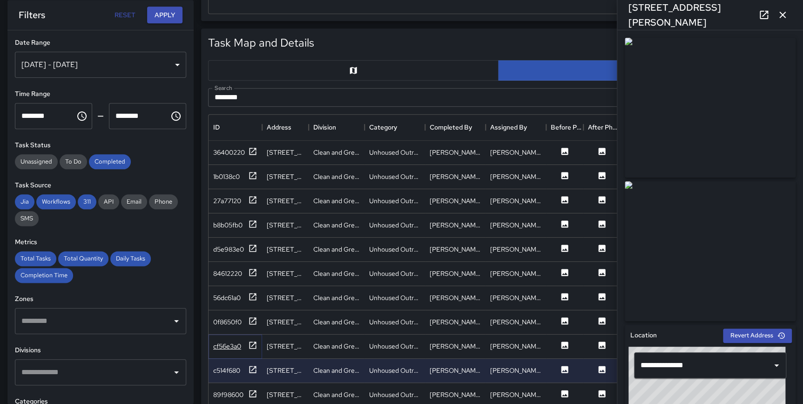
click at [252, 345] on icon at bounding box center [252, 344] width 9 height 9
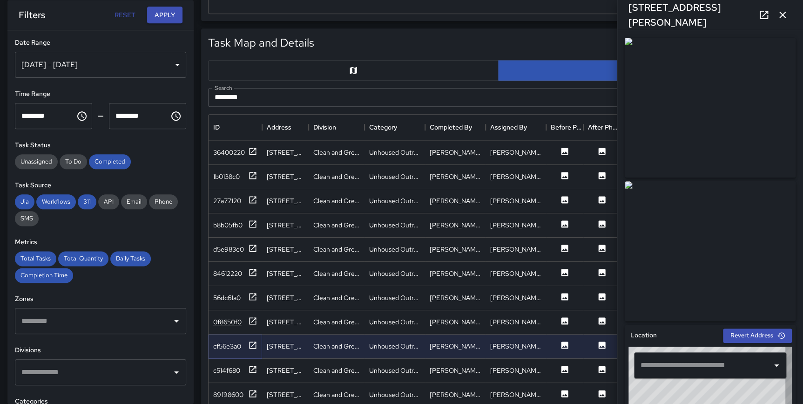
type input "**********"
click at [75, 371] on input "text" at bounding box center [93, 372] width 149 height 18
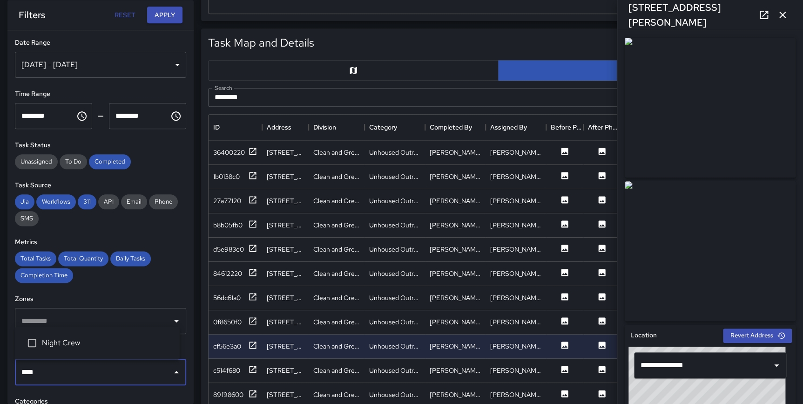
type input "*****"
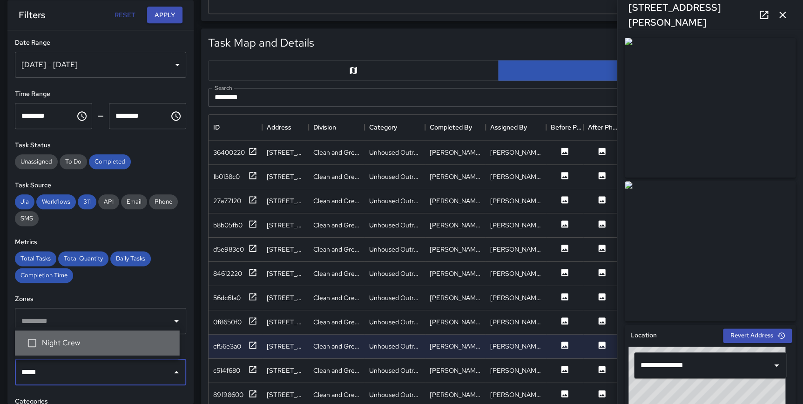
click at [59, 350] on li "Night Crew" at bounding box center [97, 342] width 165 height 25
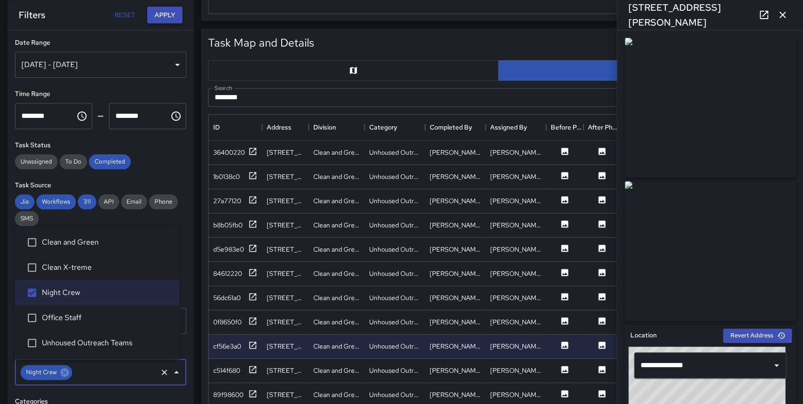
click at [167, 19] on button "Apply" at bounding box center [164, 15] width 35 height 17
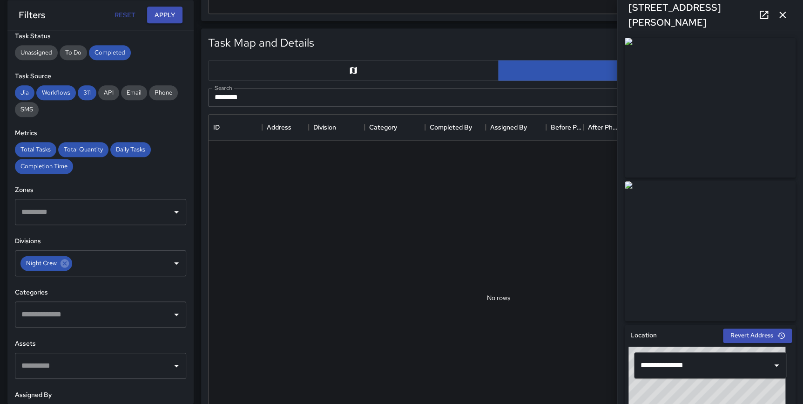
scroll to position [0, 0]
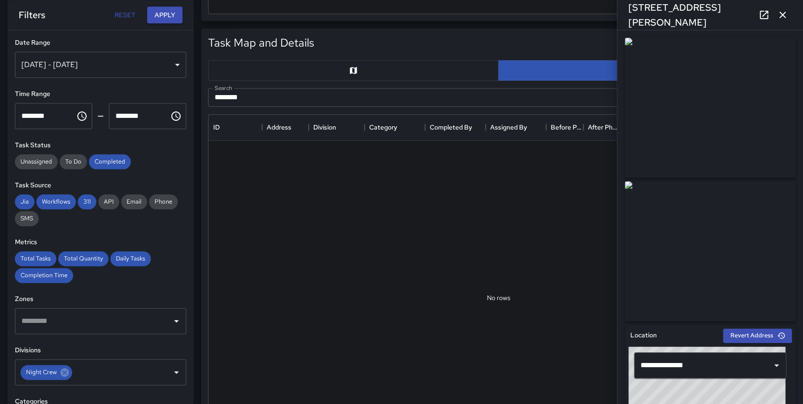
click at [787, 14] on icon "button" at bounding box center [782, 14] width 11 height 11
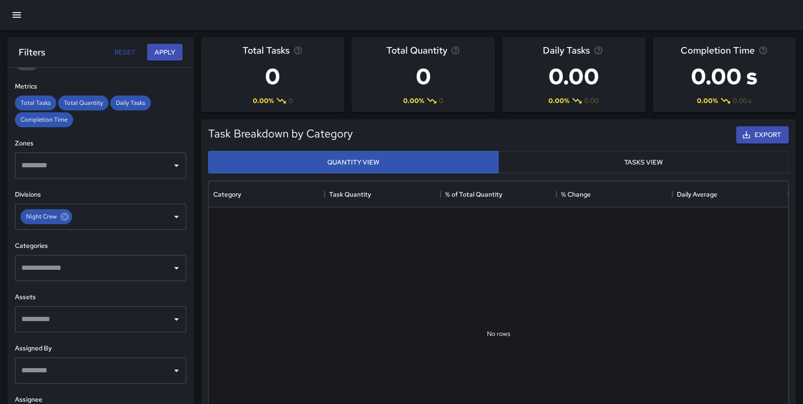
scroll to position [130, 0]
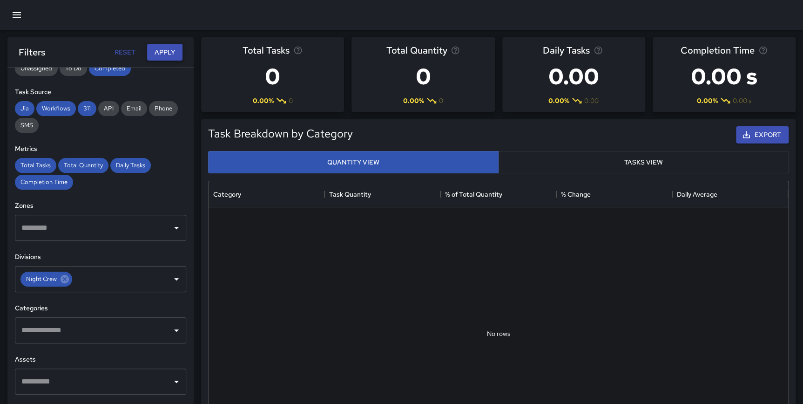
click at [171, 55] on button "Apply" at bounding box center [164, 52] width 35 height 17
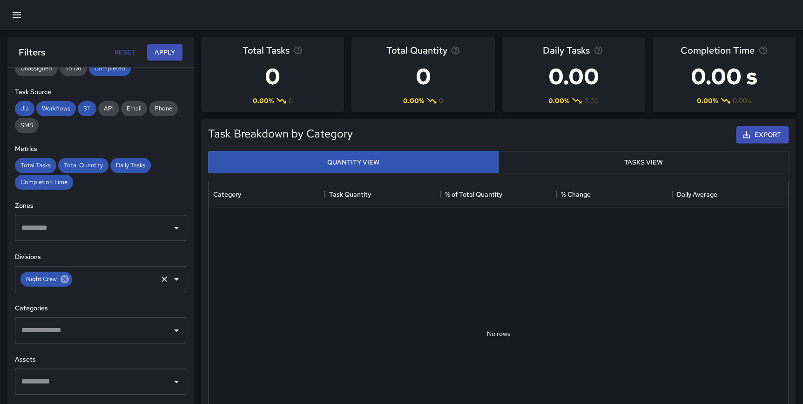
click at [67, 280] on icon at bounding box center [65, 279] width 8 height 8
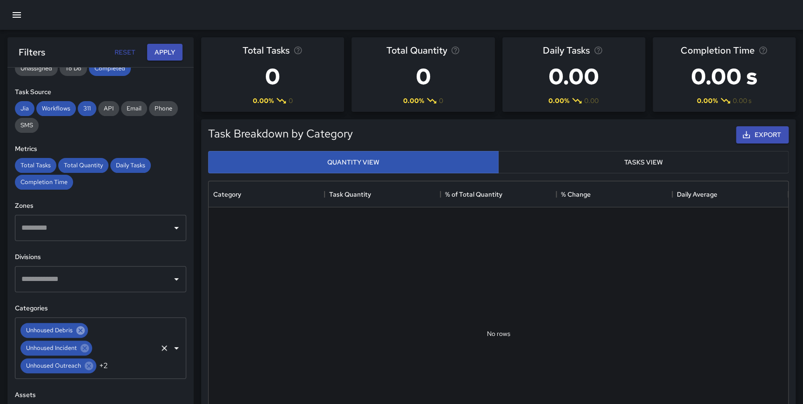
click at [80, 331] on icon at bounding box center [80, 330] width 8 height 8
click at [87, 349] on icon at bounding box center [89, 348] width 10 height 10
click at [96, 364] on icon at bounding box center [101, 365] width 10 height 10
click at [85, 345] on icon at bounding box center [89, 347] width 8 height 8
click at [86, 334] on icon at bounding box center [85, 330] width 10 height 10
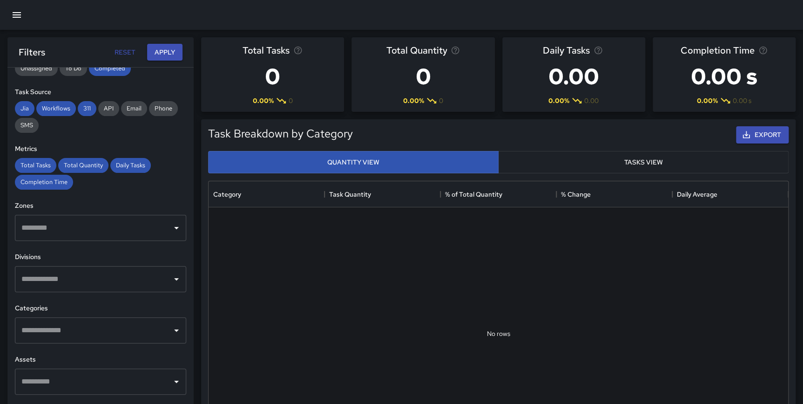
click at [88, 279] on input "text" at bounding box center [93, 279] width 149 height 18
type input "*****"
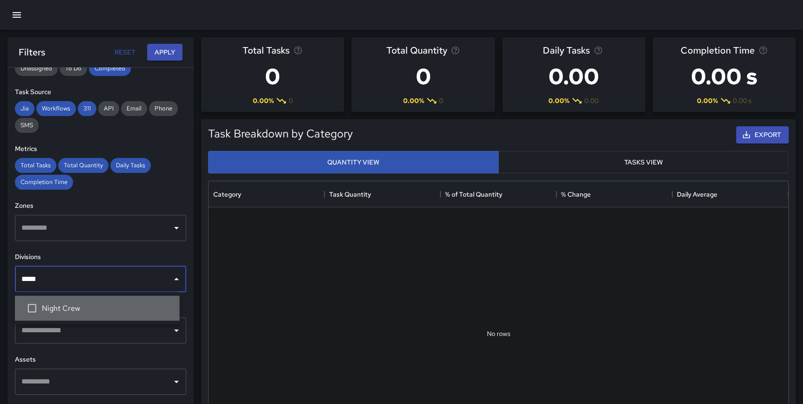
click at [72, 306] on span "Night Crew" at bounding box center [107, 307] width 130 height 11
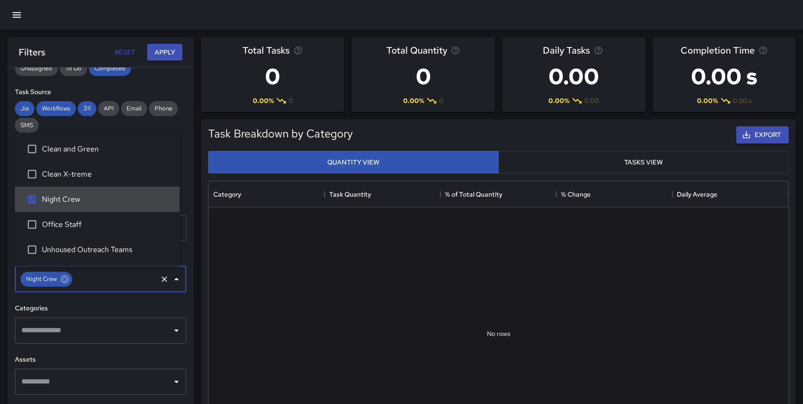
click at [159, 301] on div "**********" at bounding box center [100, 253] width 186 height 373
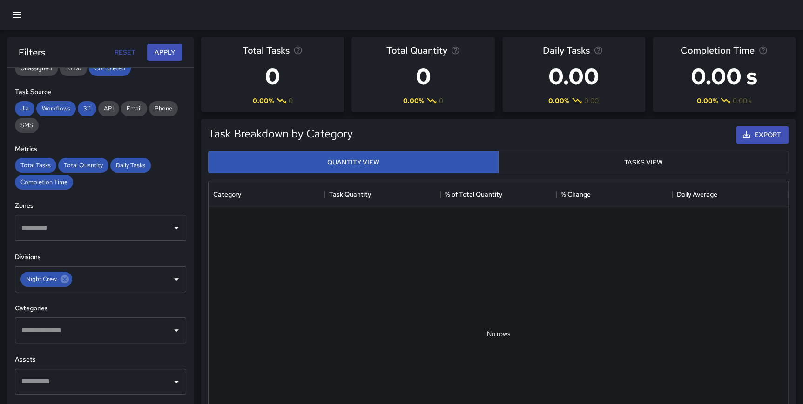
click at [84, 335] on input "text" at bounding box center [93, 330] width 149 height 18
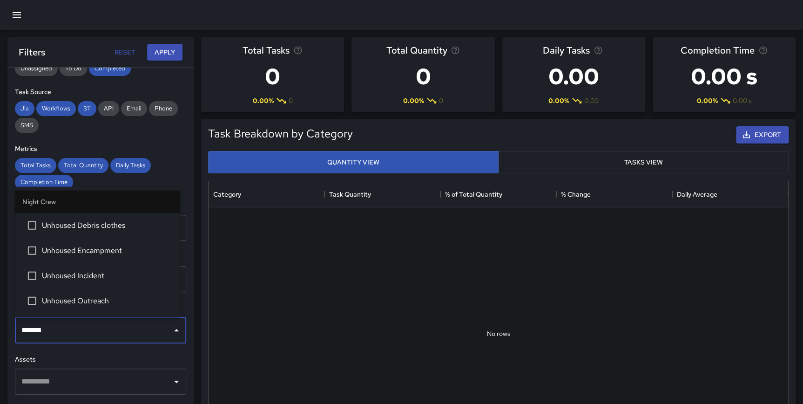
type input "********"
click at [88, 296] on span "Unhoused Outreach" at bounding box center [107, 300] width 130 height 11
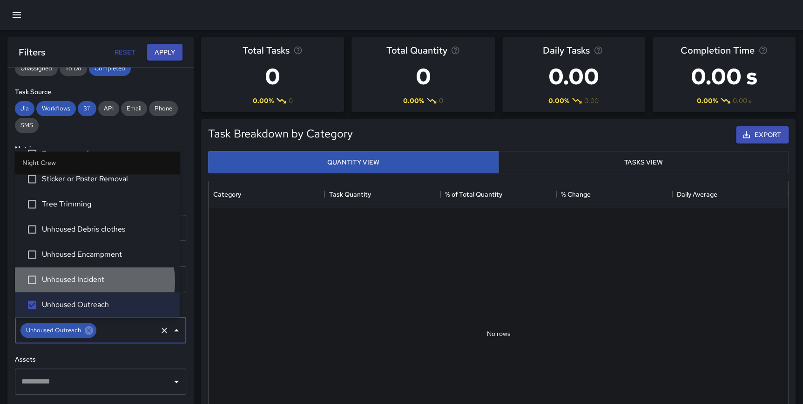
click at [93, 281] on span "Unhoused Incident" at bounding box center [107, 279] width 130 height 11
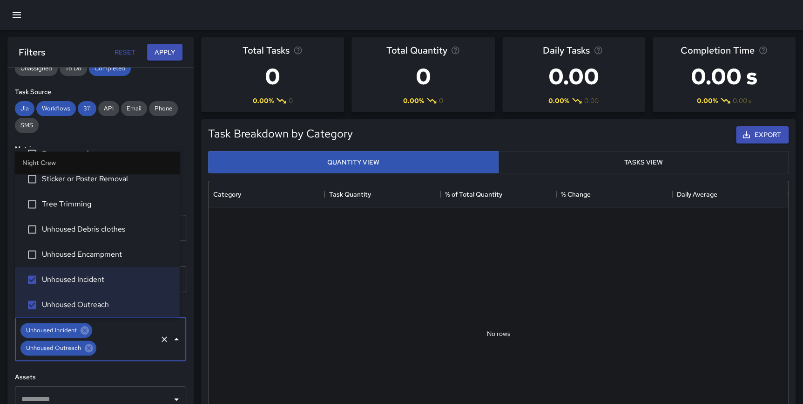
click at [101, 258] on span "Unhoused Encampment" at bounding box center [107, 254] width 130 height 11
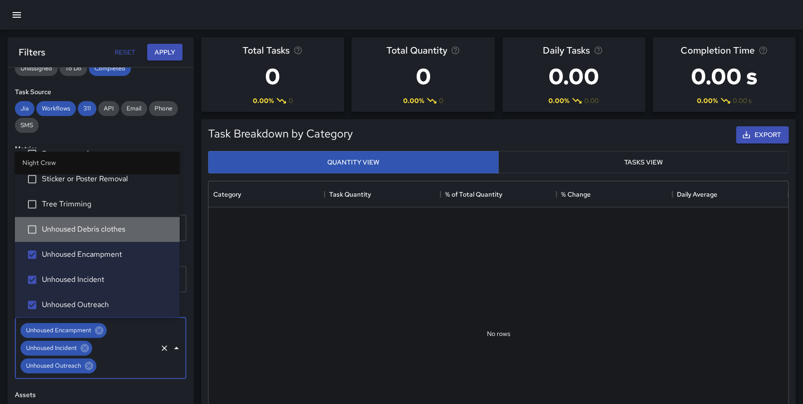
click at [104, 224] on span "Unhoused Debris clothes" at bounding box center [107, 229] width 130 height 11
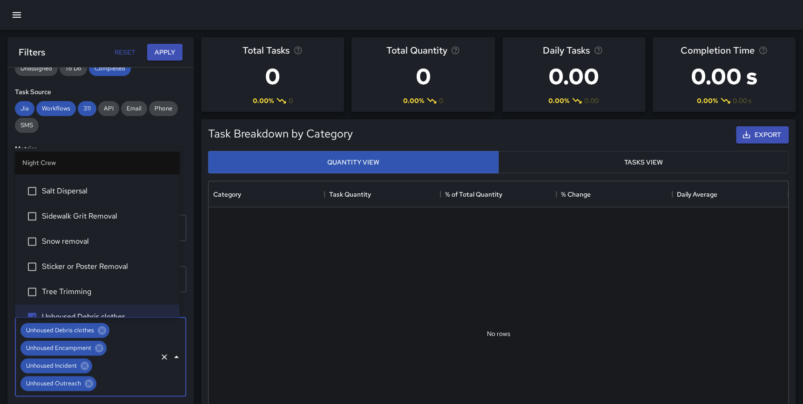
scroll to position [560, 0]
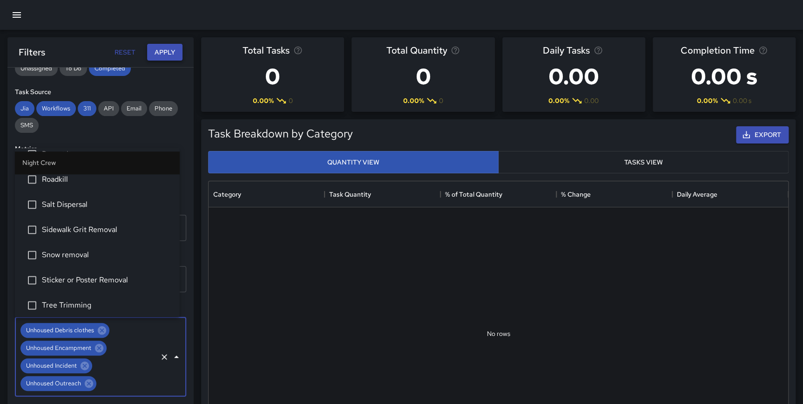
click at [168, 55] on button "Apply" at bounding box center [164, 52] width 35 height 17
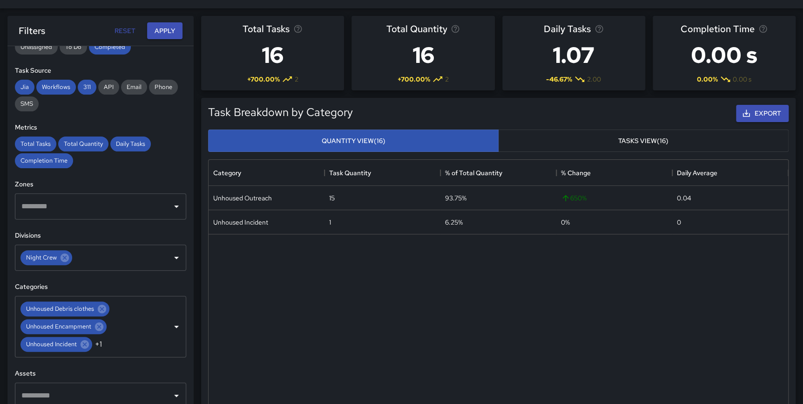
scroll to position [24, 0]
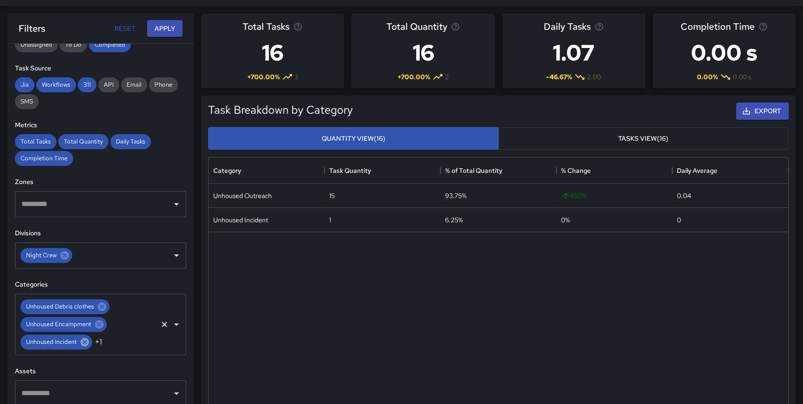
click at [84, 339] on icon at bounding box center [85, 341] width 8 height 8
click at [85, 340] on icon at bounding box center [89, 341] width 8 height 8
drag, startPoint x: 106, startPoint y: 321, endPoint x: 102, endPoint y: 316, distance: 5.3
click at [106, 320] on div "Unhoused Debris clothes Unhoused Encampment ​" at bounding box center [100, 315] width 171 height 44
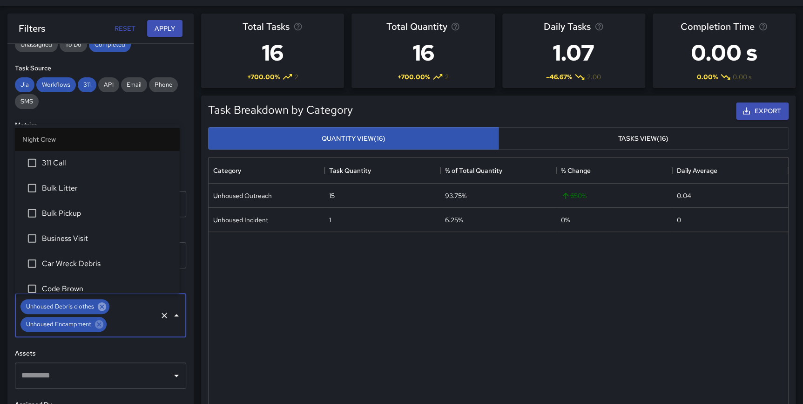
click at [102, 304] on icon at bounding box center [102, 306] width 8 height 8
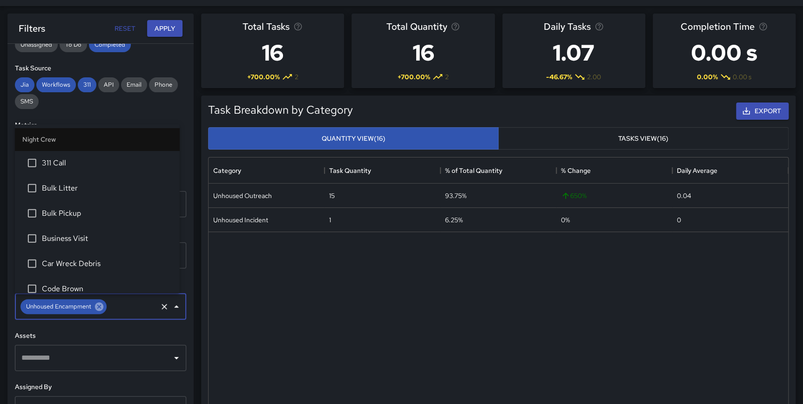
click at [101, 305] on icon at bounding box center [99, 306] width 8 height 8
click at [74, 305] on input "text" at bounding box center [93, 306] width 149 height 18
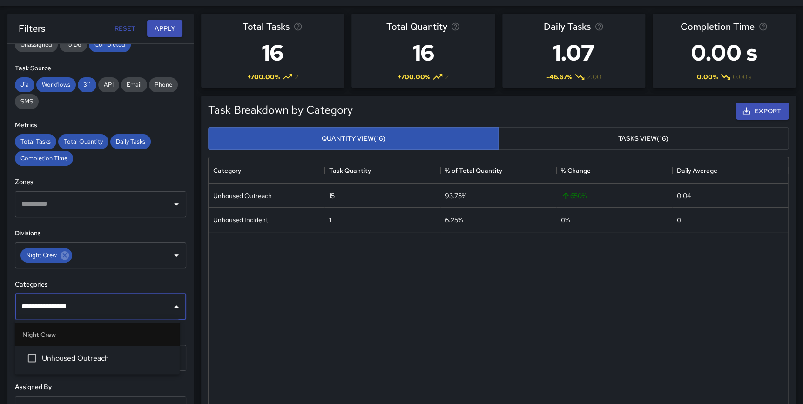
type input "**********"
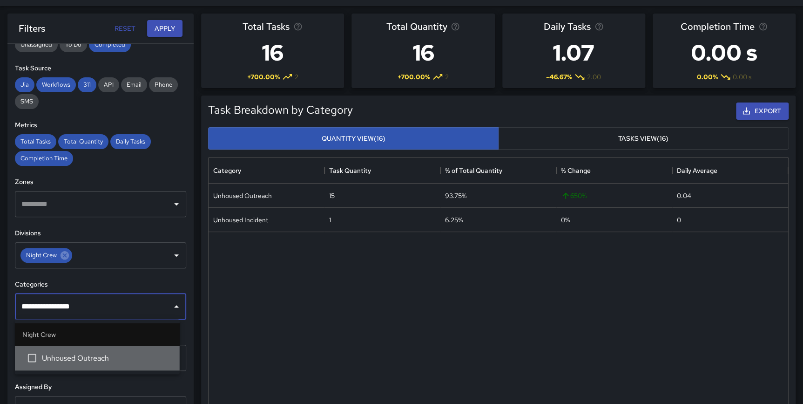
click at [102, 350] on li "Unhoused Outreach" at bounding box center [97, 357] width 165 height 25
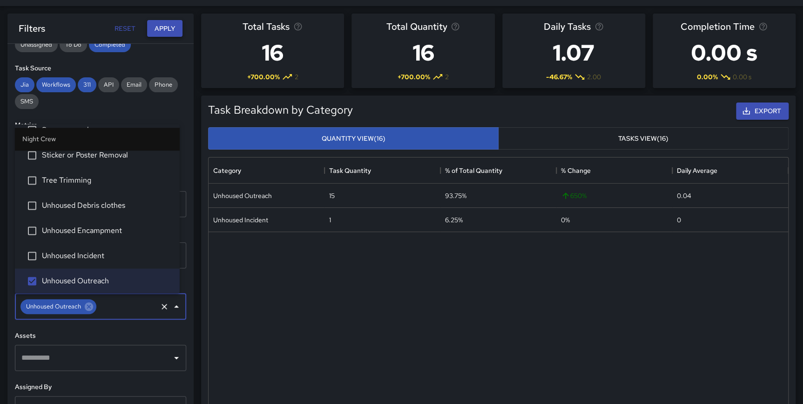
click at [161, 32] on button "Apply" at bounding box center [164, 28] width 35 height 17
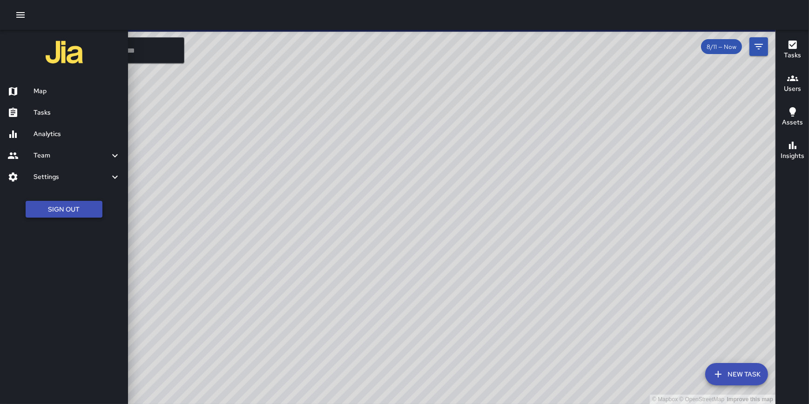
click at [54, 206] on button "Sign Out" at bounding box center [64, 209] width 77 height 17
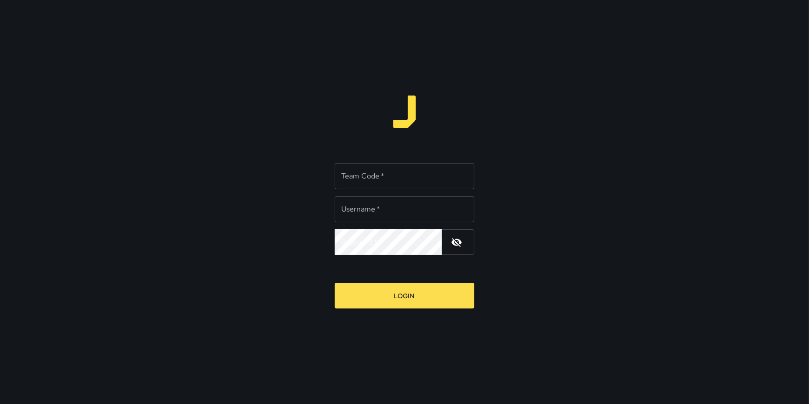
type input "**********"
click at [388, 175] on input "Team Code   *" at bounding box center [405, 176] width 140 height 26
click at [335, 283] on button "Login" at bounding box center [405, 296] width 140 height 26
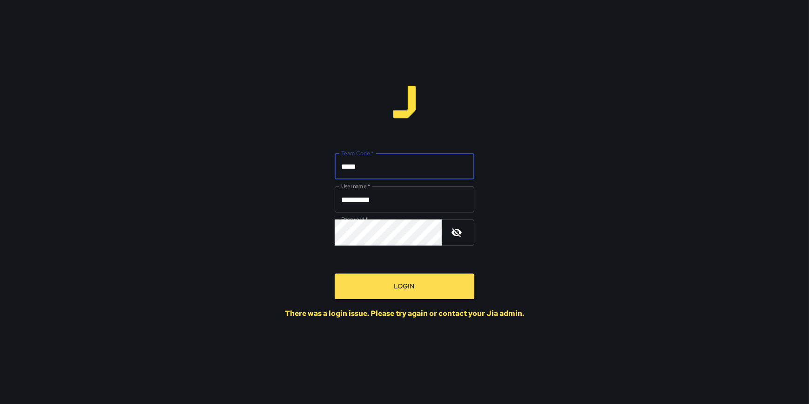
drag, startPoint x: 363, startPoint y: 169, endPoint x: 329, endPoint y: 168, distance: 33.5
click at [329, 168] on div "**********" at bounding box center [404, 202] width 239 height 232
type input "******"
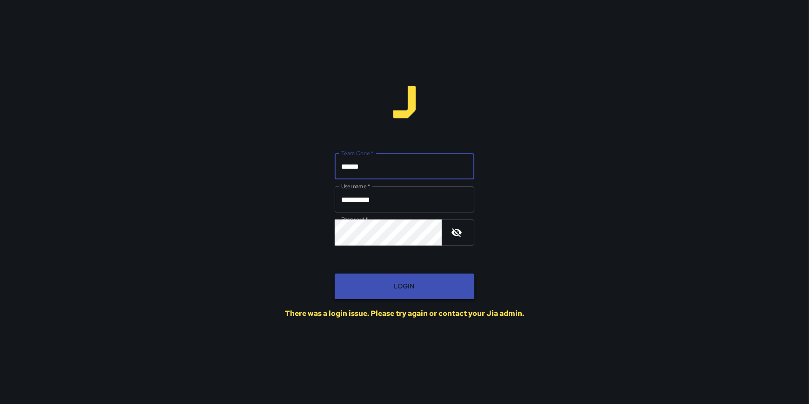
click at [400, 281] on button "Login" at bounding box center [405, 286] width 140 height 26
